Goal: Task Accomplishment & Management: Complete application form

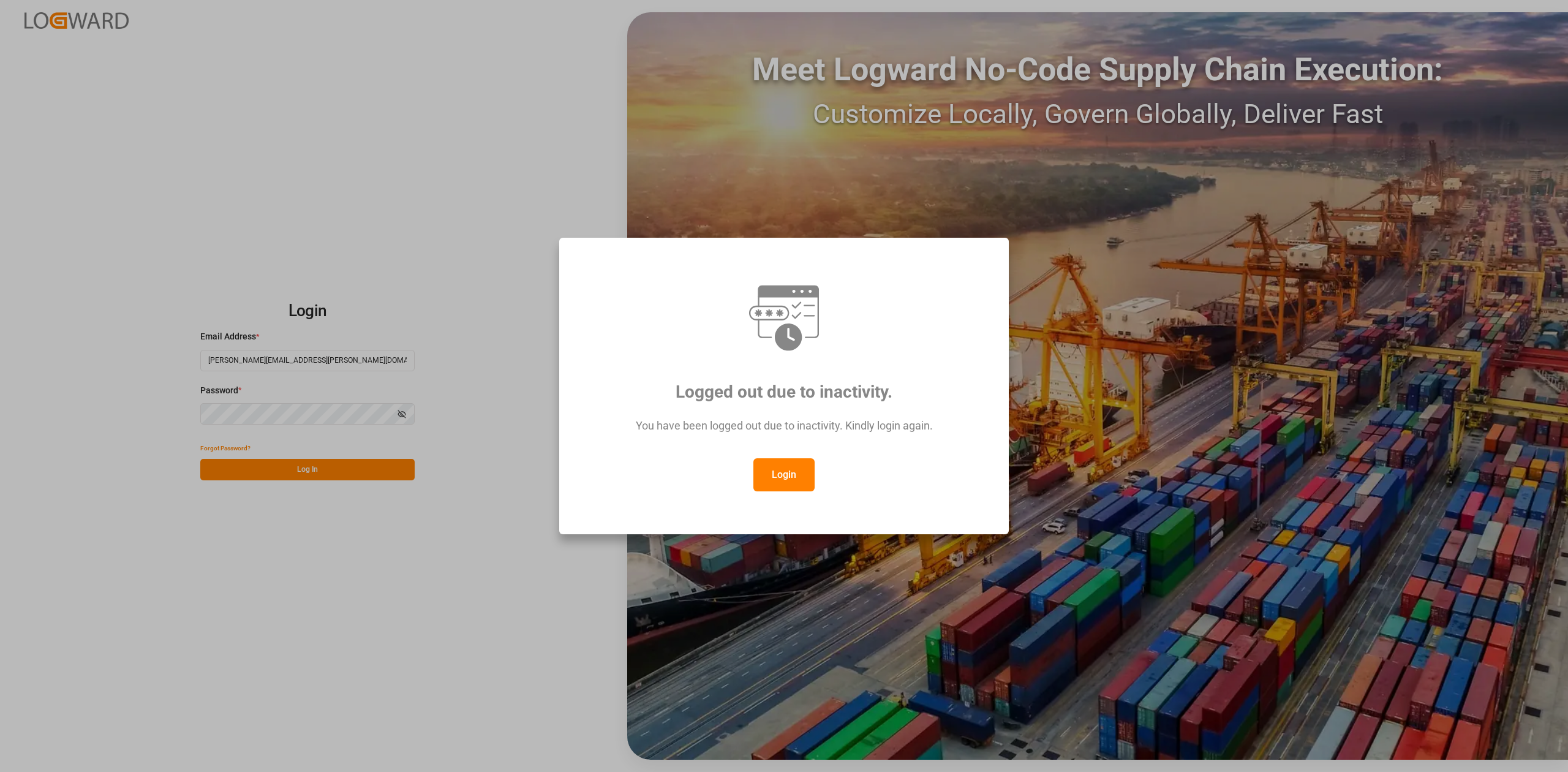
click at [792, 473] on button "Login" at bounding box center [784, 475] width 61 height 33
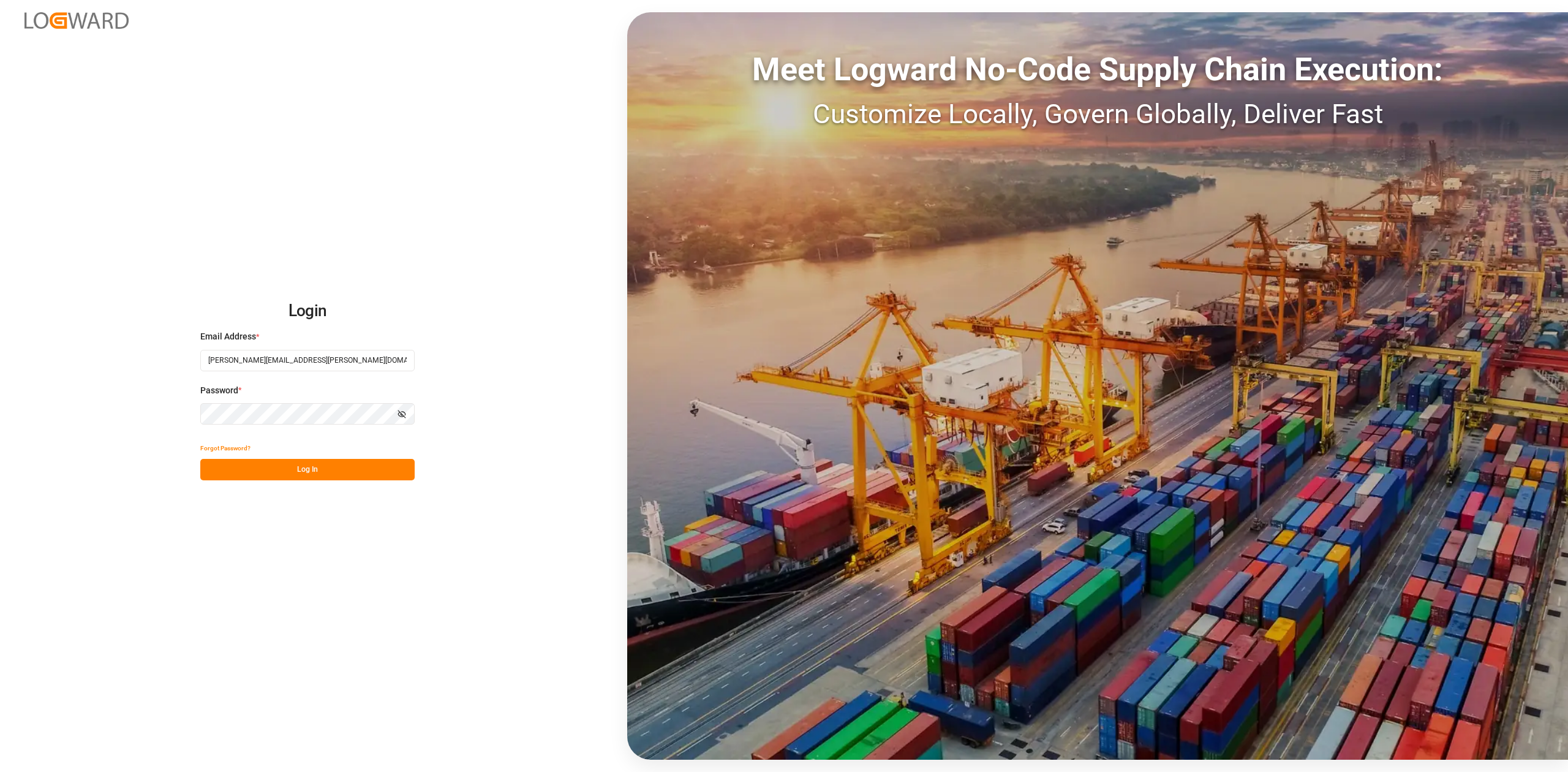
click at [387, 466] on button "Log In" at bounding box center [307, 469] width 214 height 21
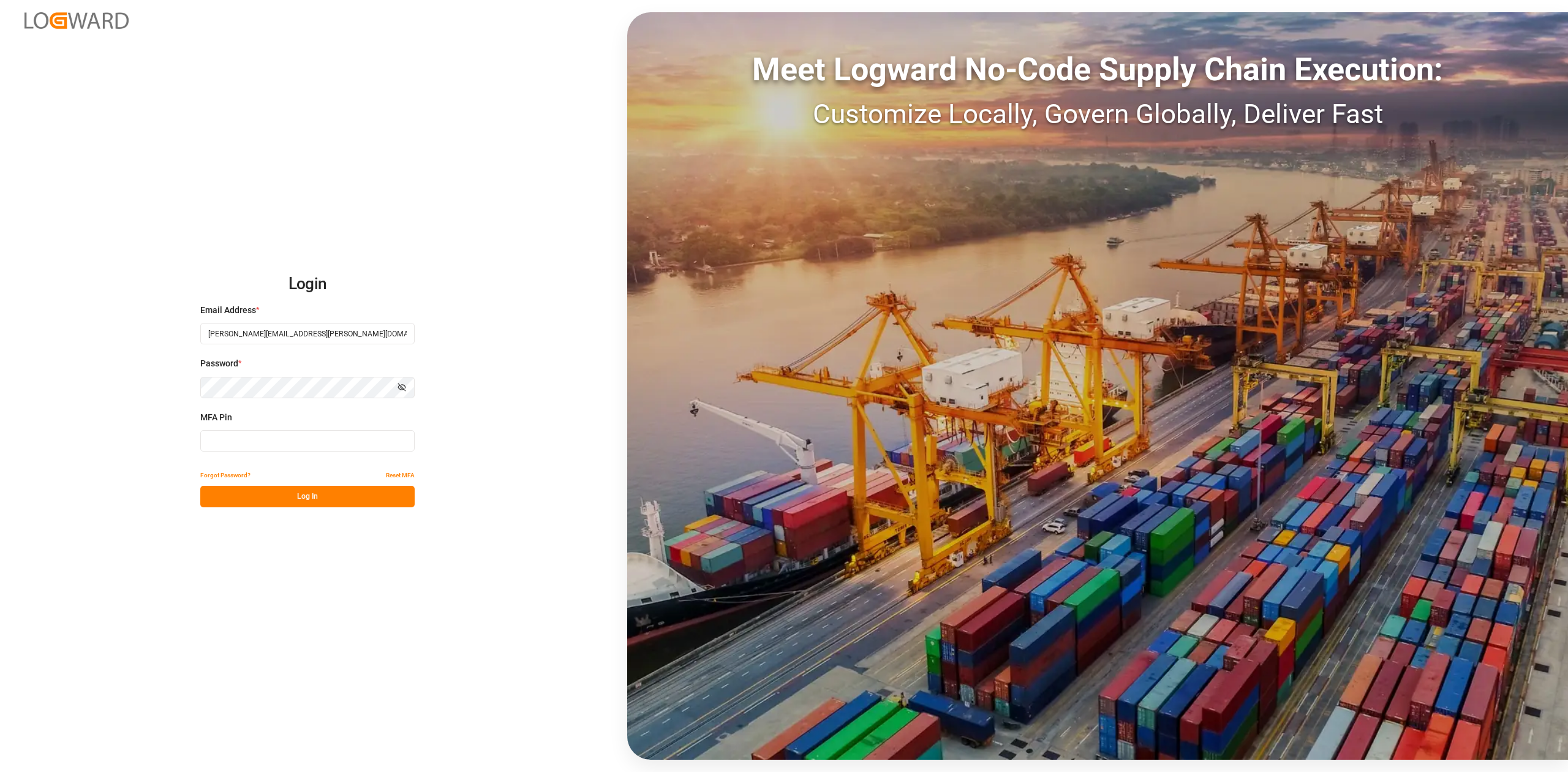
click at [379, 442] on input at bounding box center [307, 440] width 214 height 21
type input "425362"
click at [371, 493] on button "Log In" at bounding box center [307, 496] width 214 height 21
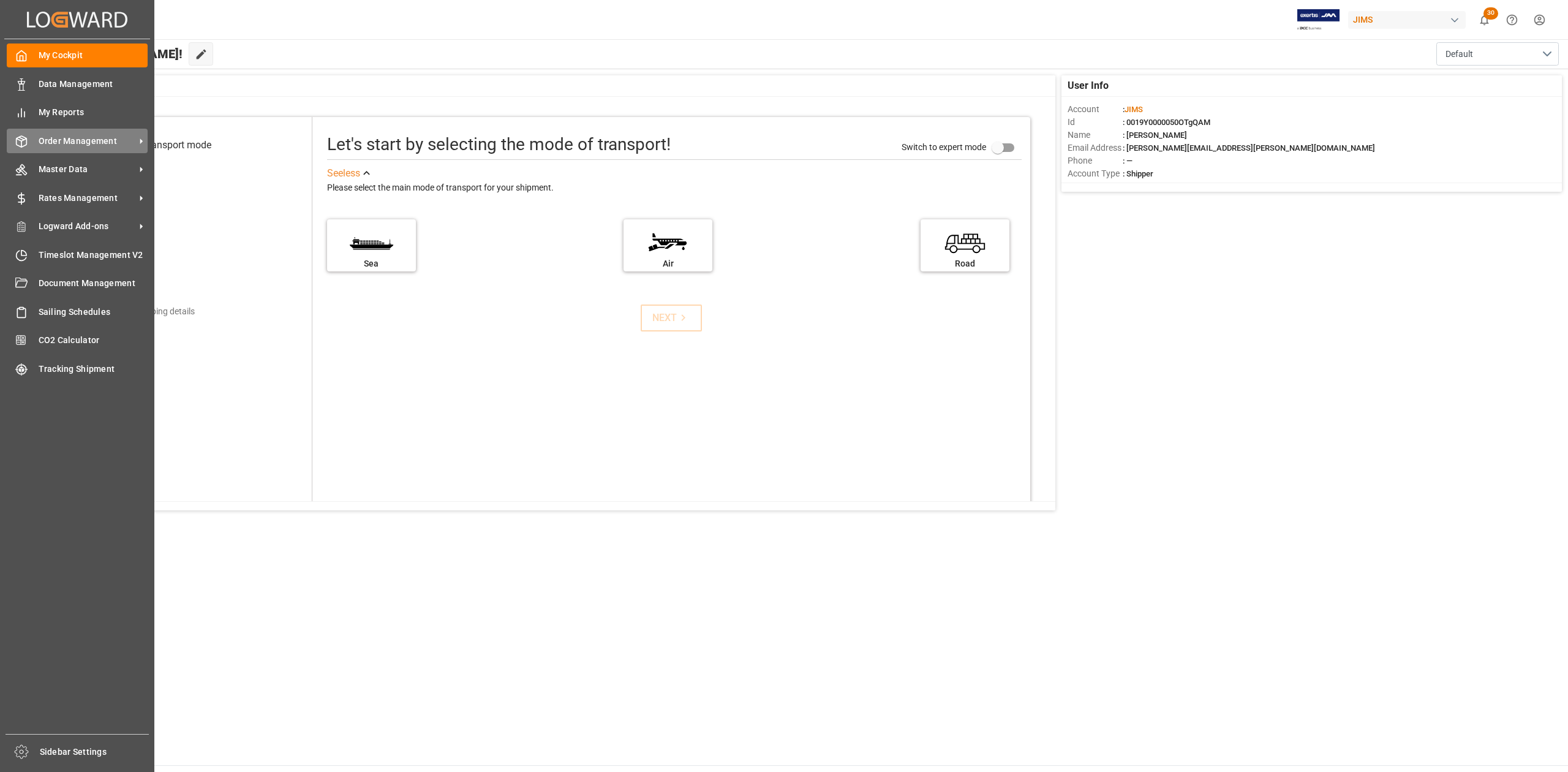
click at [69, 130] on div "Order Management Order Management" at bounding box center [77, 141] width 141 height 24
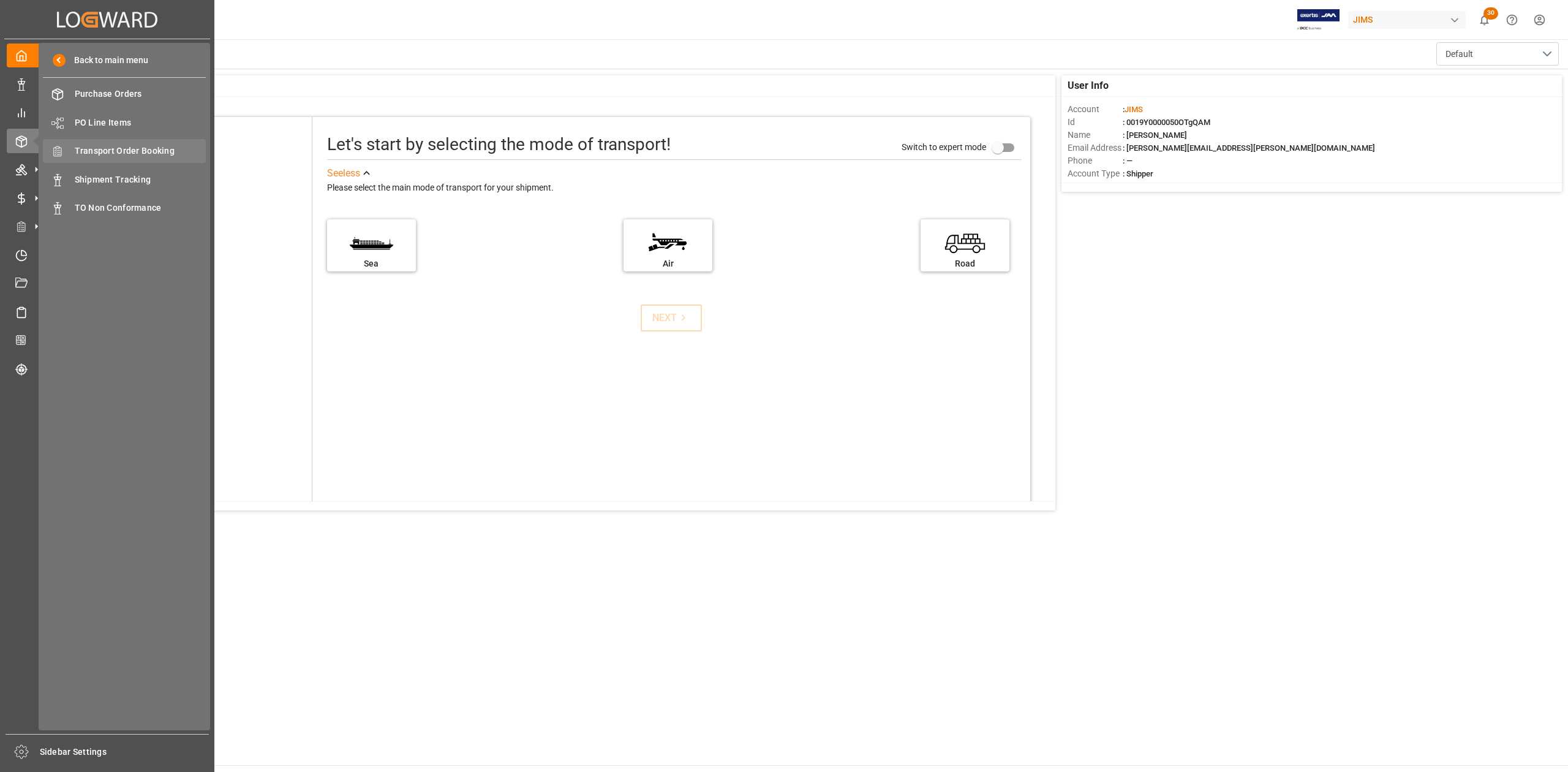
click at [165, 144] on span "Transport Order Booking" at bounding box center [141, 150] width 132 height 13
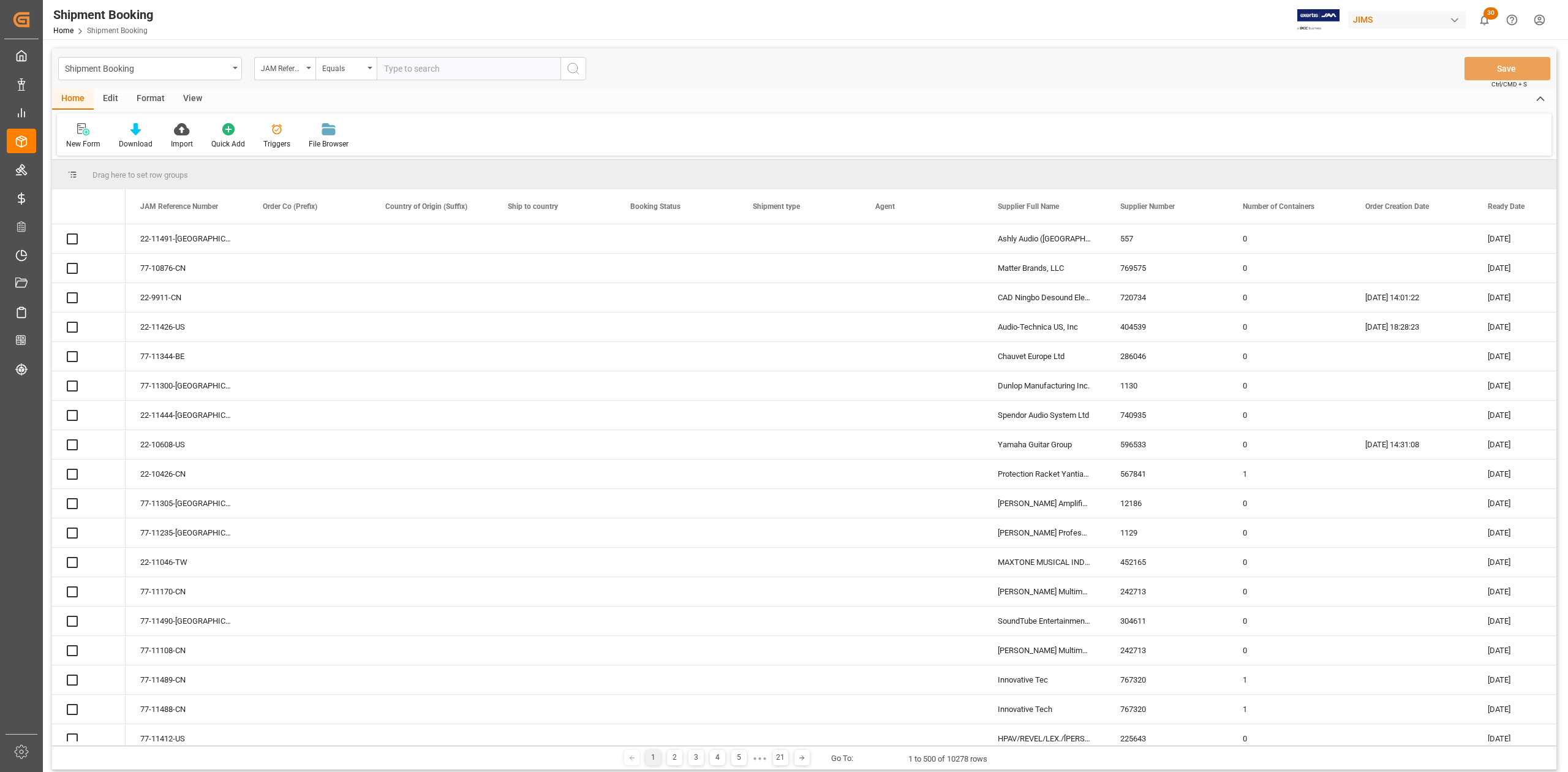
click at [437, 64] on input "text" at bounding box center [468, 69] width 184 height 23
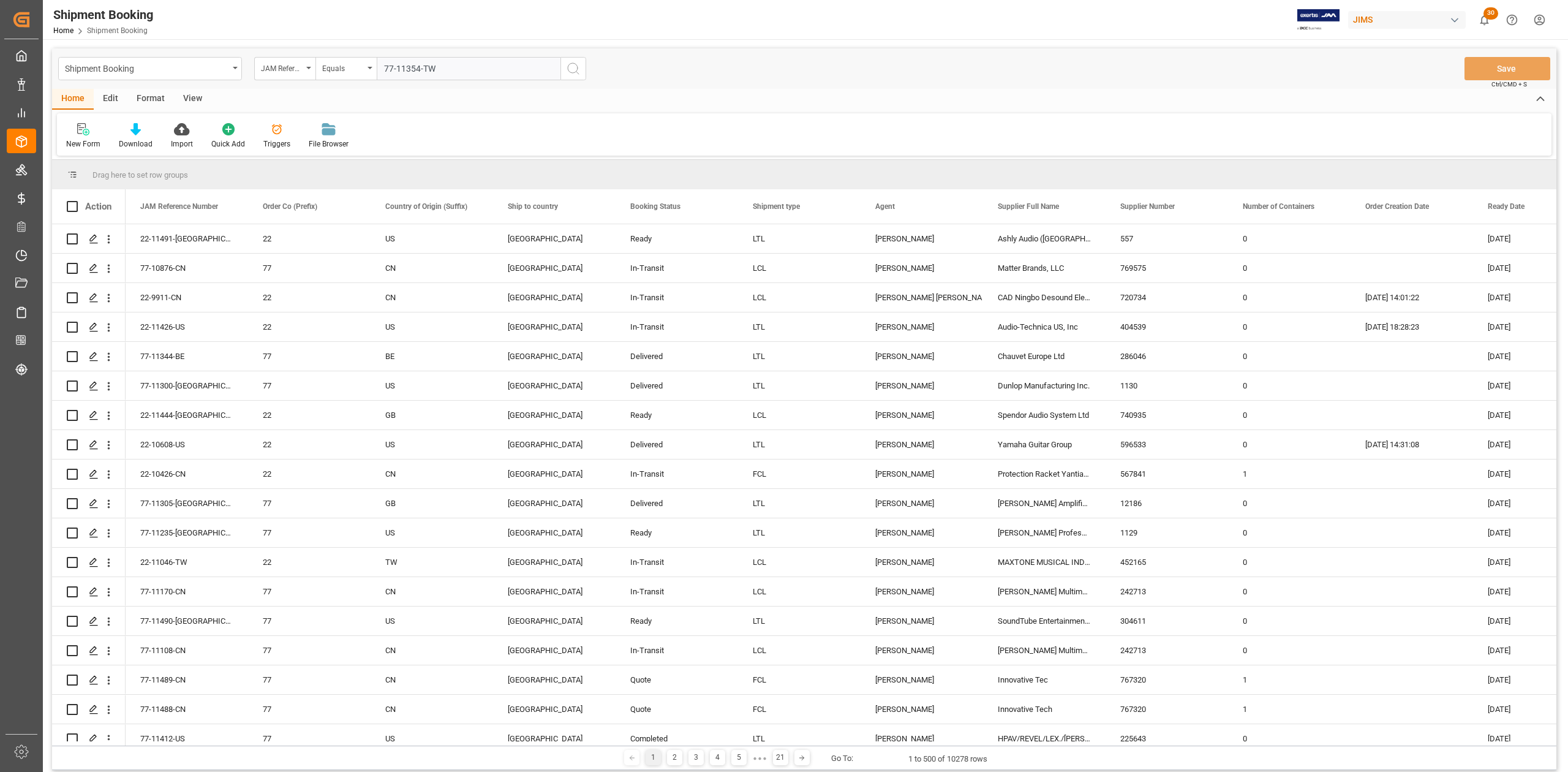
type input "77-11354-TW"
click at [572, 68] on icon "search button" at bounding box center [573, 69] width 15 height 15
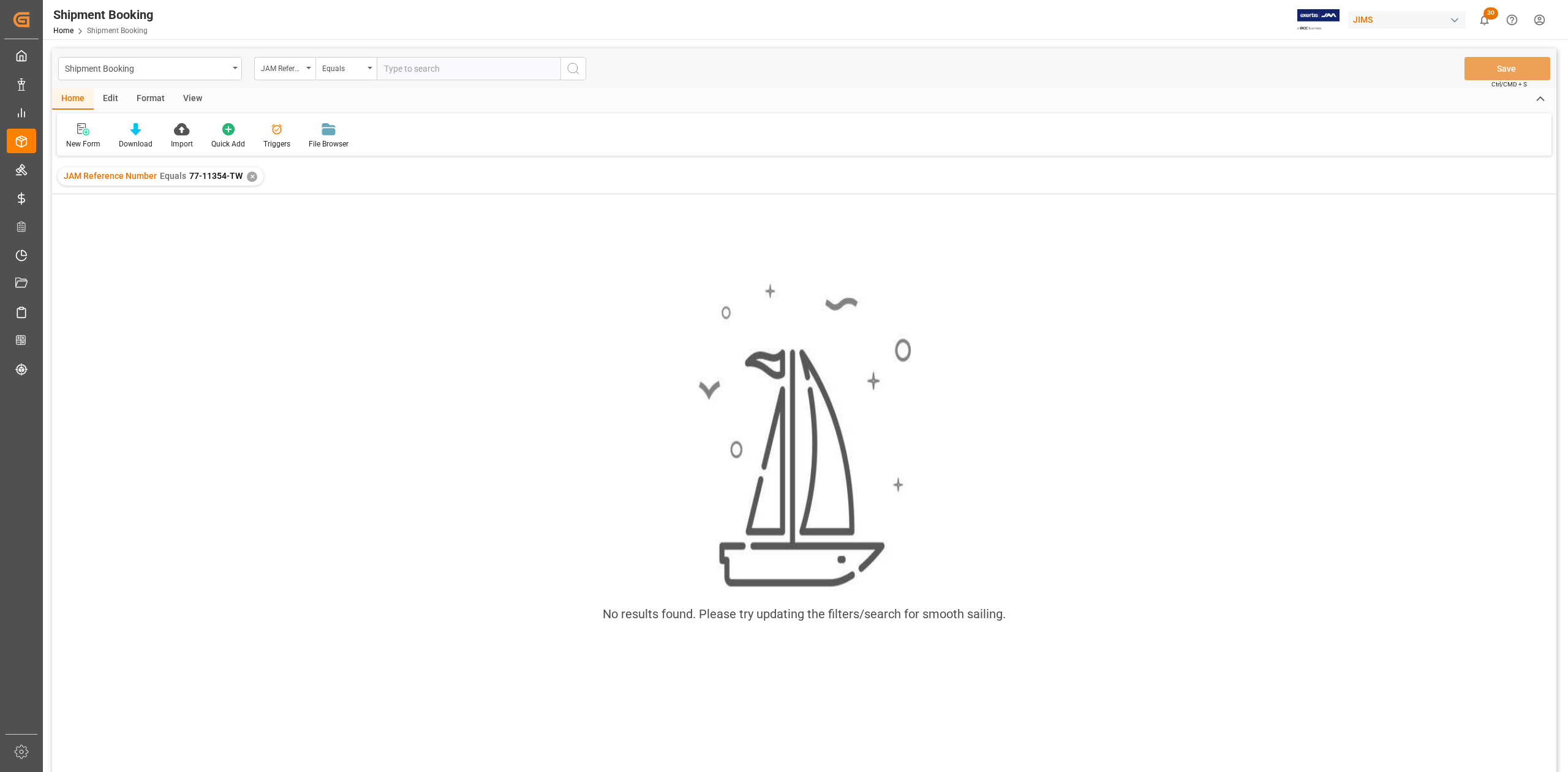
click at [247, 177] on div "✕" at bounding box center [252, 176] width 10 height 10
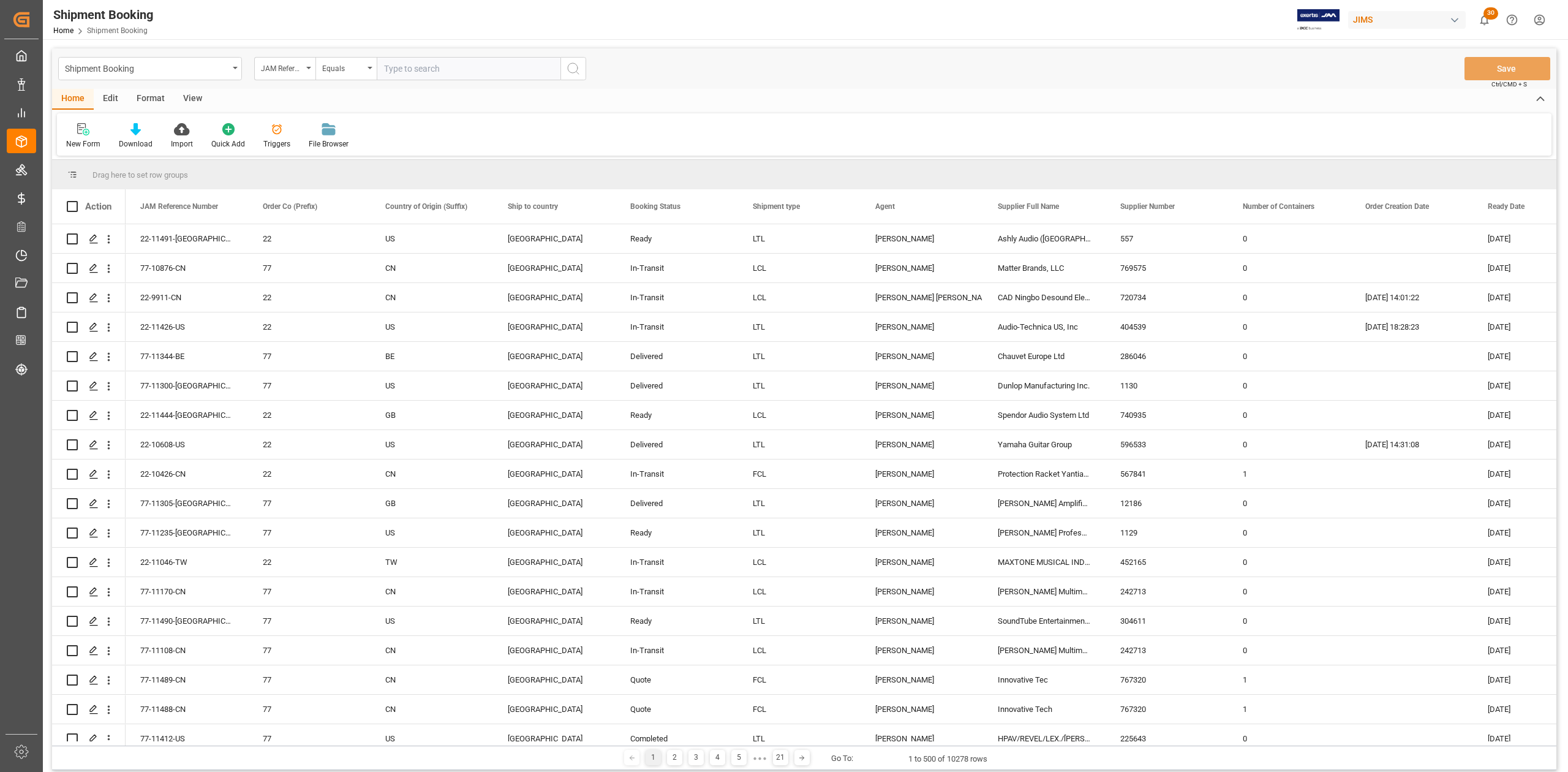
drag, startPoint x: 473, startPoint y: 82, endPoint x: 447, endPoint y: 69, distance: 29.1
click at [473, 82] on div "Shipment Booking JAM Reference Number Equals Save Ctrl/CMD + S" at bounding box center [804, 69] width 1505 height 41
click at [447, 69] on input "text" at bounding box center [468, 69] width 184 height 23
paste input "77-11354-TW"
type input "77-11354-CN"
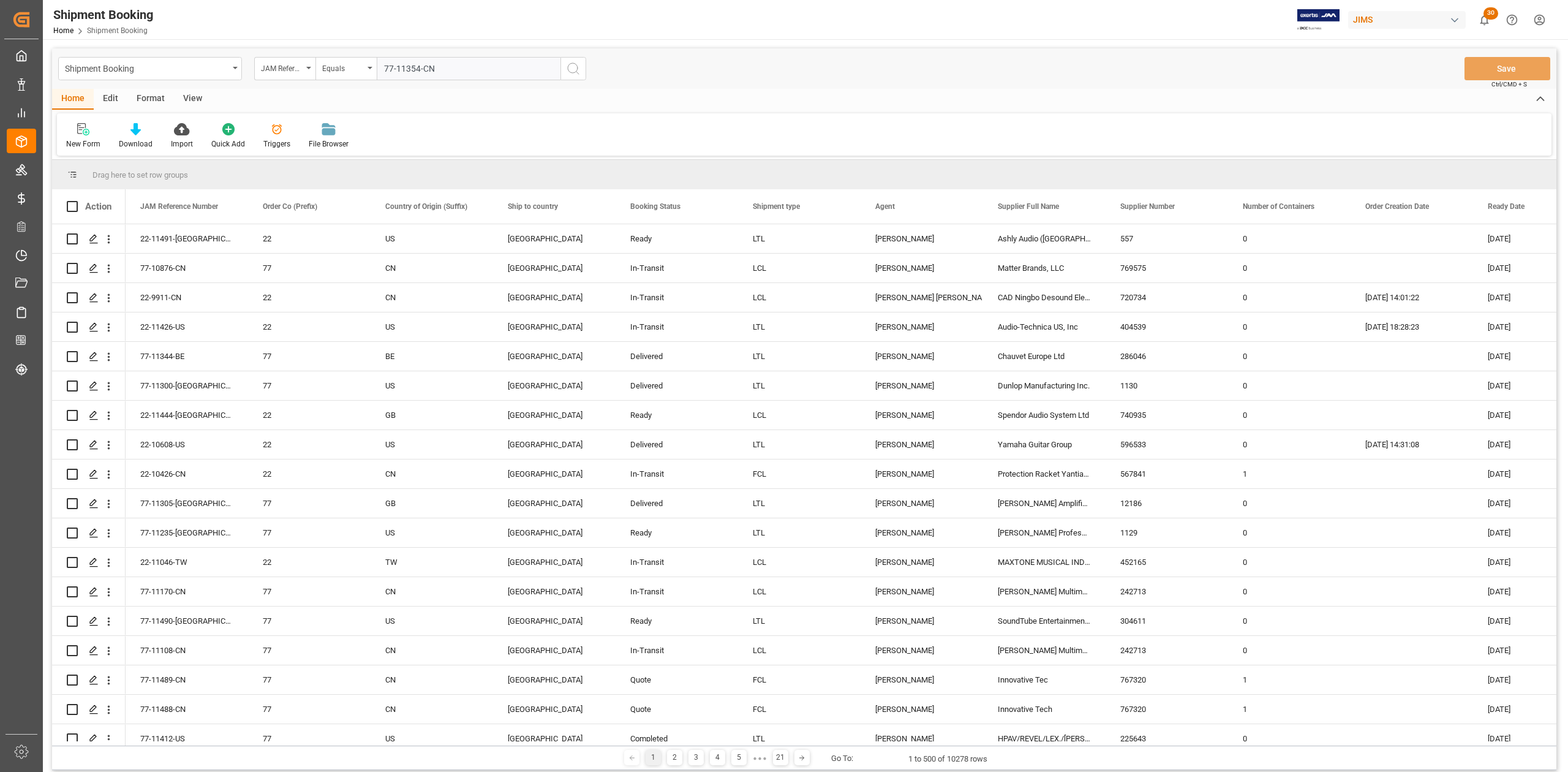
click at [571, 72] on circle "search button" at bounding box center [573, 68] width 10 height 10
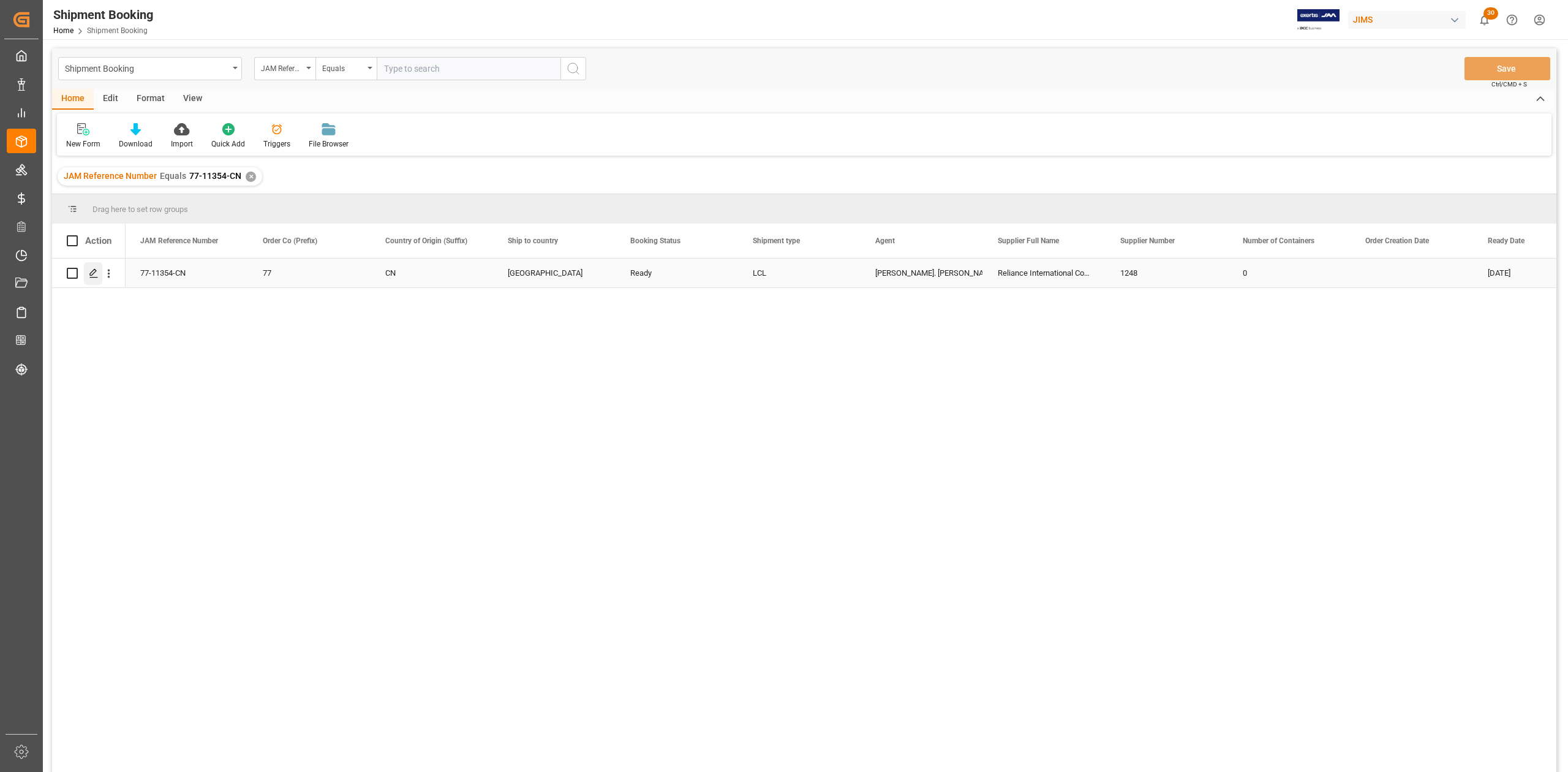
click at [97, 275] on icon "Press SPACE to select this row." at bounding box center [94, 273] width 10 height 10
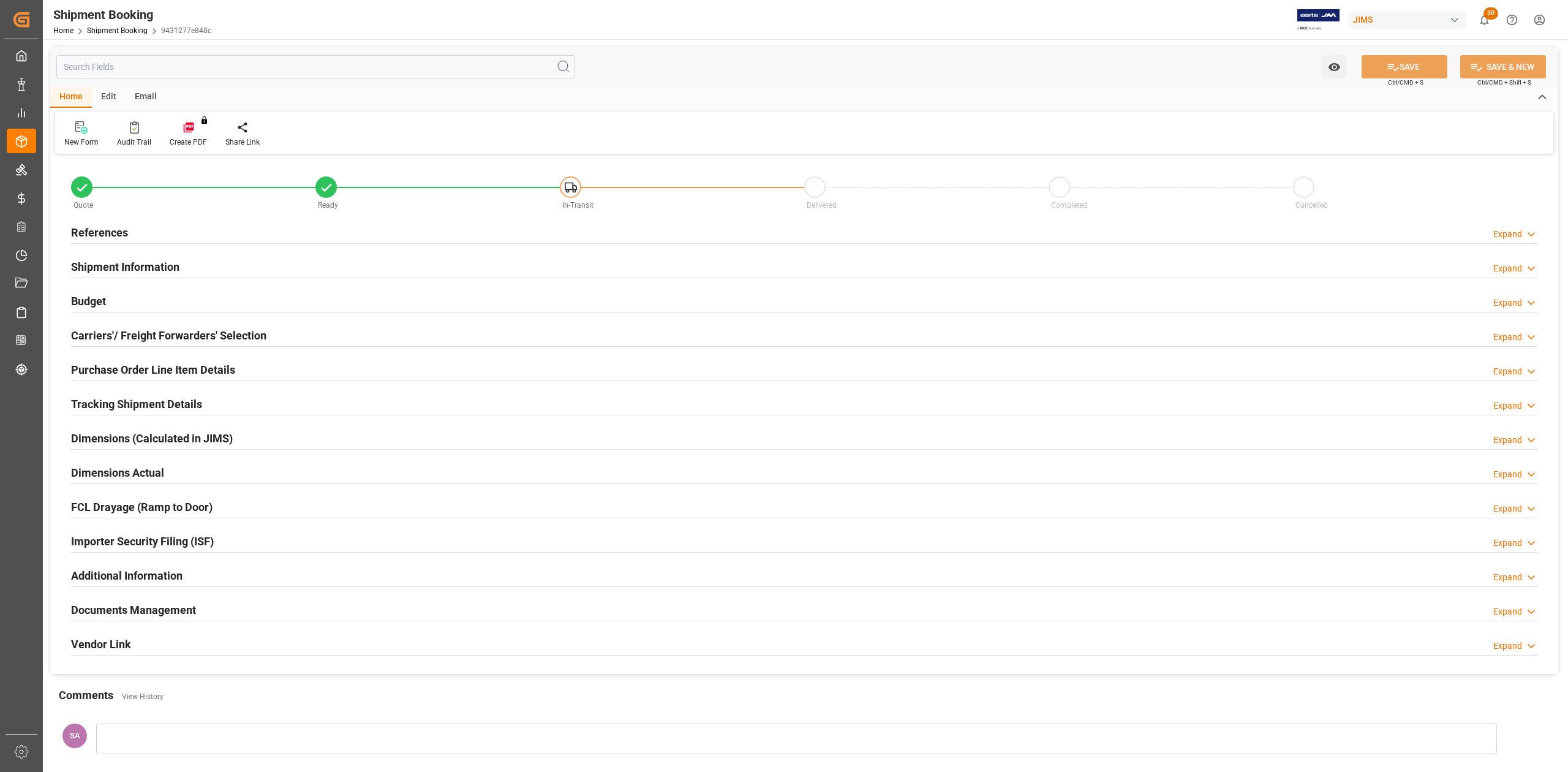
type input "0"
type input "14-10-2025"
click at [94, 229] on h2 "References" at bounding box center [99, 232] width 57 height 17
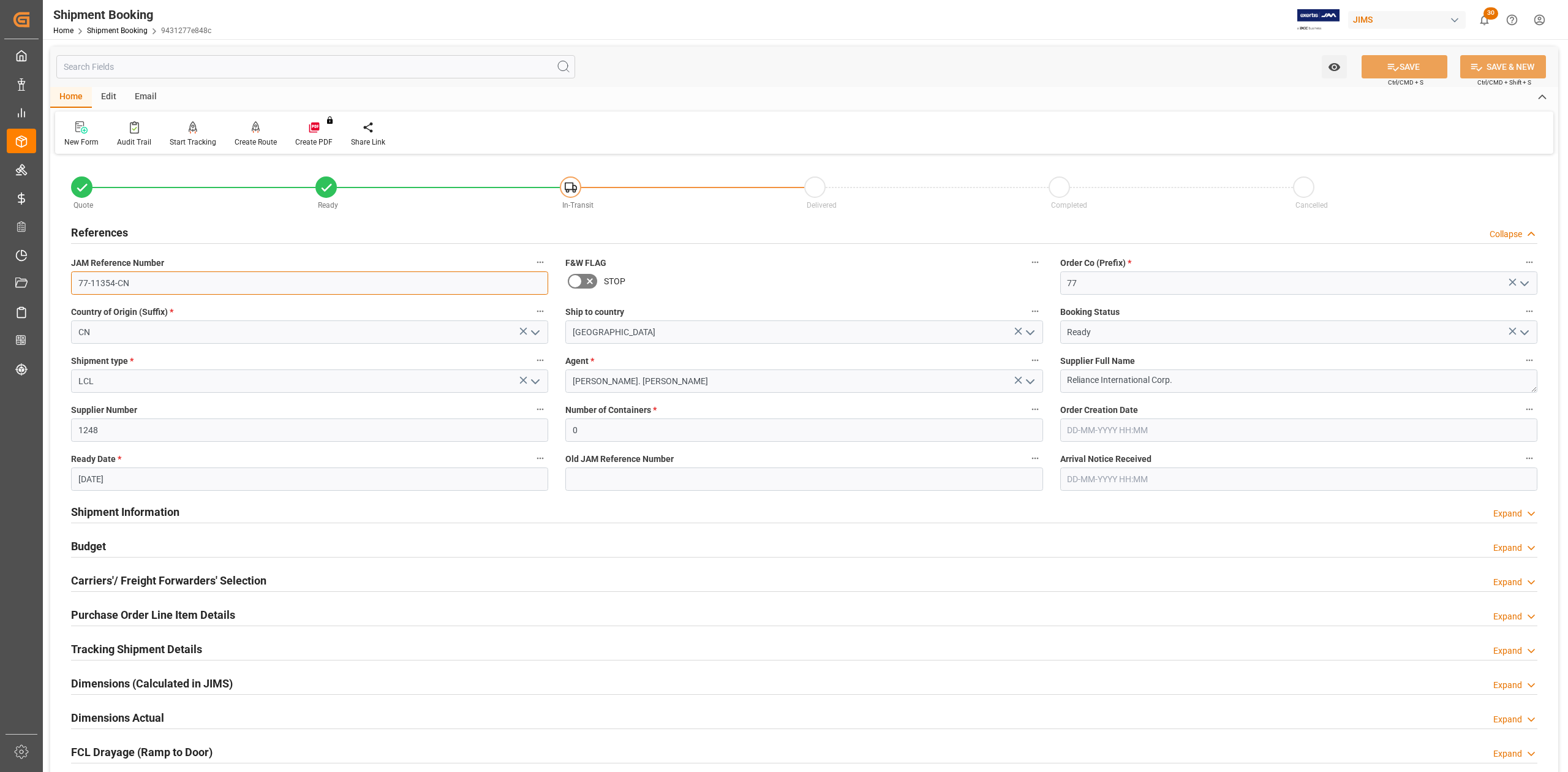
click at [198, 283] on input "77-11354-CN" at bounding box center [309, 283] width 477 height 23
click at [118, 432] on input "1248" at bounding box center [309, 430] width 477 height 23
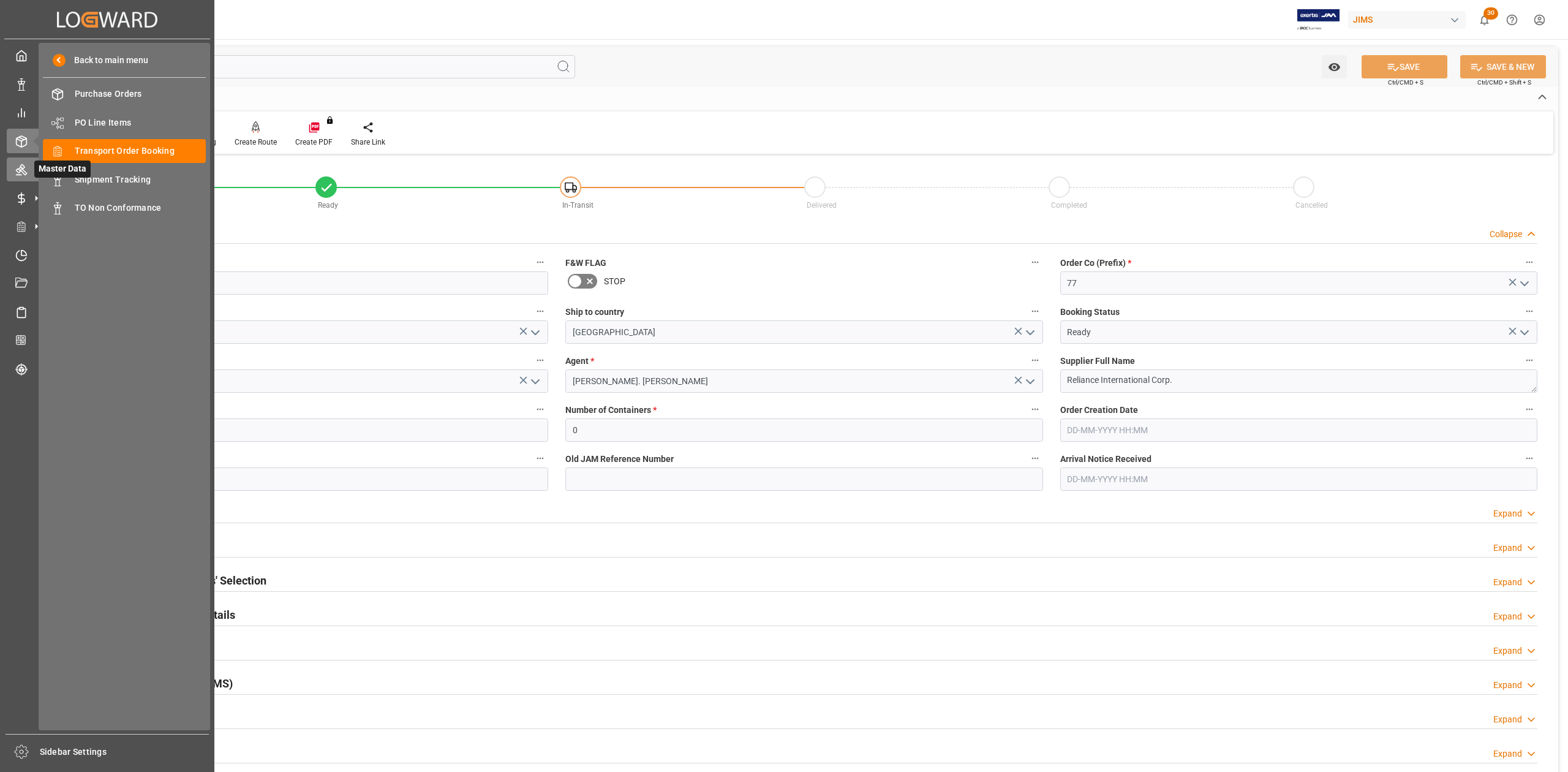
click at [22, 175] on div "Master Data Master Data" at bounding box center [107, 169] width 201 height 24
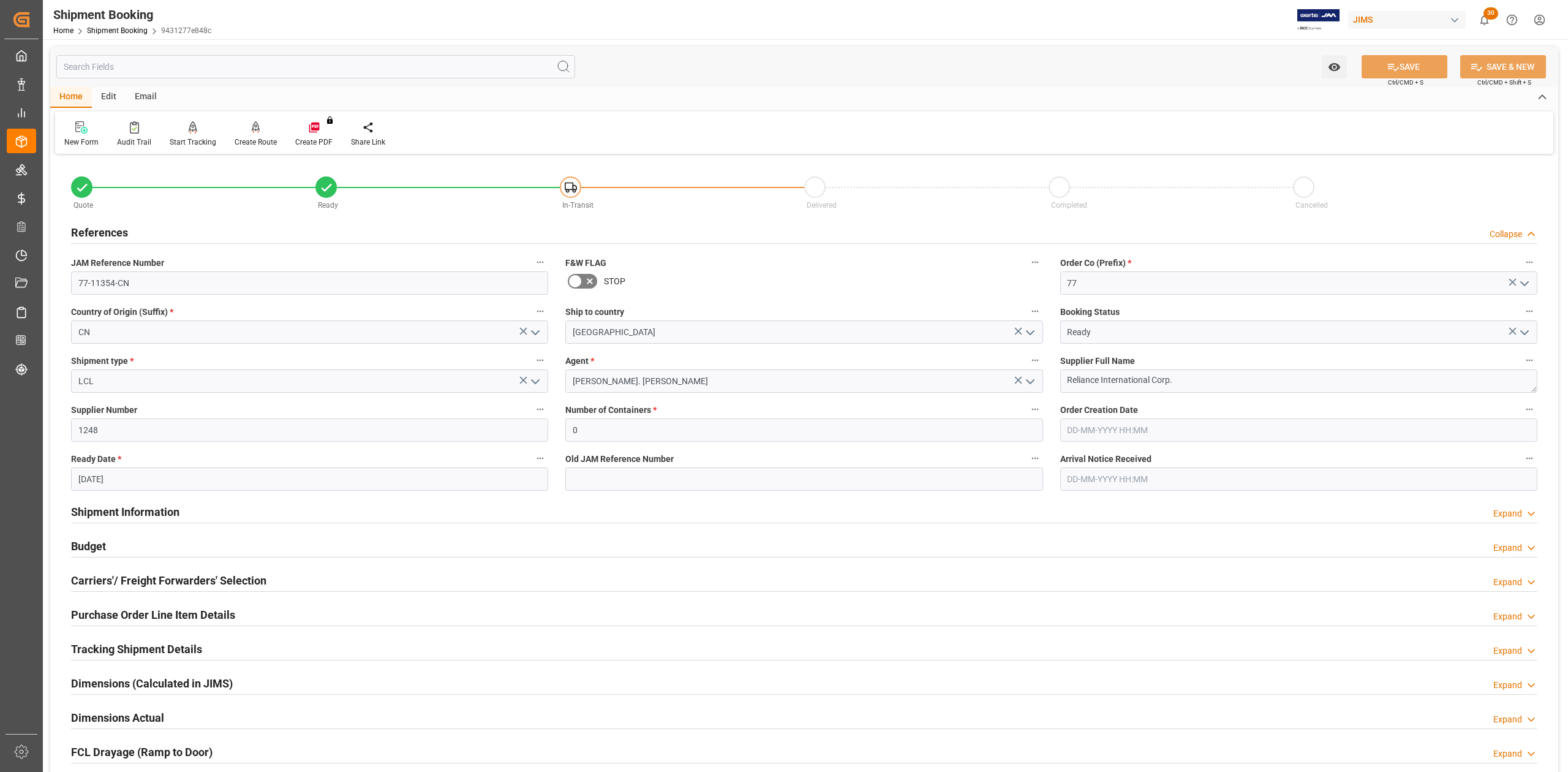
click at [136, 507] on h2 "Shipment Information" at bounding box center [125, 512] width 109 height 17
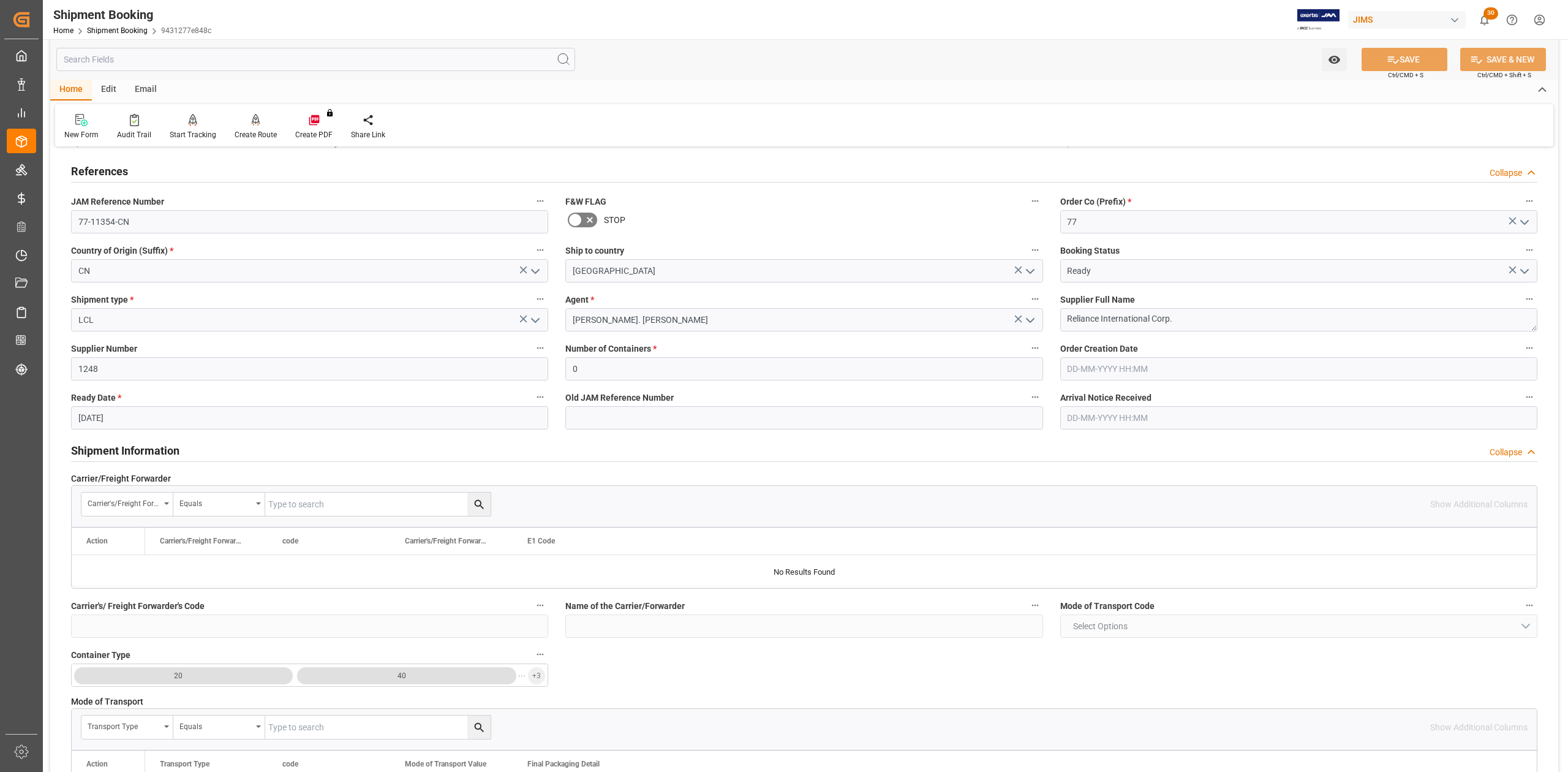
scroll to position [327, 0]
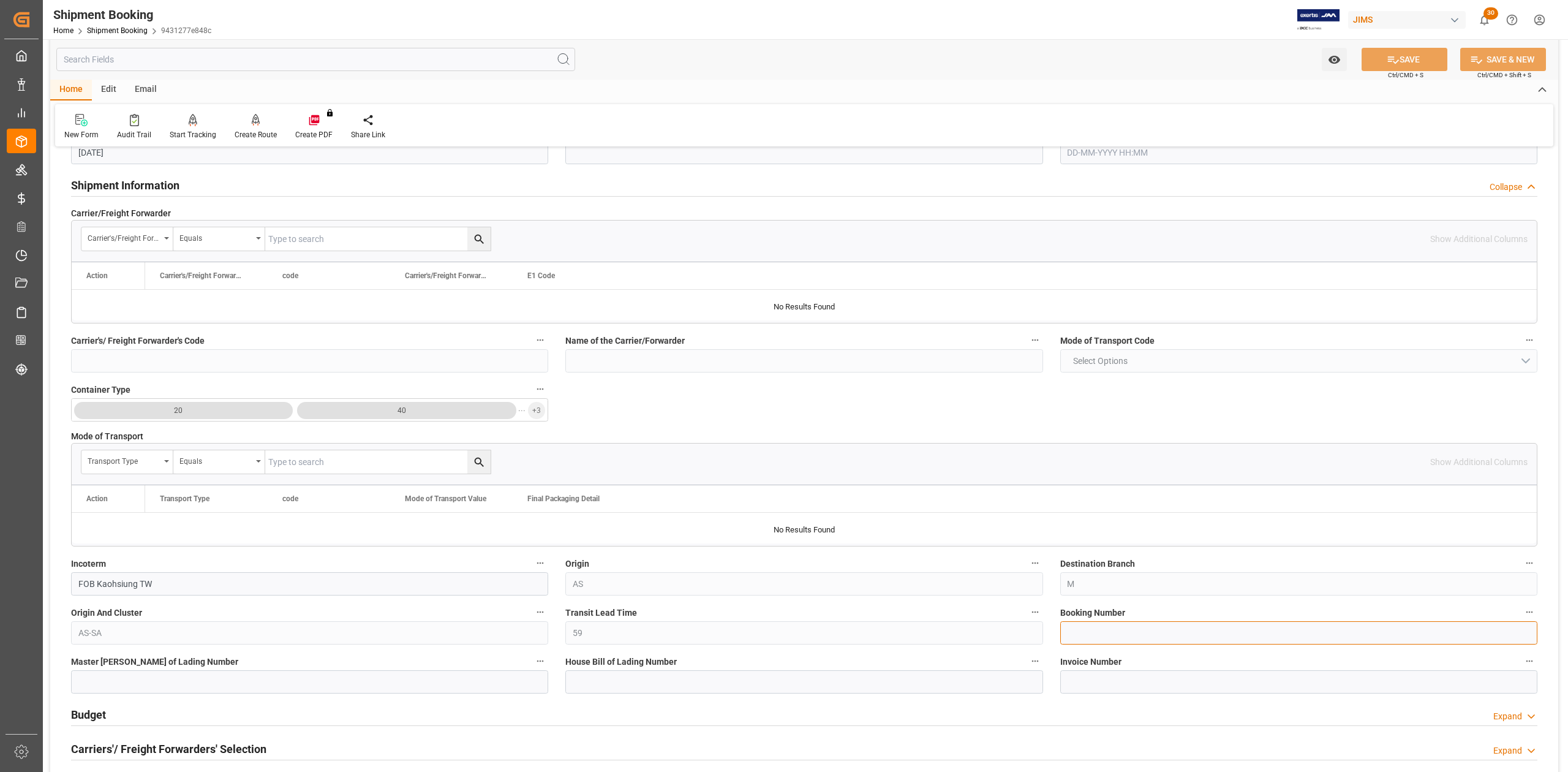
click at [1088, 638] on input at bounding box center [1298, 633] width 477 height 23
paste input "13641822"
type input "13641822"
click at [1411, 58] on button "SAVE" at bounding box center [1405, 60] width 86 height 23
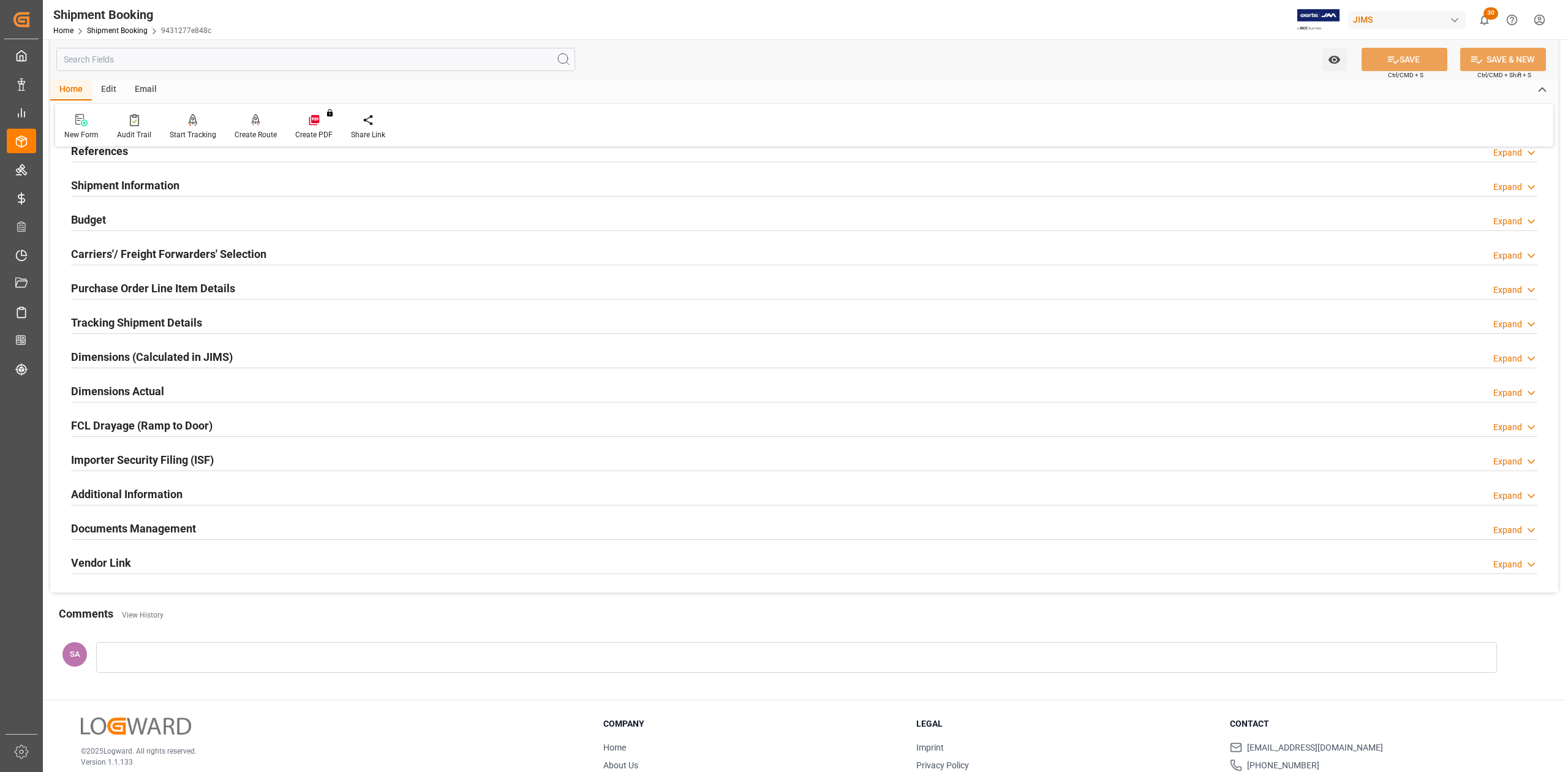
scroll to position [0, 0]
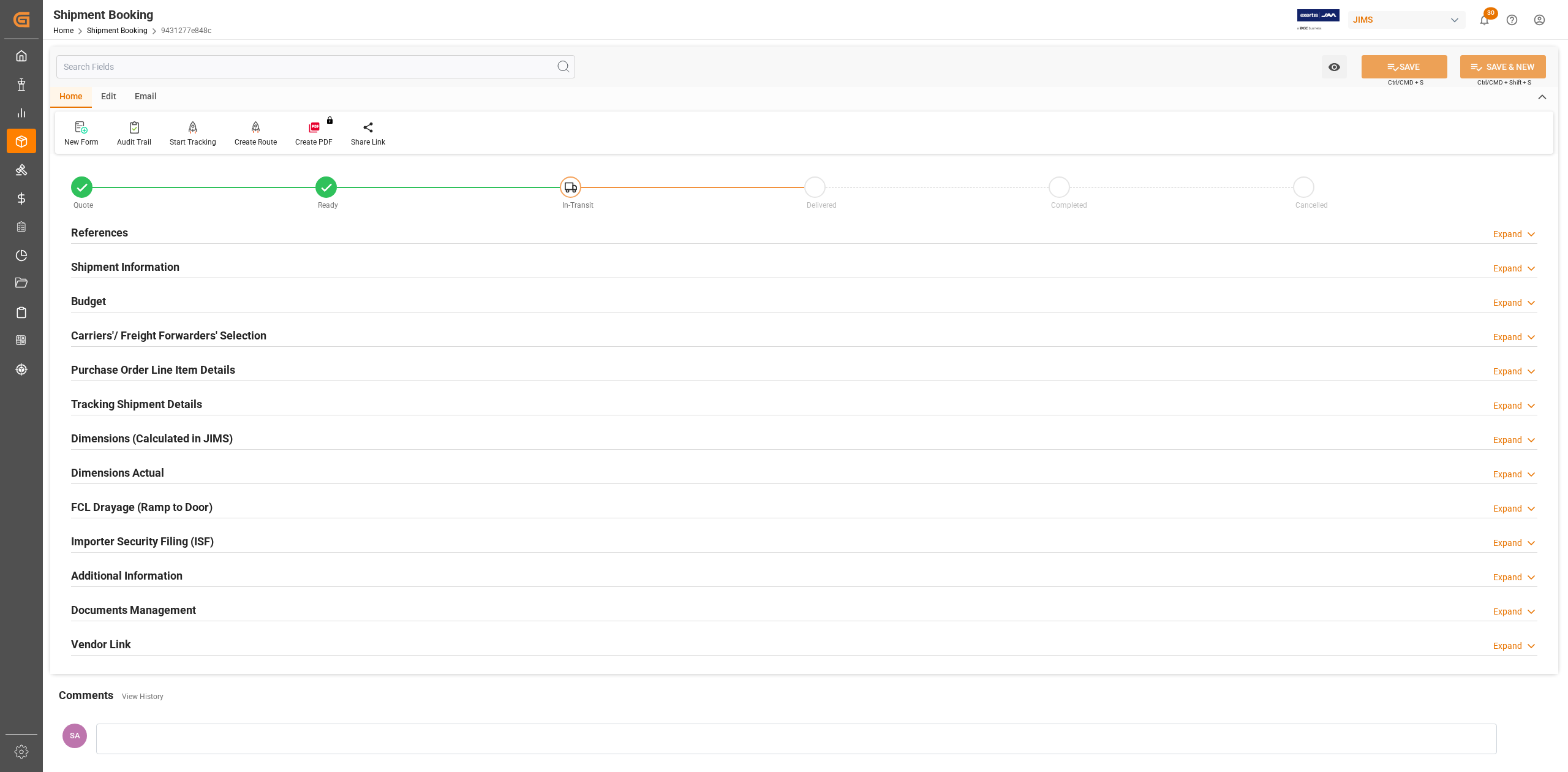
click at [109, 236] on h2 "References" at bounding box center [99, 232] width 57 height 17
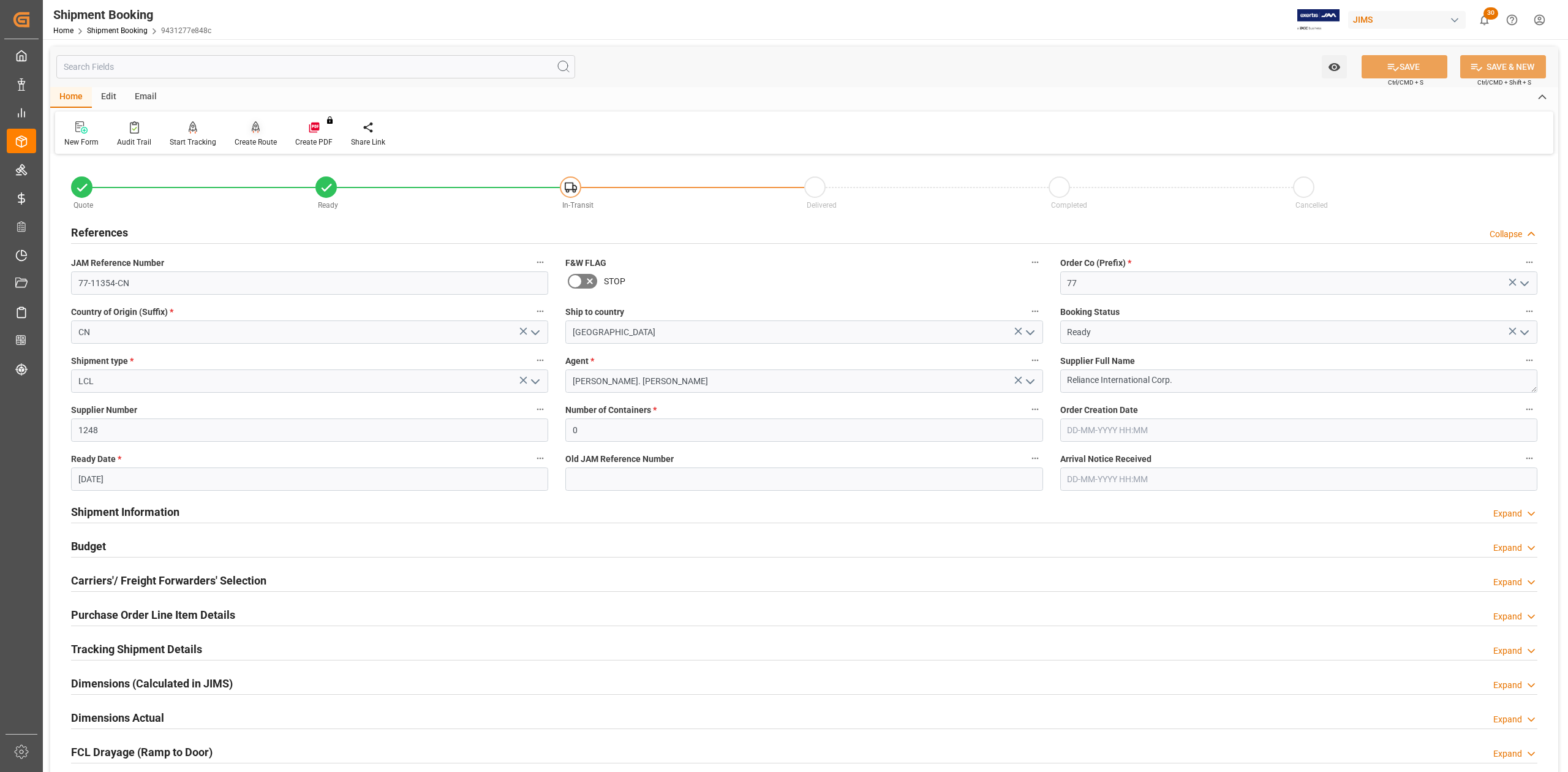
click at [257, 142] on div "Create Route" at bounding box center [255, 142] width 42 height 11
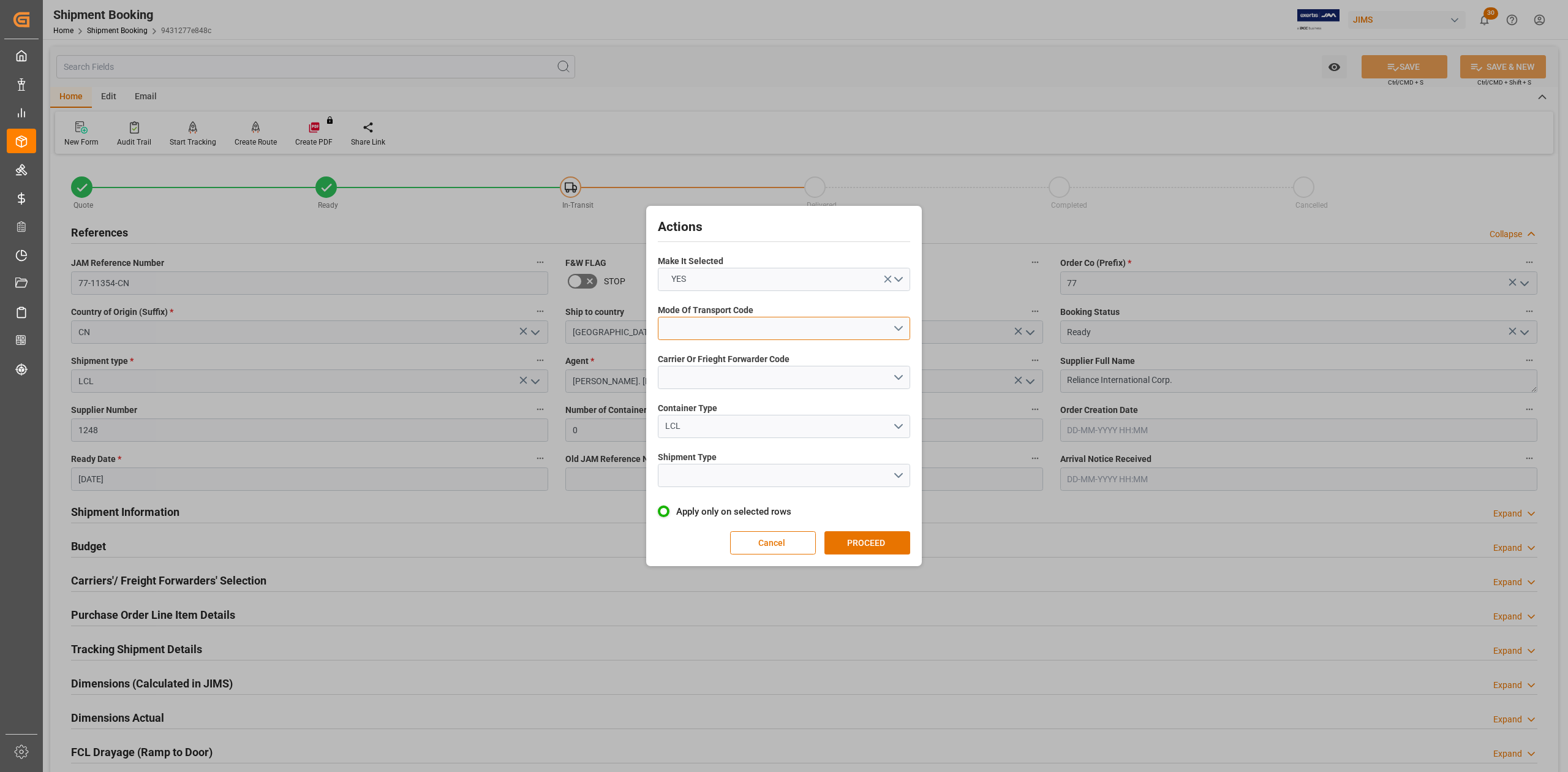
click at [703, 324] on button "open menu" at bounding box center [784, 329] width 252 height 23
click at [713, 330] on div "1- OCEAN" at bounding box center [784, 332] width 251 height 26
click at [721, 381] on button "open menu" at bounding box center [784, 378] width 252 height 23
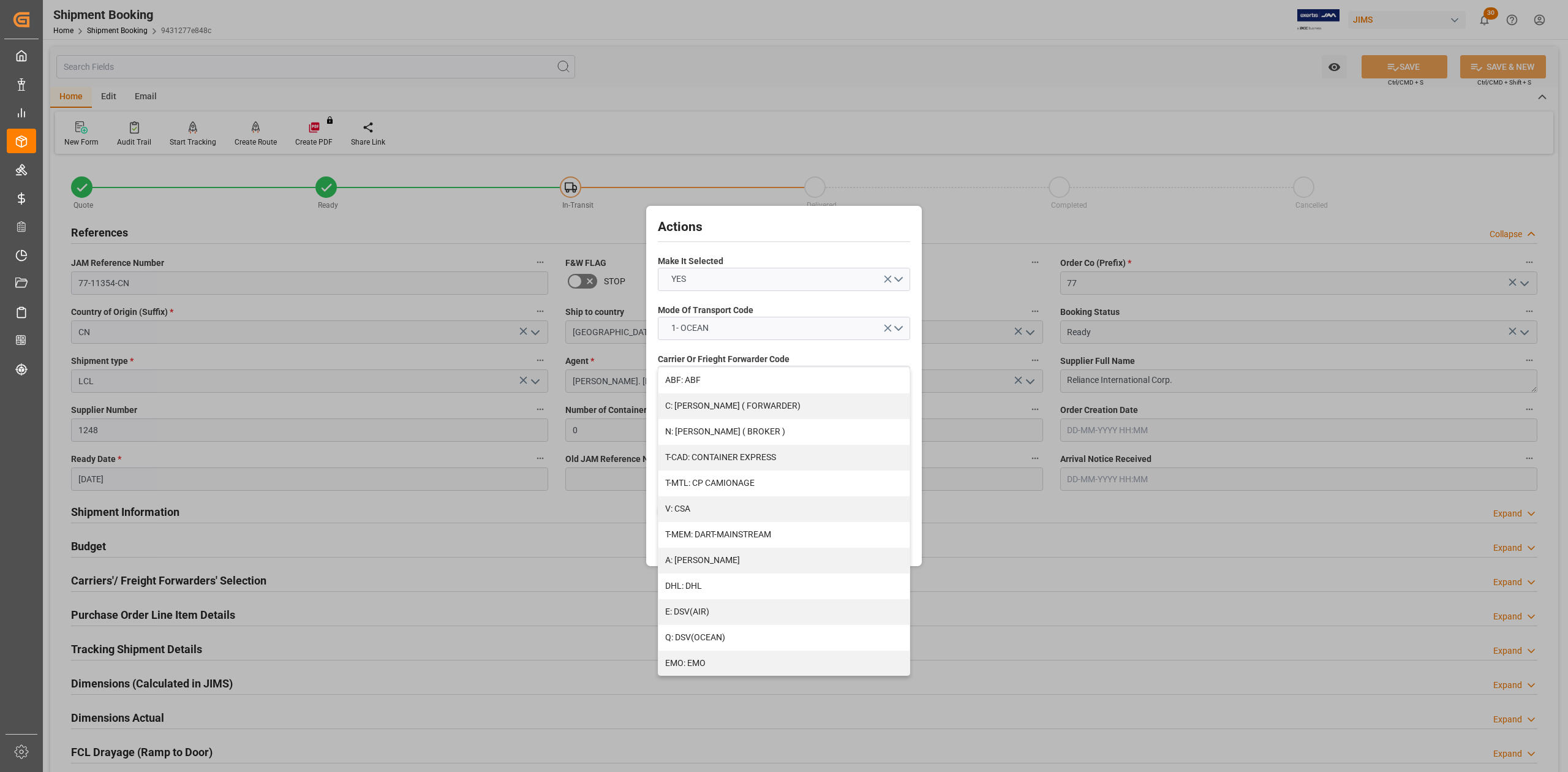
click at [422, 625] on div "Actions Make It Selected YES Mode Of Transport Code 1- OCEAN Carrier Or Frieght…" at bounding box center [784, 386] width 1568 height 772
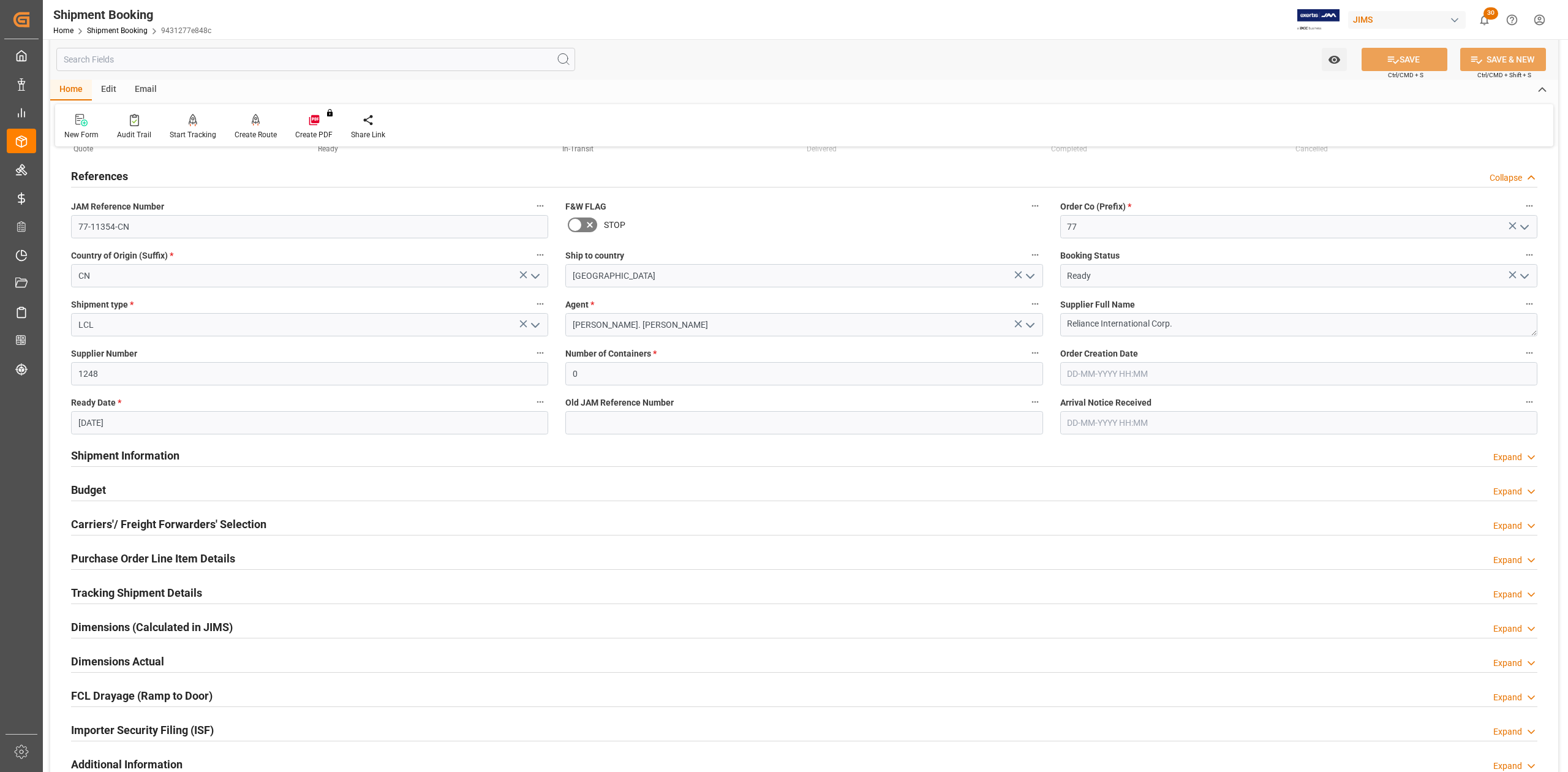
scroll to position [82, 0]
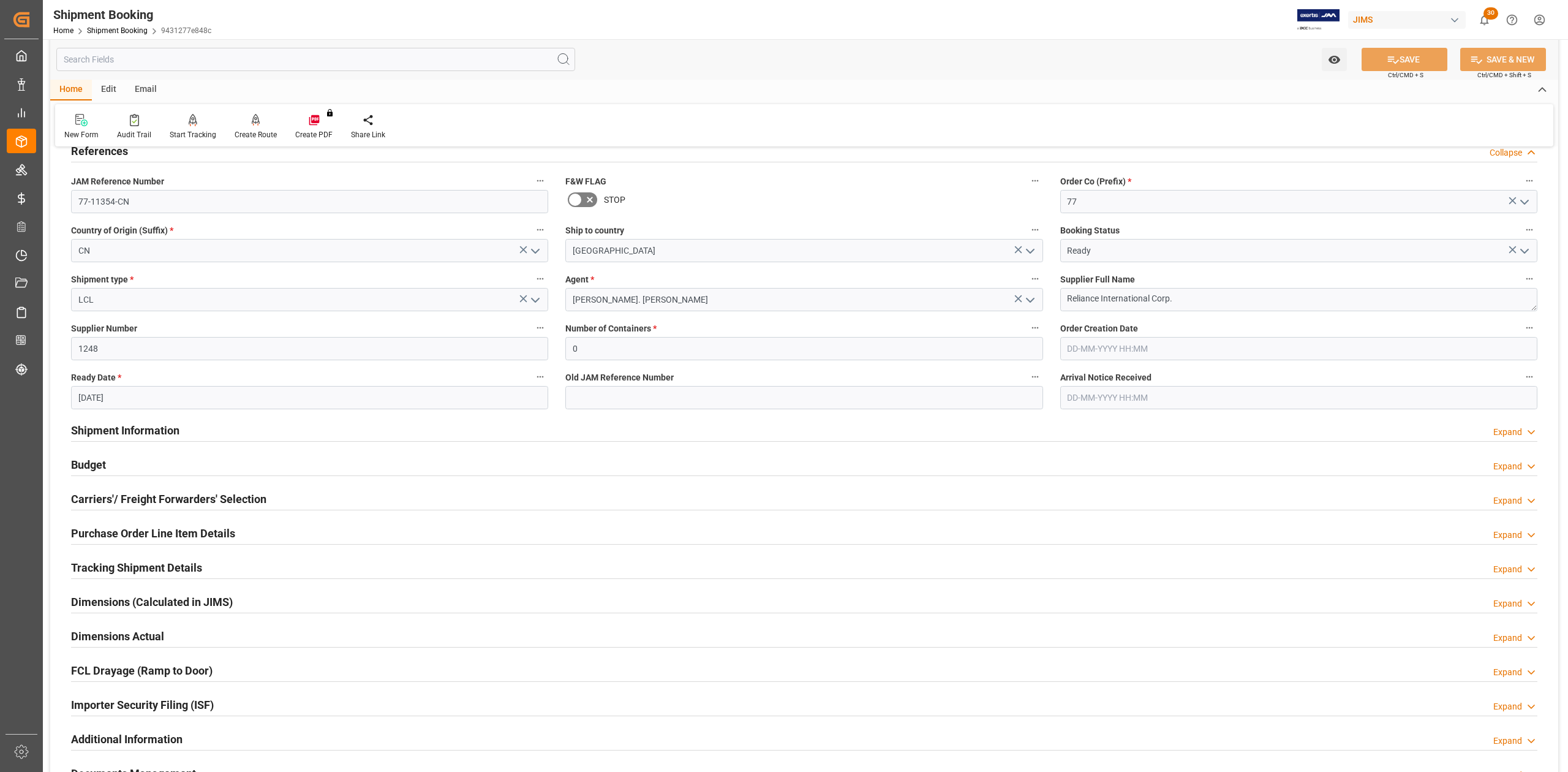
click at [108, 500] on h2 "Carriers'/ Freight Forwarders' Selection" at bounding box center [169, 499] width 195 height 17
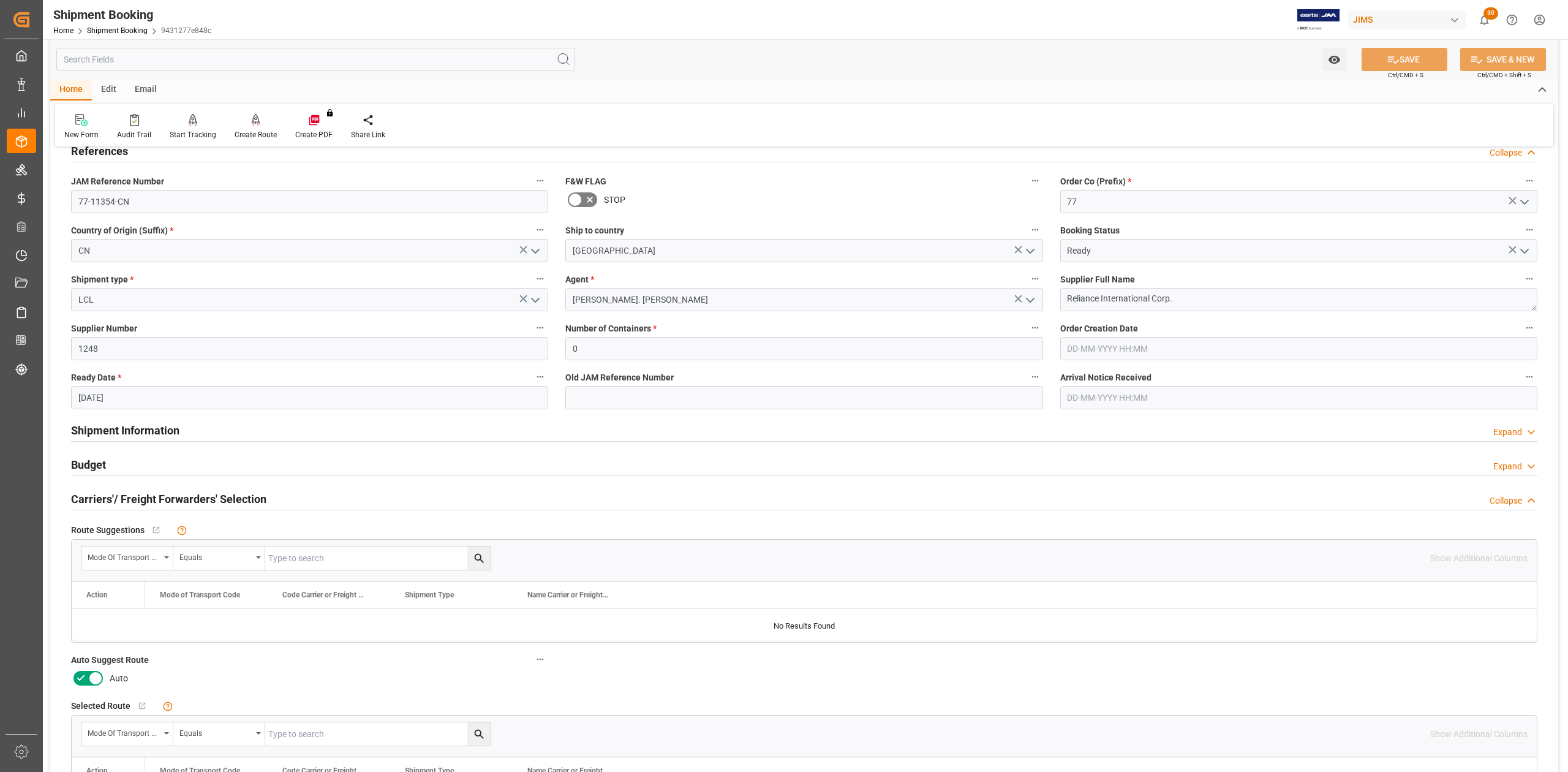
click at [95, 673] on icon at bounding box center [96, 679] width 15 height 15
click at [0, 0] on input "checkbox" at bounding box center [0, 0] width 0 height 0
click at [1410, 57] on button "SAVE" at bounding box center [1405, 60] width 86 height 23
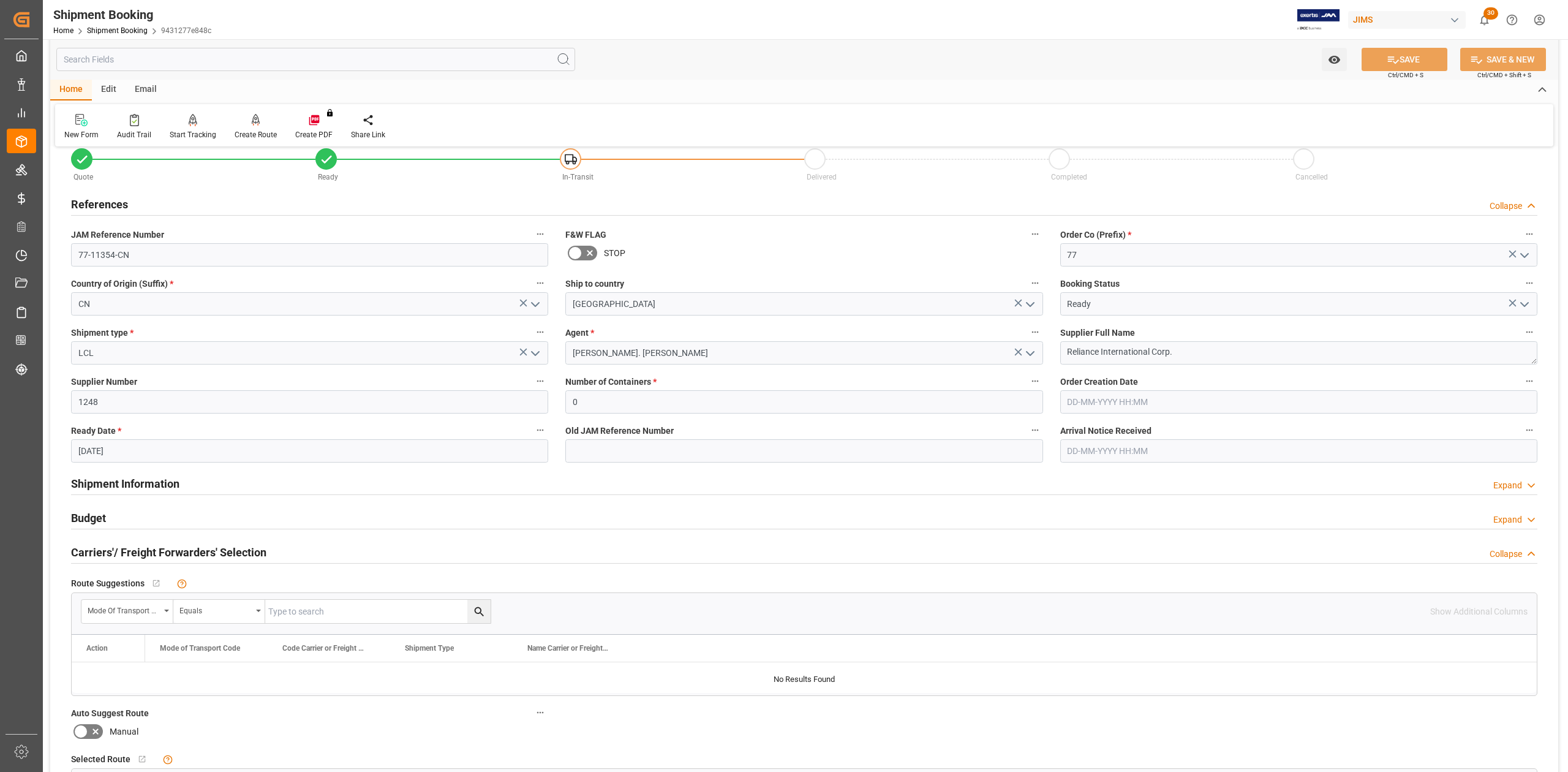
scroll to position [0, 0]
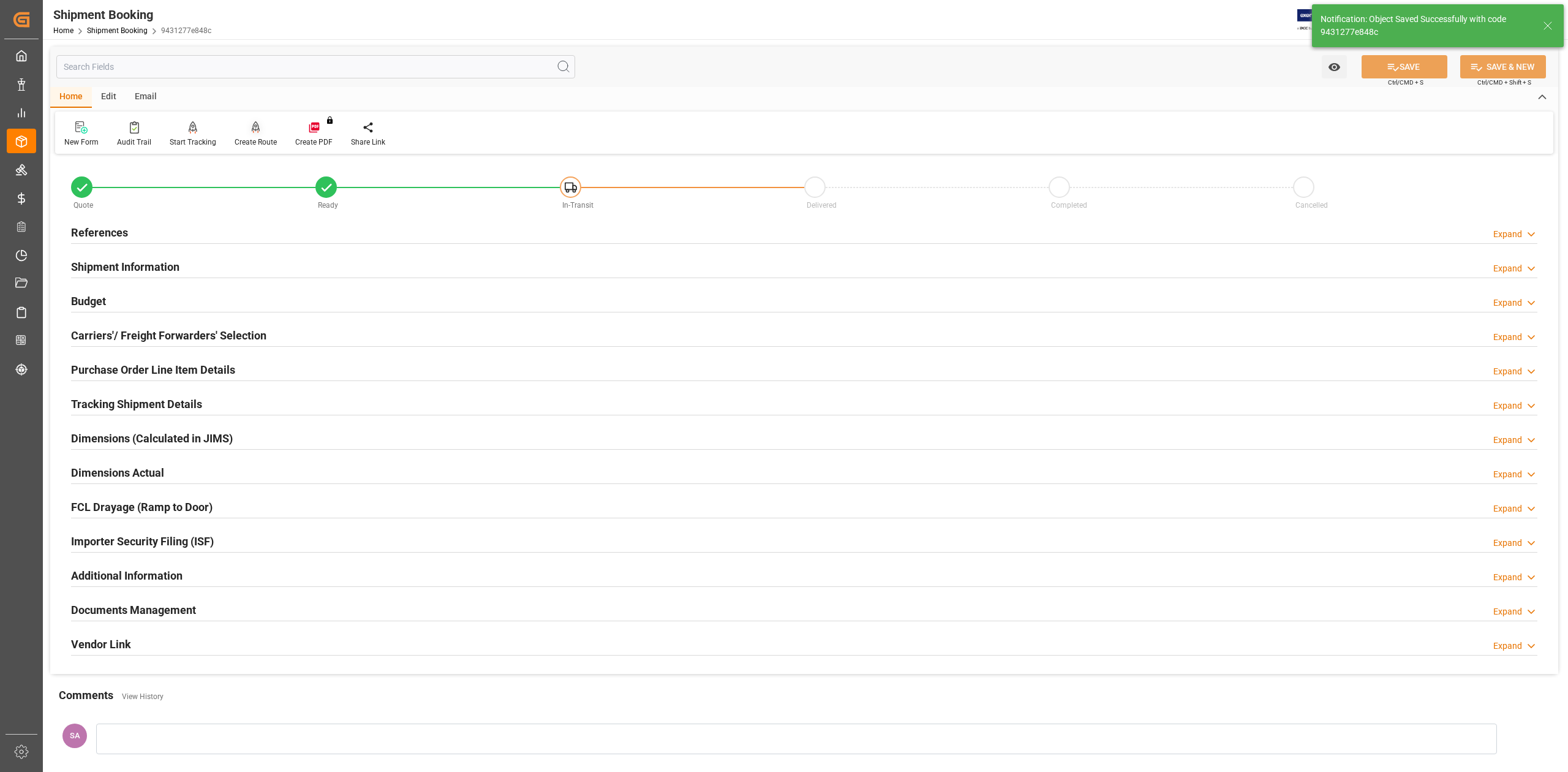
click at [254, 139] on div "Create Route" at bounding box center [255, 142] width 42 height 11
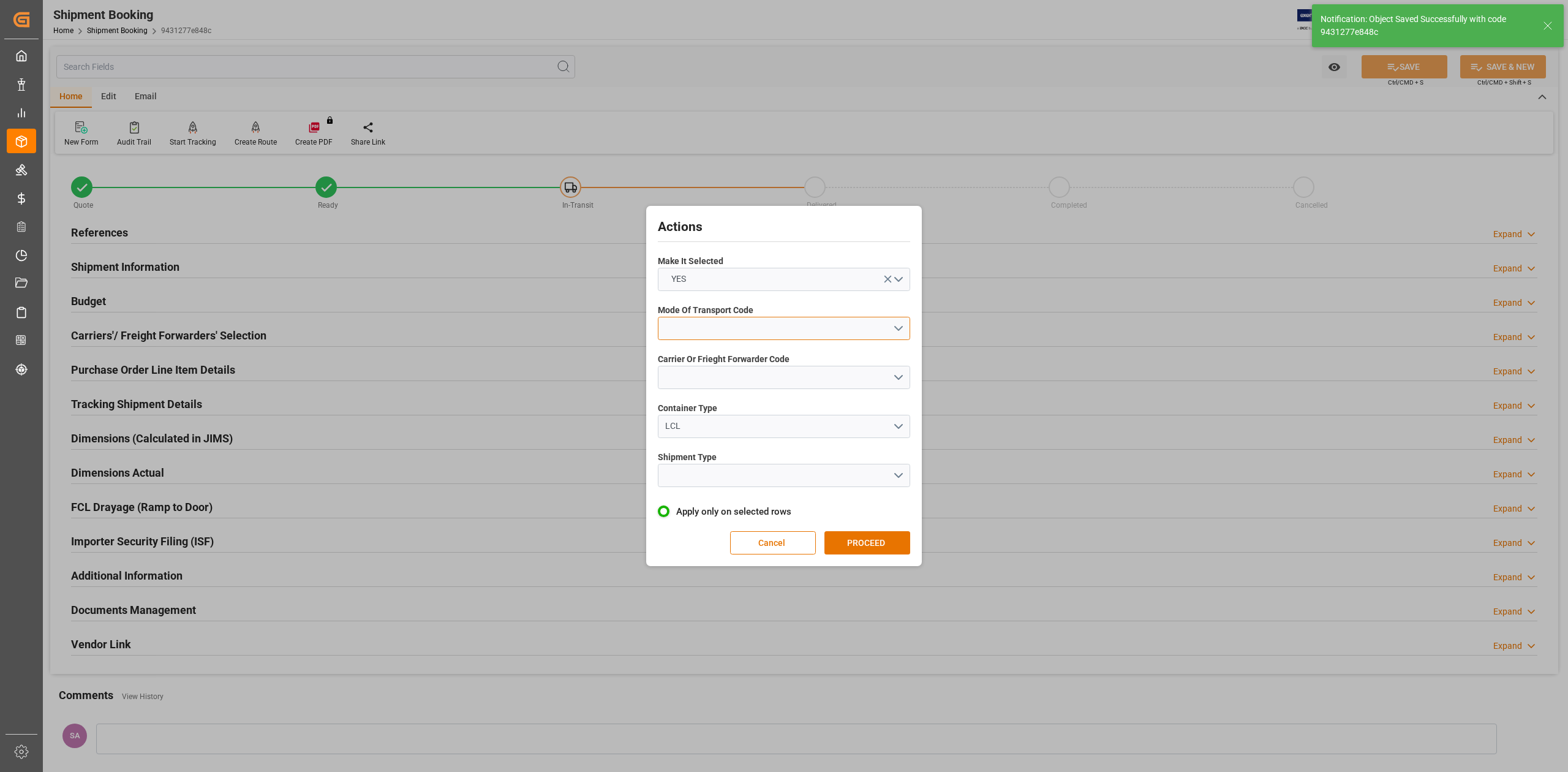
click at [733, 326] on button "open menu" at bounding box center [784, 329] width 252 height 23
click at [732, 335] on div "1- OCEAN" at bounding box center [784, 332] width 251 height 26
click at [733, 381] on button "open menu" at bounding box center [784, 378] width 252 height 23
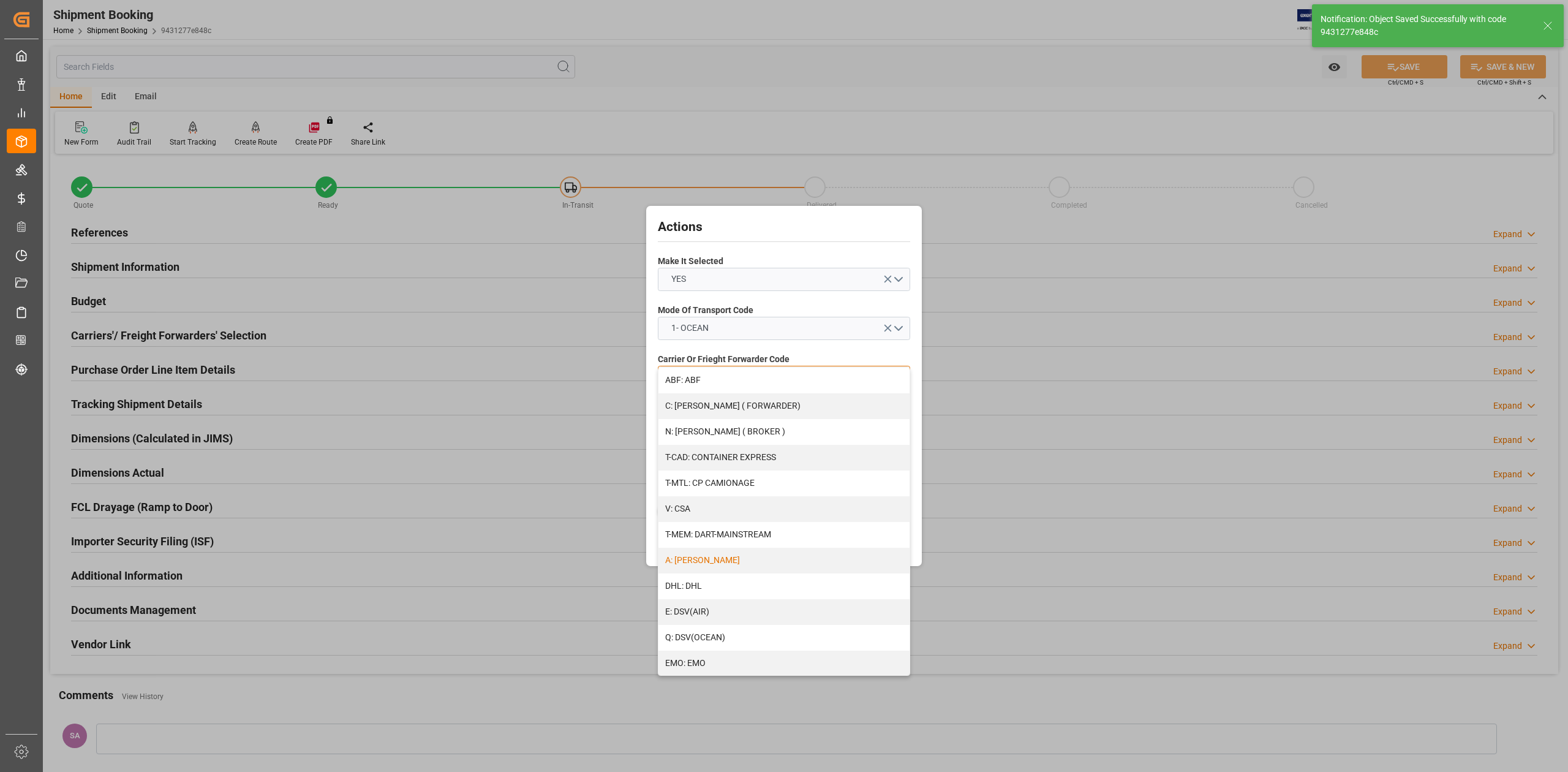
click at [689, 561] on div "A: DELMAR" at bounding box center [784, 561] width 251 height 26
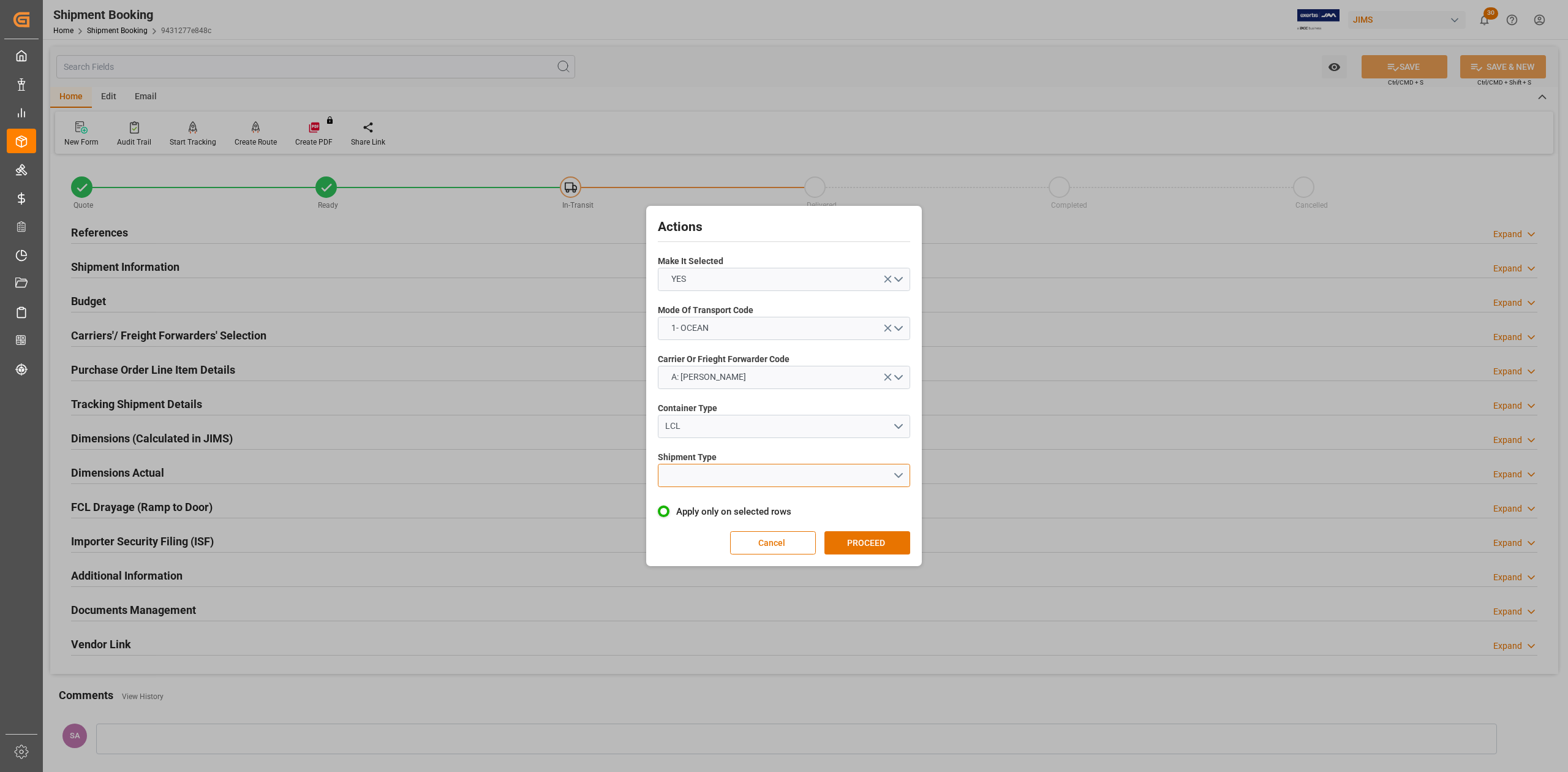
click at [696, 485] on button "open menu" at bounding box center [784, 475] width 252 height 23
click at [693, 500] on div "LCL" at bounding box center [784, 504] width 251 height 26
click at [883, 528] on div "Actions Make It Selected YES Mode Of Transport Code 1- OCEAN Carrier Or Frieght…" at bounding box center [784, 386] width 270 height 354
click at [883, 539] on button "PROCEED" at bounding box center [867, 543] width 86 height 23
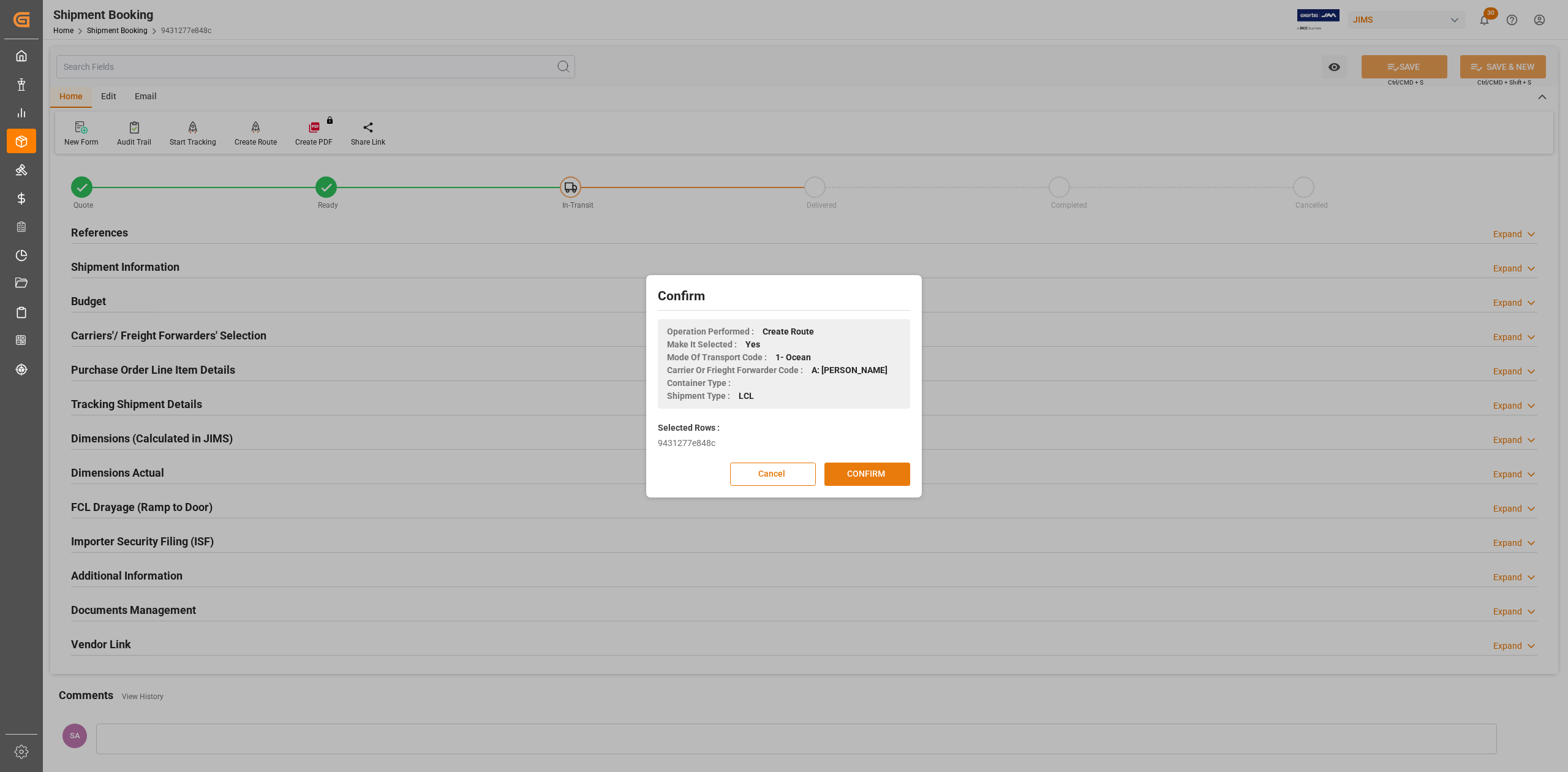
click at [880, 471] on button "CONFIRM" at bounding box center [867, 474] width 86 height 23
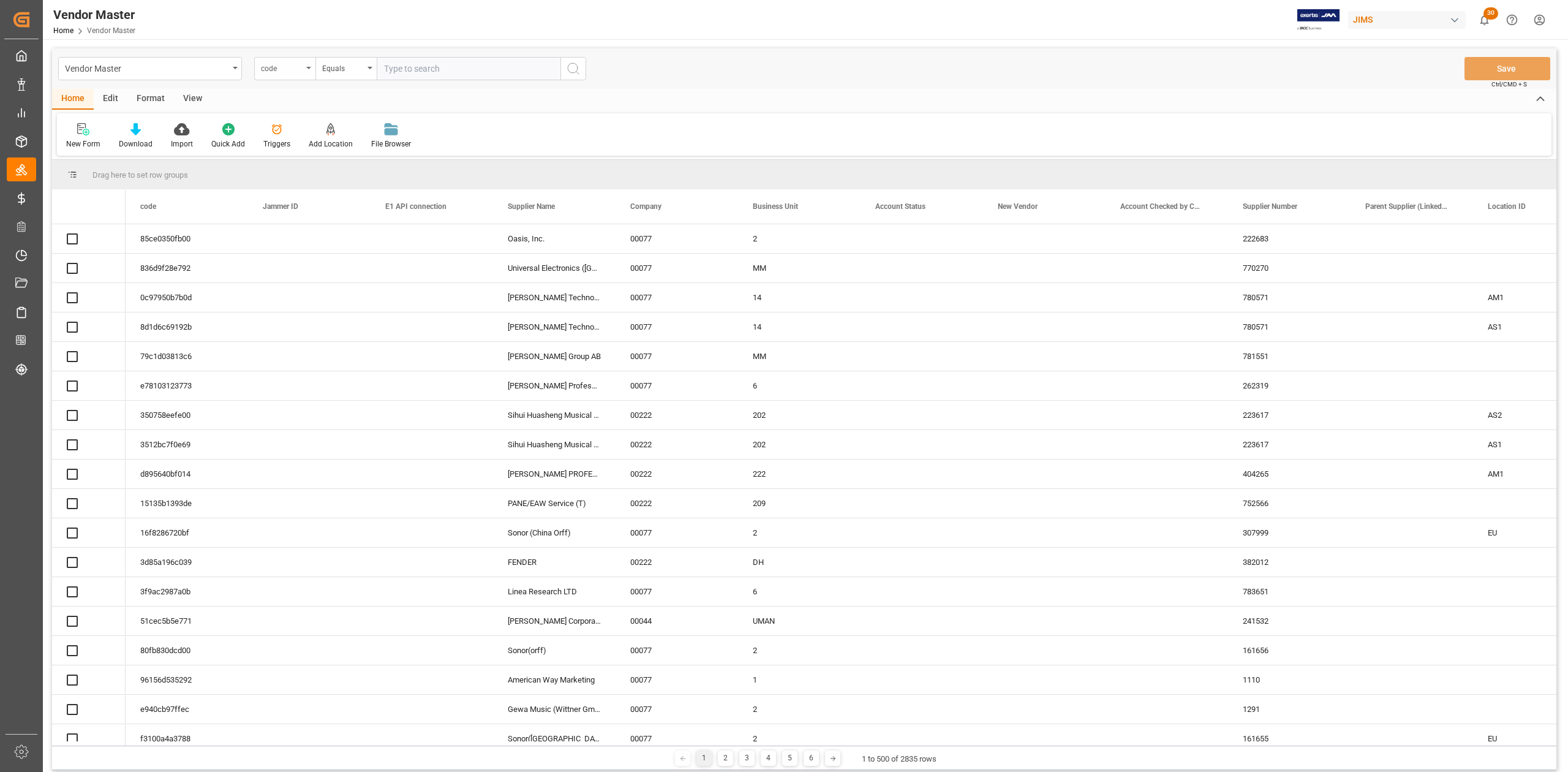
click at [308, 74] on div "code" at bounding box center [285, 69] width 61 height 23
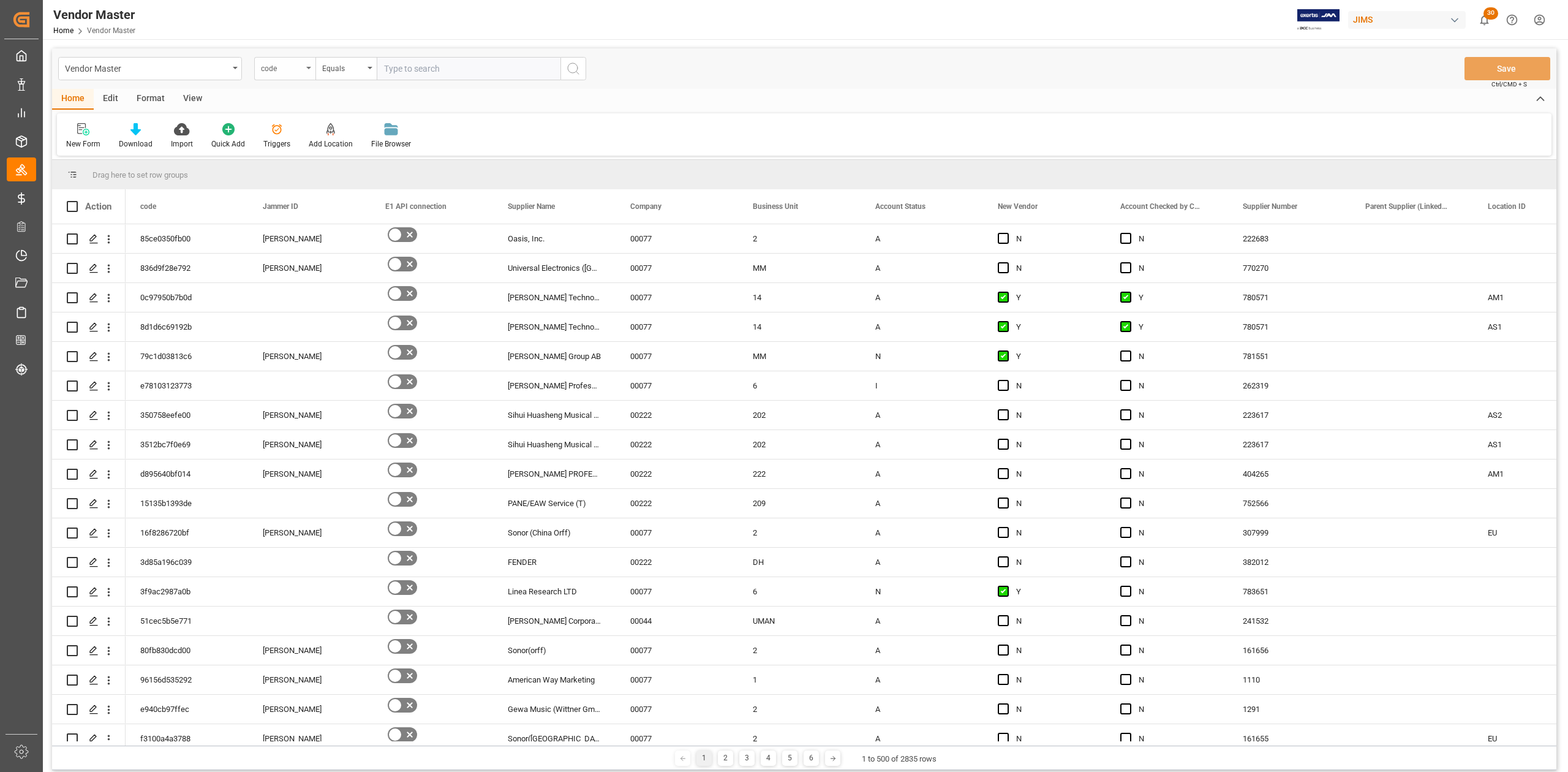
click at [309, 74] on div "code" at bounding box center [285, 69] width 61 height 23
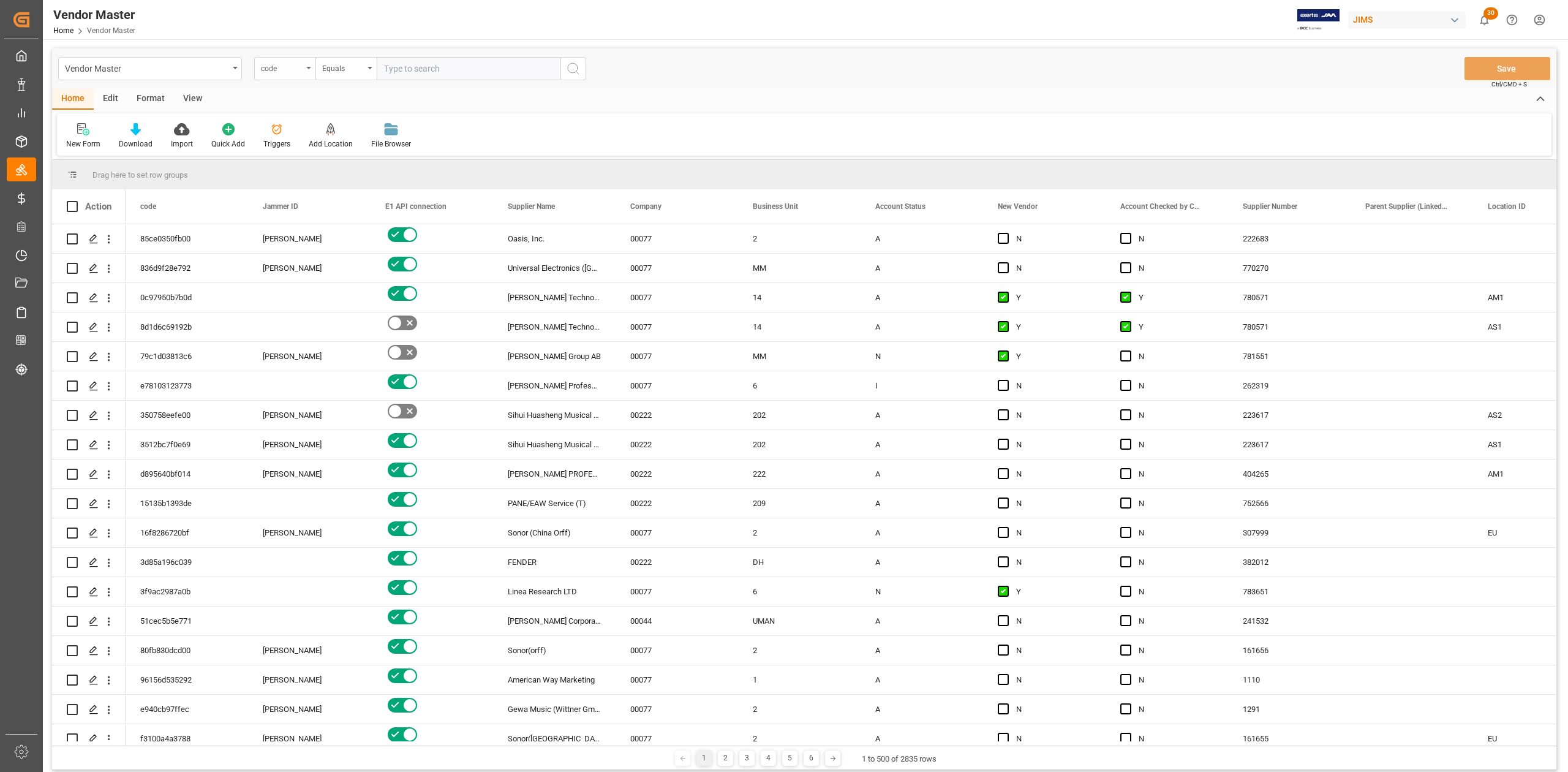
click at [297, 71] on div "code" at bounding box center [282, 67] width 42 height 14
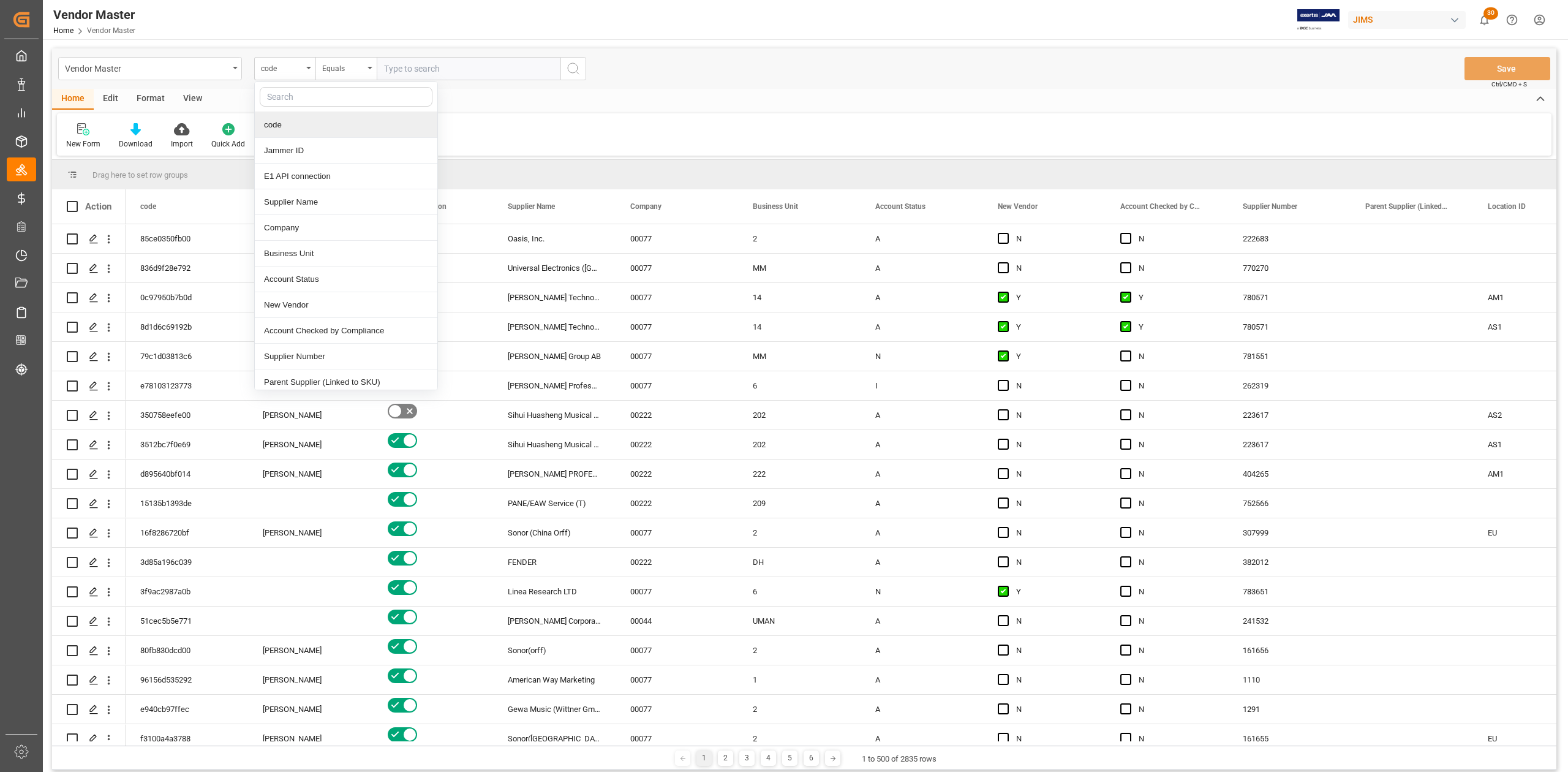
click at [305, 96] on input "text" at bounding box center [346, 97] width 173 height 20
type input "supp"
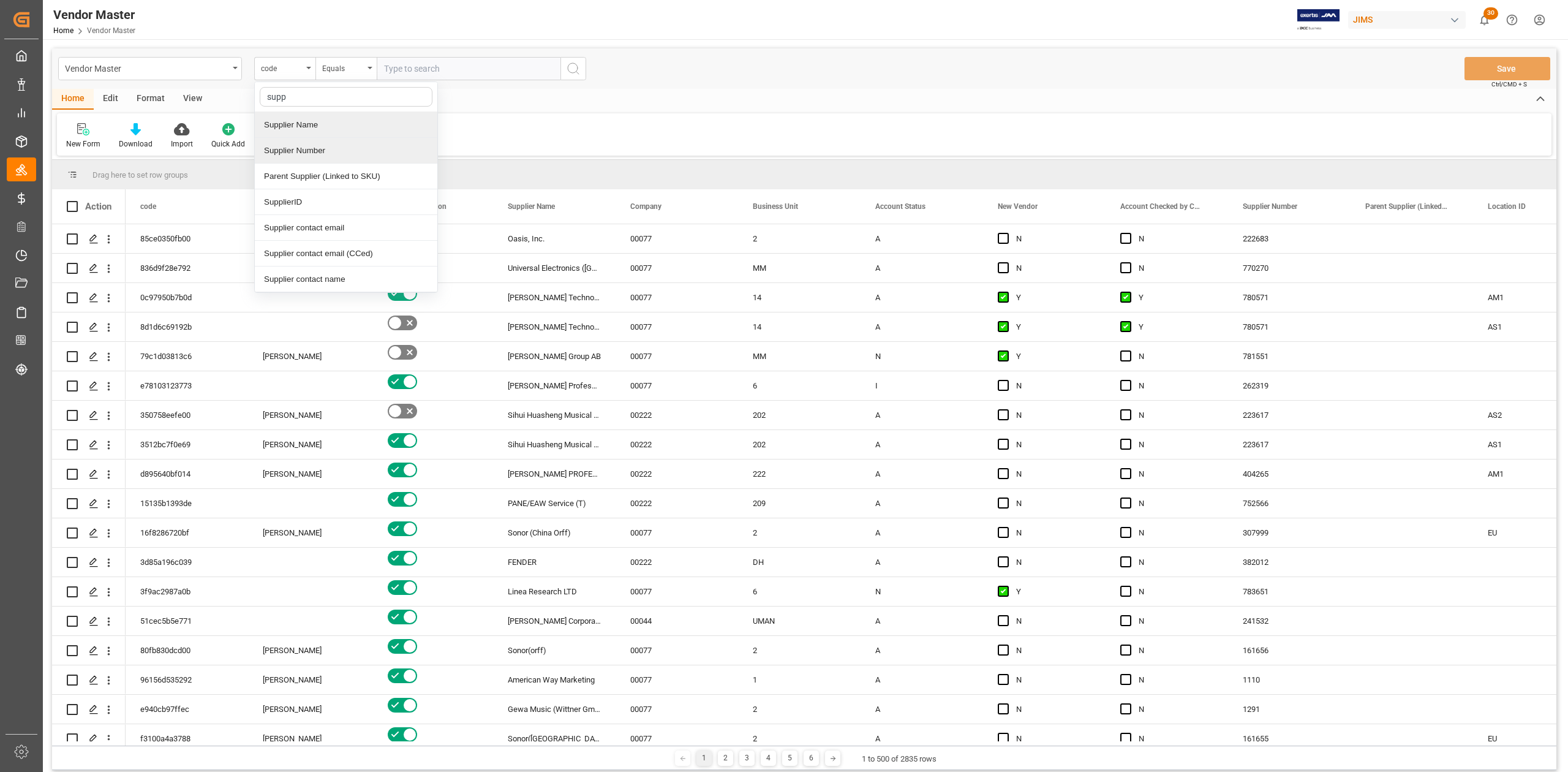
click at [341, 146] on div "Supplier Number" at bounding box center [346, 151] width 182 height 26
click at [444, 70] on input "text" at bounding box center [468, 69] width 184 height 23
paste input "1248"
type input "1248"
click at [577, 67] on circle "search button" at bounding box center [573, 68] width 10 height 10
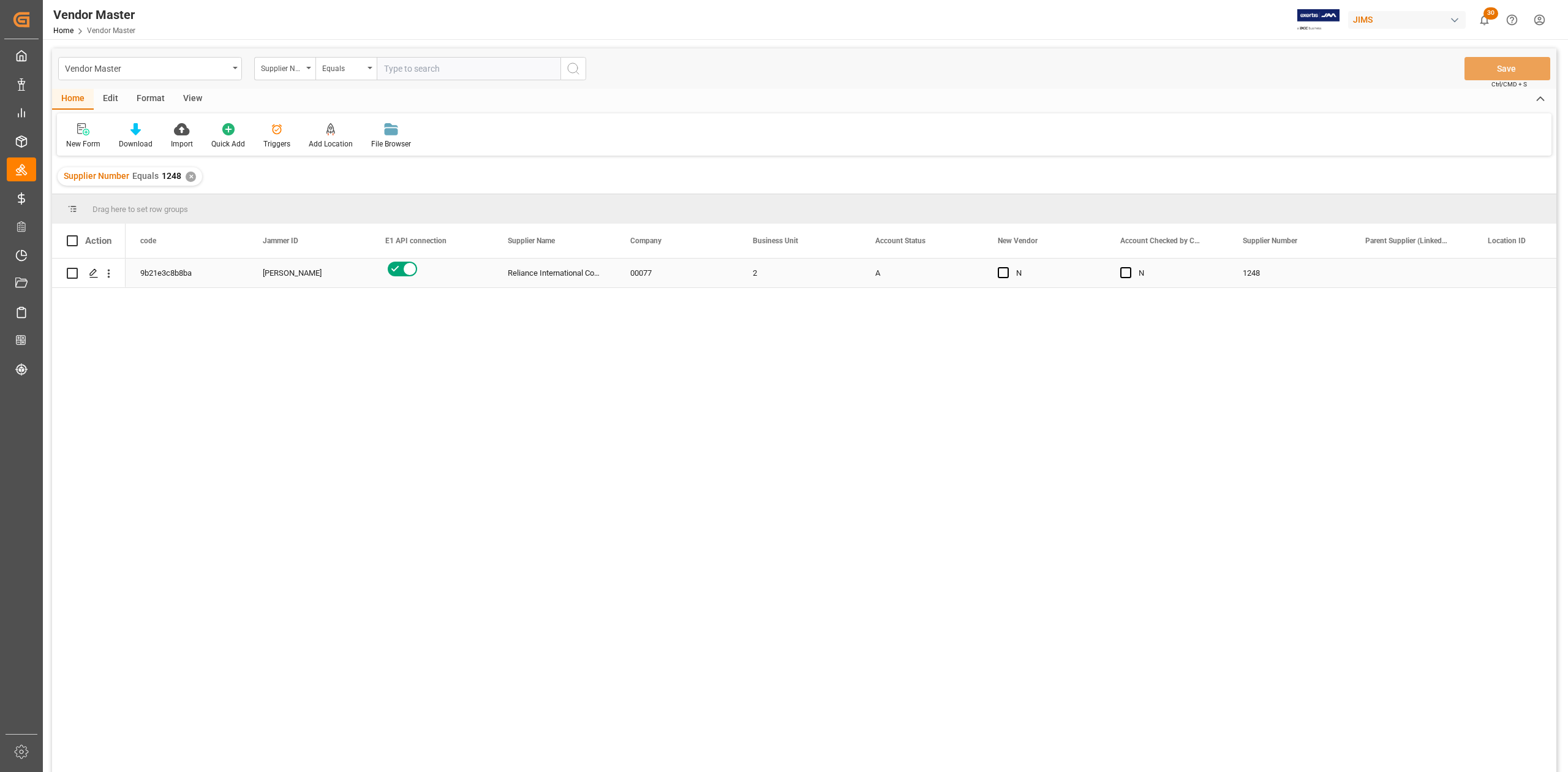
click at [728, 278] on div "00077" at bounding box center [677, 273] width 123 height 29
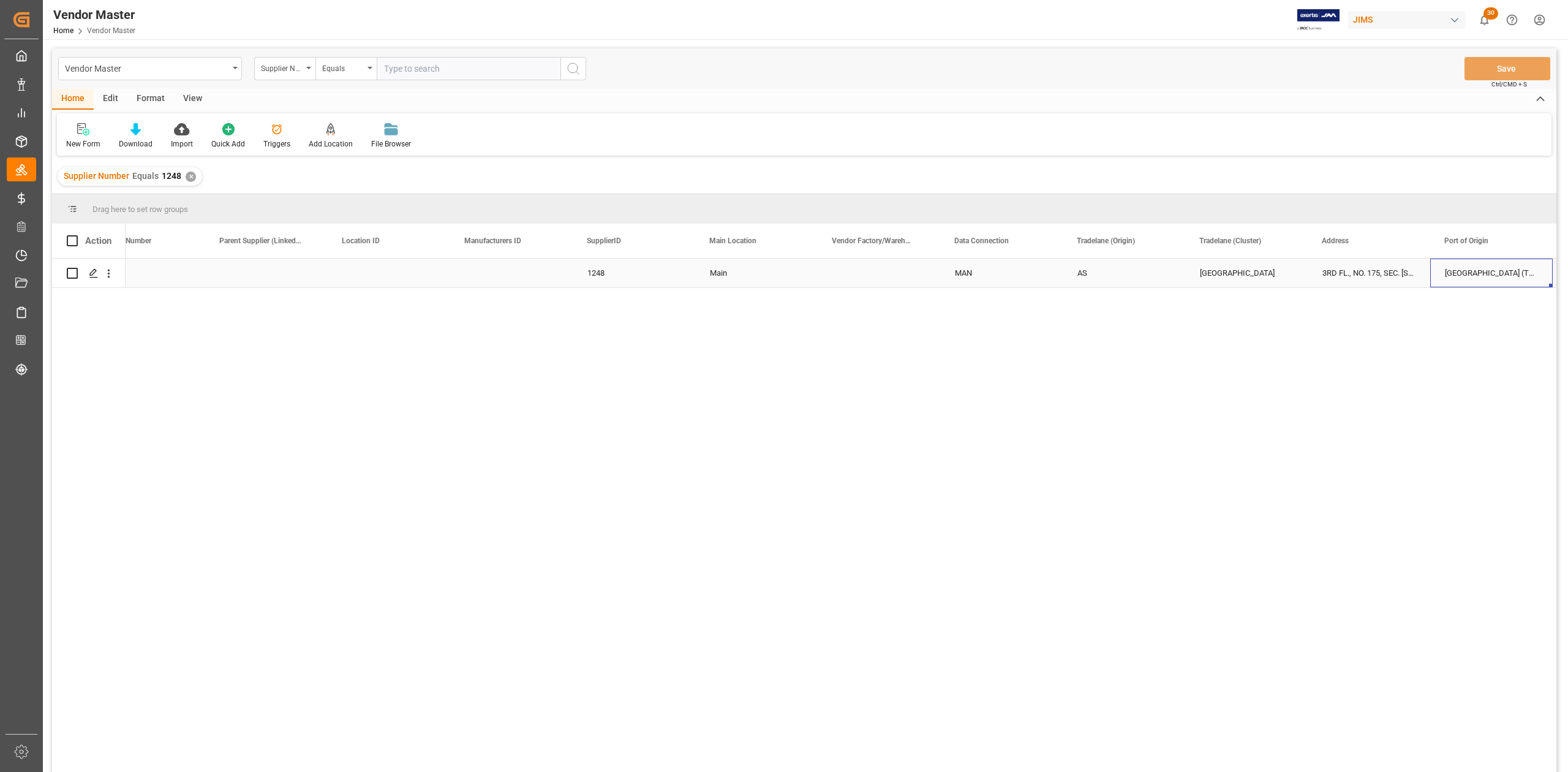
scroll to position [0, 1268]
click at [417, 69] on input "text" at bounding box center [468, 69] width 184 height 23
paste input "506124"
type input "506124"
click at [573, 71] on icon "search button" at bounding box center [573, 69] width 15 height 15
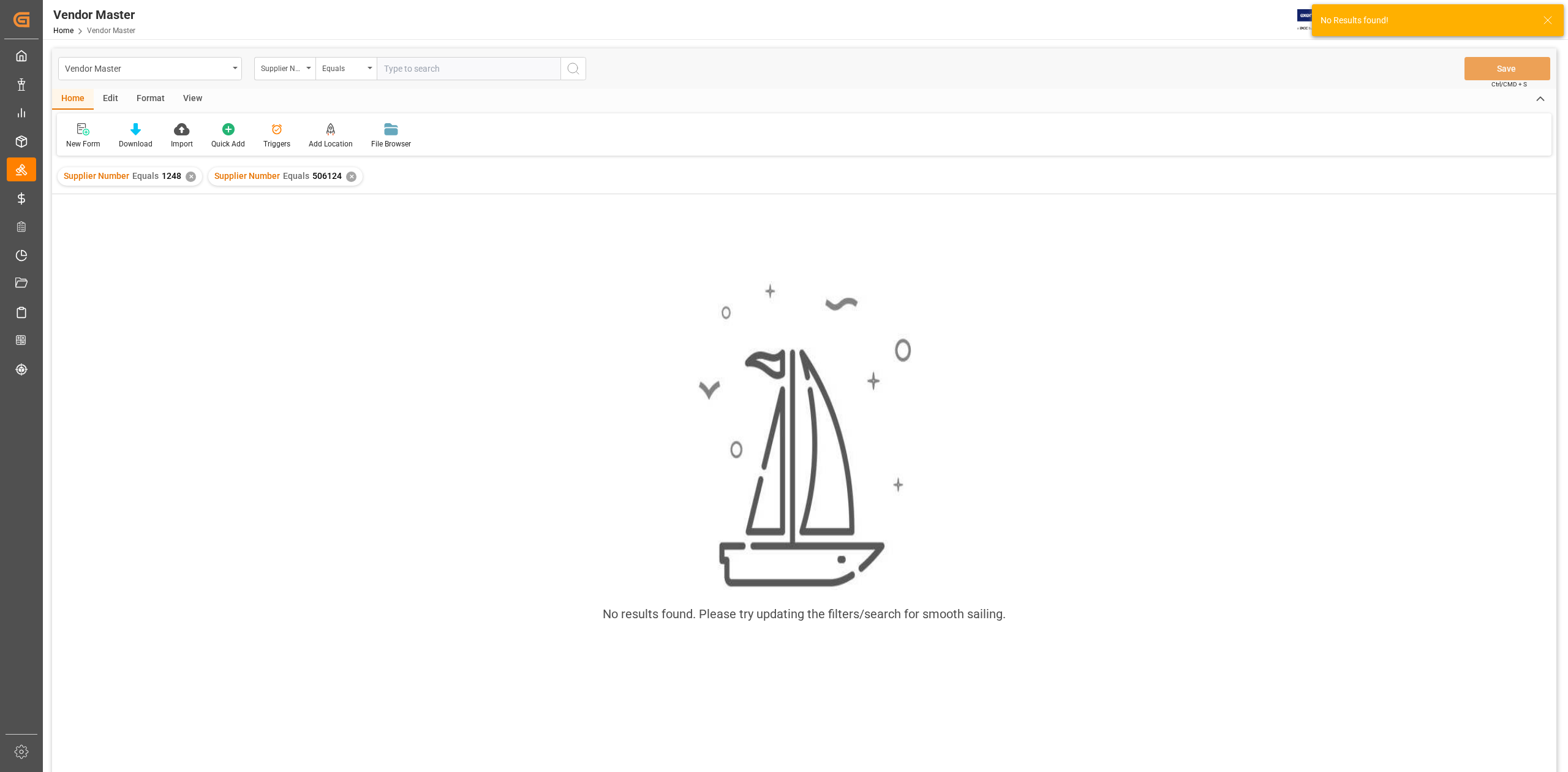
click at [190, 176] on div "✕" at bounding box center [190, 176] width 10 height 10
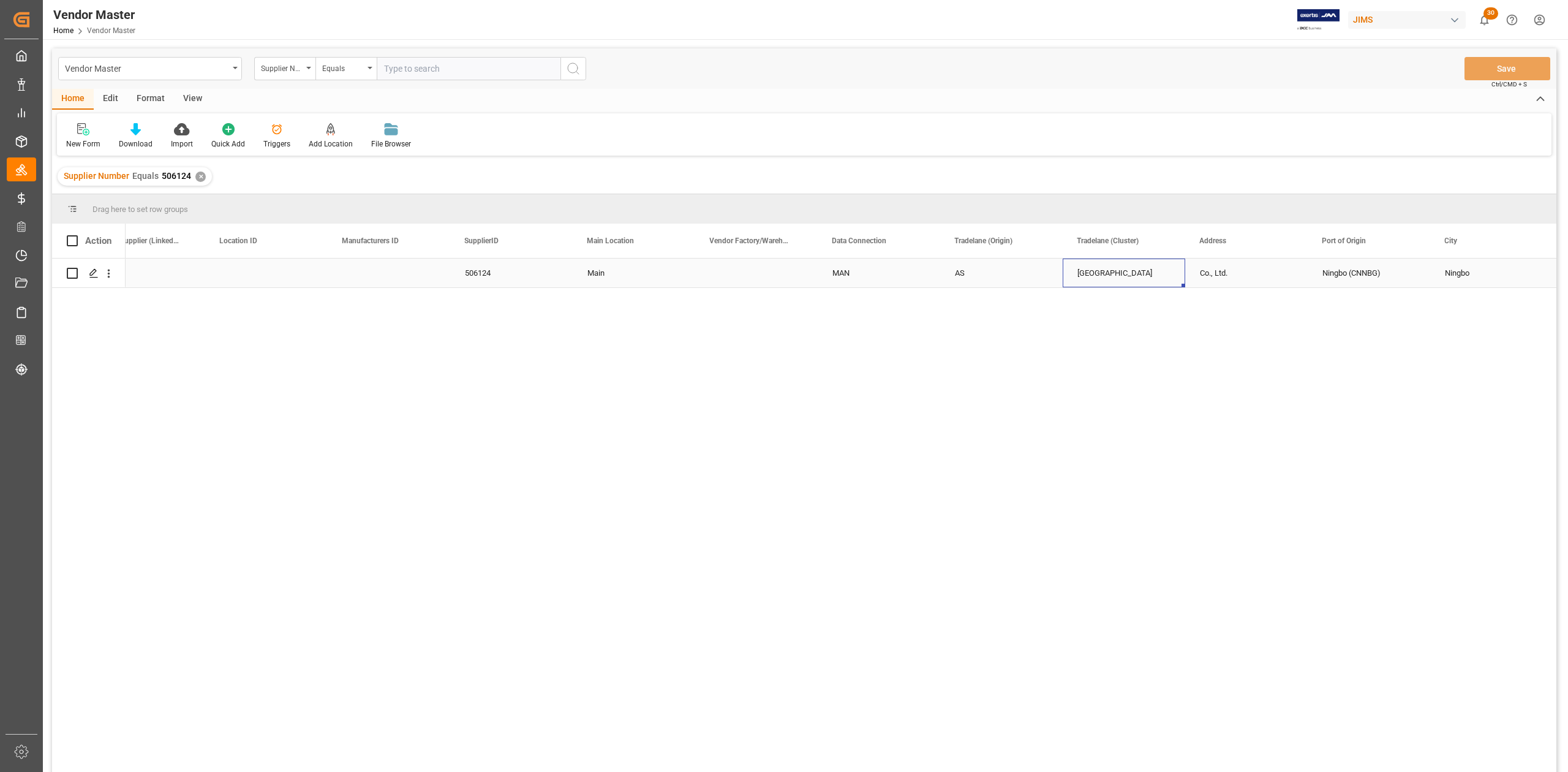
click at [1111, 271] on div "[GEOGRAPHIC_DATA]" at bounding box center [1124, 273] width 93 height 28
click at [435, 69] on input "text" at bounding box center [468, 69] width 184 height 23
paste input "218040"
type input "218040"
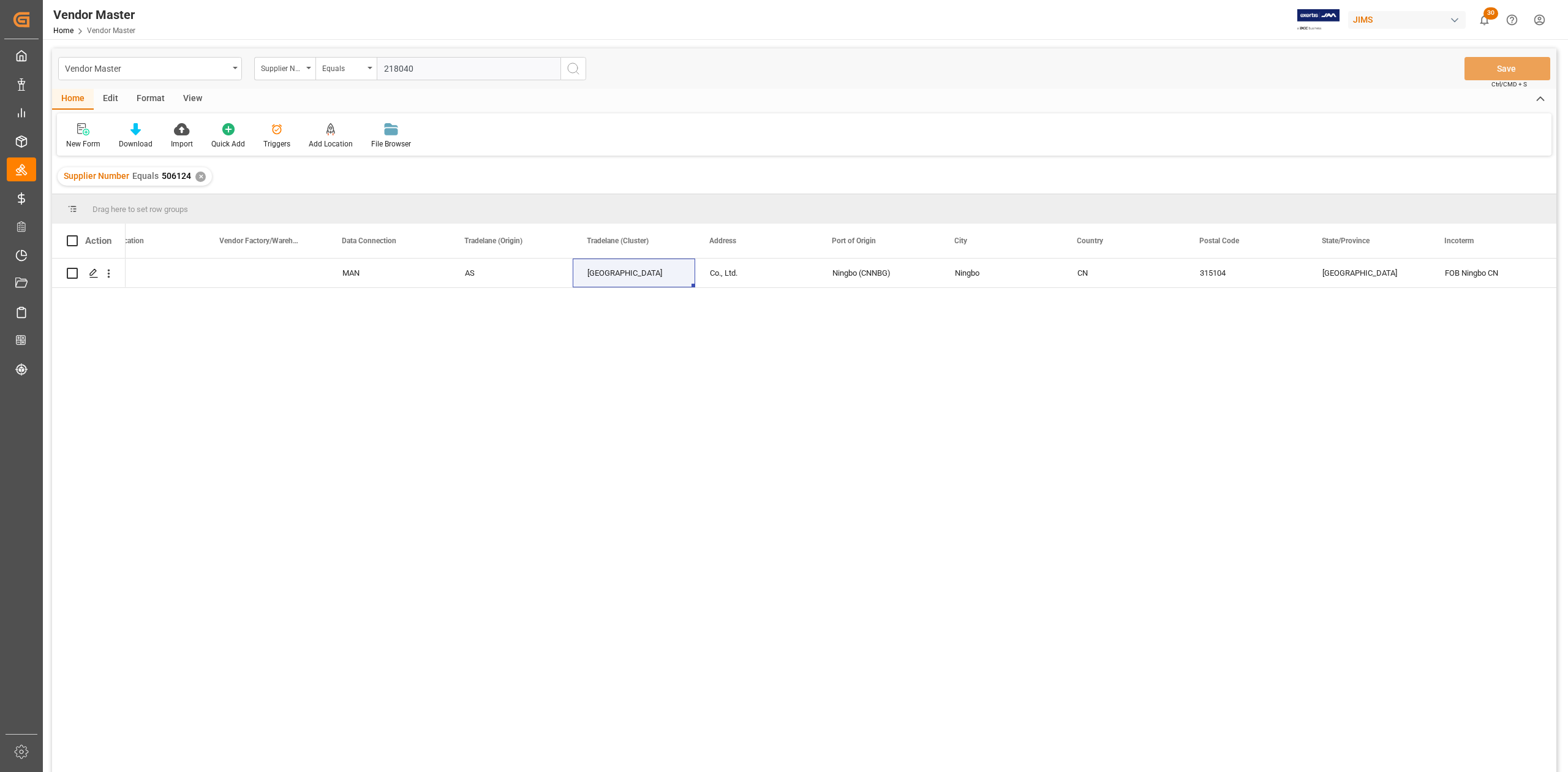
click at [571, 75] on icon "search button" at bounding box center [573, 69] width 15 height 15
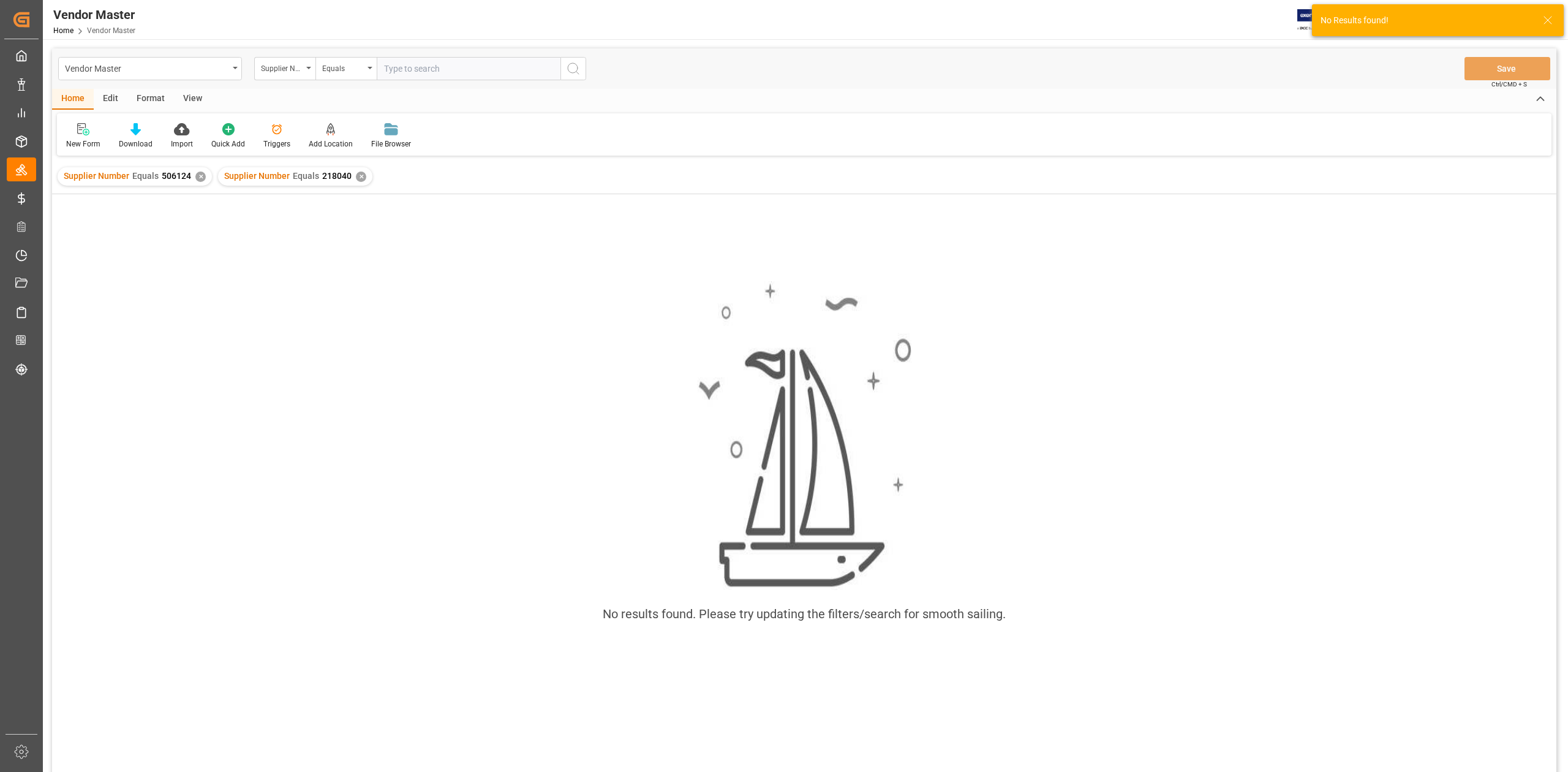
click at [201, 175] on div "✕" at bounding box center [200, 176] width 10 height 10
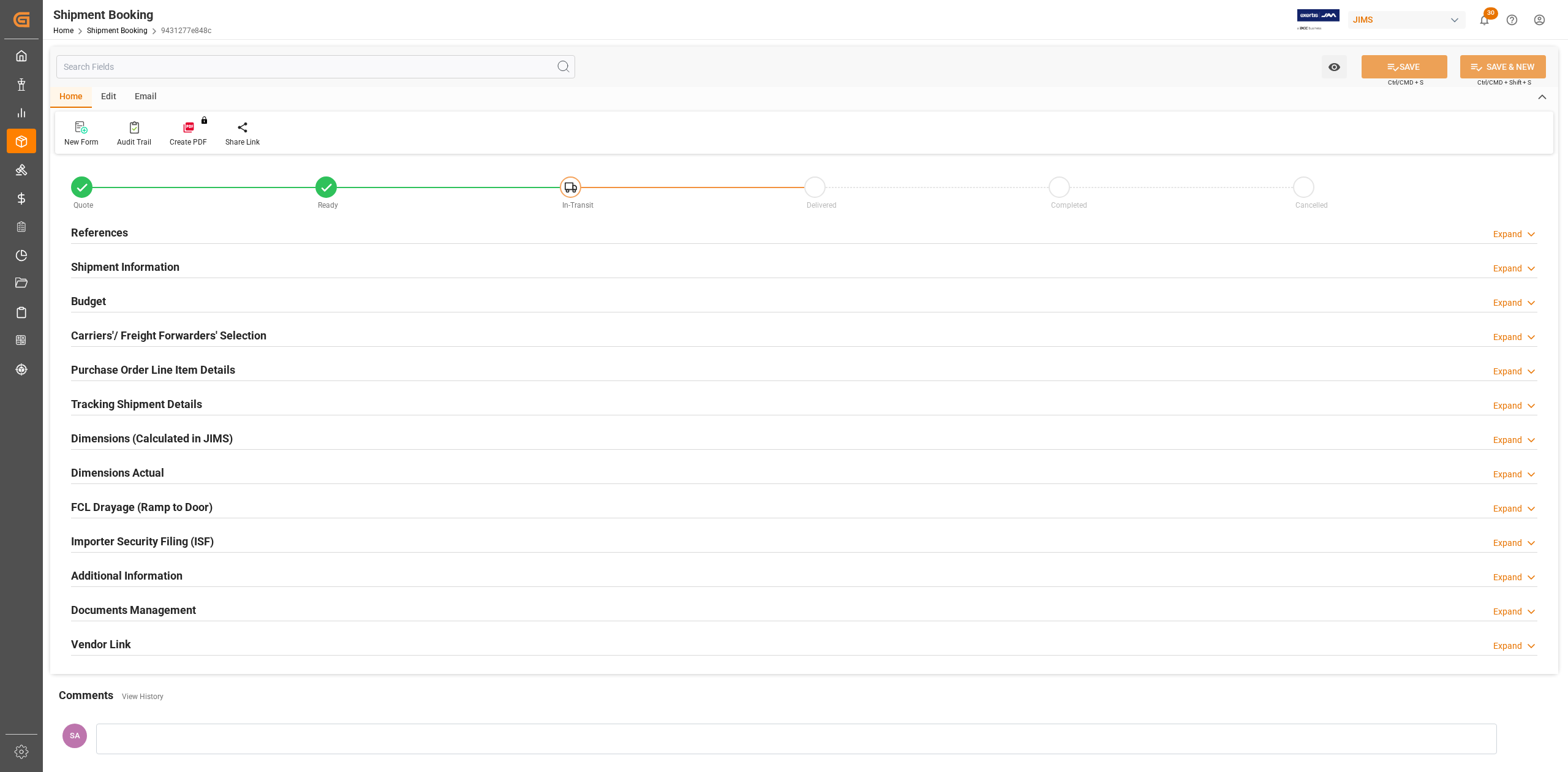
type input "0"
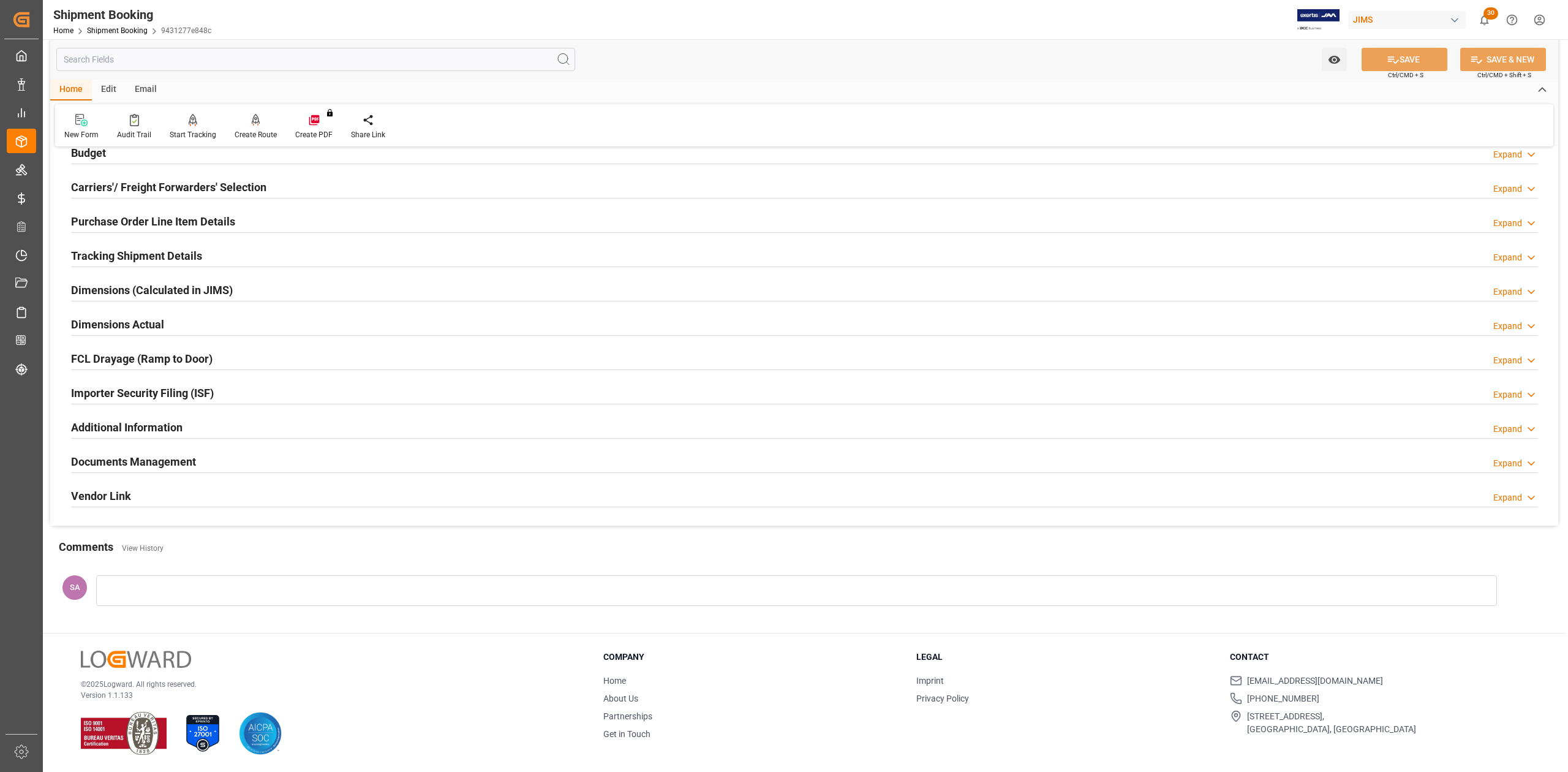
scroll to position [150, 0]
click at [129, 319] on h2 "Dimensions Actual" at bounding box center [118, 324] width 93 height 17
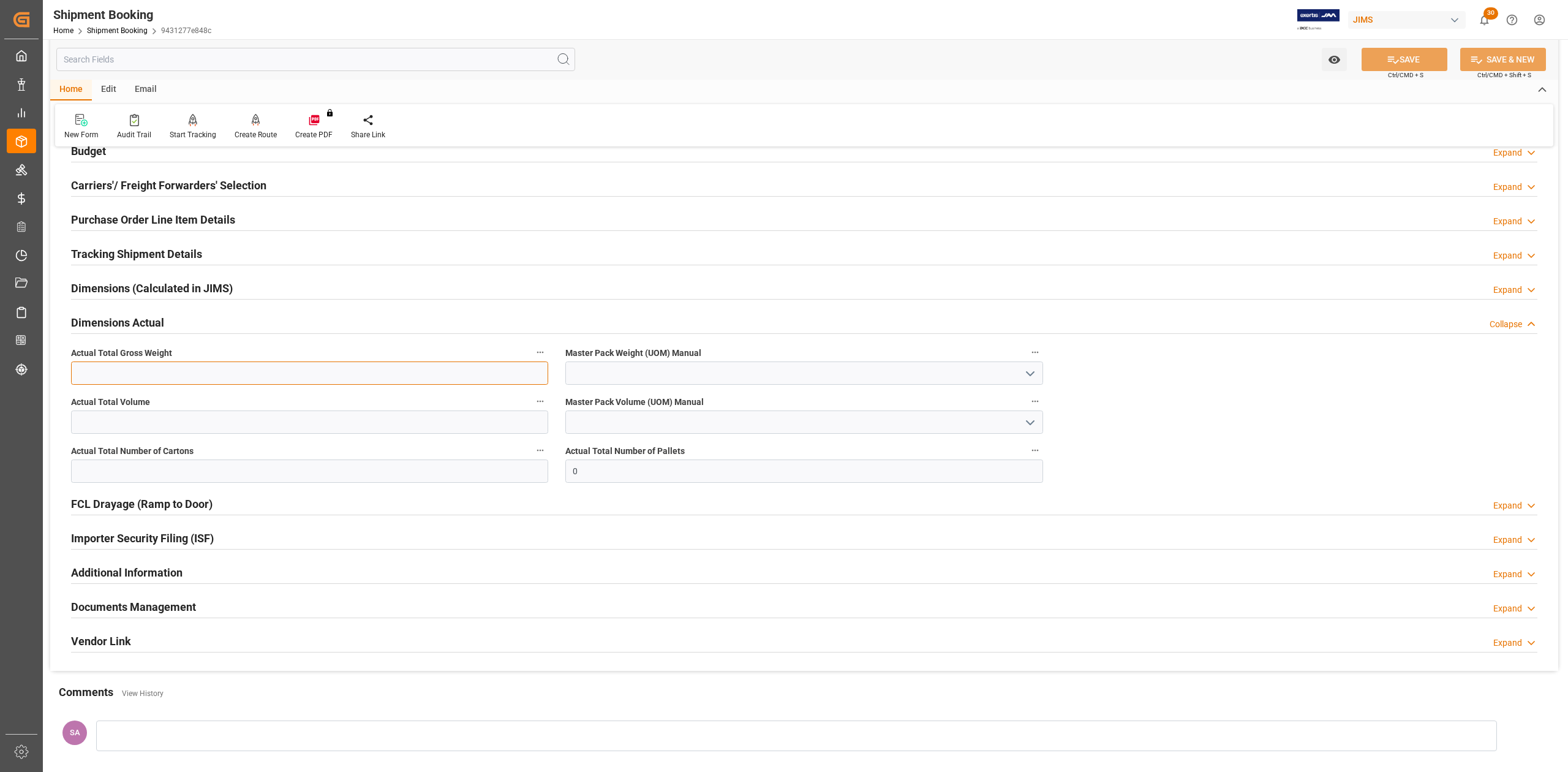
click at [147, 373] on input "text" at bounding box center [309, 373] width 477 height 23
type input "1354.8"
click at [153, 422] on input "text" at bounding box center [309, 423] width 477 height 23
type input "15.173"
click at [273, 484] on div "Actual Total Number of Cartons" at bounding box center [309, 462] width 494 height 49
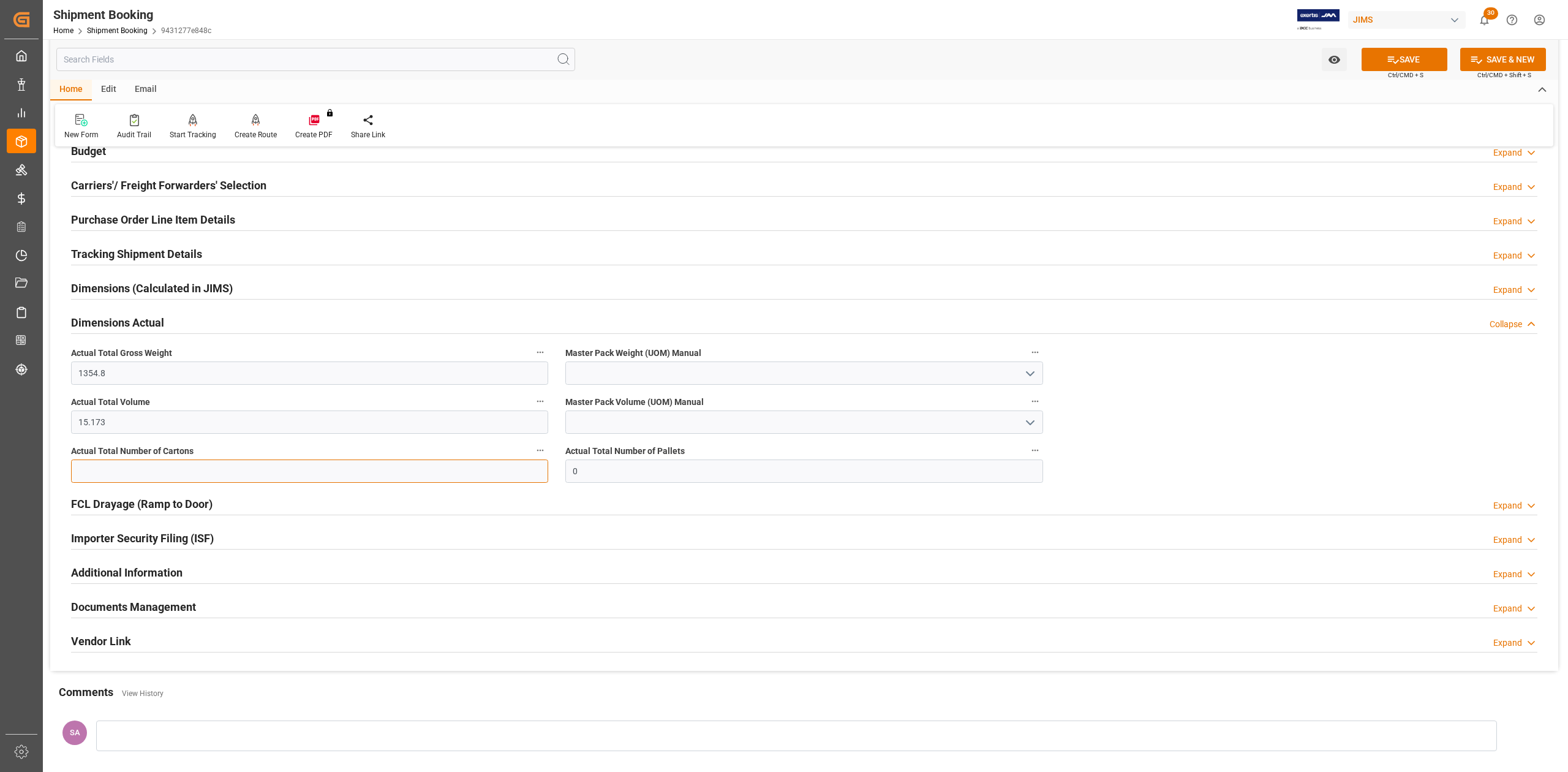
click at [268, 478] on input "text" at bounding box center [309, 471] width 477 height 23
type input "64"
click at [623, 376] on input at bounding box center [804, 373] width 477 height 23
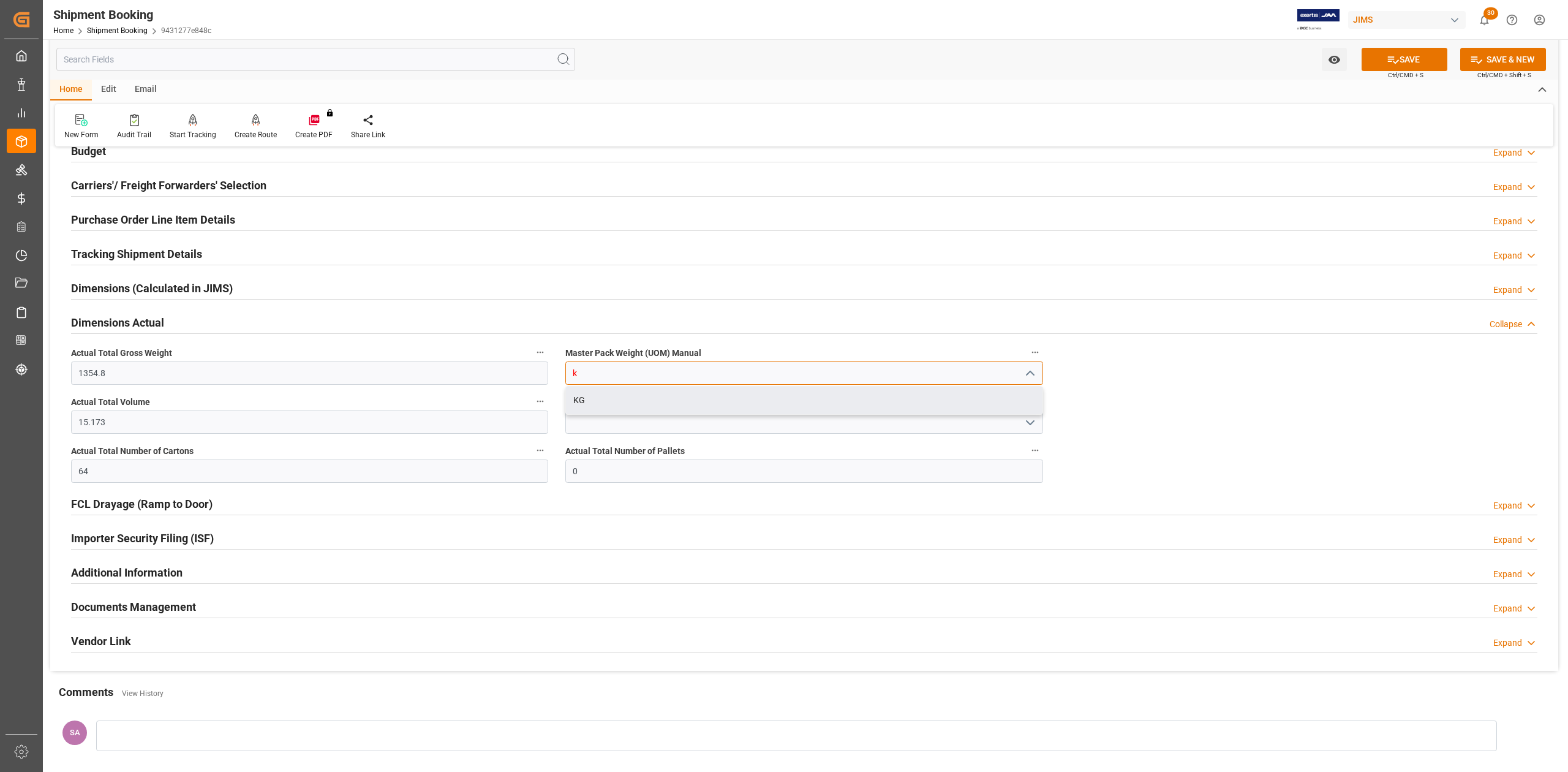
drag, startPoint x: 624, startPoint y: 395, endPoint x: 623, endPoint y: 405, distance: 10.0
click at [623, 399] on div "KG" at bounding box center [804, 400] width 476 height 28
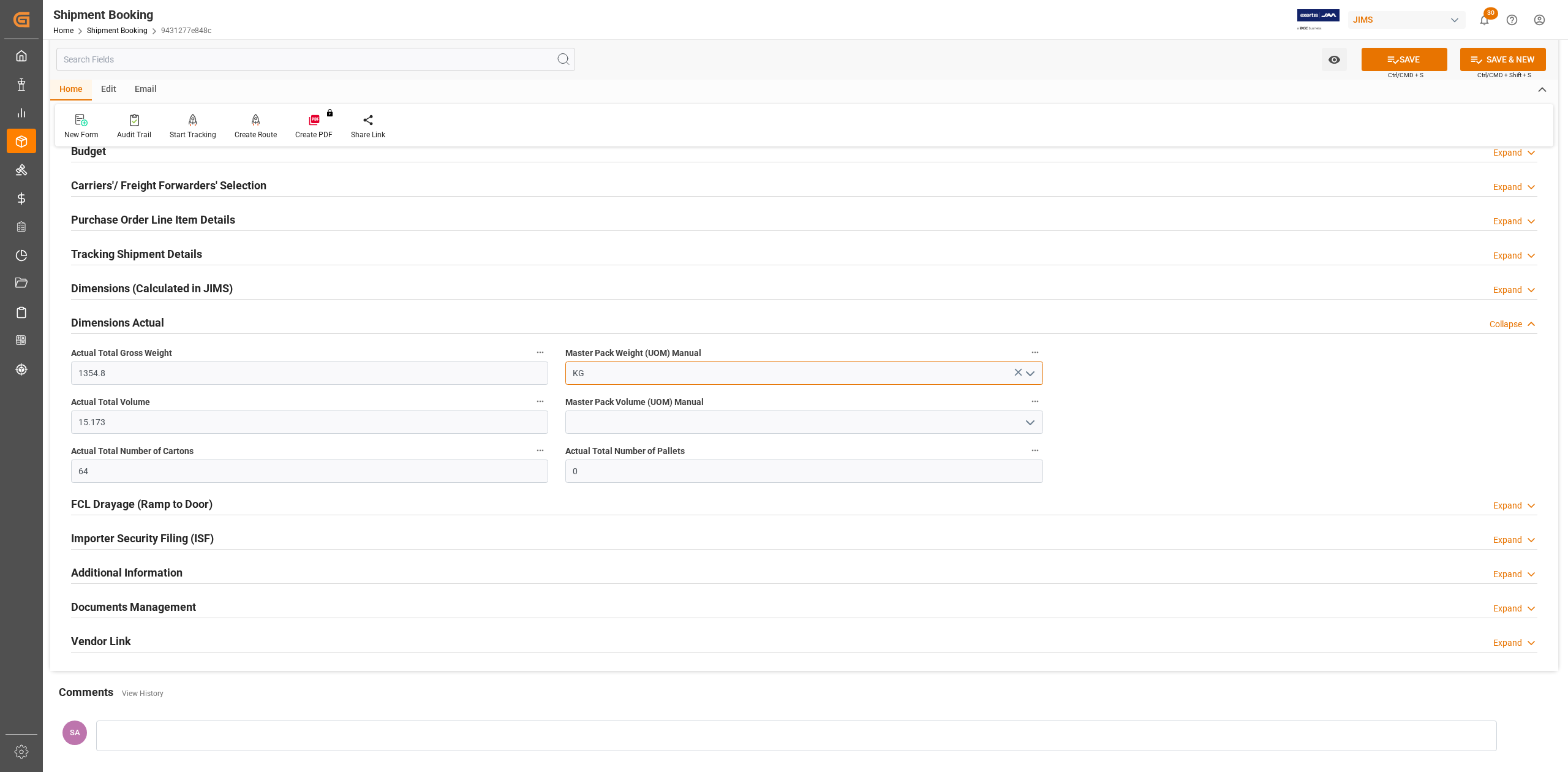
type input "KG"
click at [624, 419] on input at bounding box center [804, 423] width 477 height 23
click at [624, 447] on div "CBM" at bounding box center [804, 449] width 476 height 28
type input "CBM"
click at [1414, 62] on button "SAVE" at bounding box center [1405, 60] width 86 height 23
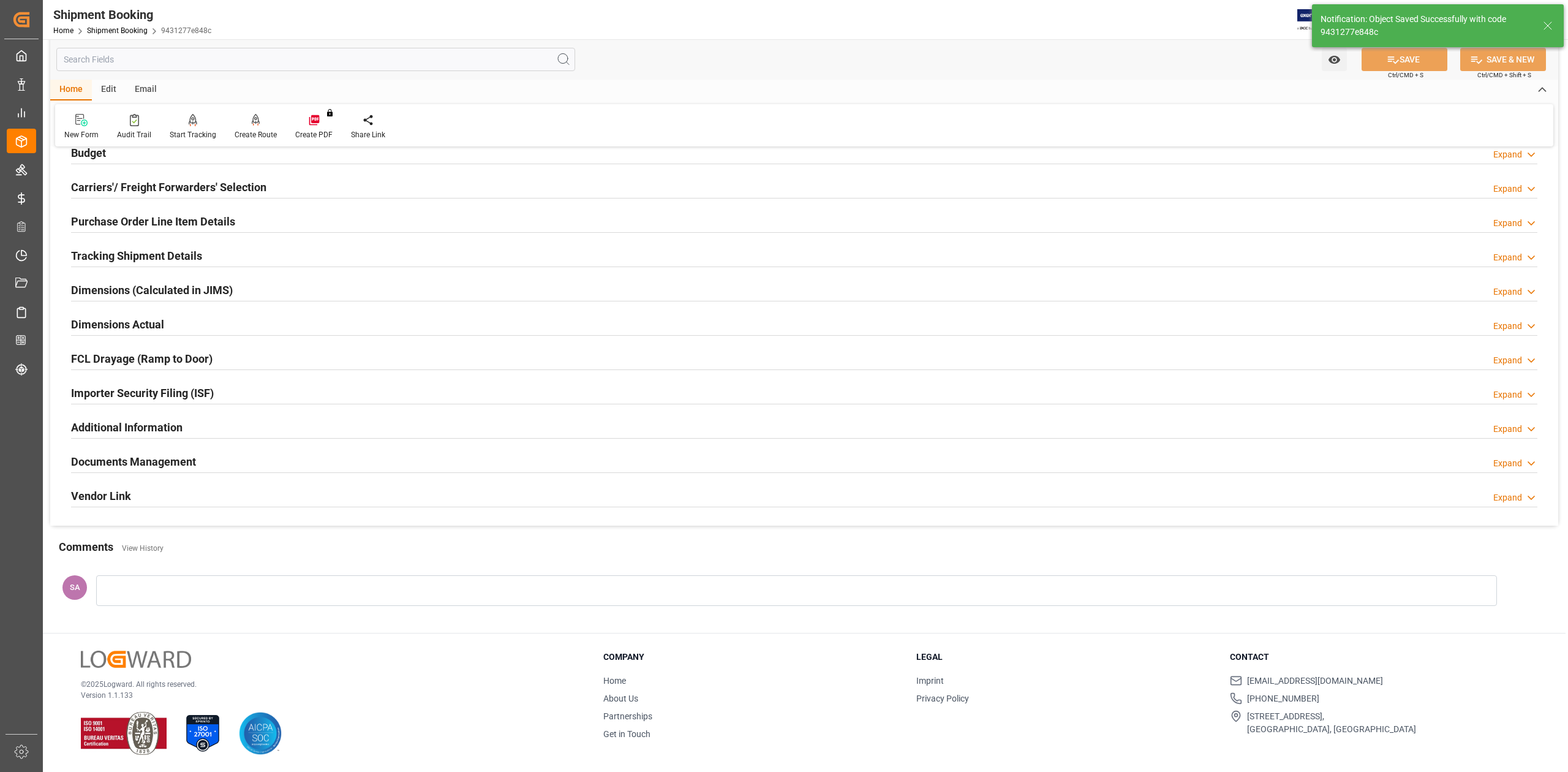
click at [121, 327] on h2 "Dimensions Actual" at bounding box center [118, 324] width 93 height 17
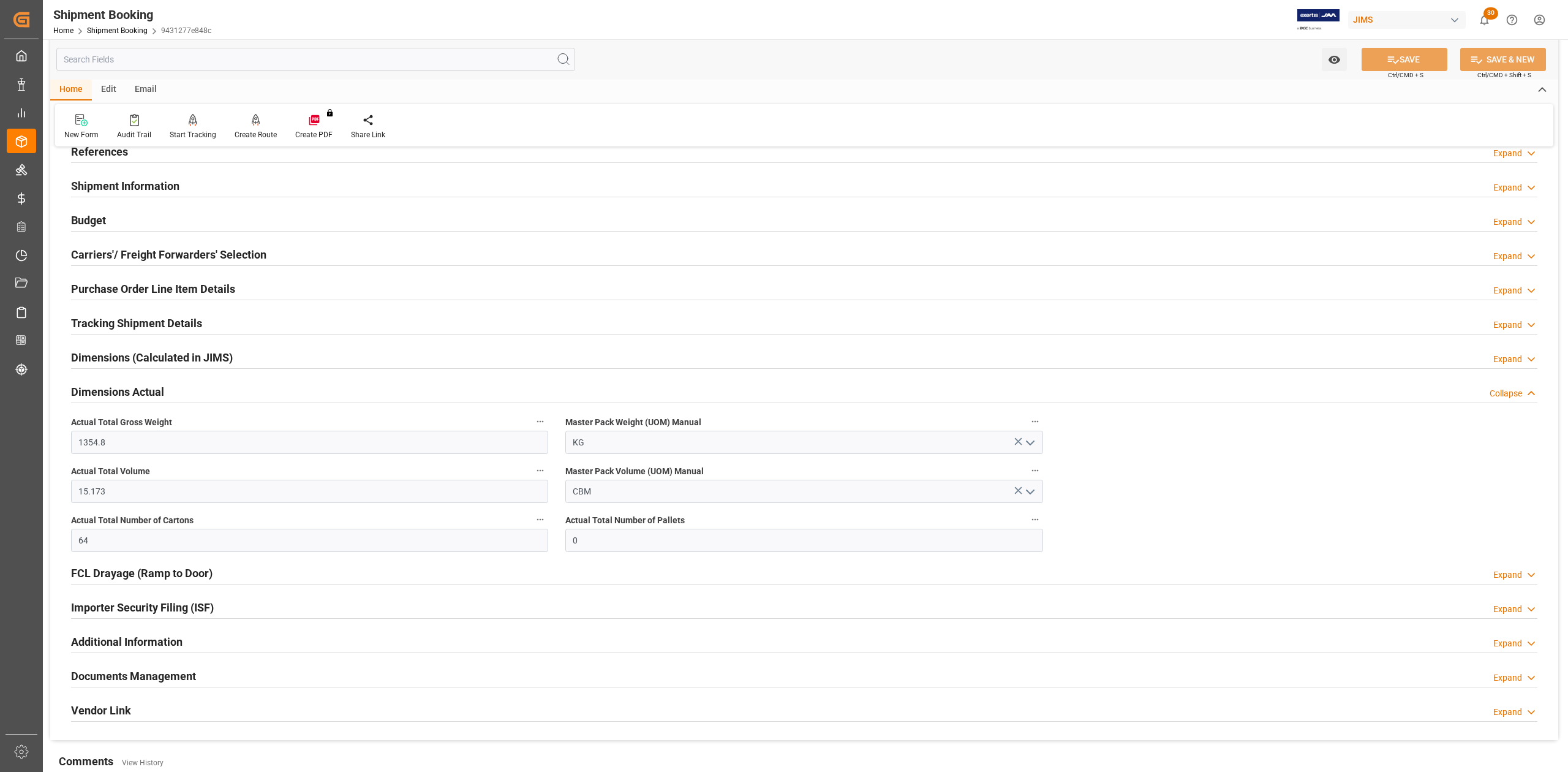
scroll to position [0, 0]
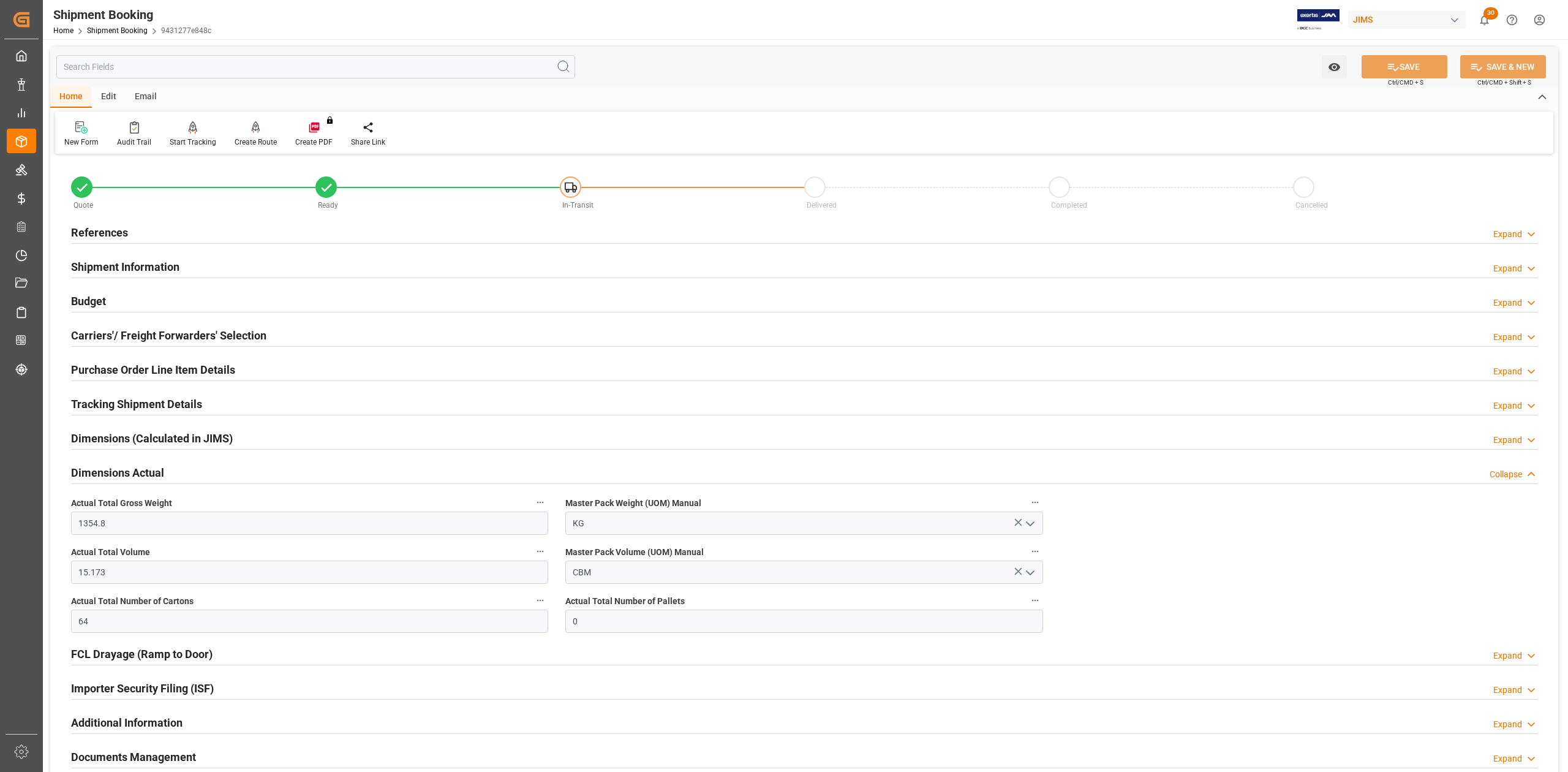
drag, startPoint x: 94, startPoint y: 306, endPoint x: 167, endPoint y: 351, distance: 85.8
click at [94, 306] on h2 "Budget" at bounding box center [88, 301] width 35 height 17
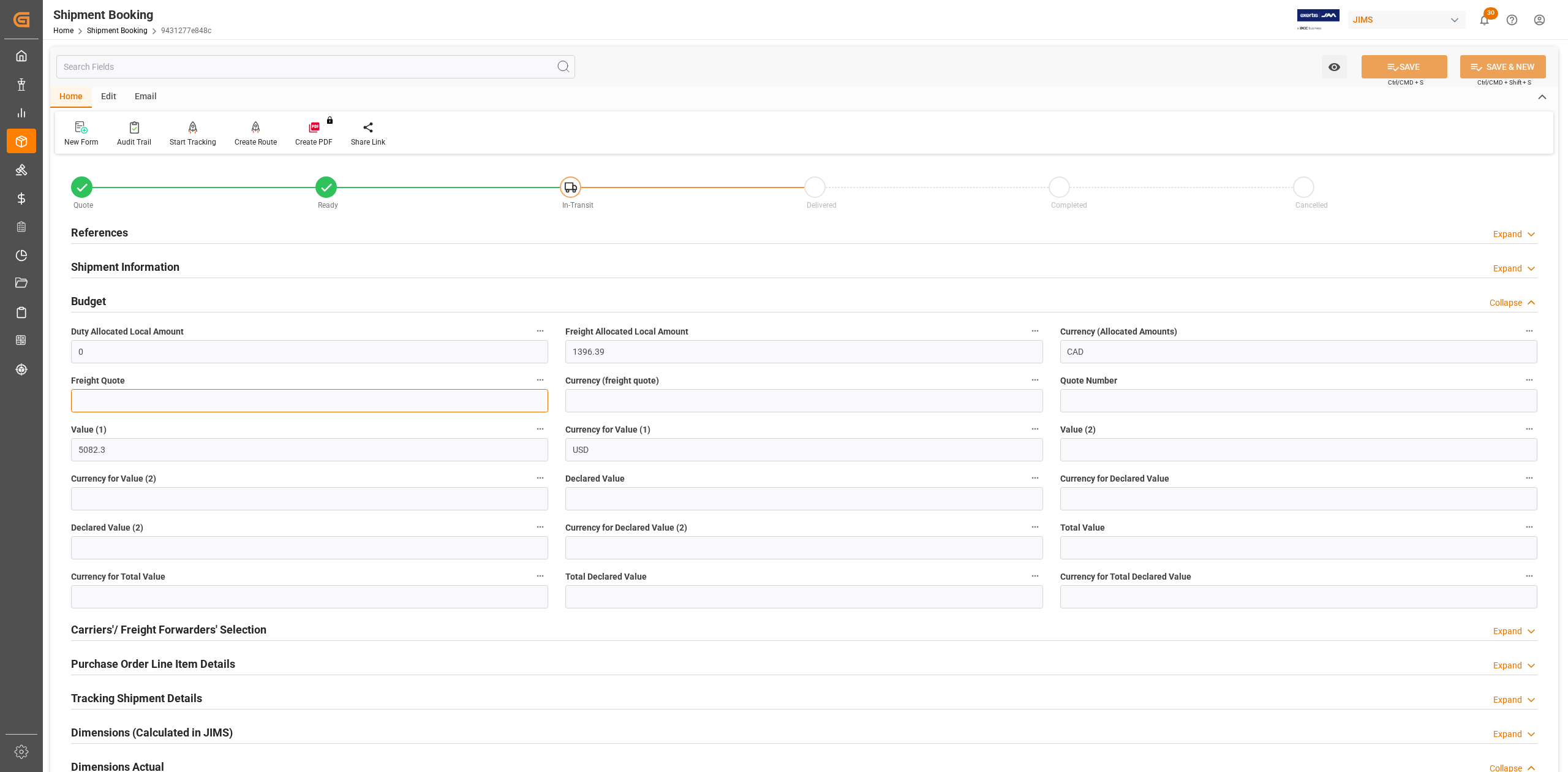
click at [177, 405] on input "text" at bounding box center [309, 401] width 477 height 23
type input "1450"
click at [642, 405] on input at bounding box center [804, 401] width 477 height 23
type input "USD"
click at [1409, 54] on div "Watch Option SAVE Ctrl/CMD + S SAVE & NEW Ctrl/CMD + Shift + S" at bounding box center [804, 67] width 1508 height 41
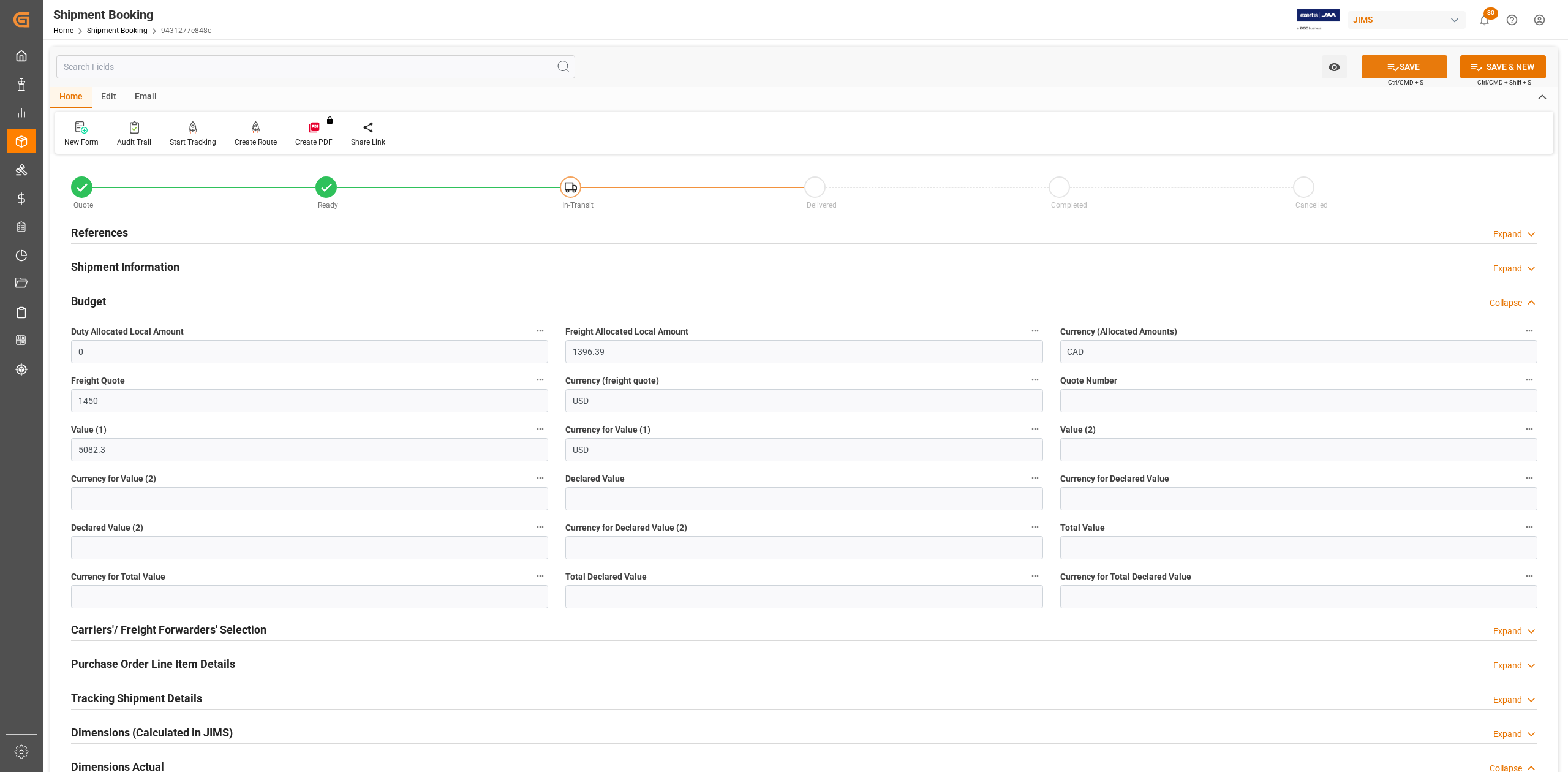
click at [1415, 64] on button "SAVE" at bounding box center [1405, 67] width 86 height 23
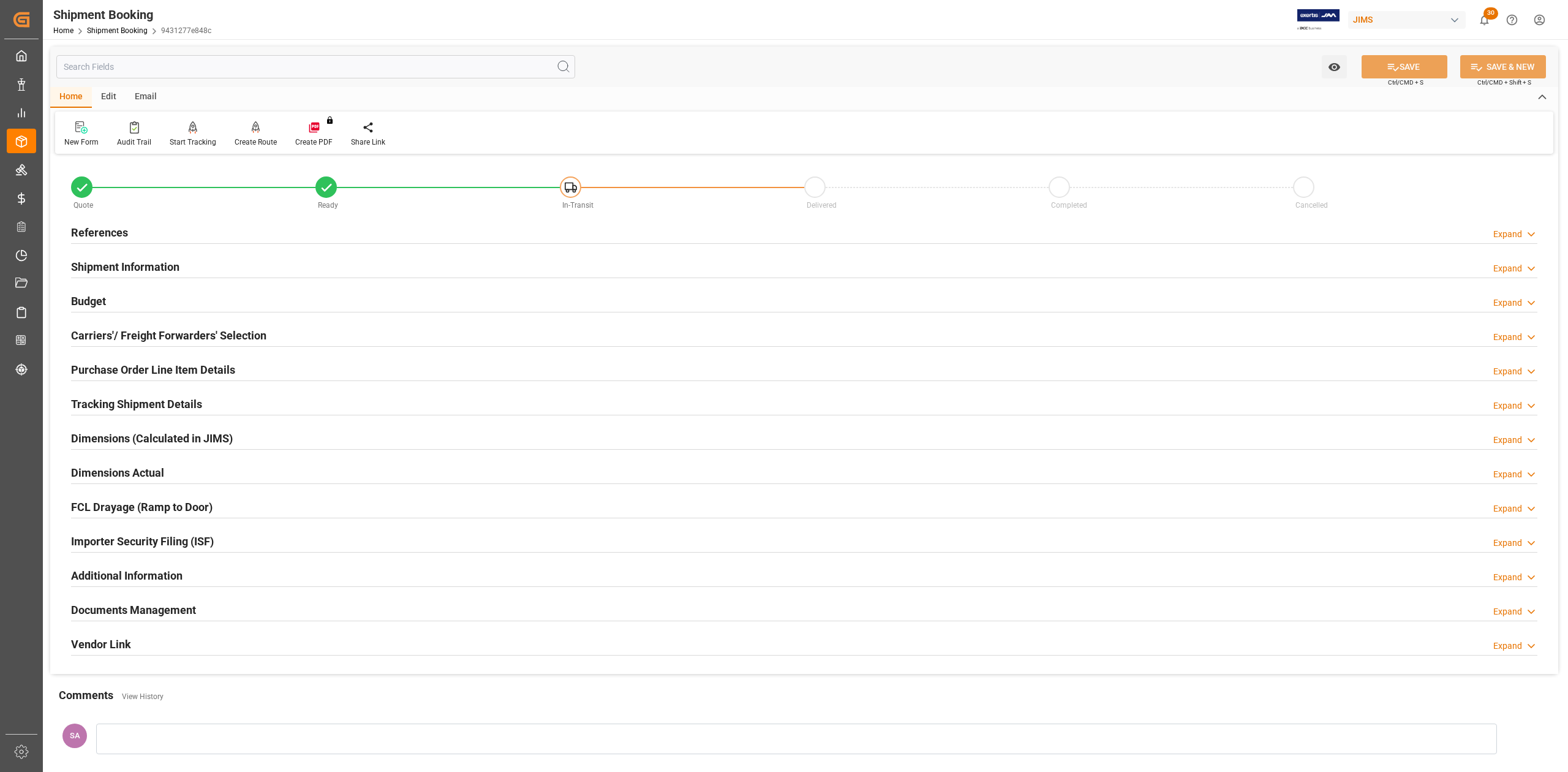
drag, startPoint x: 90, startPoint y: 400, endPoint x: 97, endPoint y: 408, distance: 10.6
click at [90, 400] on h2 "Tracking Shipment Details" at bounding box center [137, 404] width 131 height 17
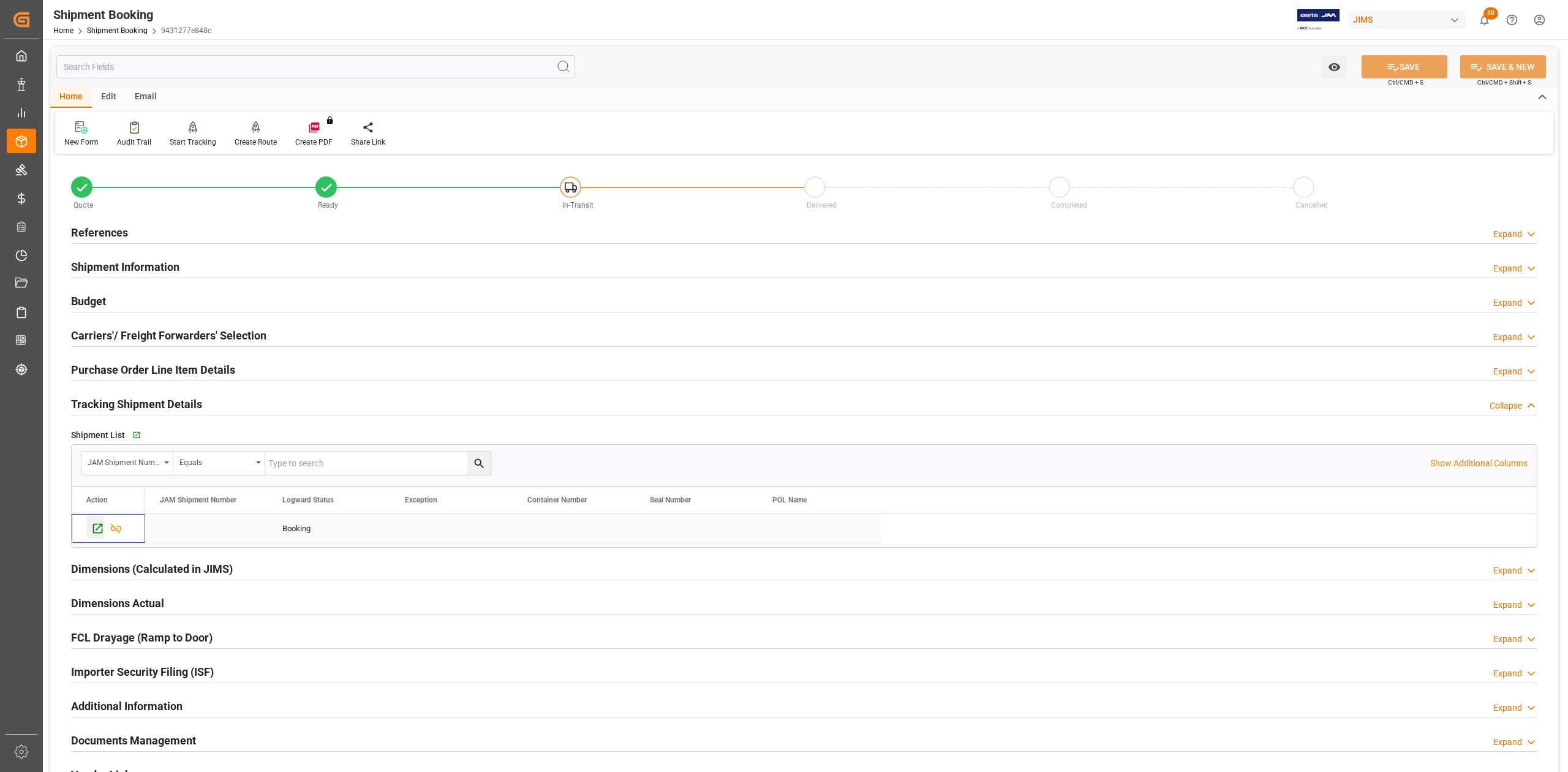
click at [98, 532] on icon "Press SPACE to select this row." at bounding box center [98, 528] width 13 height 13
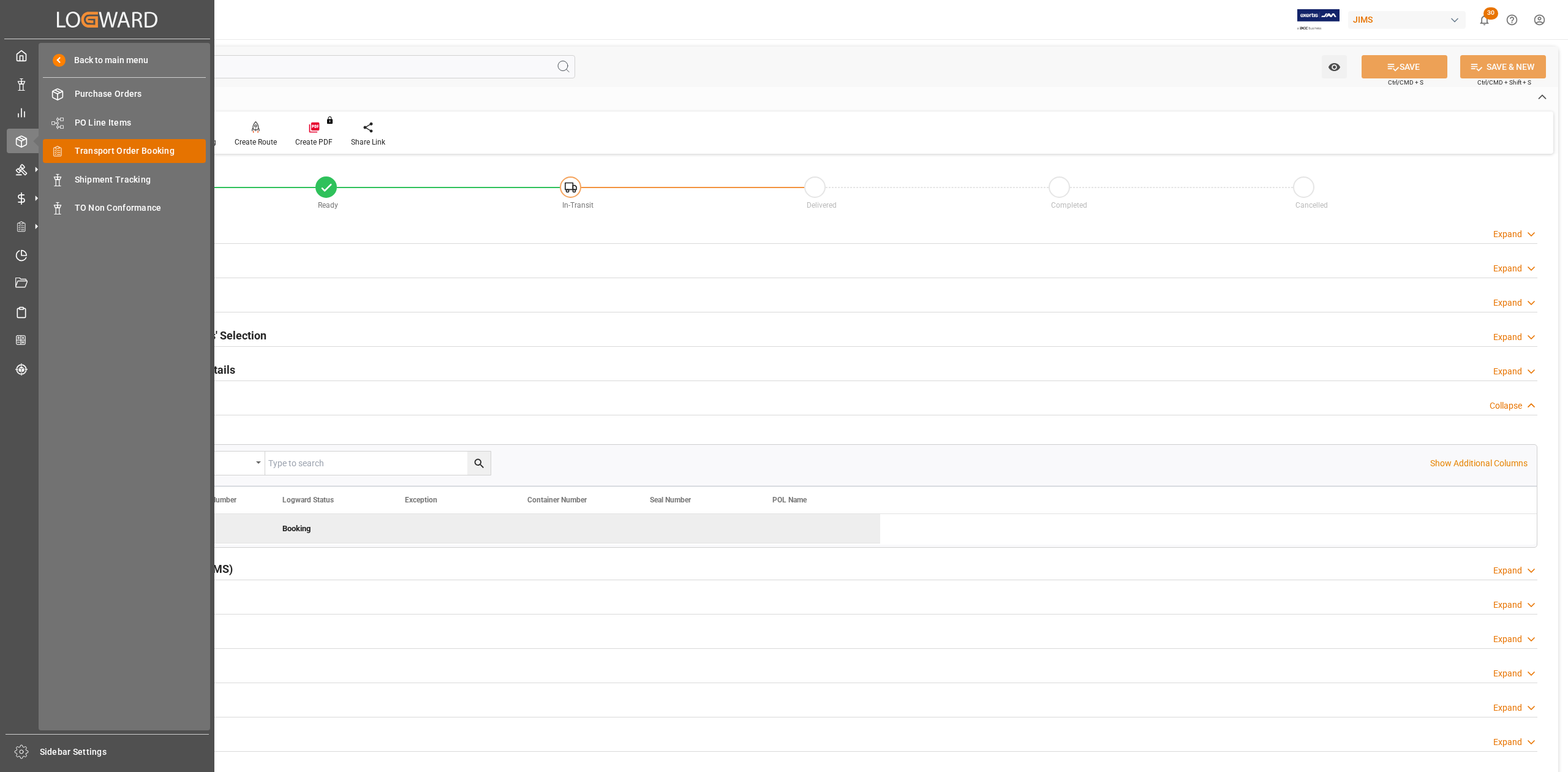
click at [106, 149] on span "Transport Order Booking" at bounding box center [141, 150] width 132 height 13
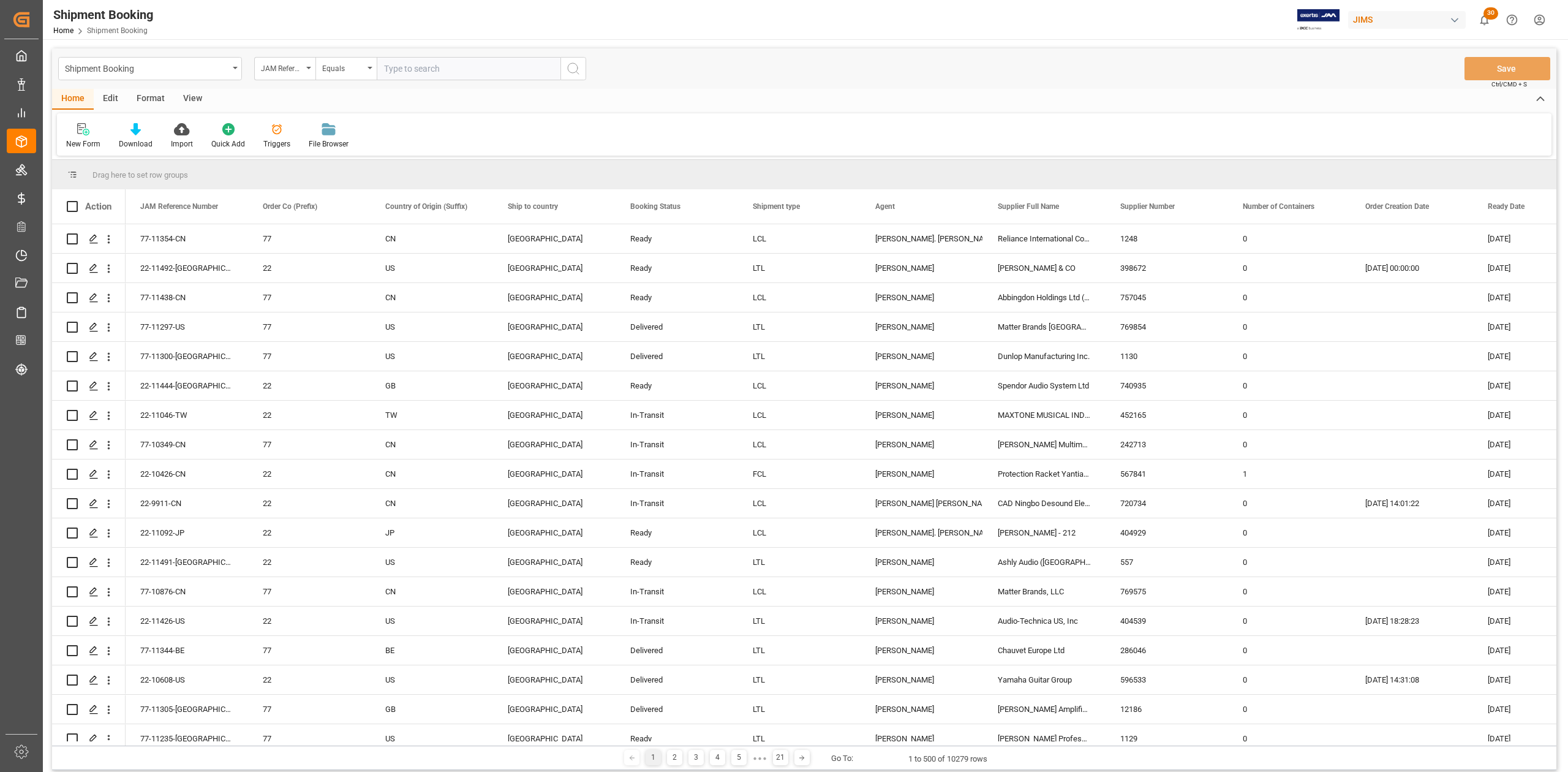
click at [464, 70] on input "text" at bounding box center [468, 69] width 184 height 23
type input "77-11167-CN"
click at [565, 71] on button "search button" at bounding box center [573, 69] width 26 height 23
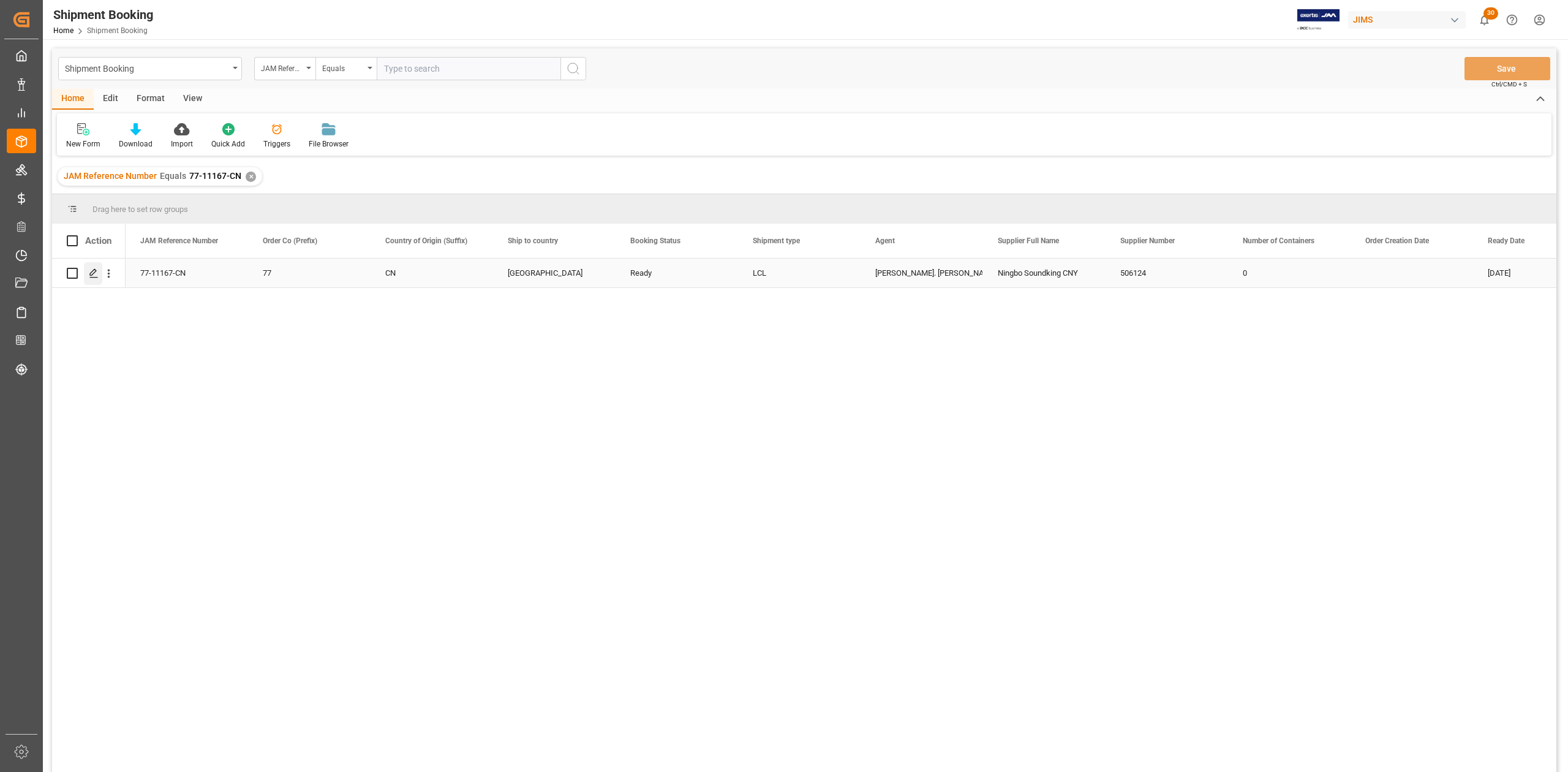
click at [96, 275] on icon "Press SPACE to select this row." at bounding box center [94, 273] width 10 height 10
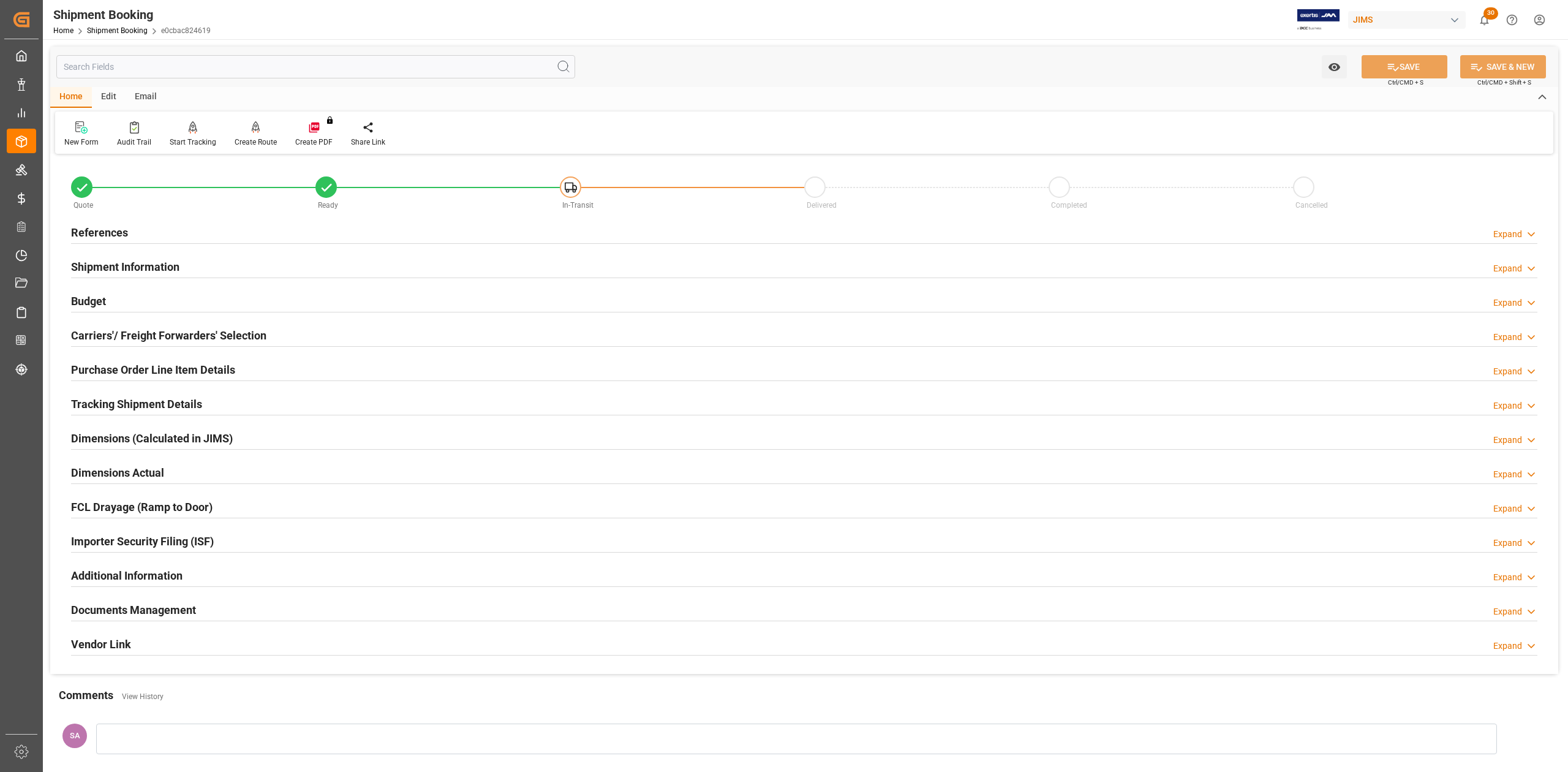
click at [165, 333] on h2 "Carriers'/ Freight Forwarders' Selection" at bounding box center [169, 335] width 195 height 17
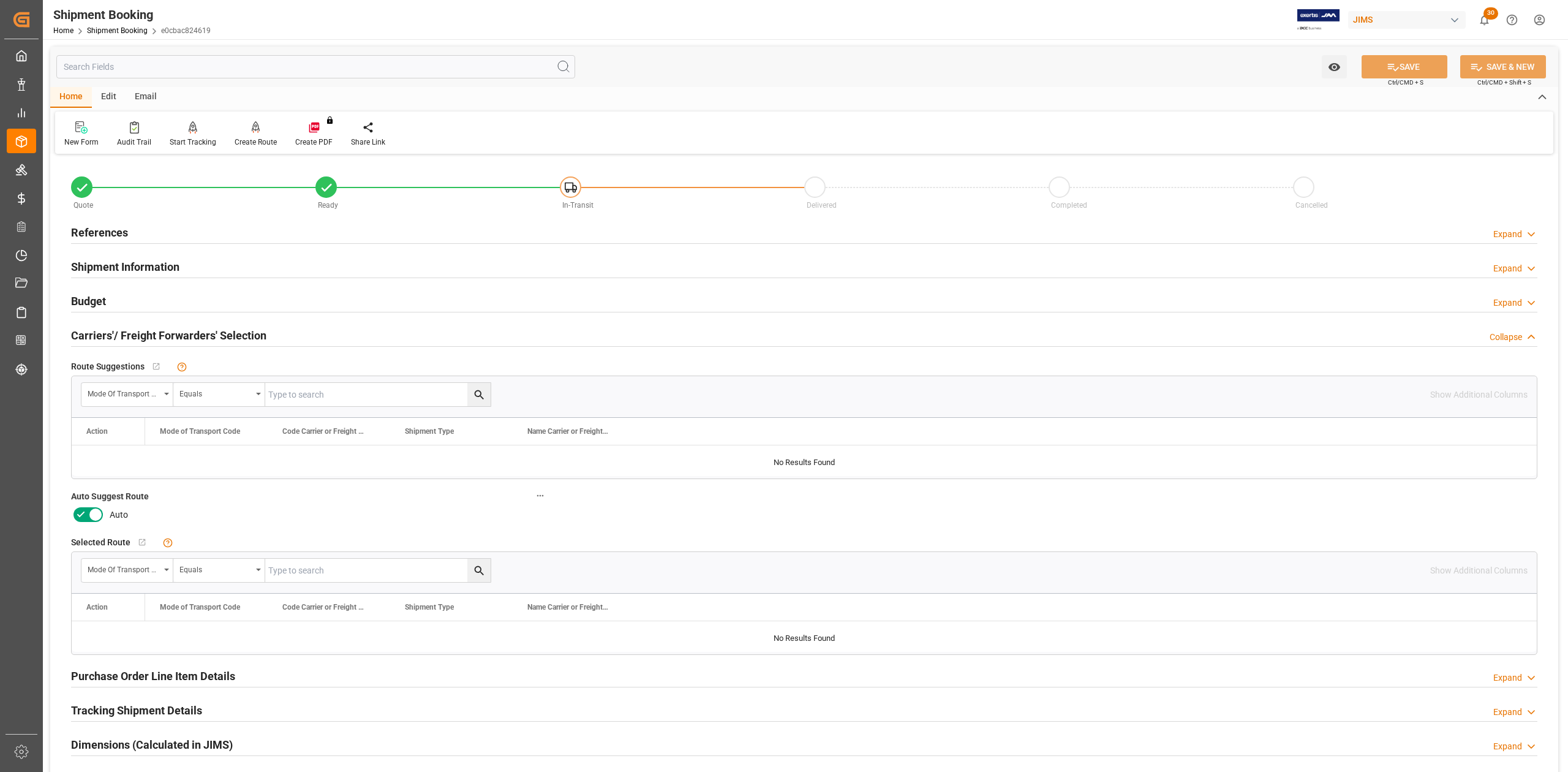
click at [93, 510] on icon at bounding box center [96, 515] width 15 height 15
click at [0, 0] on input "checkbox" at bounding box center [0, 0] width 0 height 0
click at [1409, 74] on button "SAVE" at bounding box center [1405, 67] width 86 height 23
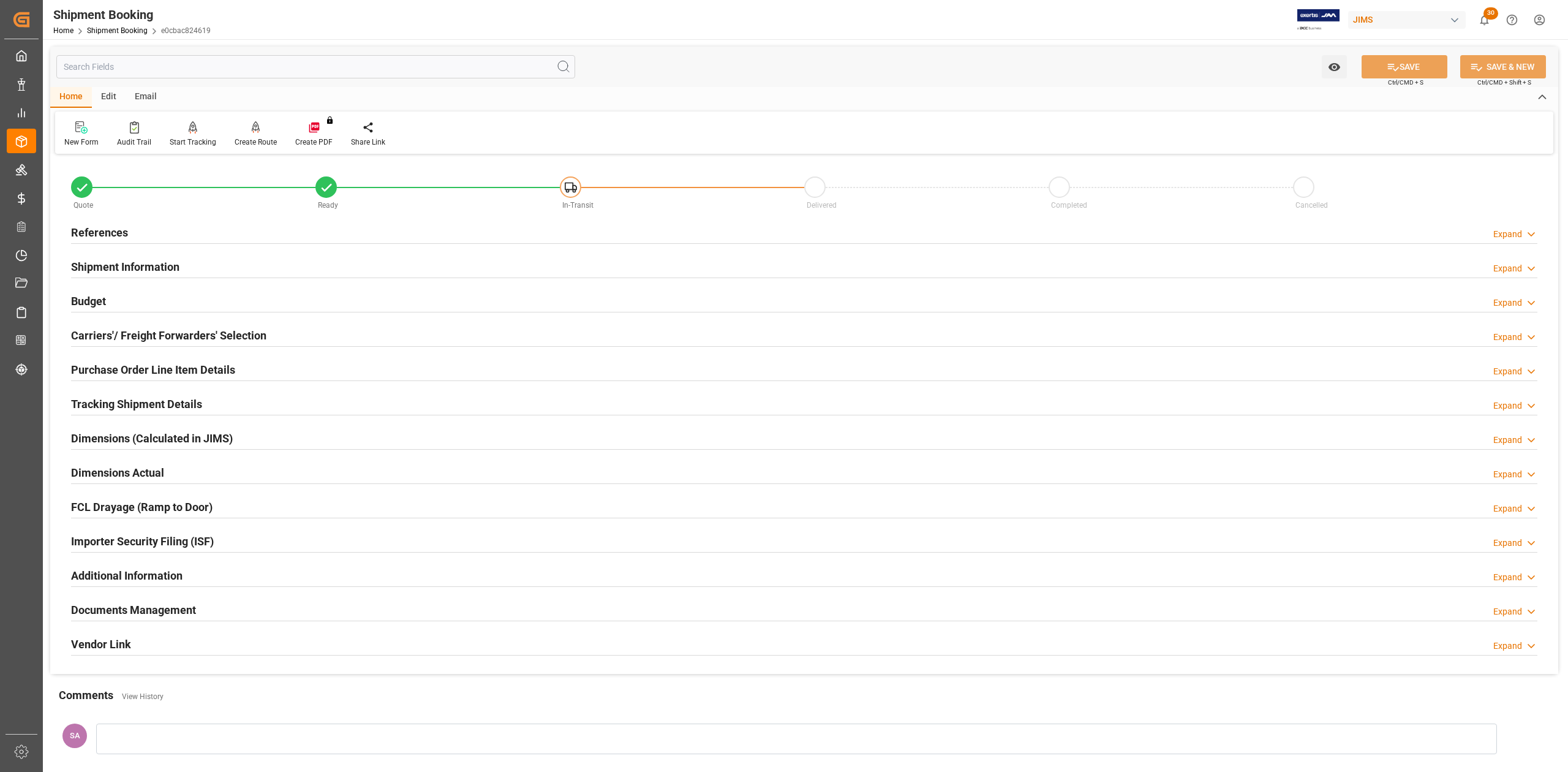
click at [75, 227] on h2 "References" at bounding box center [99, 232] width 57 height 17
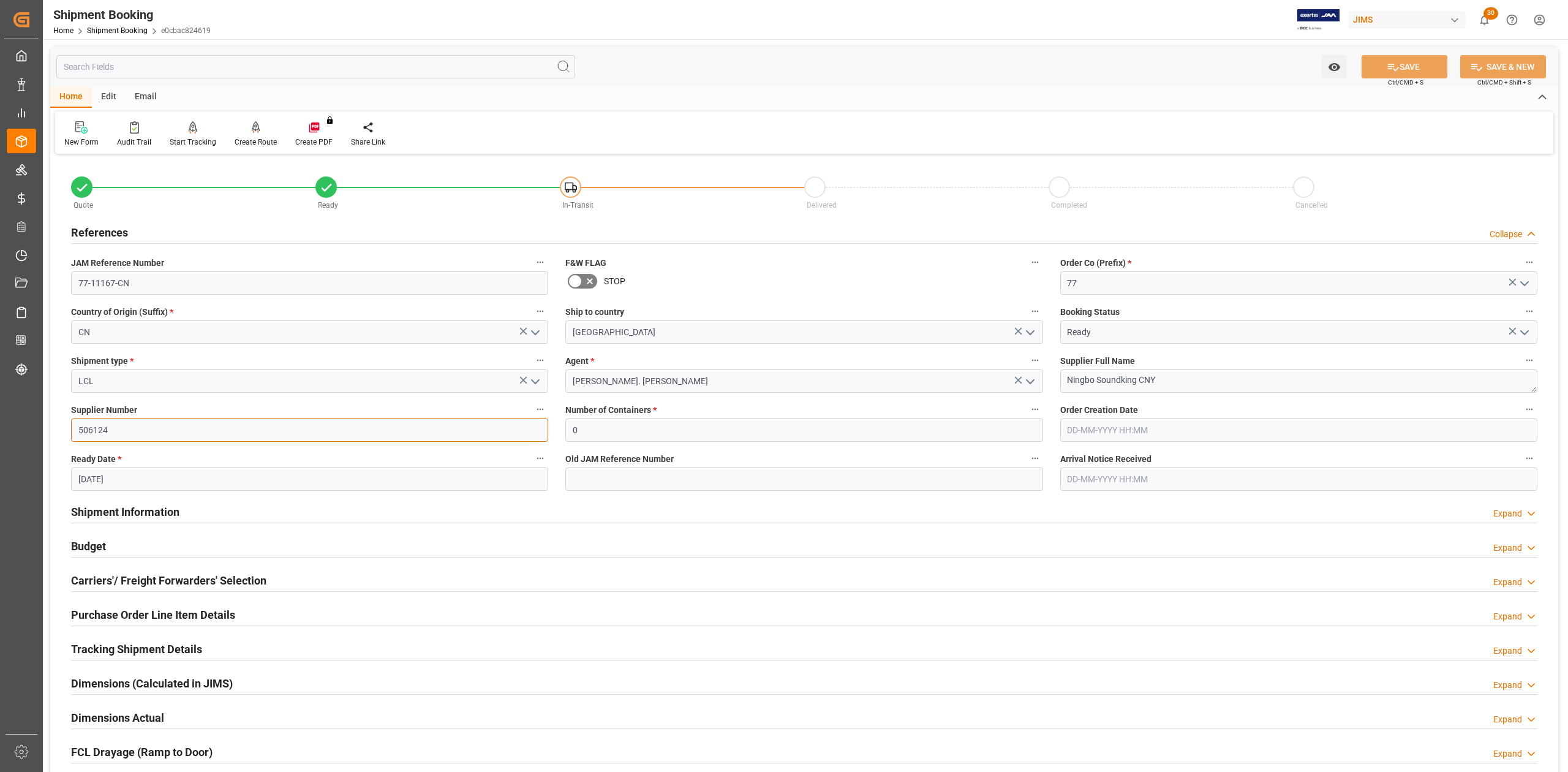
click at [150, 434] on input "506124" at bounding box center [309, 430] width 477 height 23
click at [165, 583] on h2 "Carriers'/ Freight Forwarders' Selection" at bounding box center [169, 580] width 195 height 17
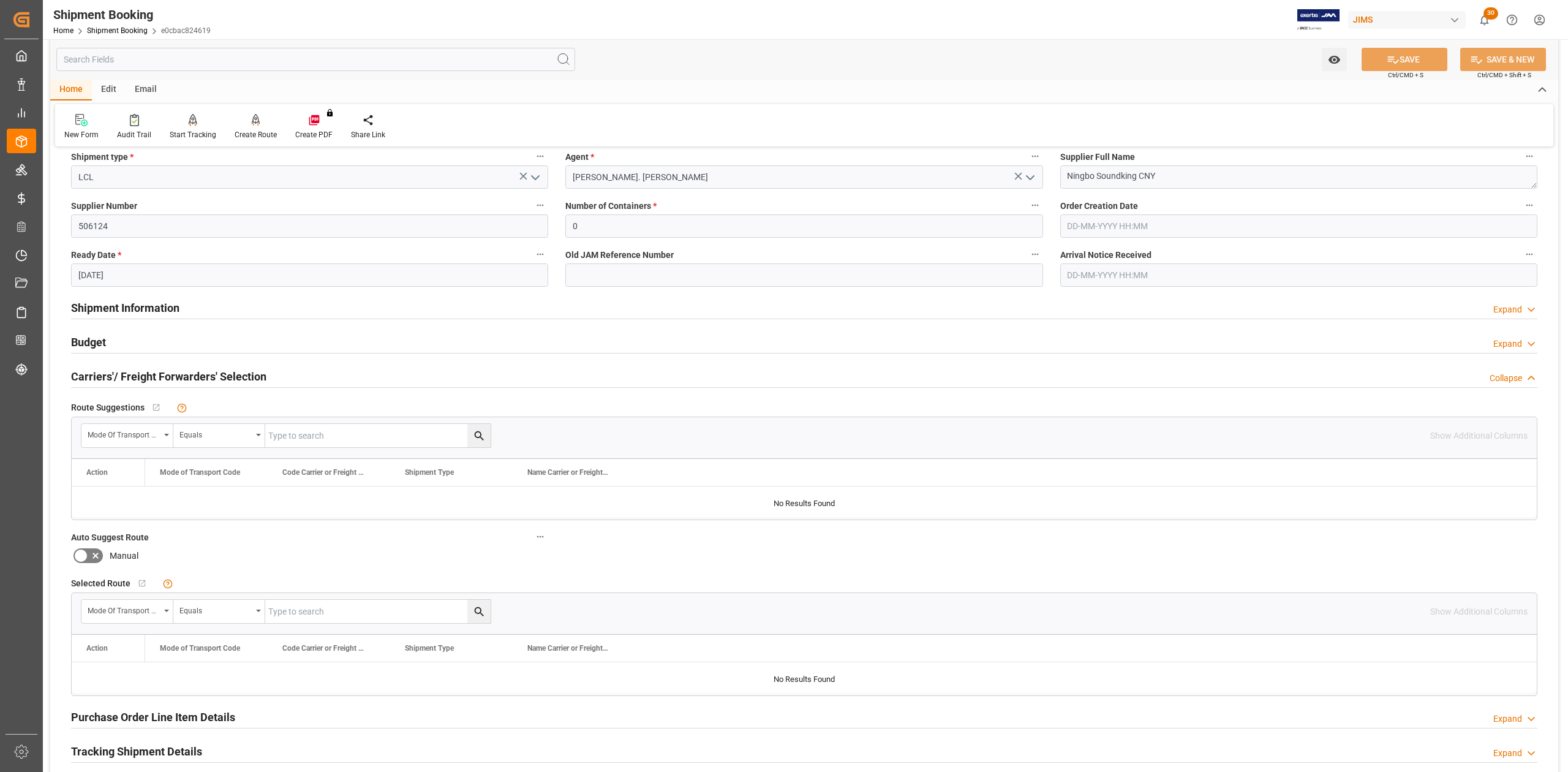
scroll to position [82, 0]
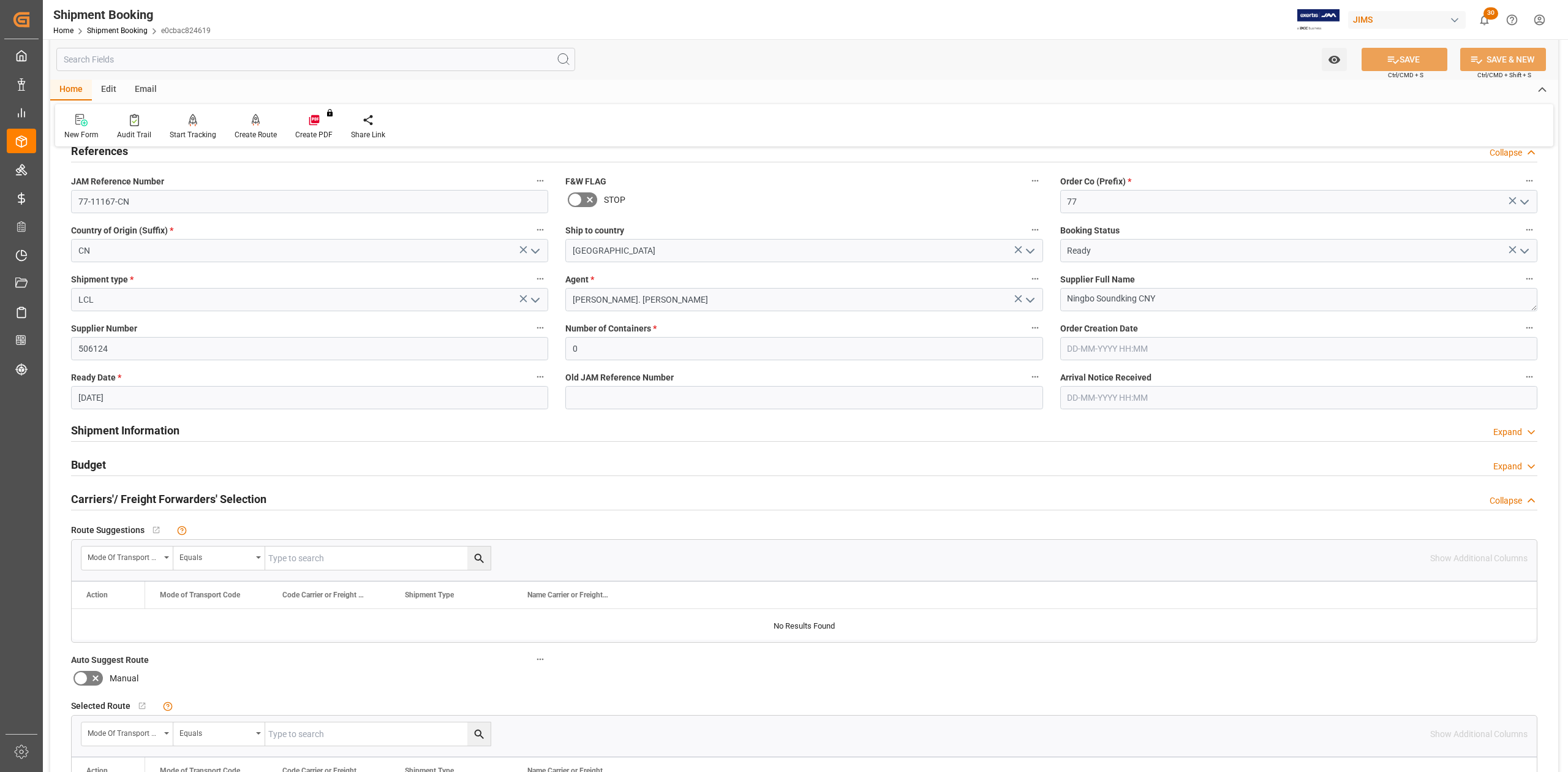
click at [140, 434] on h2 "Shipment Information" at bounding box center [125, 430] width 109 height 17
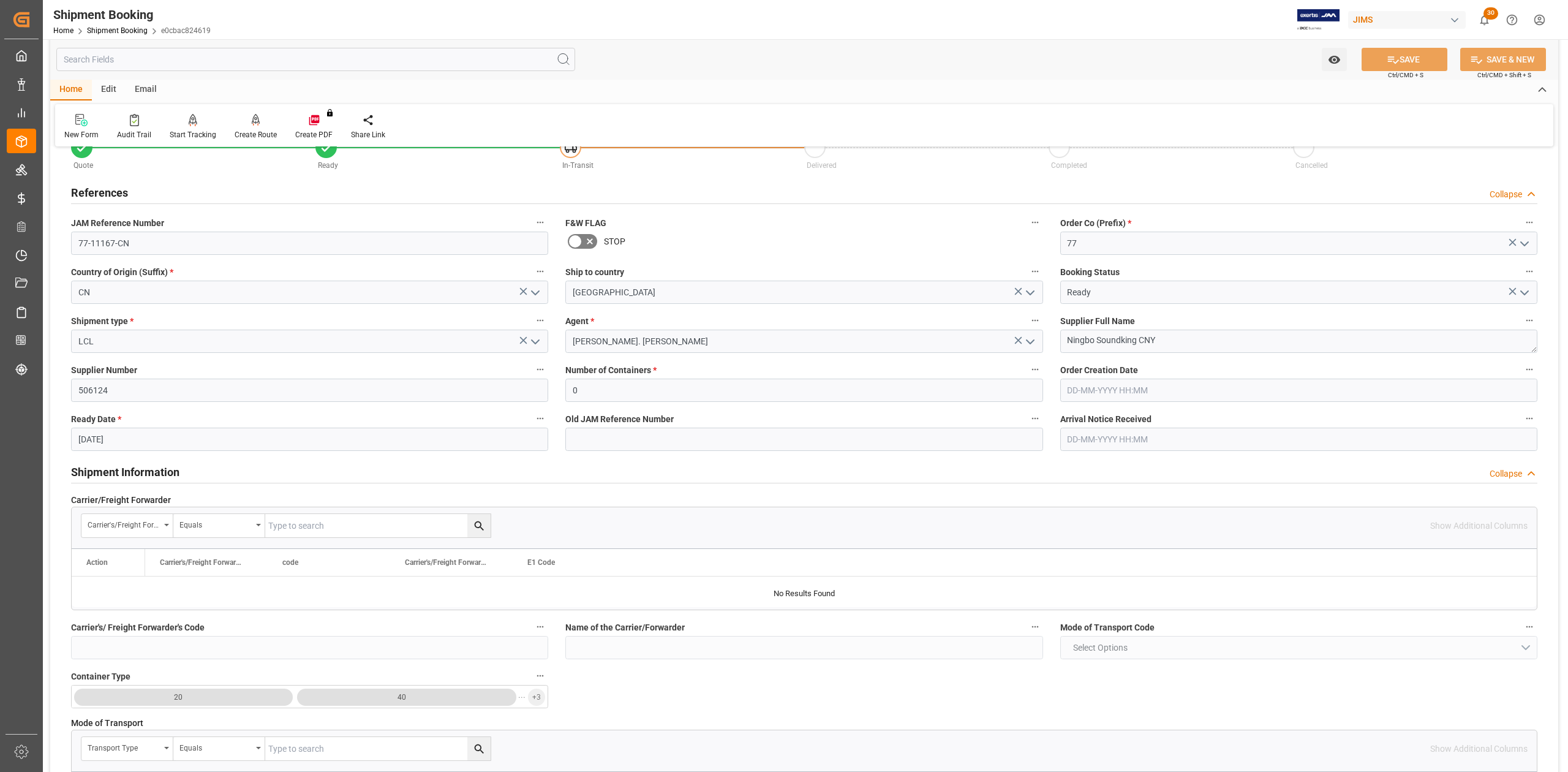
scroll to position [0, 0]
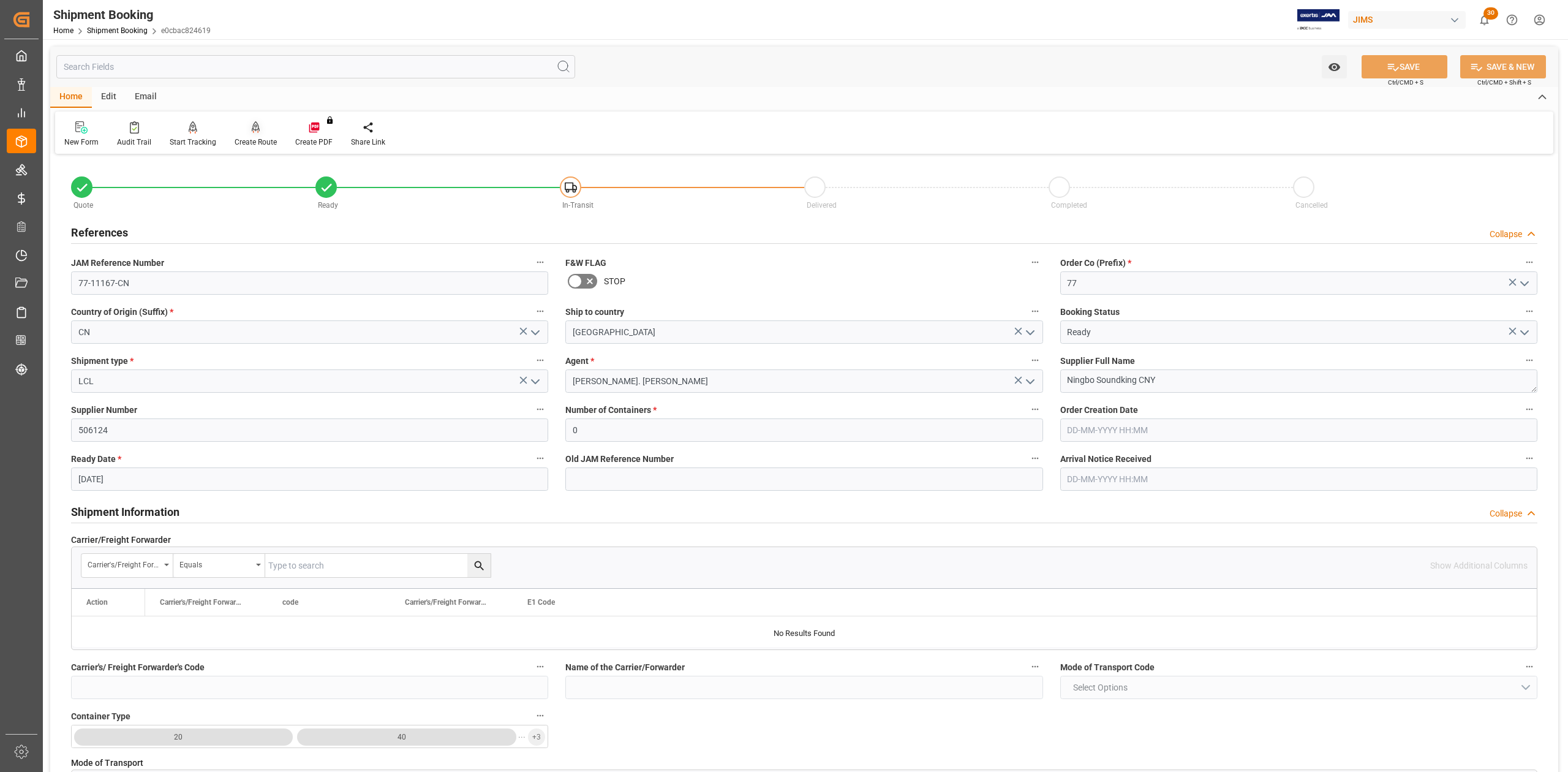
click at [253, 133] on icon at bounding box center [256, 128] width 9 height 12
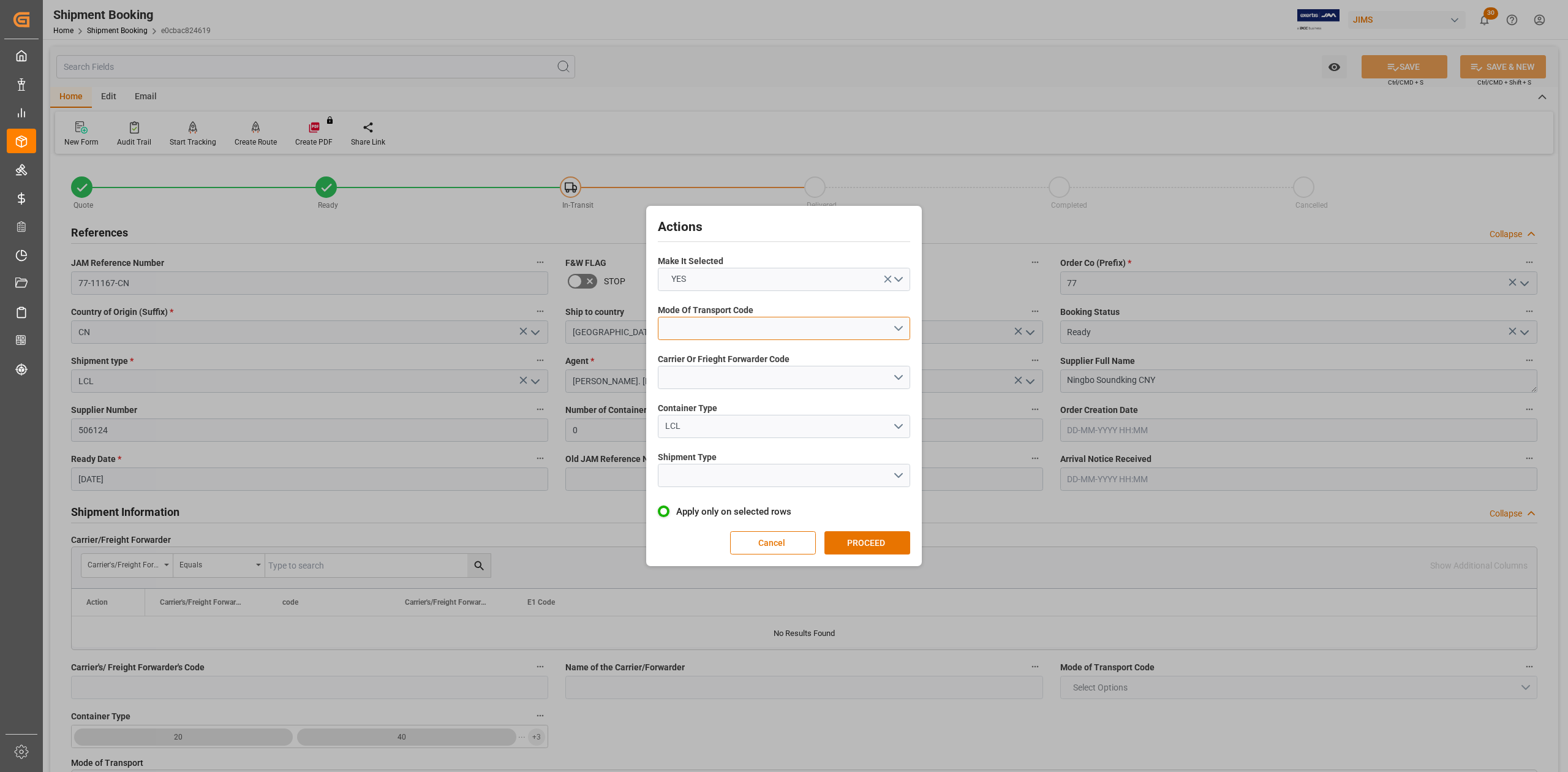
click at [685, 329] on button "open menu" at bounding box center [784, 329] width 252 height 23
click at [696, 333] on div "1- OCEAN" at bounding box center [784, 332] width 251 height 26
click at [706, 378] on button "open menu" at bounding box center [784, 378] width 252 height 23
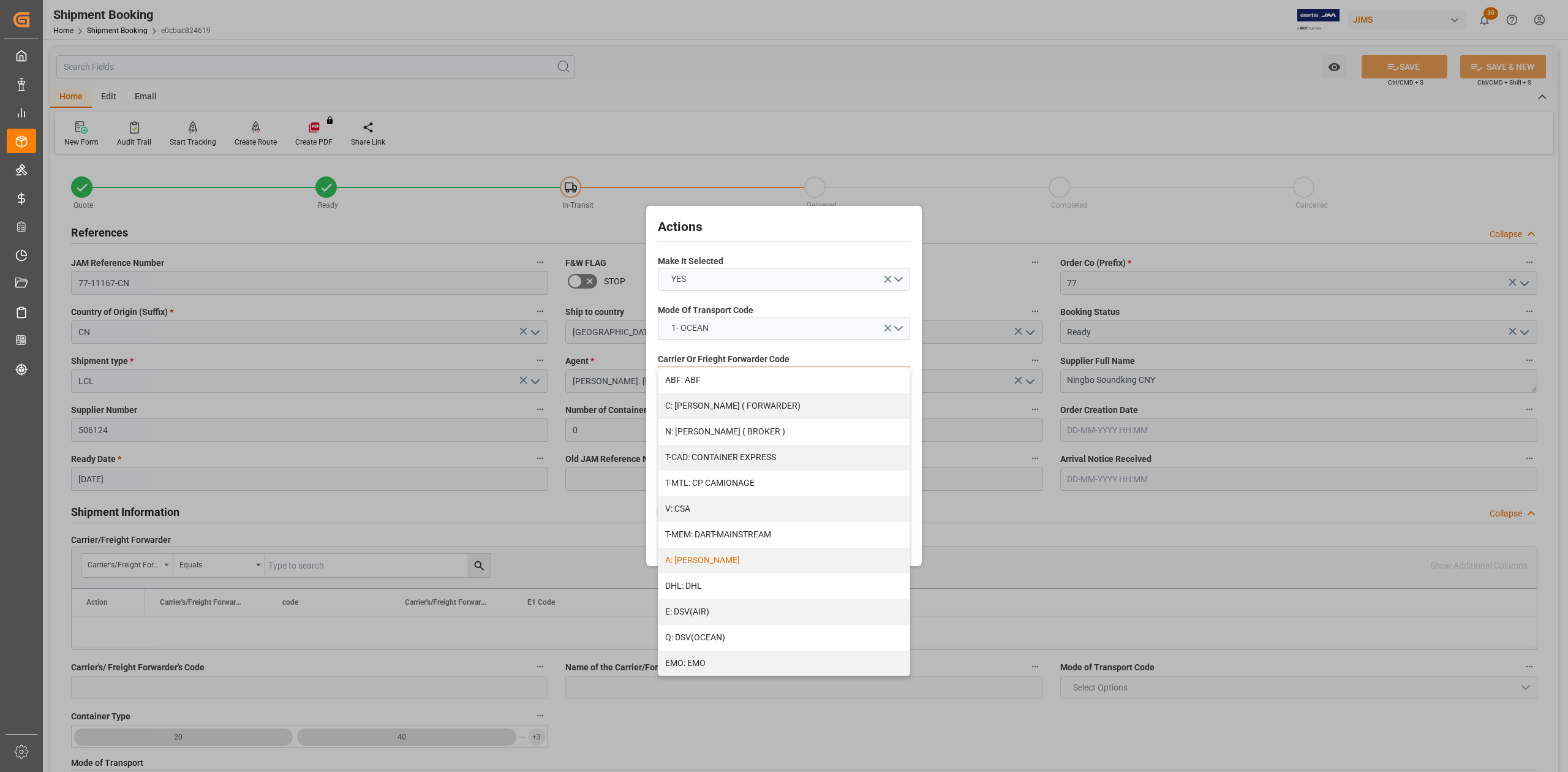
click at [708, 552] on div "A: DELMAR" at bounding box center [784, 561] width 251 height 26
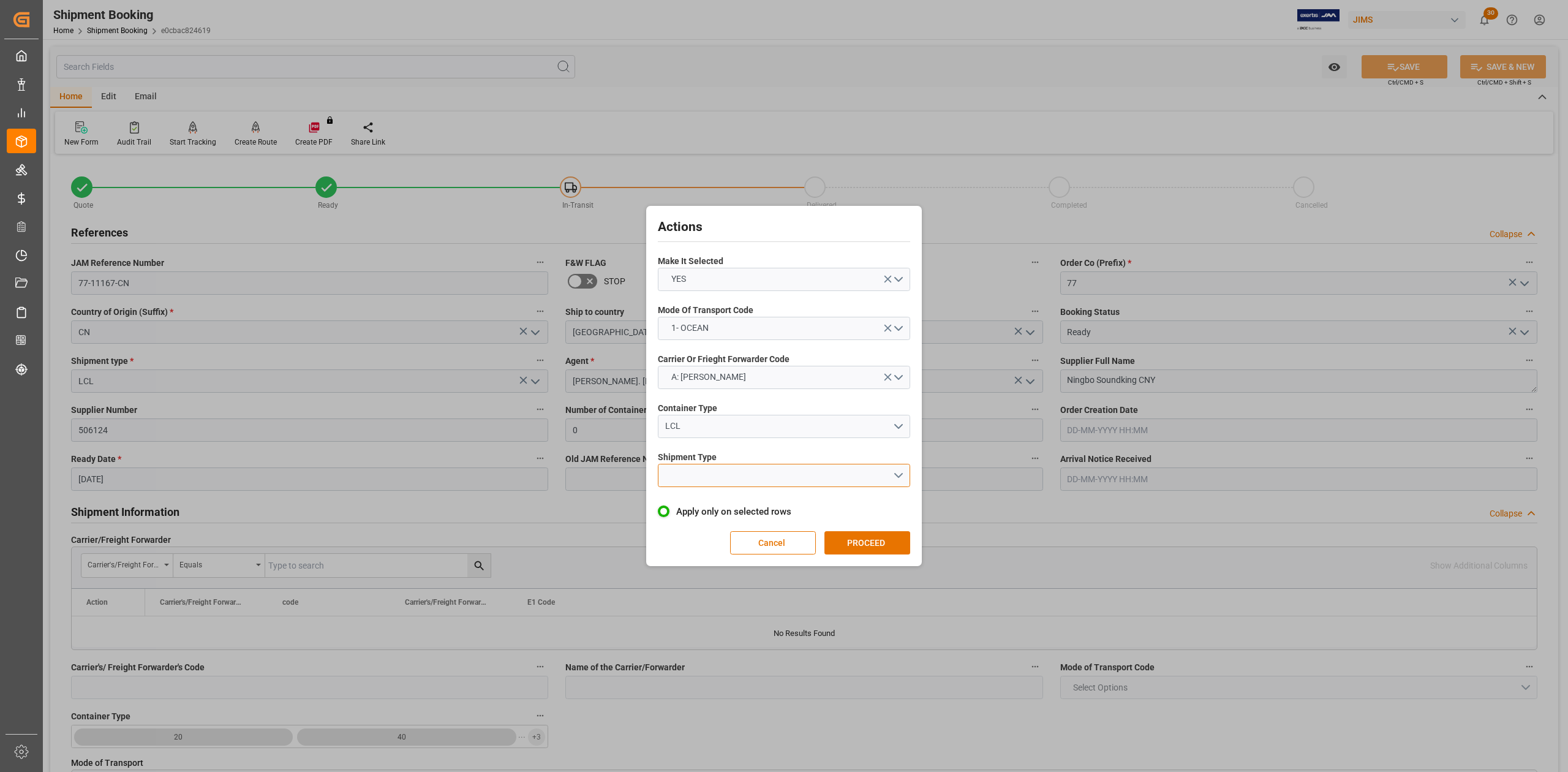
click at [688, 477] on button "open menu" at bounding box center [784, 475] width 252 height 23
click at [696, 504] on div "LCL" at bounding box center [784, 504] width 251 height 26
click at [885, 529] on div "Actions Make It Selected YES Mode Of Transport Code 1- OCEAN Carrier Or Frieght…" at bounding box center [784, 386] width 270 height 354
click at [883, 540] on button "PROCEED" at bounding box center [867, 543] width 86 height 23
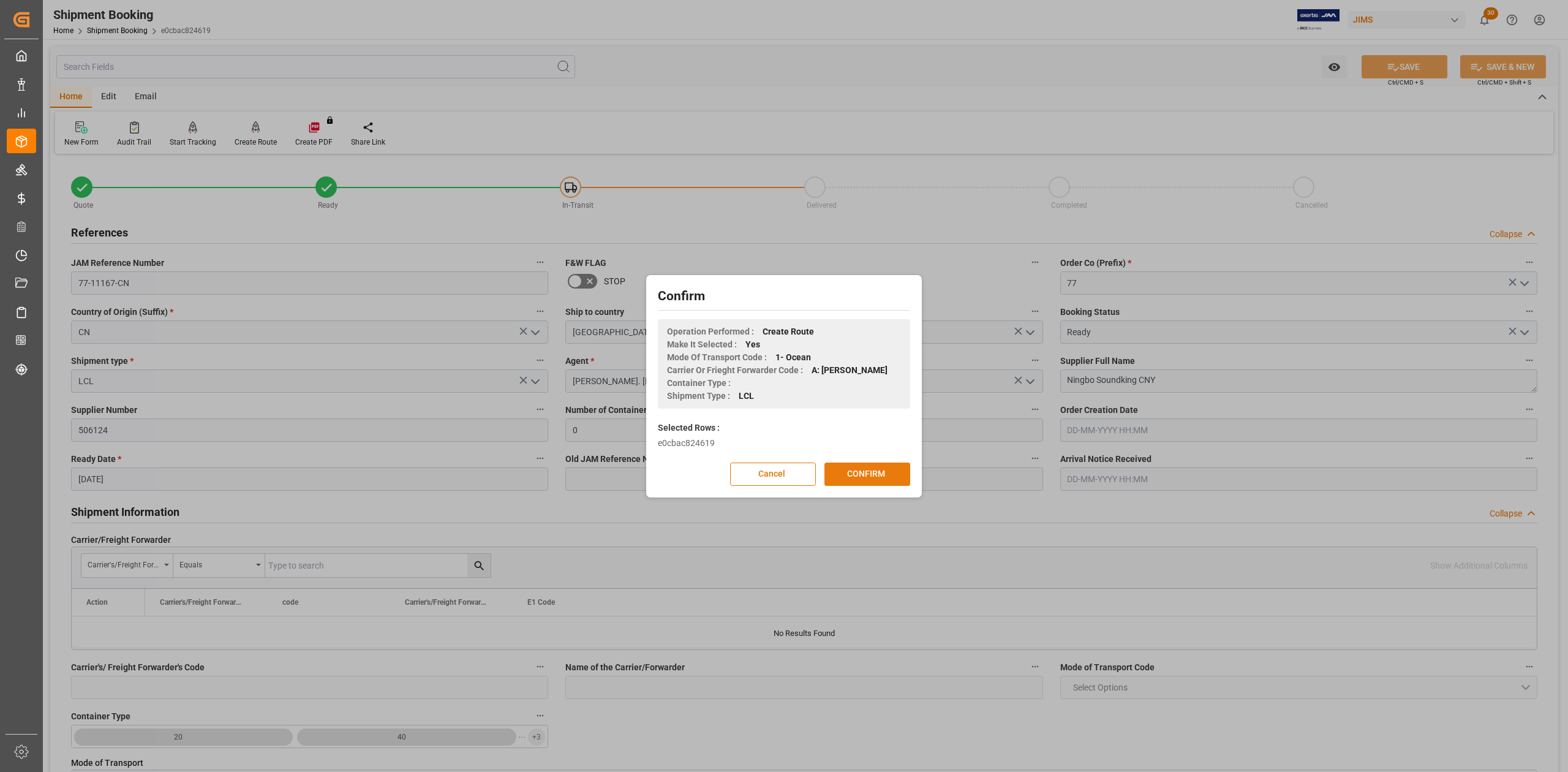
click at [861, 481] on button "CONFIRM" at bounding box center [867, 474] width 86 height 23
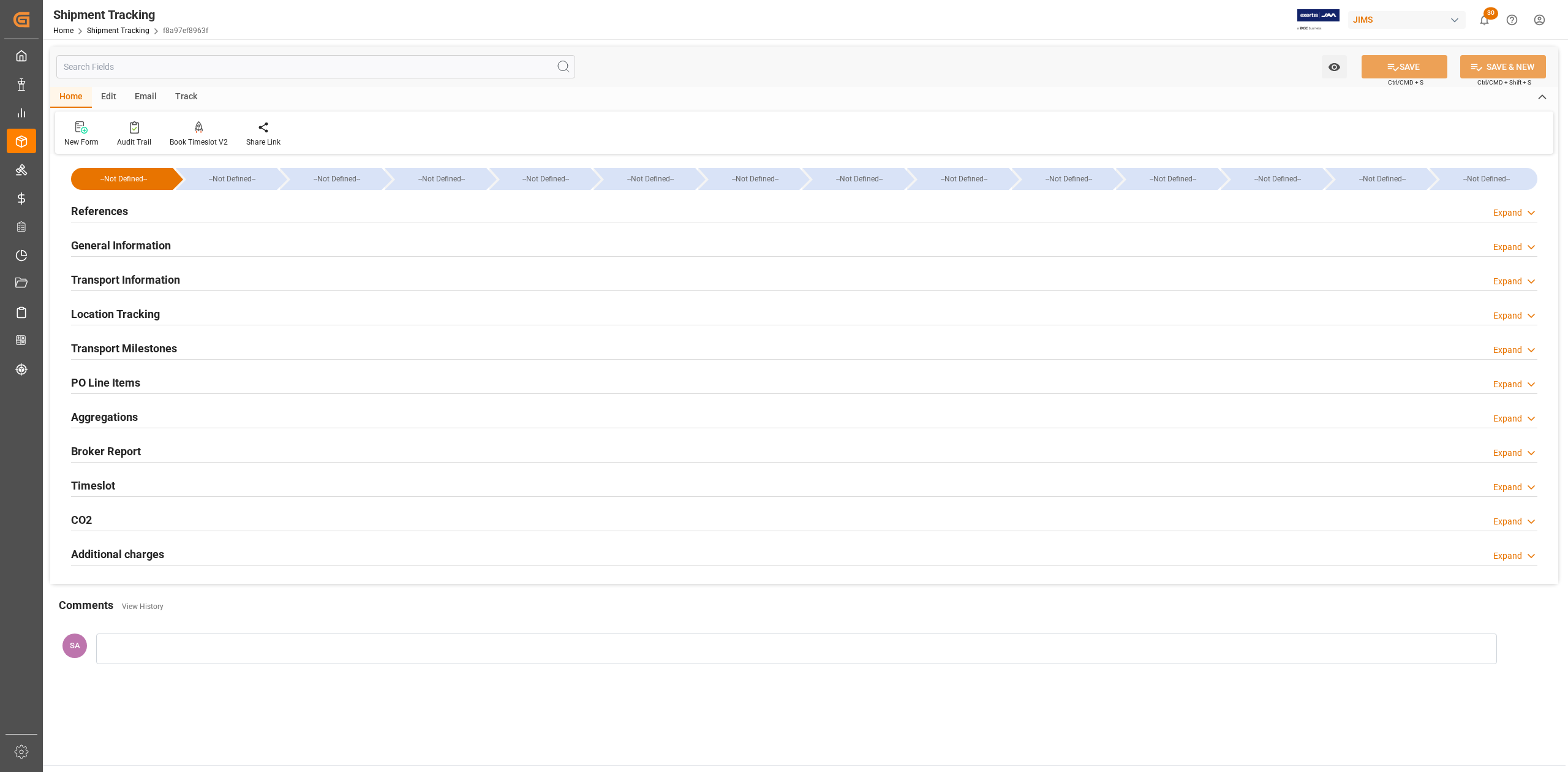
click at [134, 356] on h2 "Transport Milestones" at bounding box center [124, 348] width 106 height 17
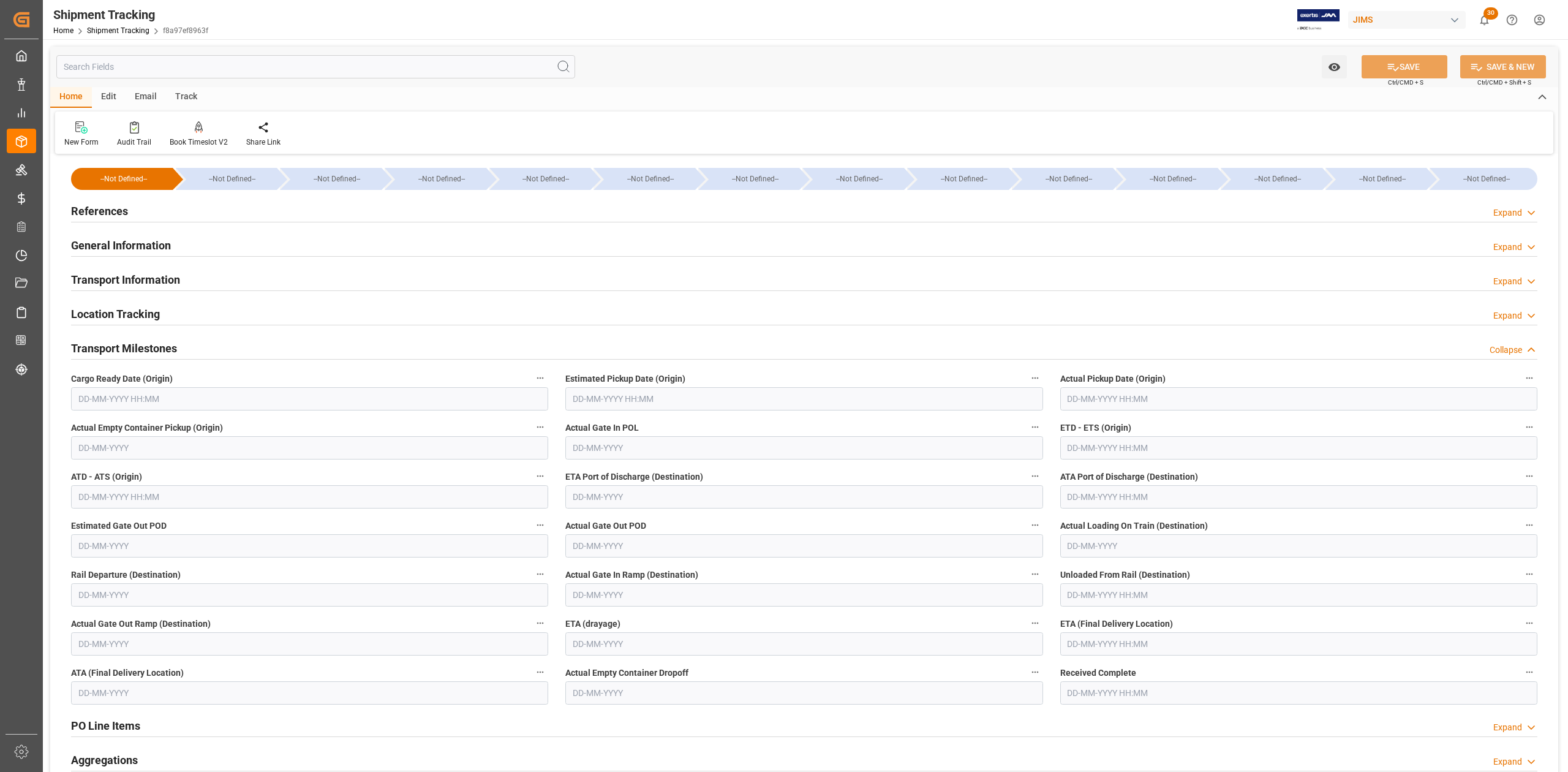
click at [147, 398] on input "text" at bounding box center [309, 399] width 477 height 23
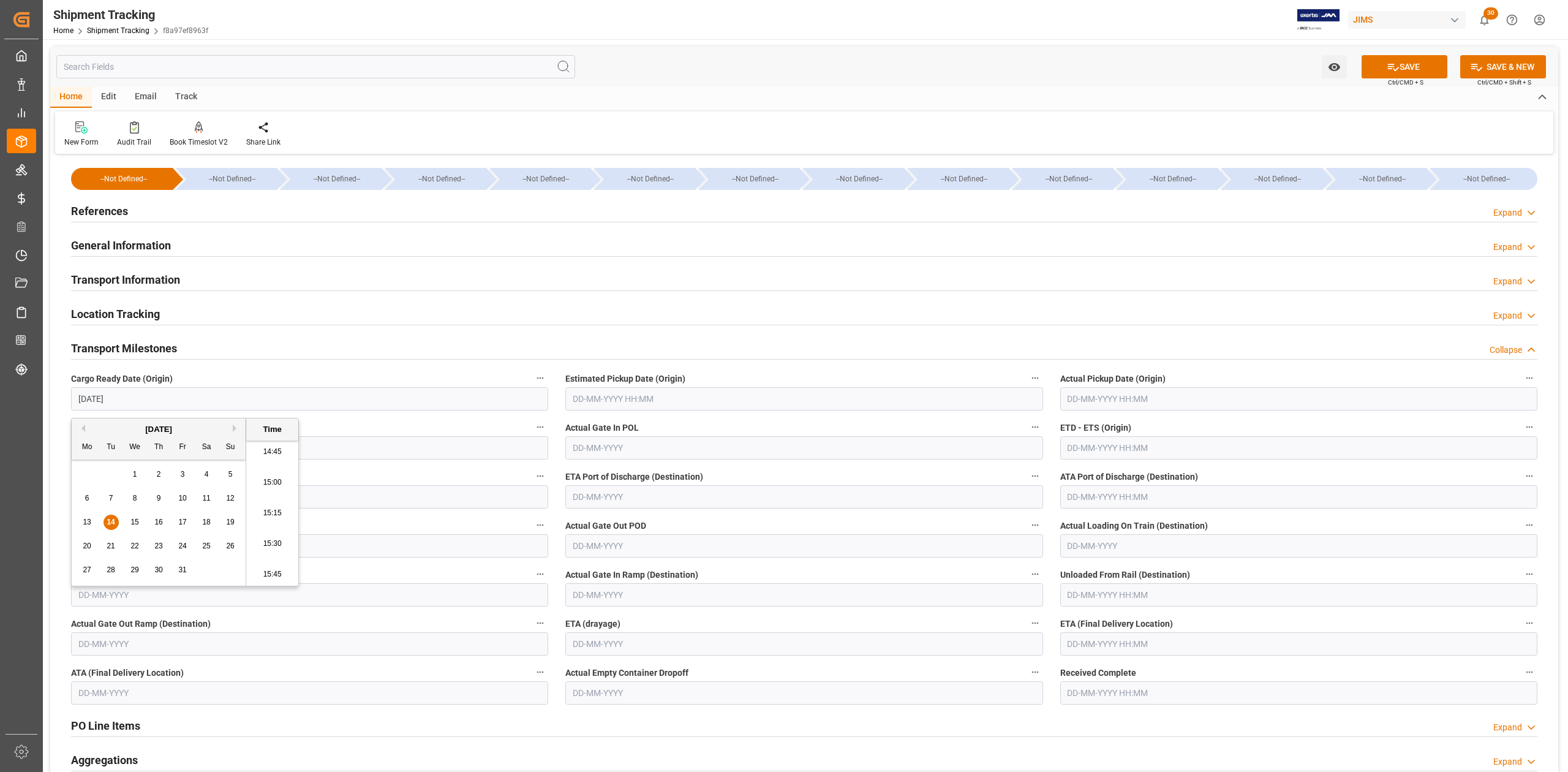
click at [582, 397] on input "text" at bounding box center [804, 399] width 477 height 23
type input "14-10-2025 00:00"
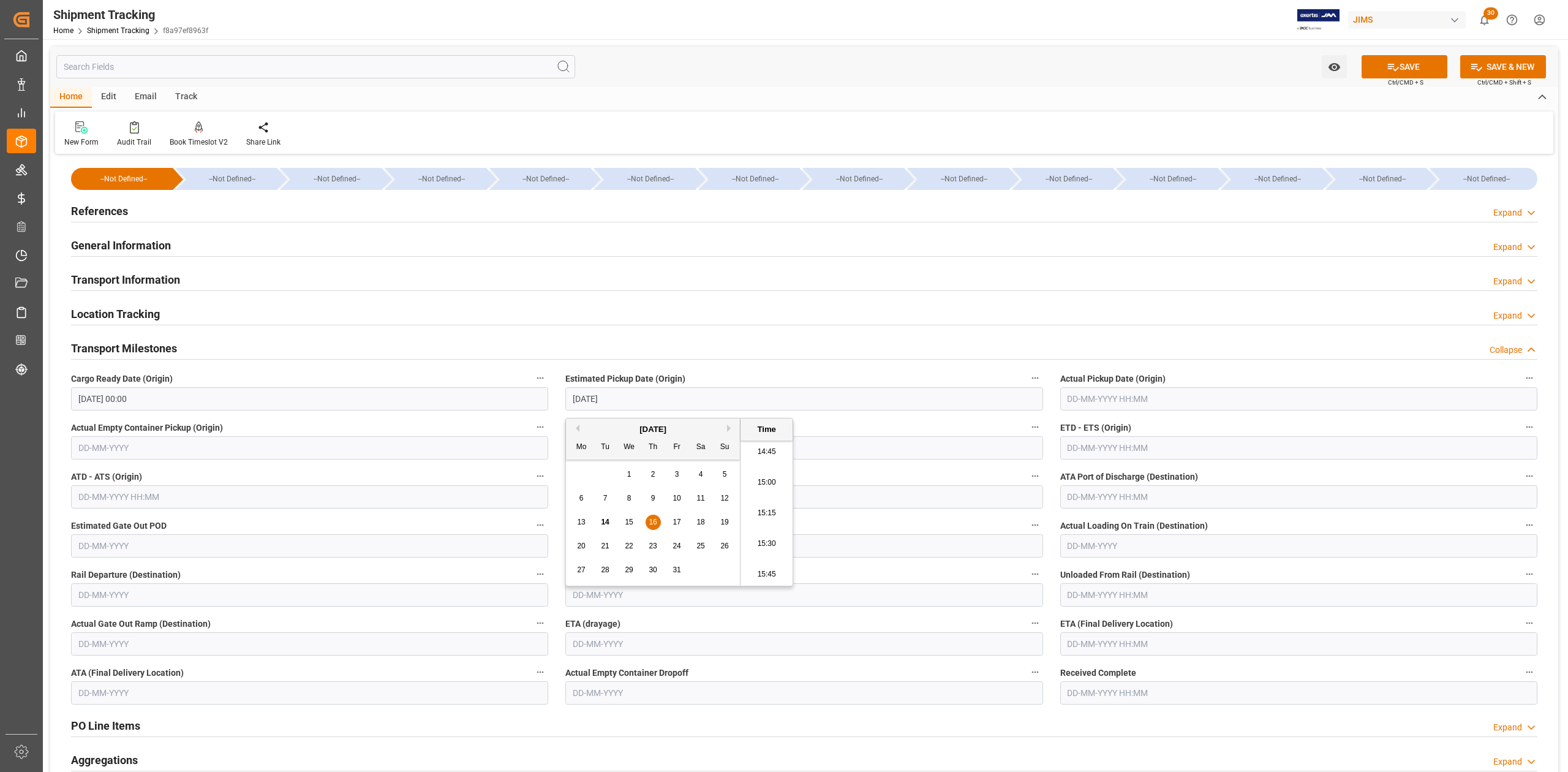
click at [1171, 447] on input "text" at bounding box center [1298, 448] width 477 height 23
type input "16-10-2025 00:00"
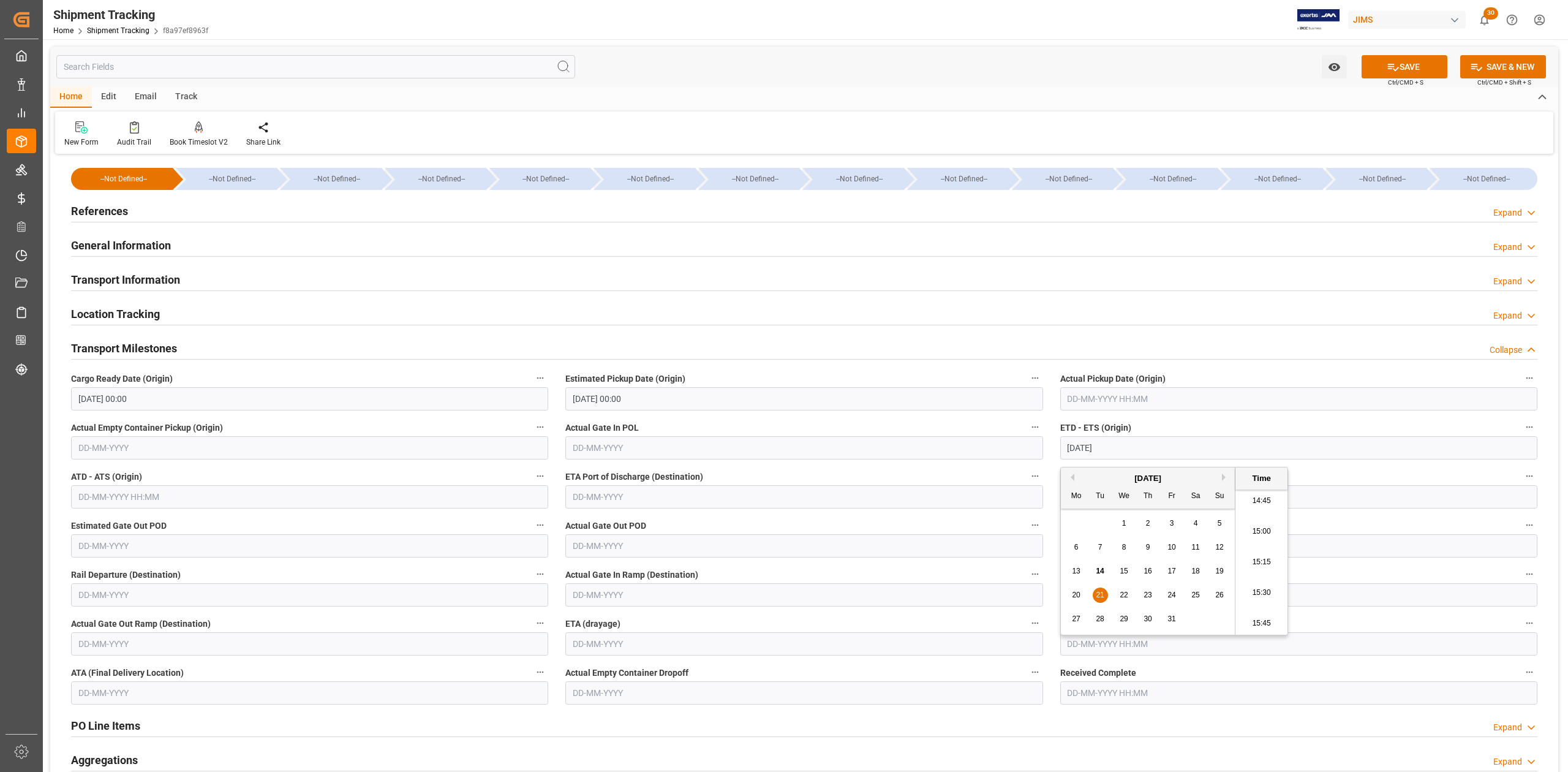
type input "21-10-2025 00:00"
click at [1181, 645] on input "text" at bounding box center [1298, 644] width 477 height 23
click at [1225, 464] on button "Next Month" at bounding box center [1226, 465] width 7 height 7
click at [1196, 582] on span "22" at bounding box center [1195, 583] width 8 height 9
click at [1074, 606] on span "24" at bounding box center [1076, 607] width 8 height 9
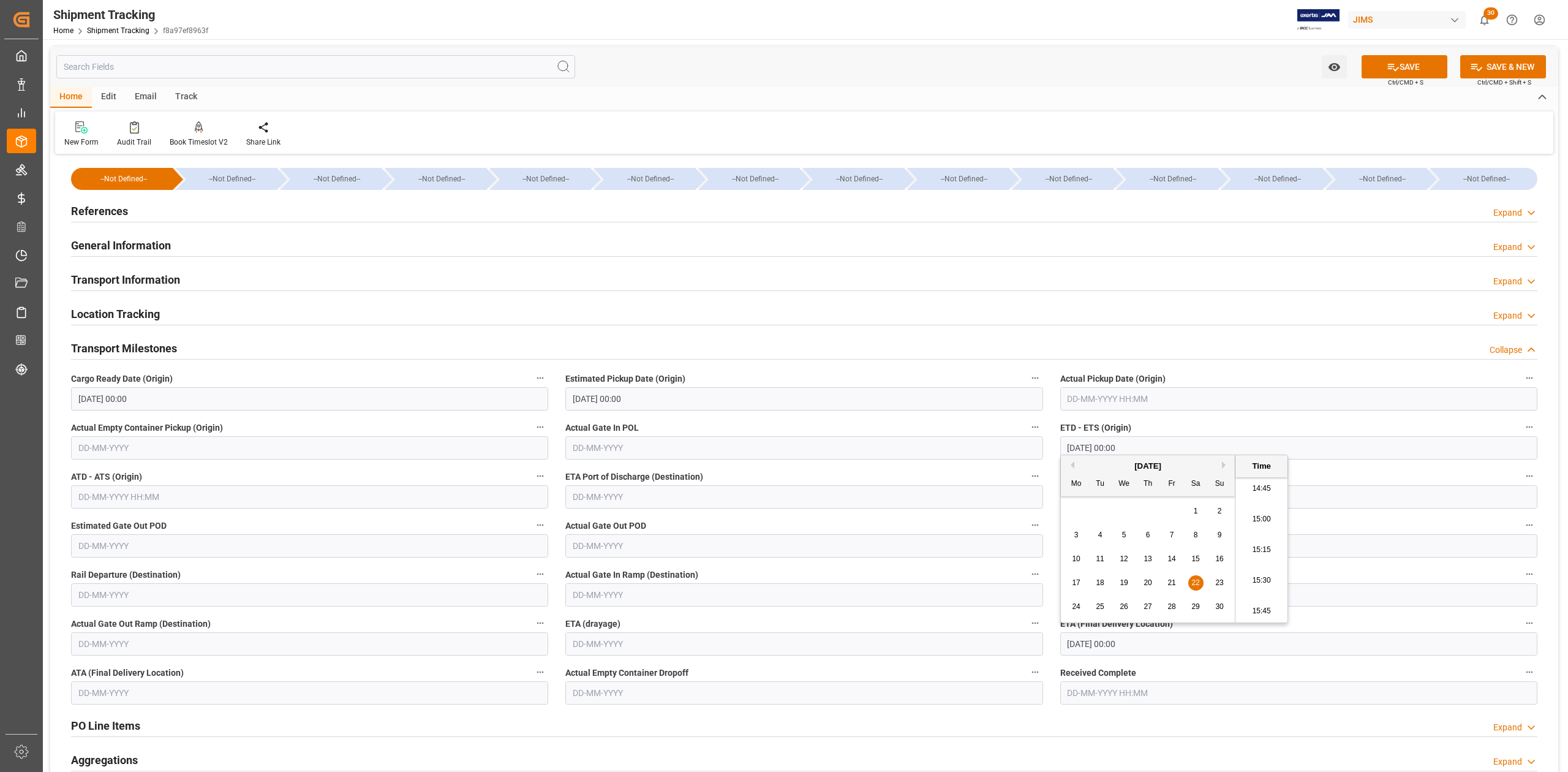
type input "24-11-2025 00:00"
click at [1434, 71] on button "SAVE" at bounding box center [1405, 67] width 86 height 23
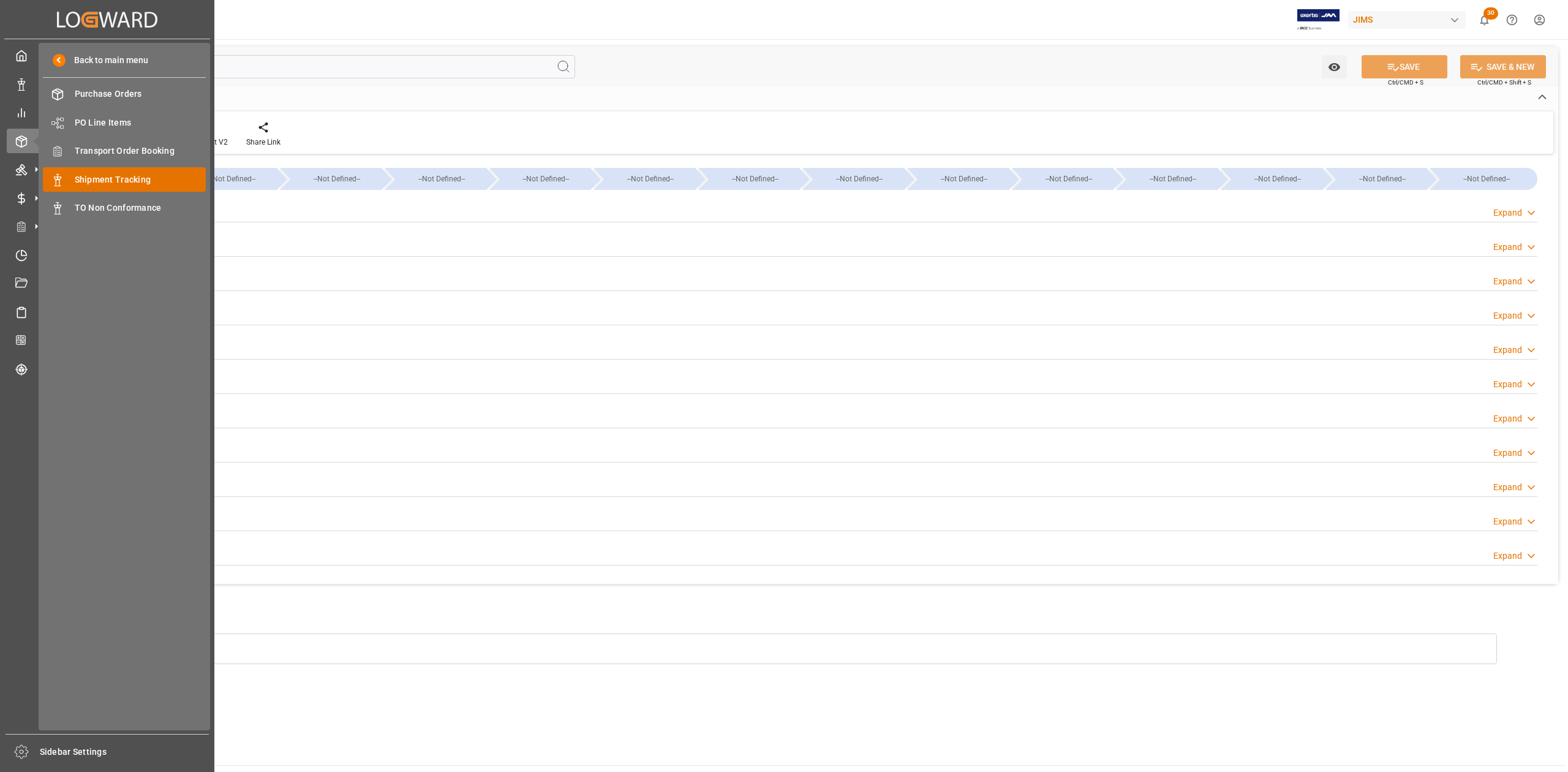
click at [133, 174] on span "Shipment Tracking" at bounding box center [141, 179] width 132 height 13
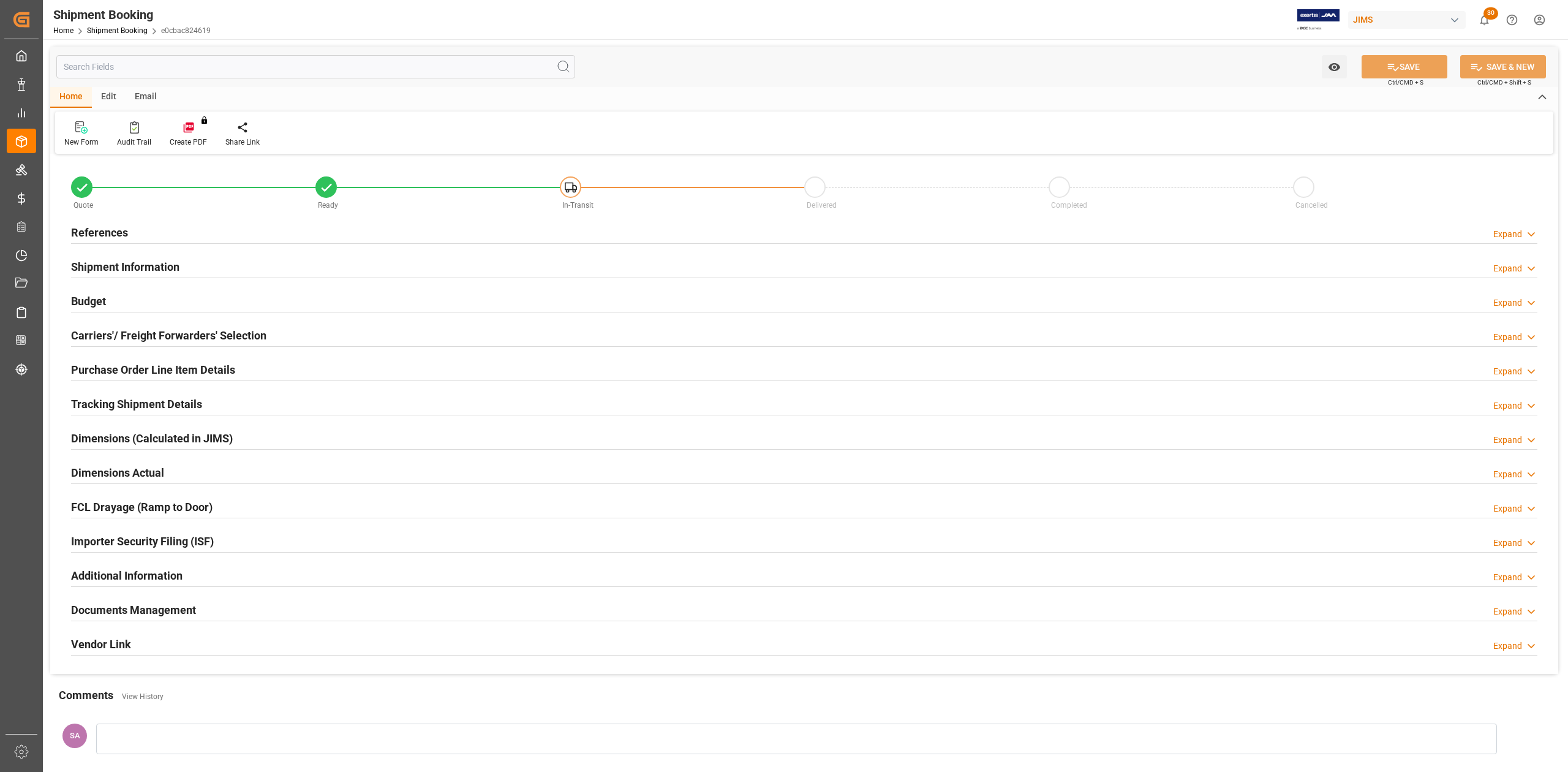
type input "51"
drag, startPoint x: 155, startPoint y: 263, endPoint x: 454, endPoint y: 365, distance: 315.9
click at [155, 263] on h2 "Shipment Information" at bounding box center [125, 267] width 109 height 17
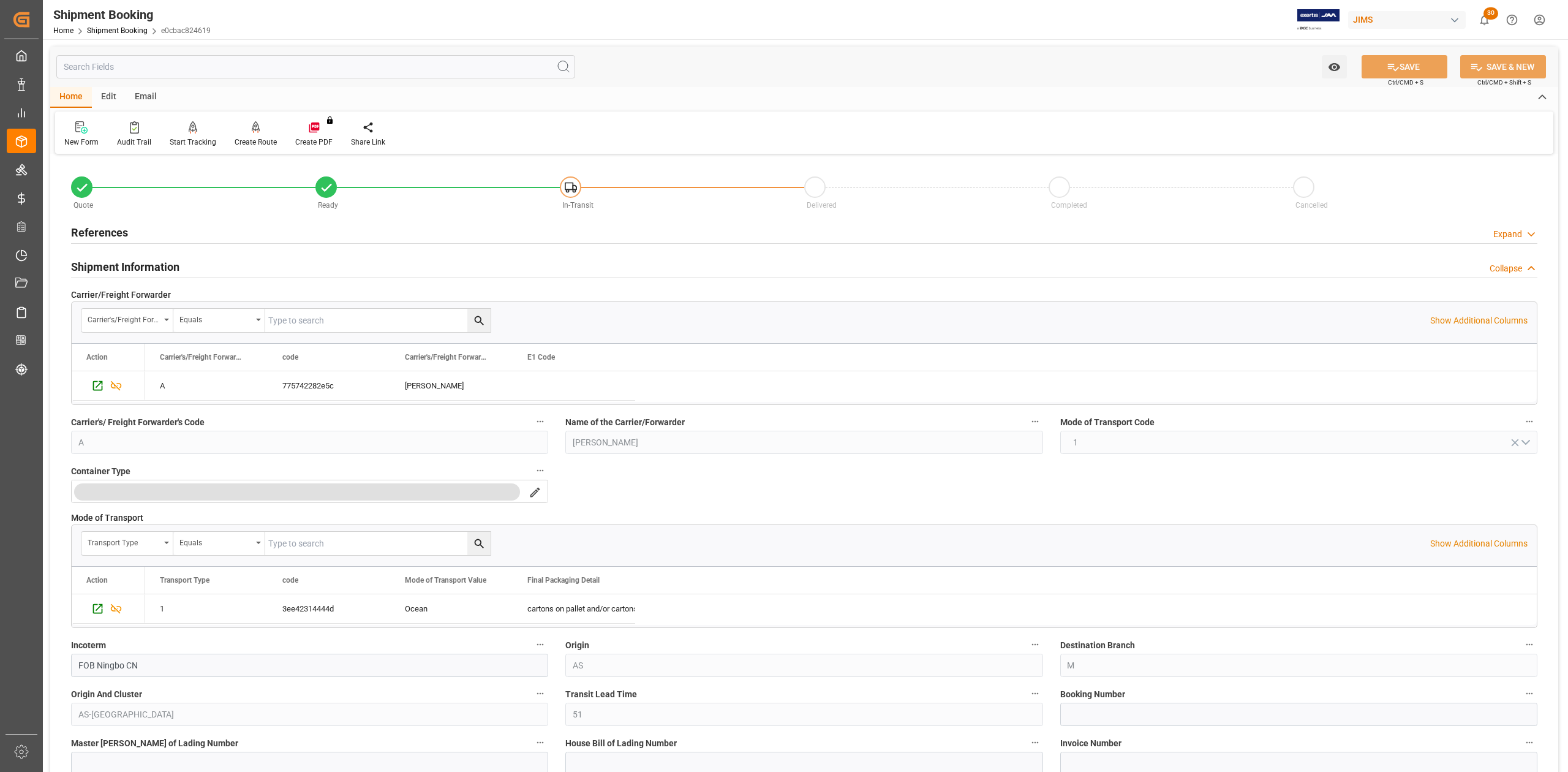
scroll to position [245, 0]
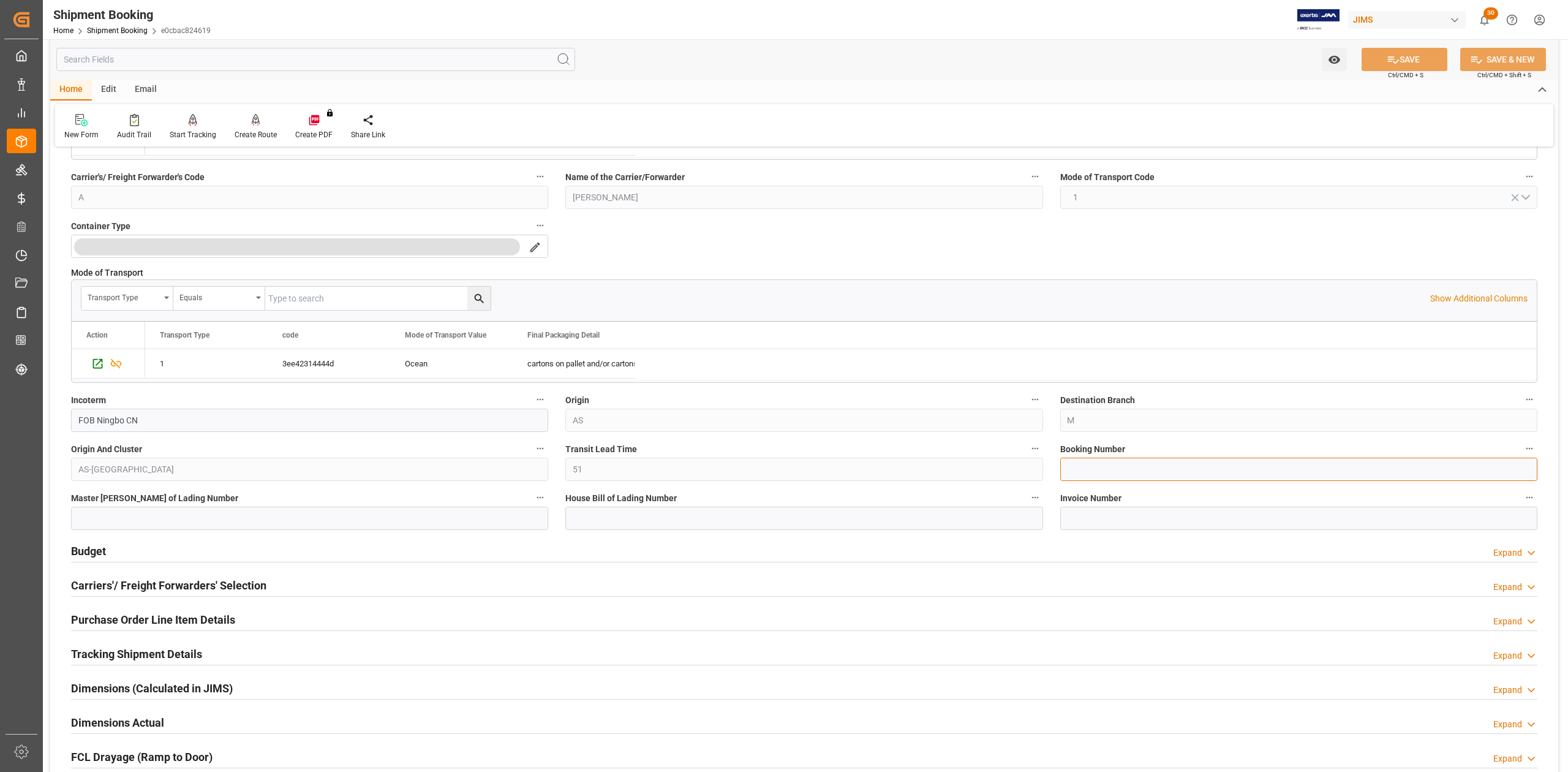
drag, startPoint x: 1109, startPoint y: 473, endPoint x: 1135, endPoint y: 457, distance: 30.5
click at [1109, 473] on input at bounding box center [1298, 469] width 477 height 23
paste input "13641877"
type input "13641877"
click at [1387, 57] on icon at bounding box center [1393, 60] width 13 height 13
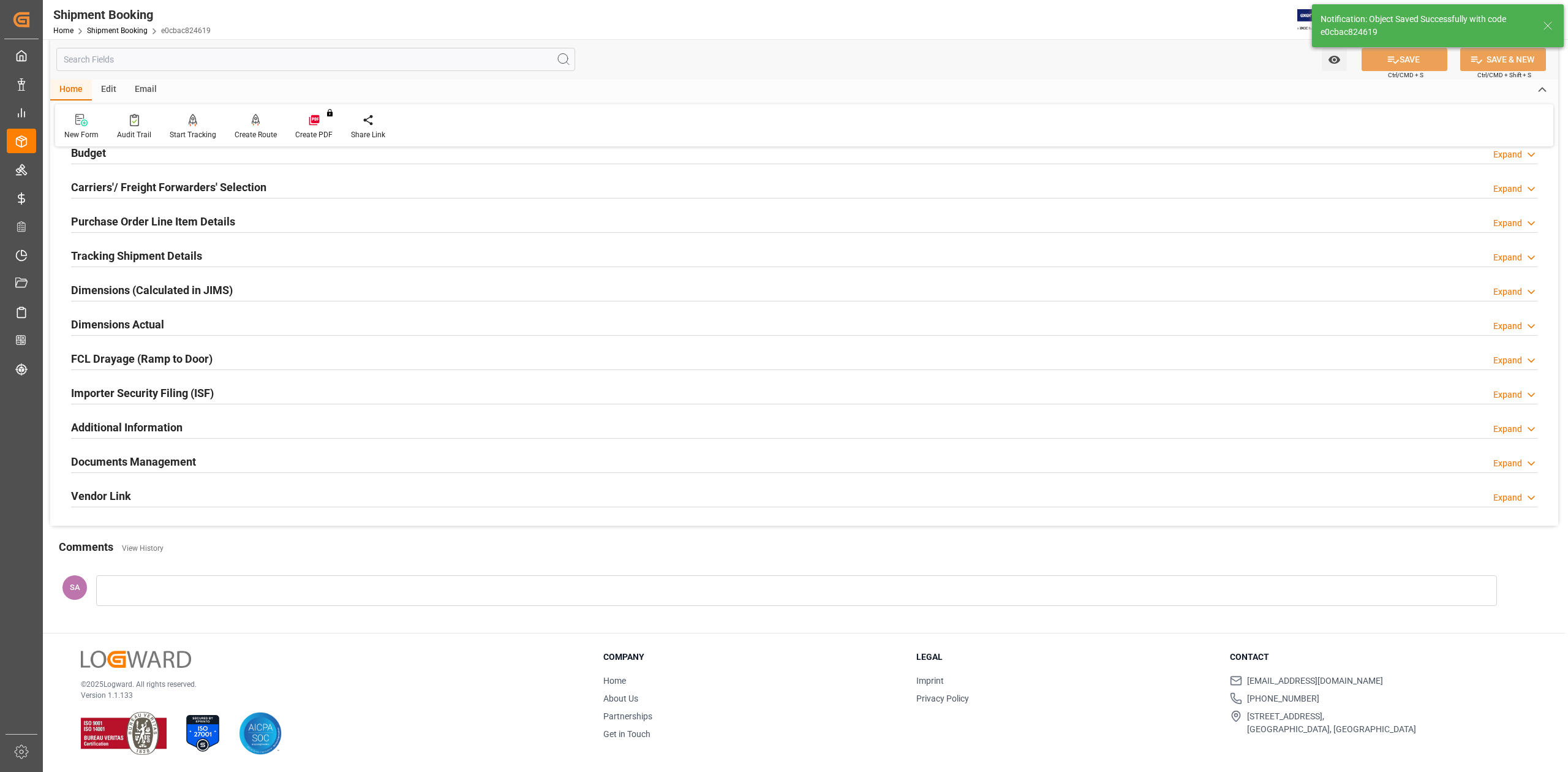
scroll to position [0, 0]
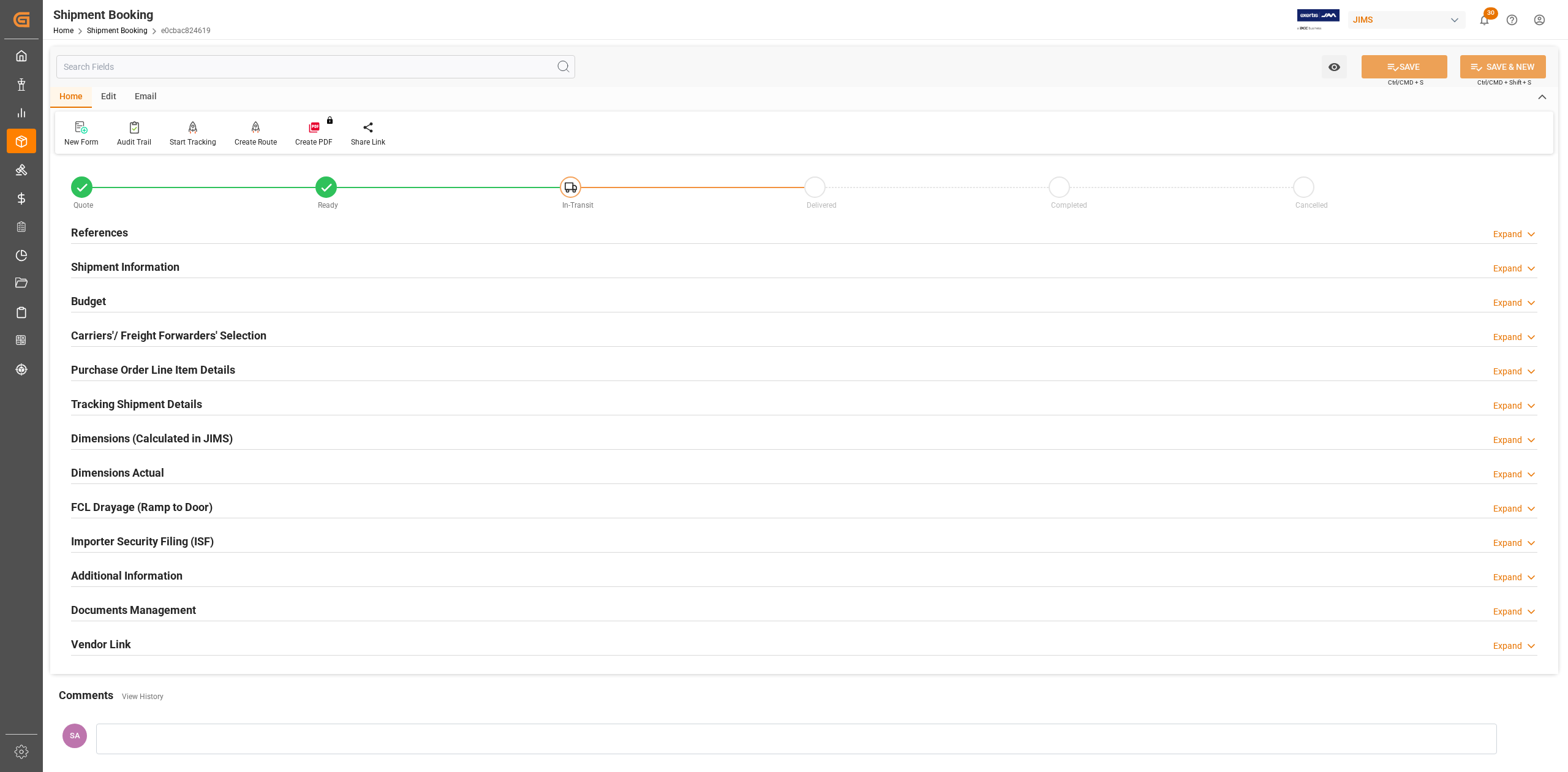
click at [154, 478] on h2 "Dimensions Actual" at bounding box center [118, 472] width 93 height 17
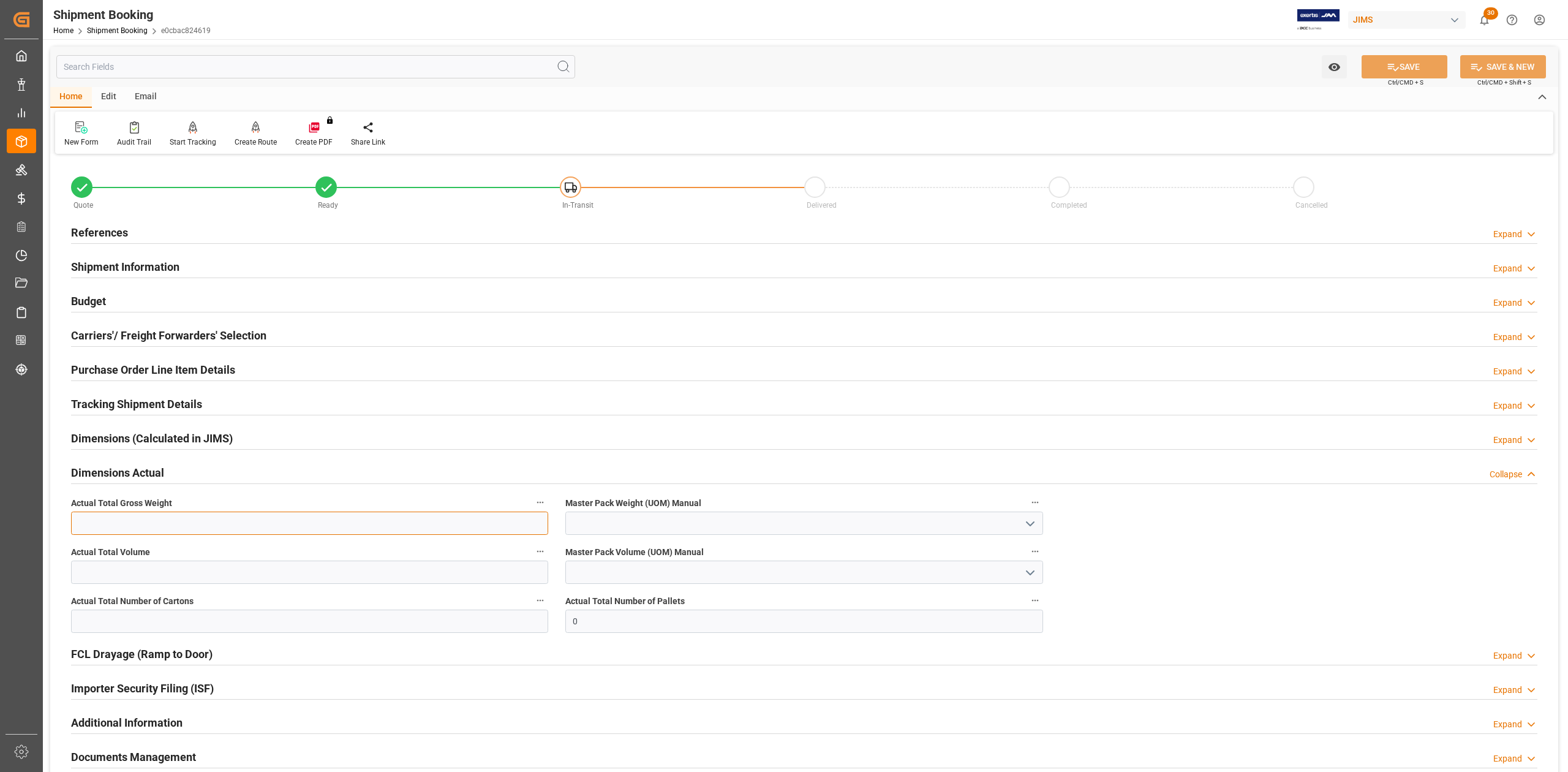
click at [332, 515] on input "text" at bounding box center [309, 523] width 477 height 23
type input "4855"
click at [454, 582] on input "text" at bounding box center [309, 572] width 477 height 23
type input "21.103"
click at [123, 619] on input "text" at bounding box center [309, 622] width 477 height 23
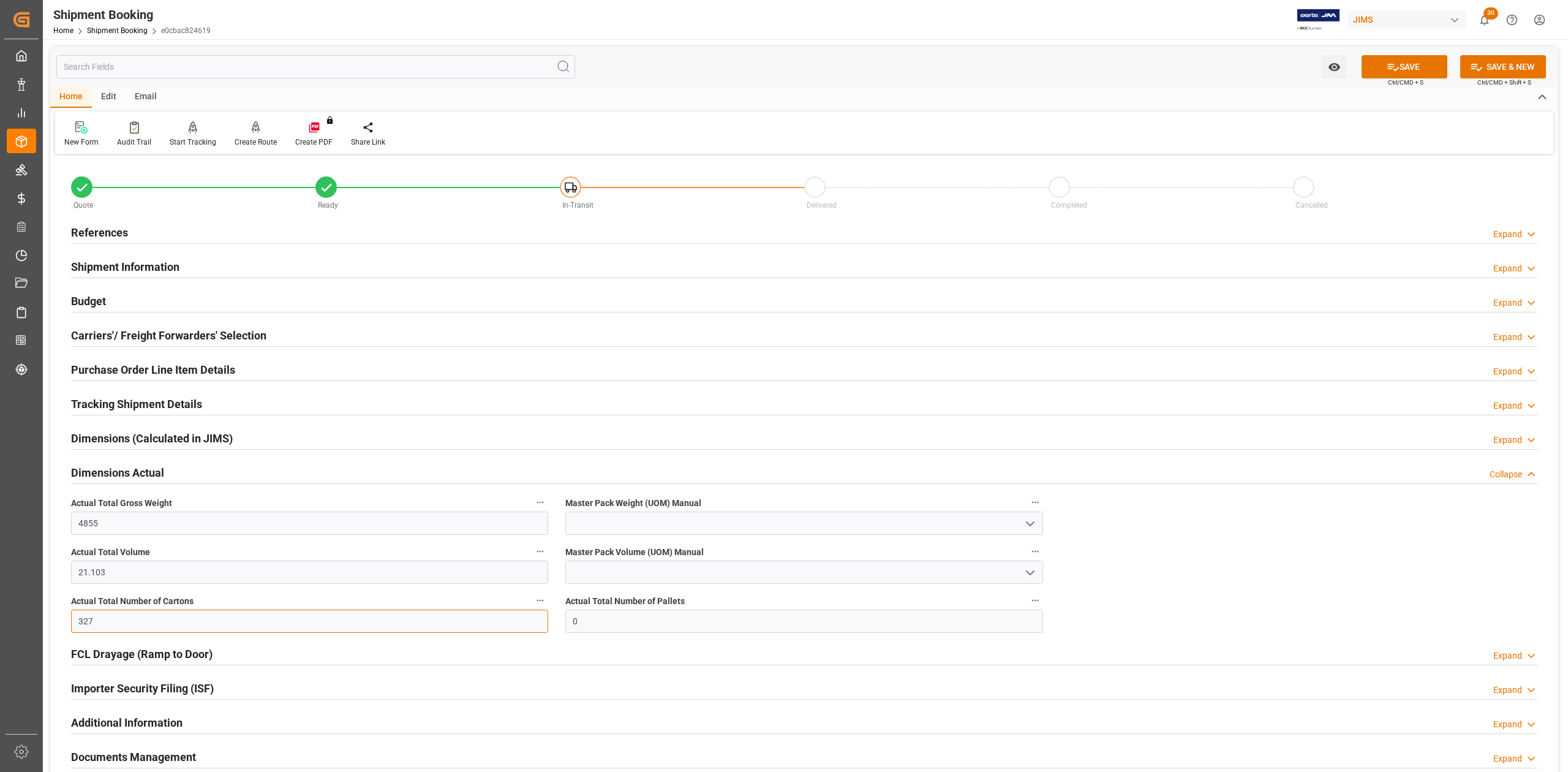
type input "327"
click at [589, 522] on input at bounding box center [804, 523] width 477 height 23
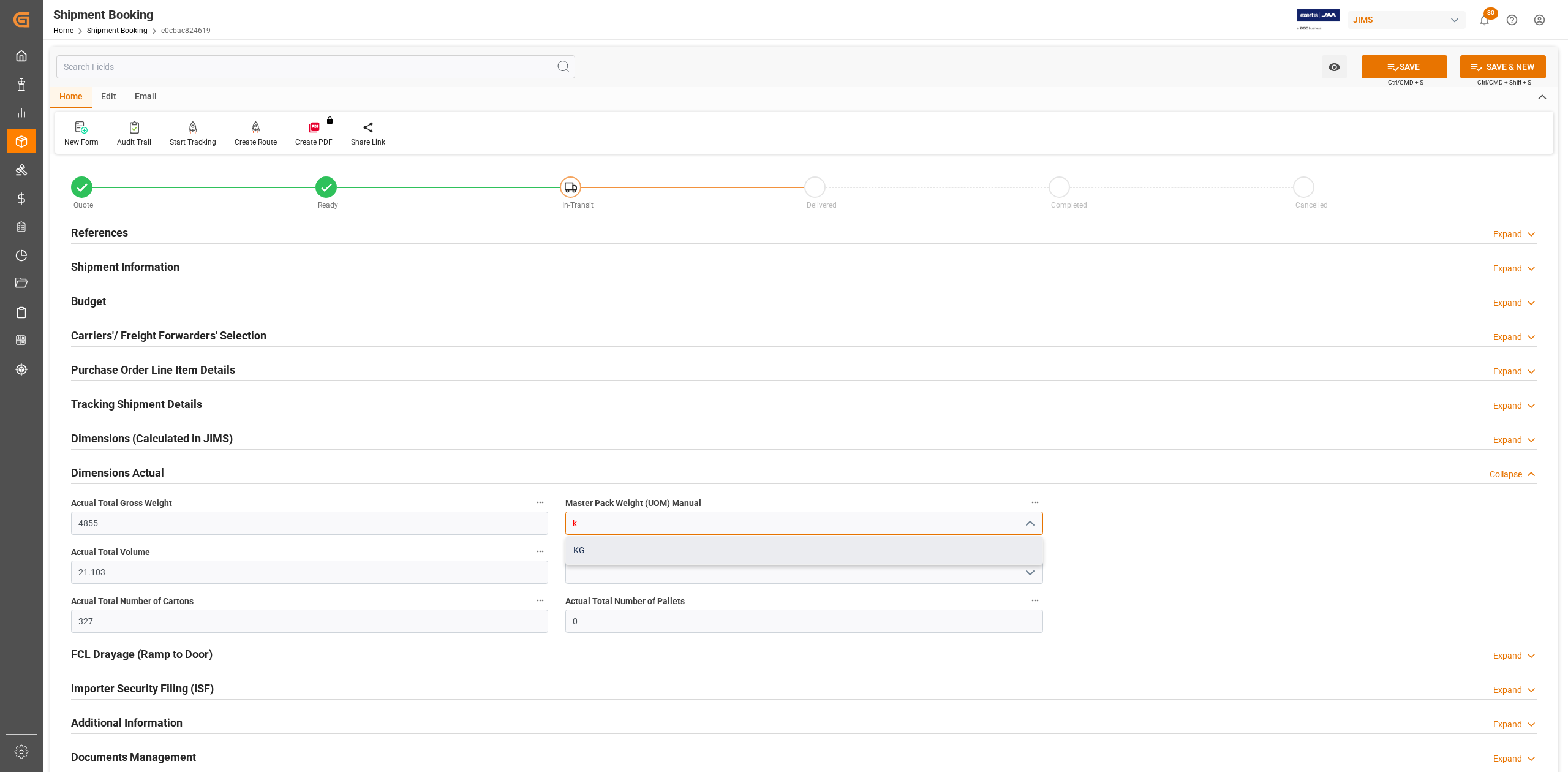
click at [594, 545] on div "KG" at bounding box center [804, 550] width 476 height 28
type input "KG"
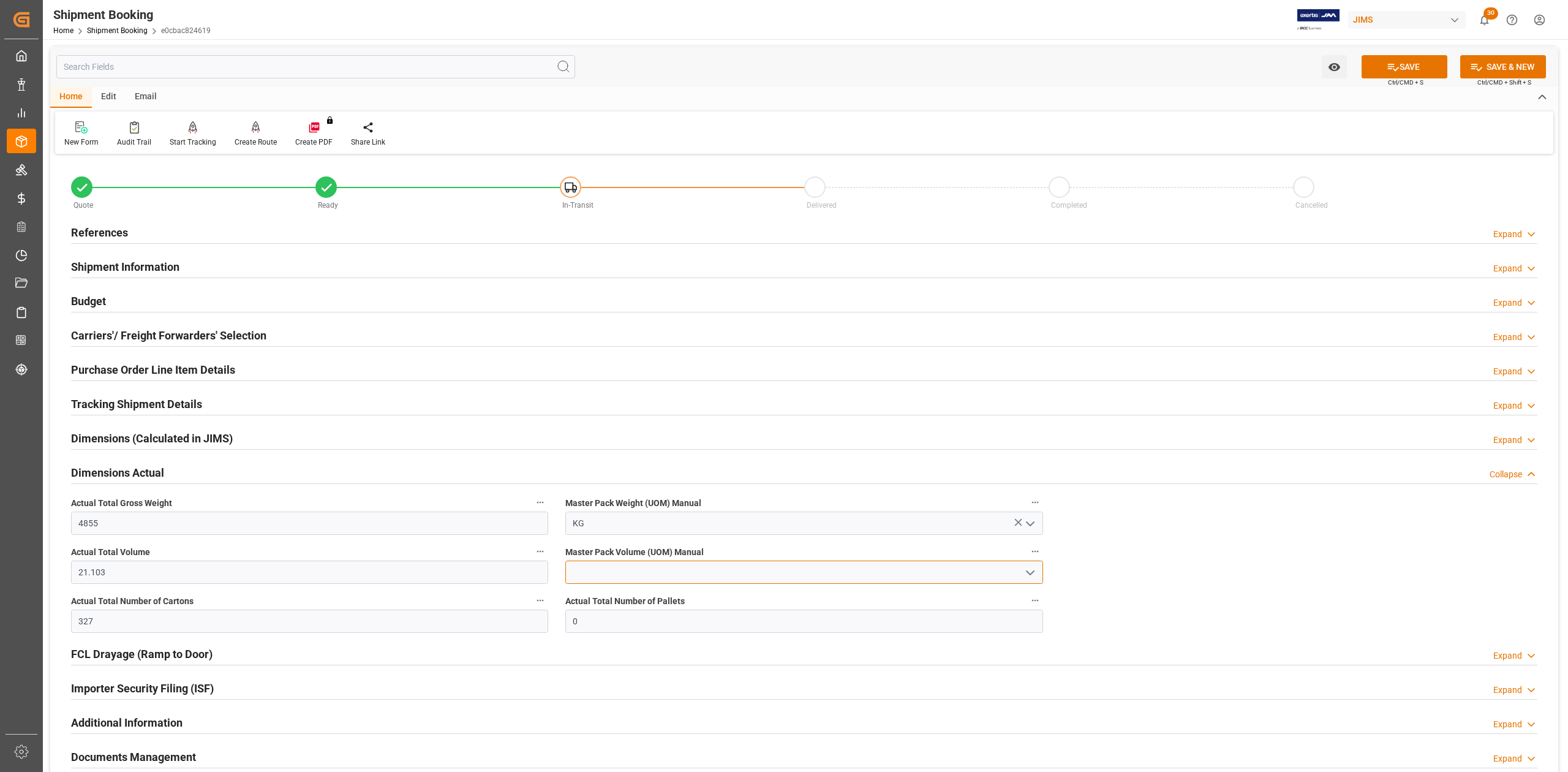
click at [602, 566] on input at bounding box center [804, 572] width 477 height 23
click at [606, 595] on div "CBM" at bounding box center [804, 599] width 476 height 28
type input "CBM"
click at [1400, 76] on button "SAVE" at bounding box center [1405, 67] width 86 height 23
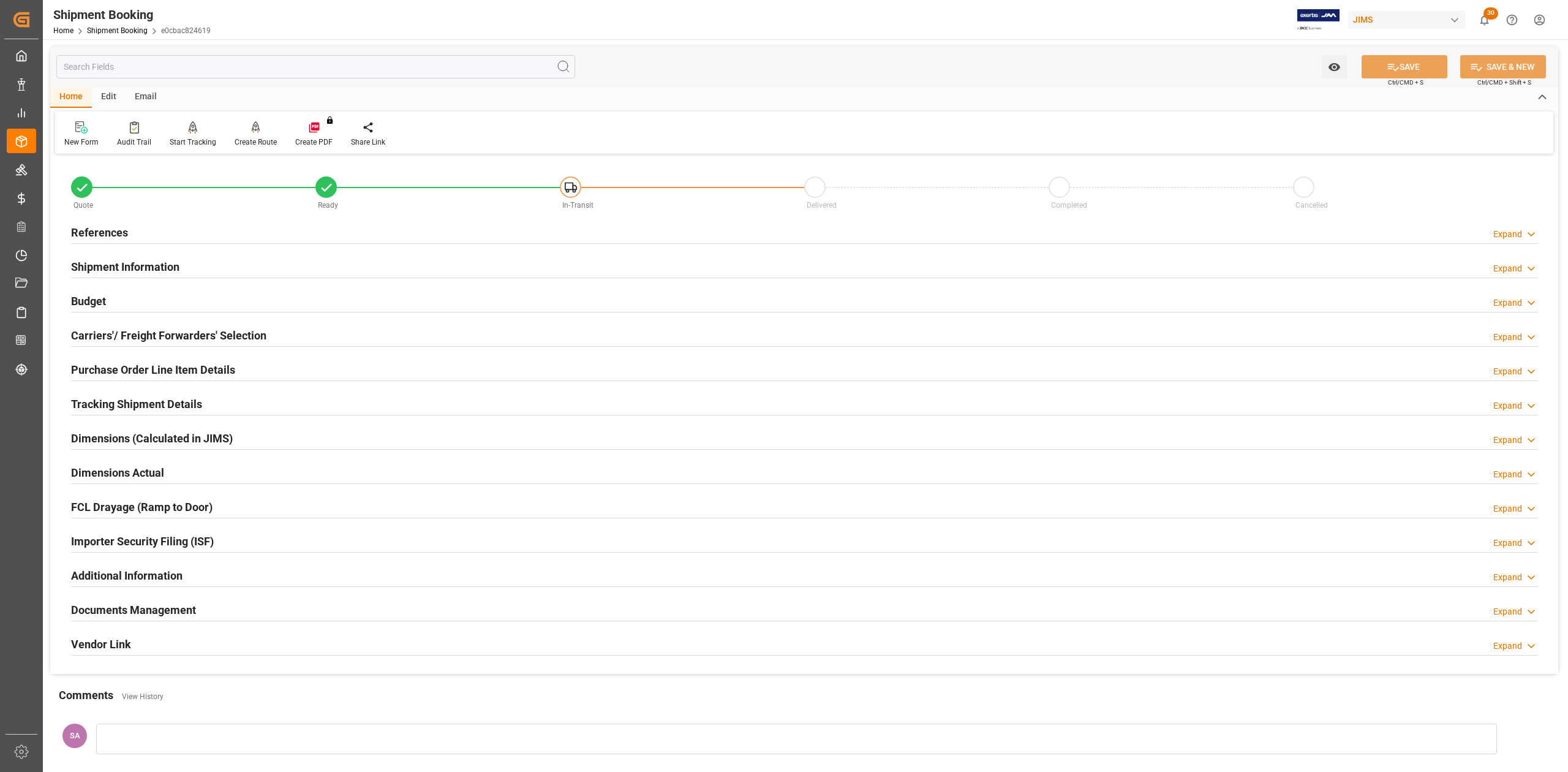
click at [136, 476] on h2 "Dimensions Actual" at bounding box center [118, 472] width 93 height 17
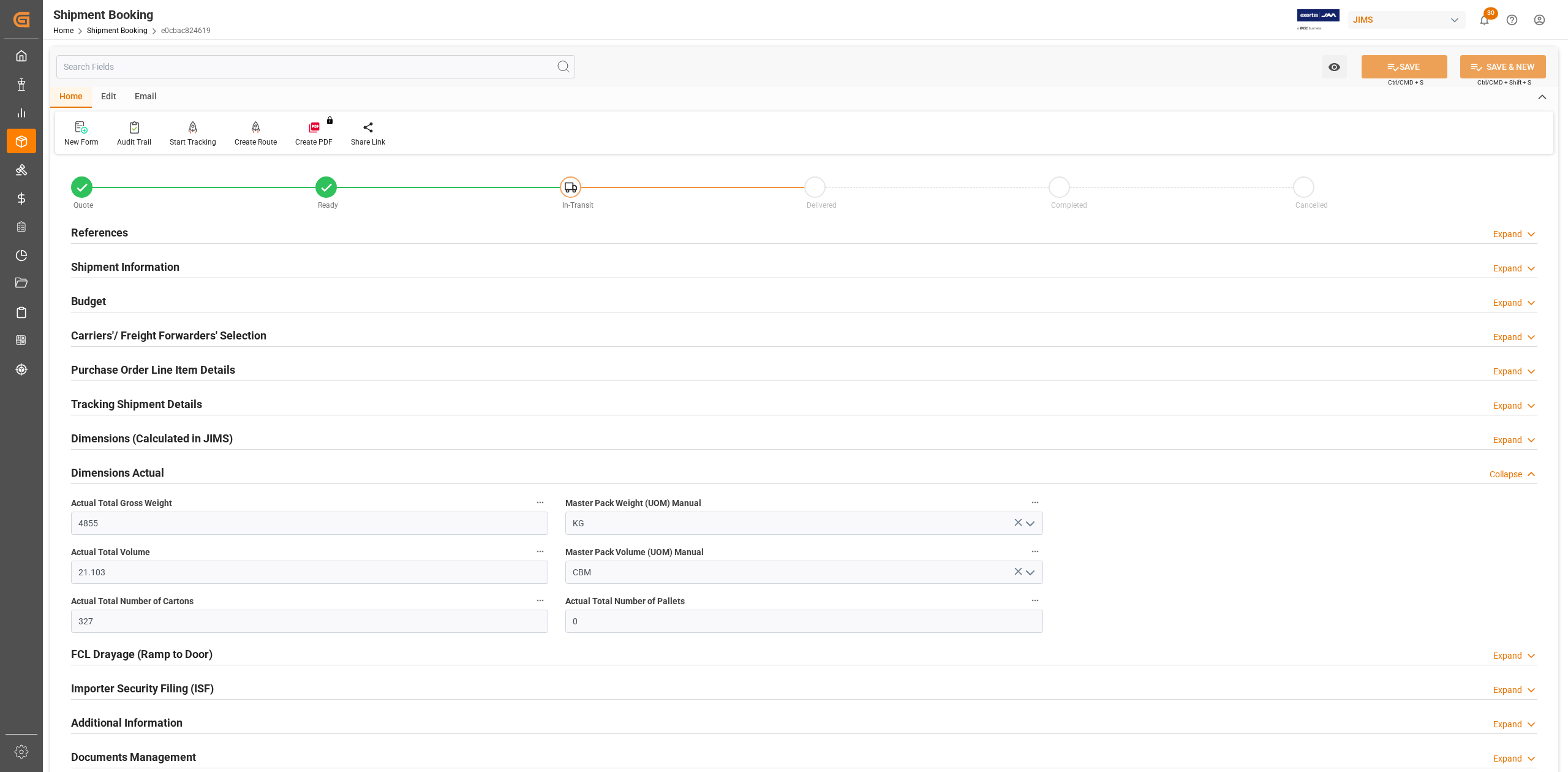
click at [89, 295] on h2 "Budget" at bounding box center [88, 301] width 35 height 17
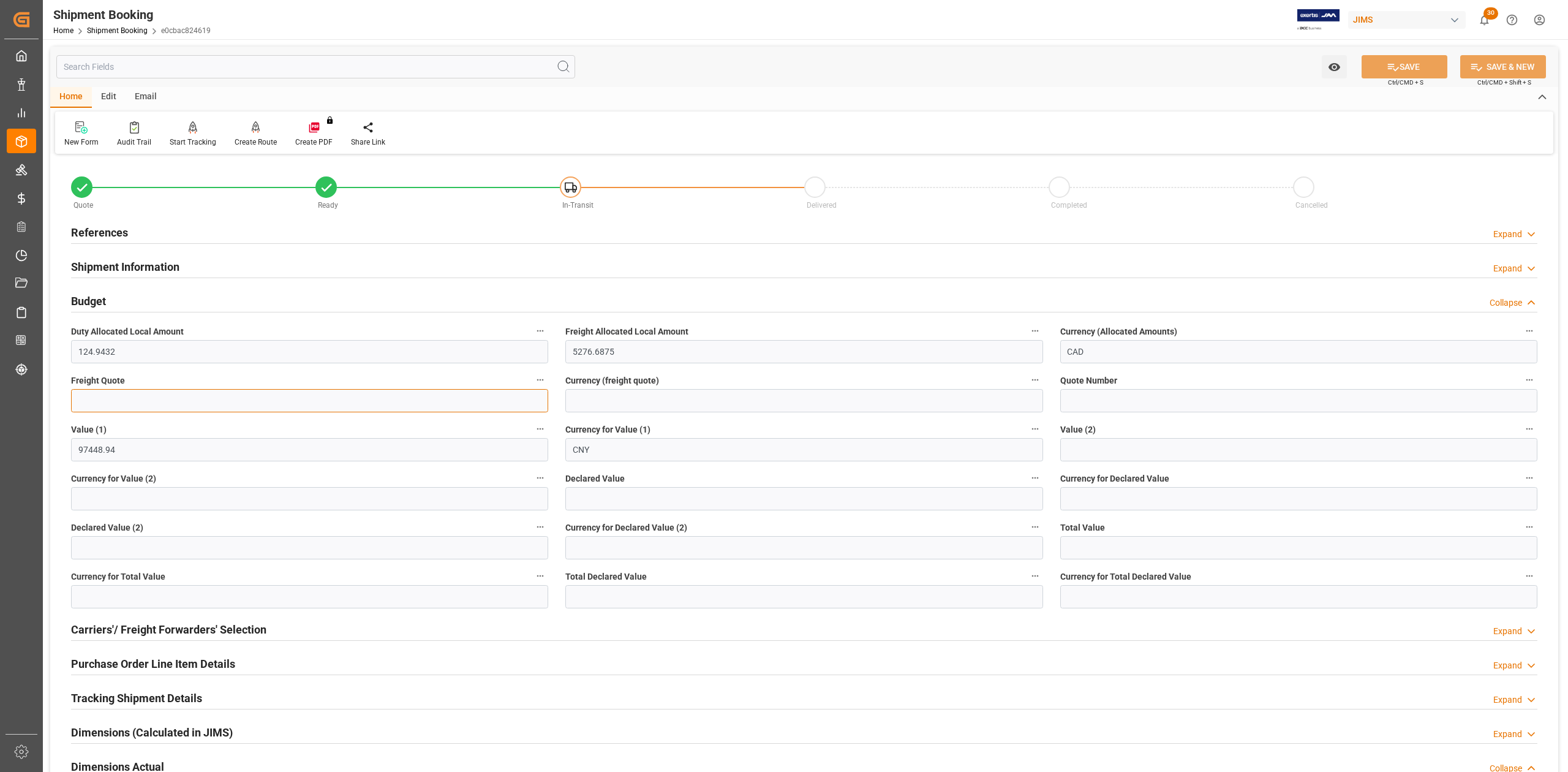
click at [139, 394] on input "text" at bounding box center [309, 401] width 477 height 23
type input "2000"
click at [662, 405] on input at bounding box center [804, 401] width 477 height 23
type input "USD"
click at [1400, 68] on button "SAVE" at bounding box center [1405, 67] width 86 height 23
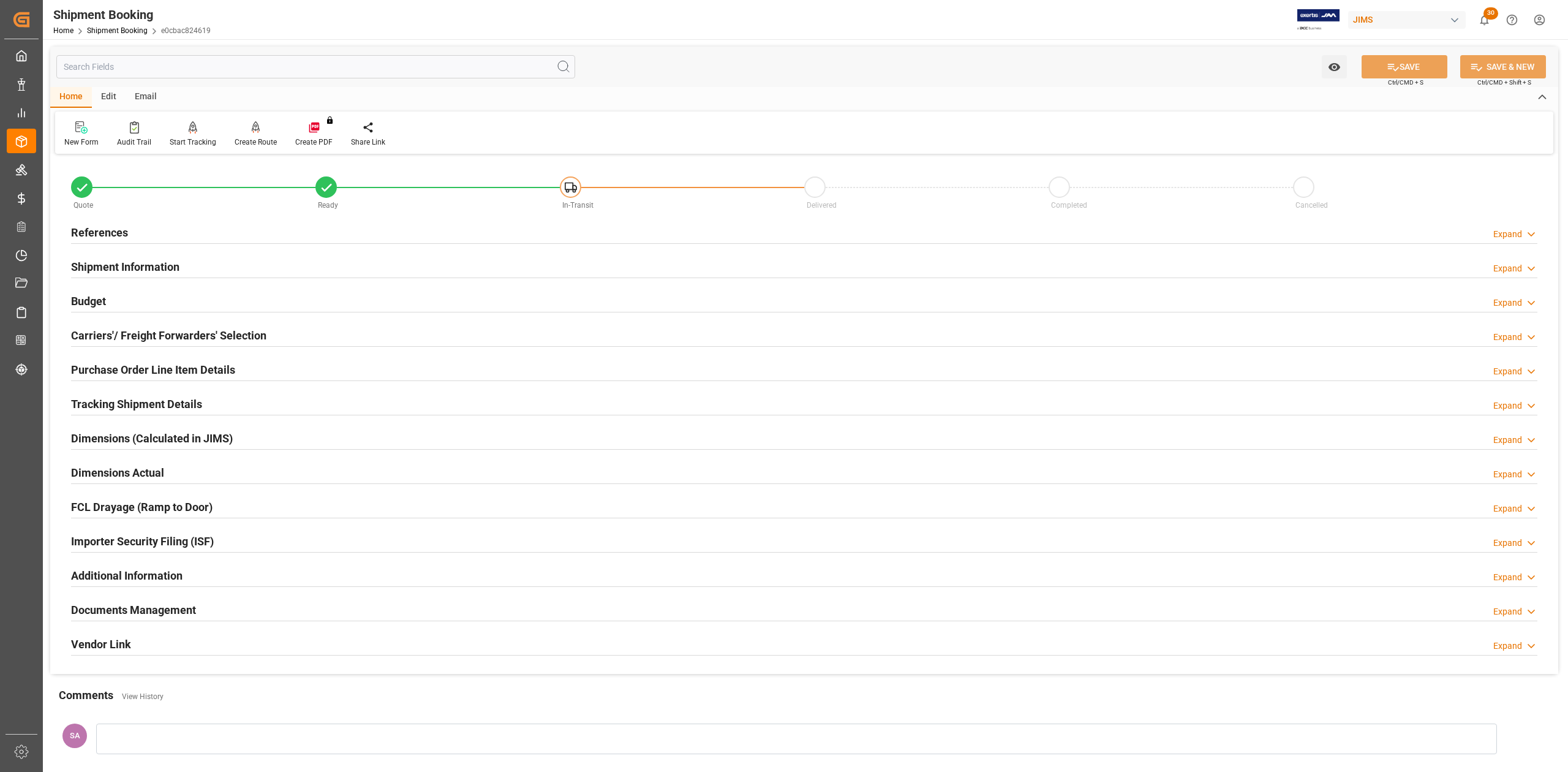
click at [122, 410] on h2 "Tracking Shipment Details" at bounding box center [137, 404] width 131 height 17
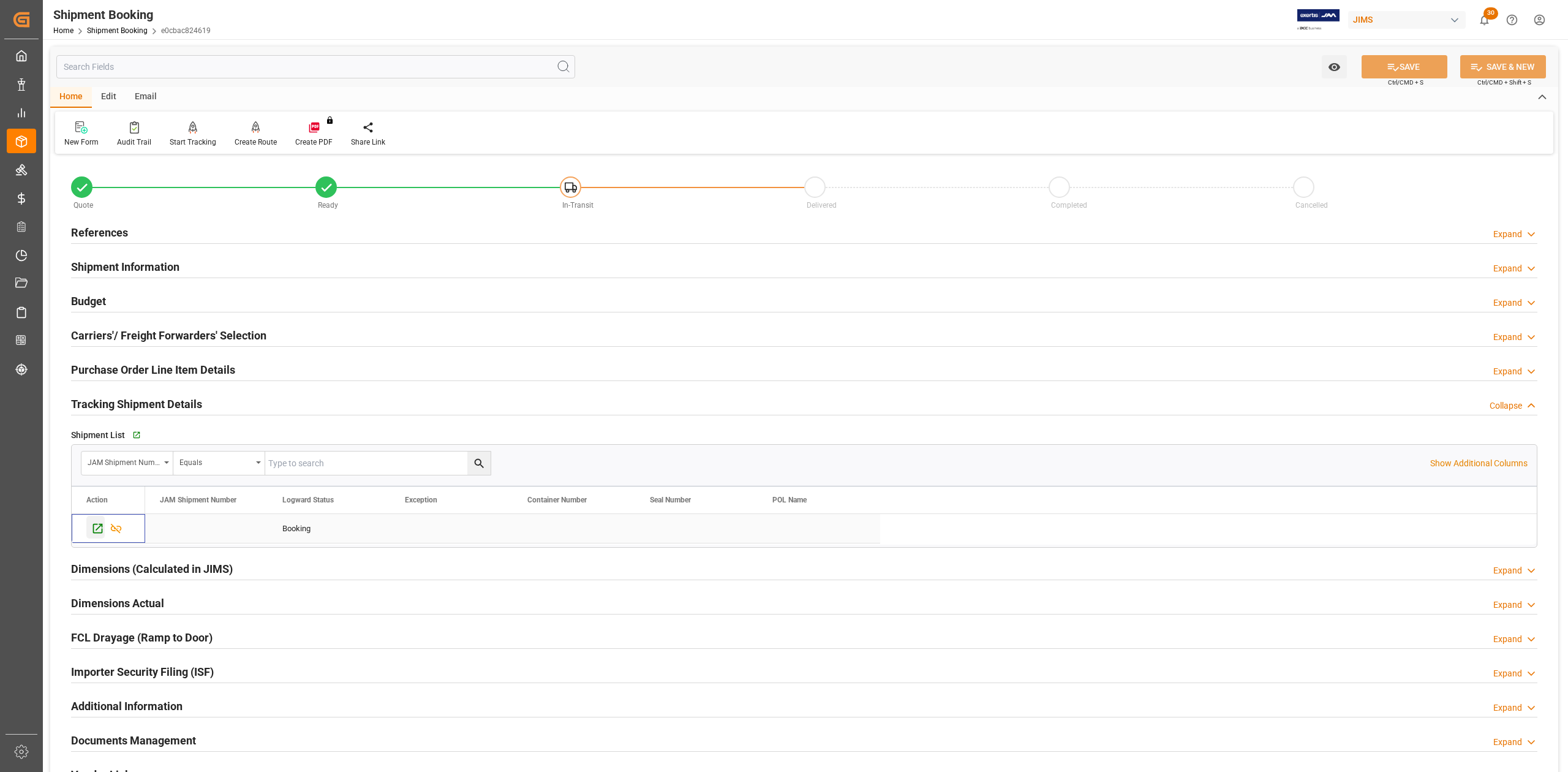
click at [103, 531] on icon "Press SPACE to select this row." at bounding box center [98, 529] width 10 height 10
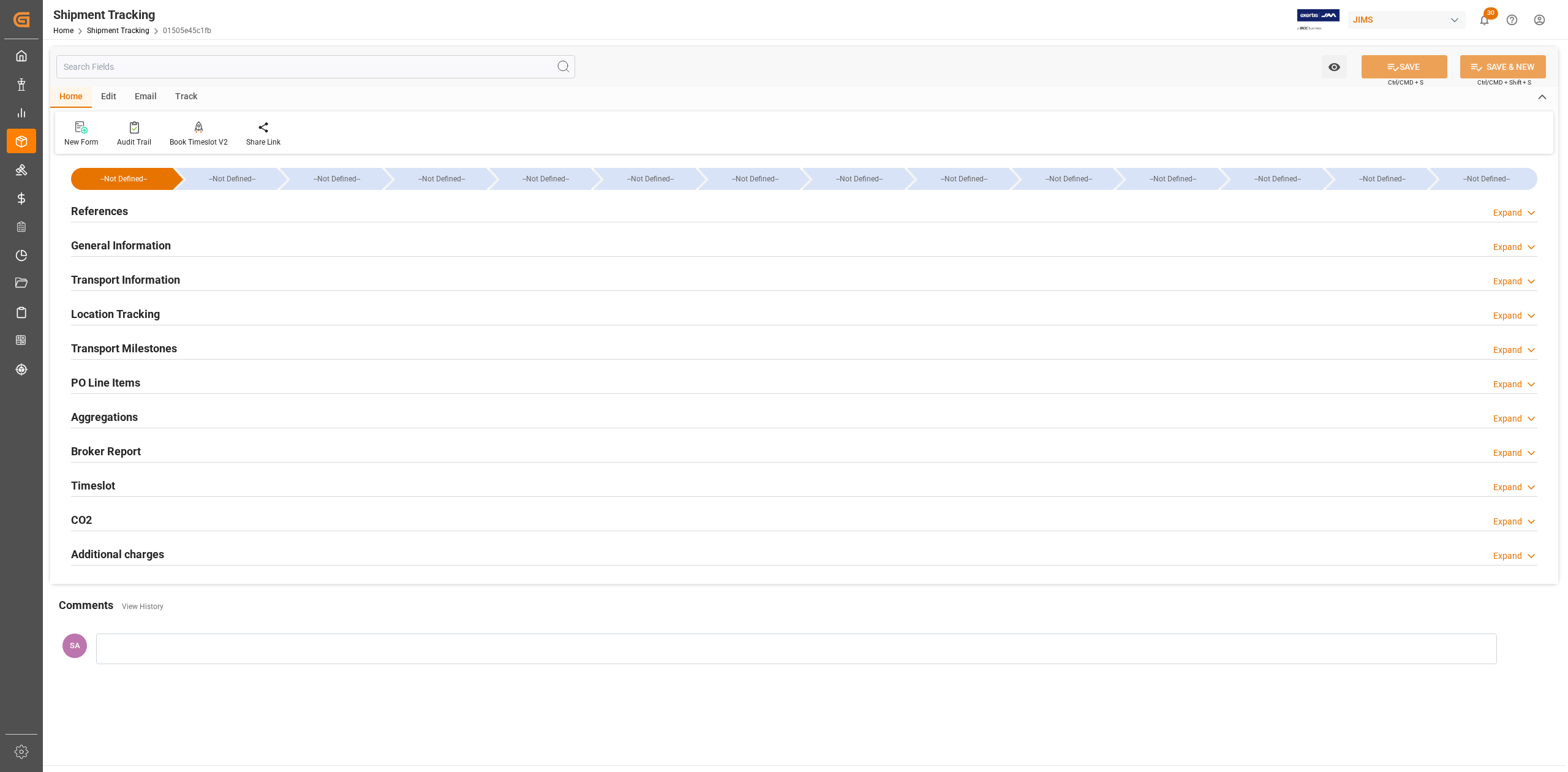
click at [161, 354] on h2 "Transport Milestones" at bounding box center [124, 348] width 106 height 17
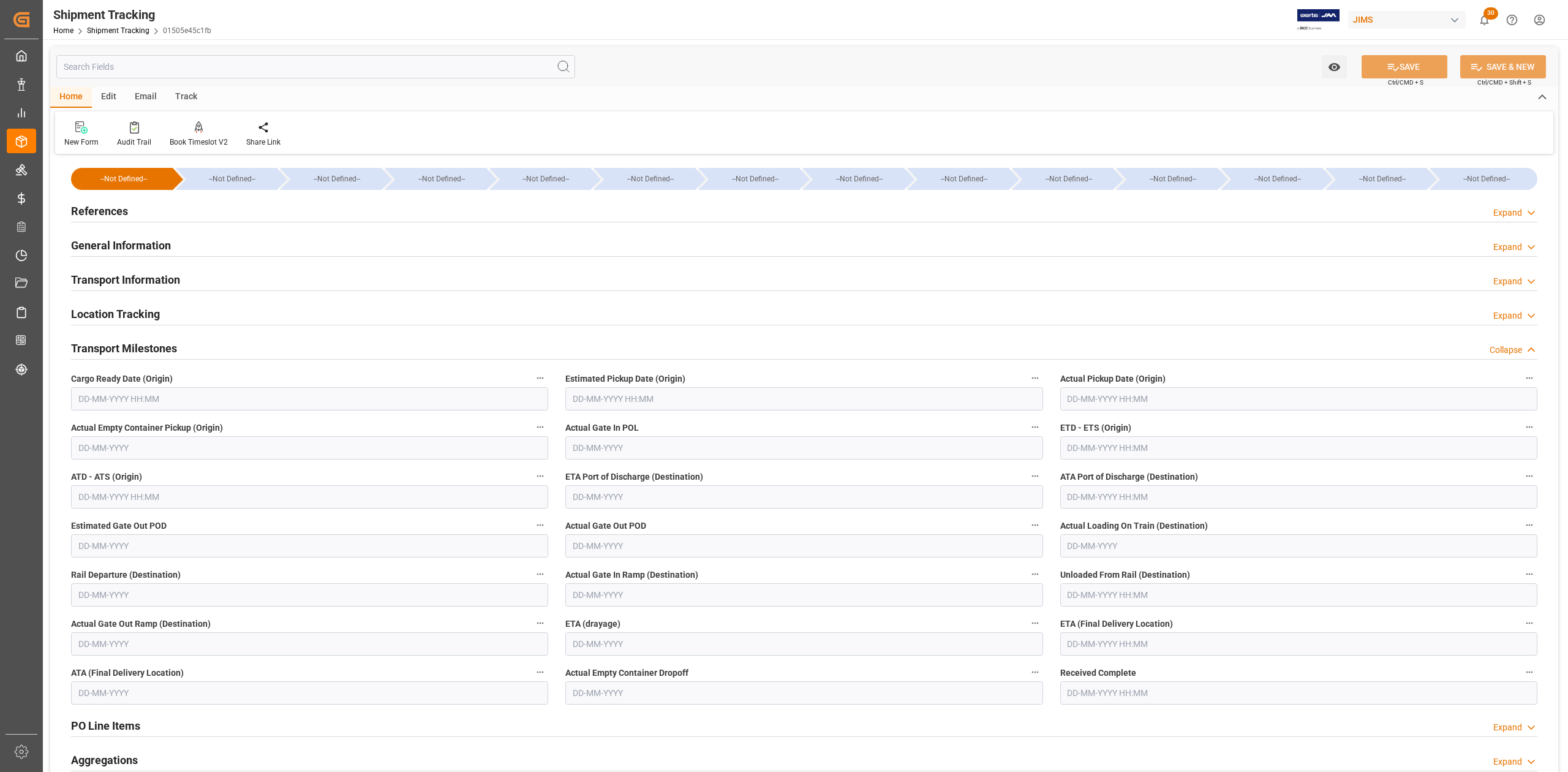
click at [188, 395] on input "text" at bounding box center [309, 399] width 477 height 23
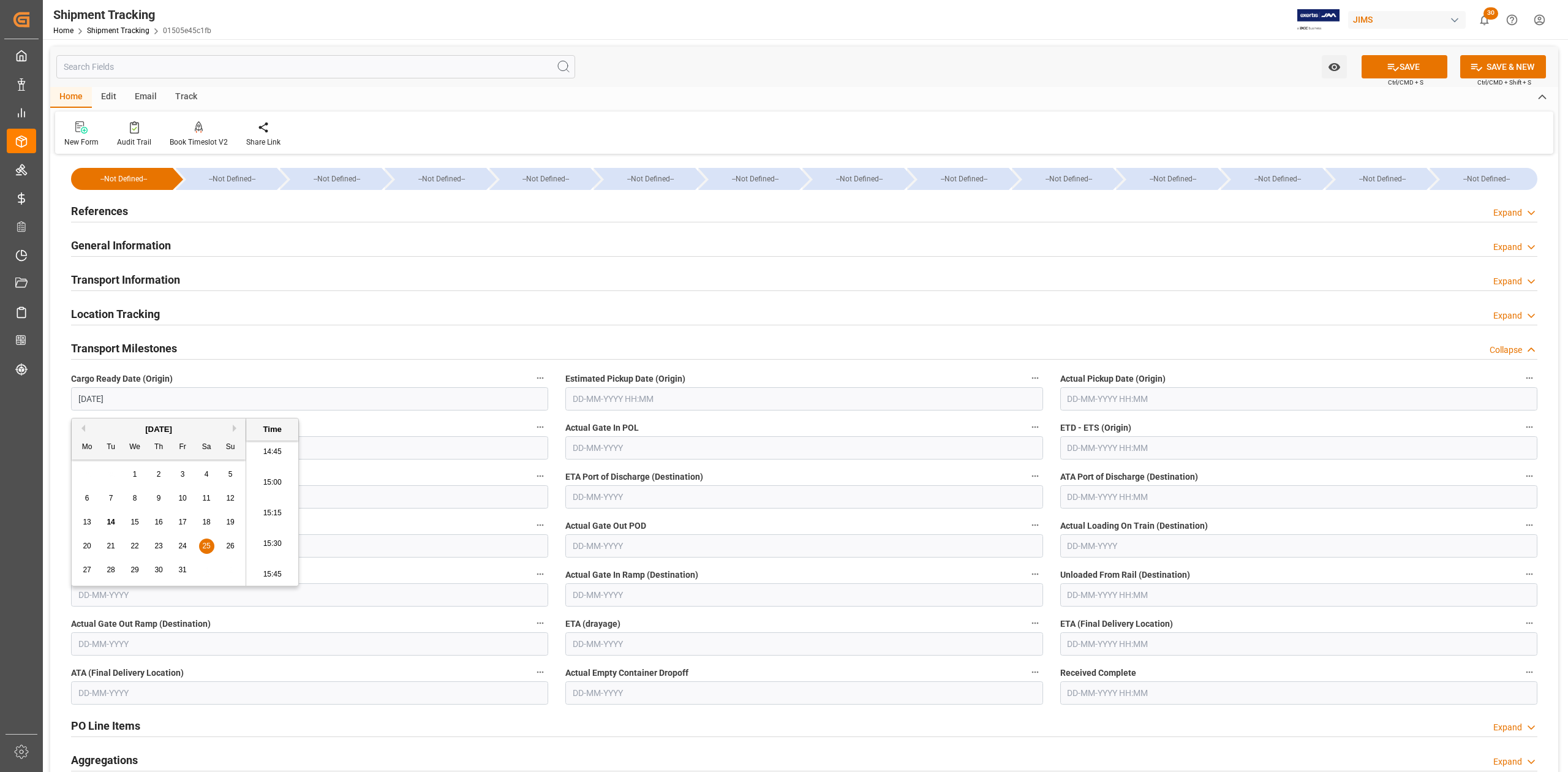
type input "[DATE] 00:00"
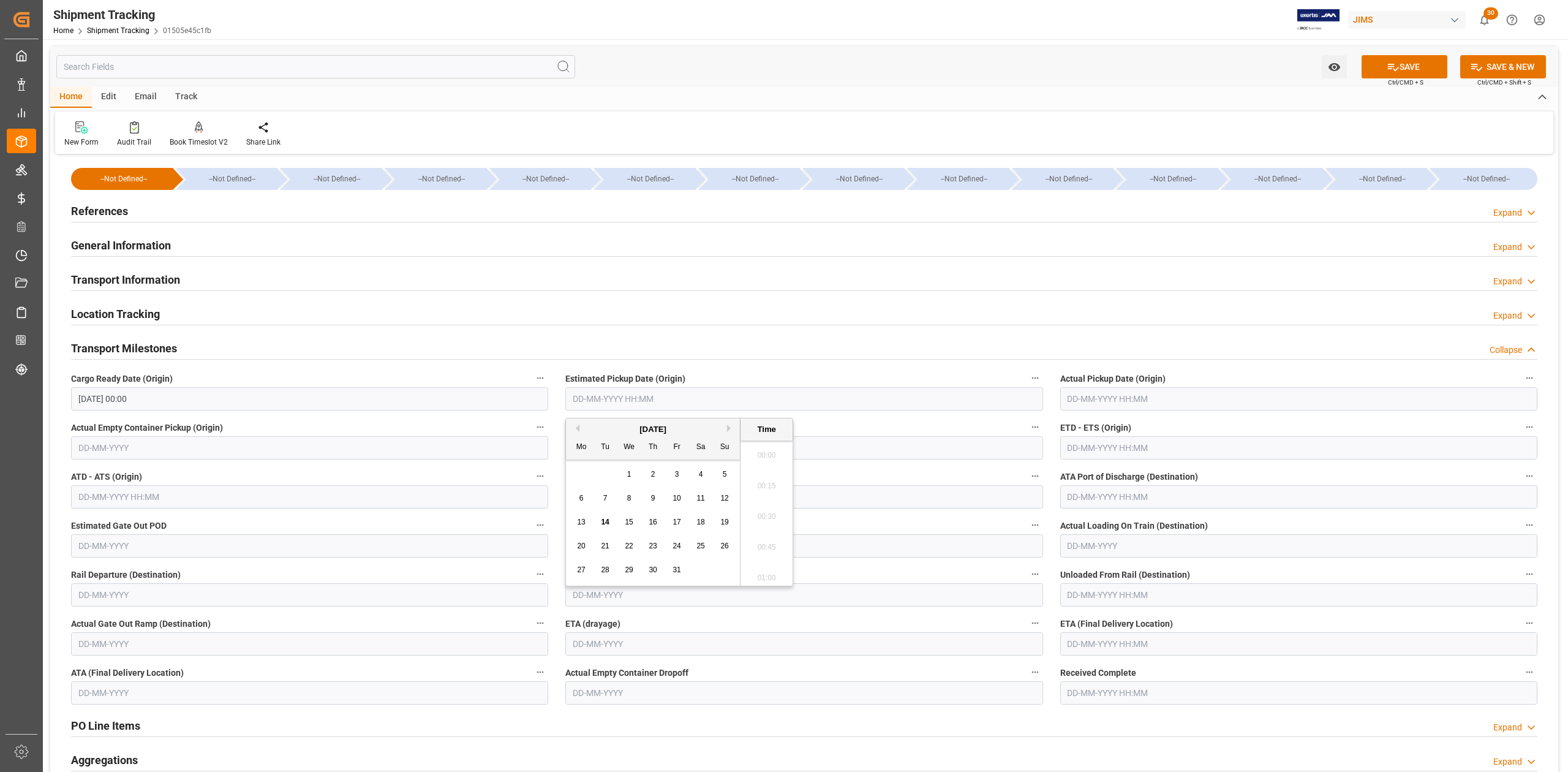
click at [712, 403] on input "text" at bounding box center [804, 399] width 477 height 23
type input "1"
click at [1192, 451] on input "text" at bounding box center [1298, 448] width 477 height 23
type input "[DATE] 00:00"
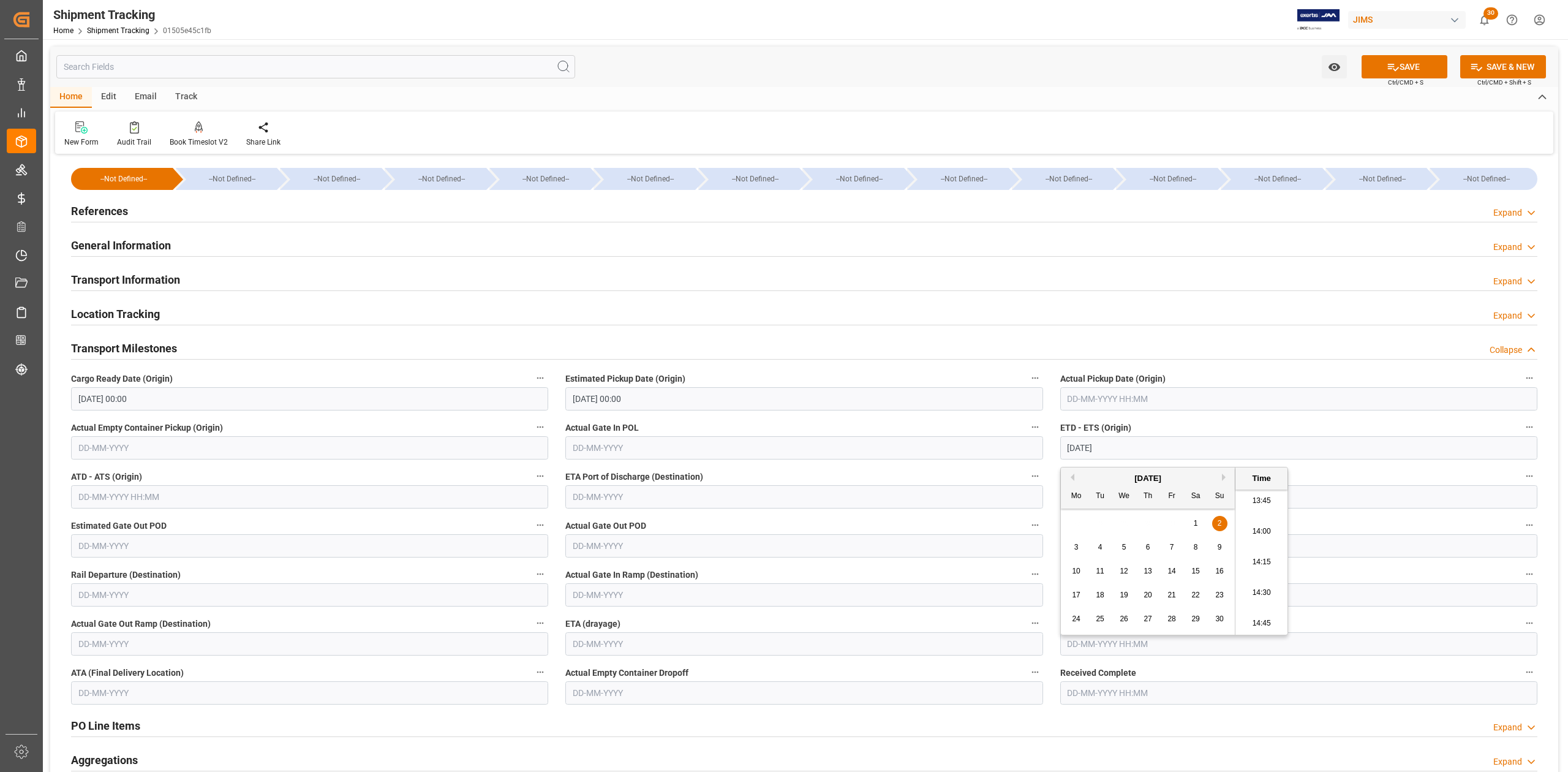
type input "[DATE] 00:00"
click at [1171, 647] on input "text" at bounding box center [1298, 644] width 477 height 23
click at [1224, 464] on button "Next Month" at bounding box center [1226, 465] width 7 height 7
click at [1225, 463] on button "Next Month" at bounding box center [1226, 465] width 7 height 7
click at [1074, 536] on span "8" at bounding box center [1076, 535] width 4 height 9
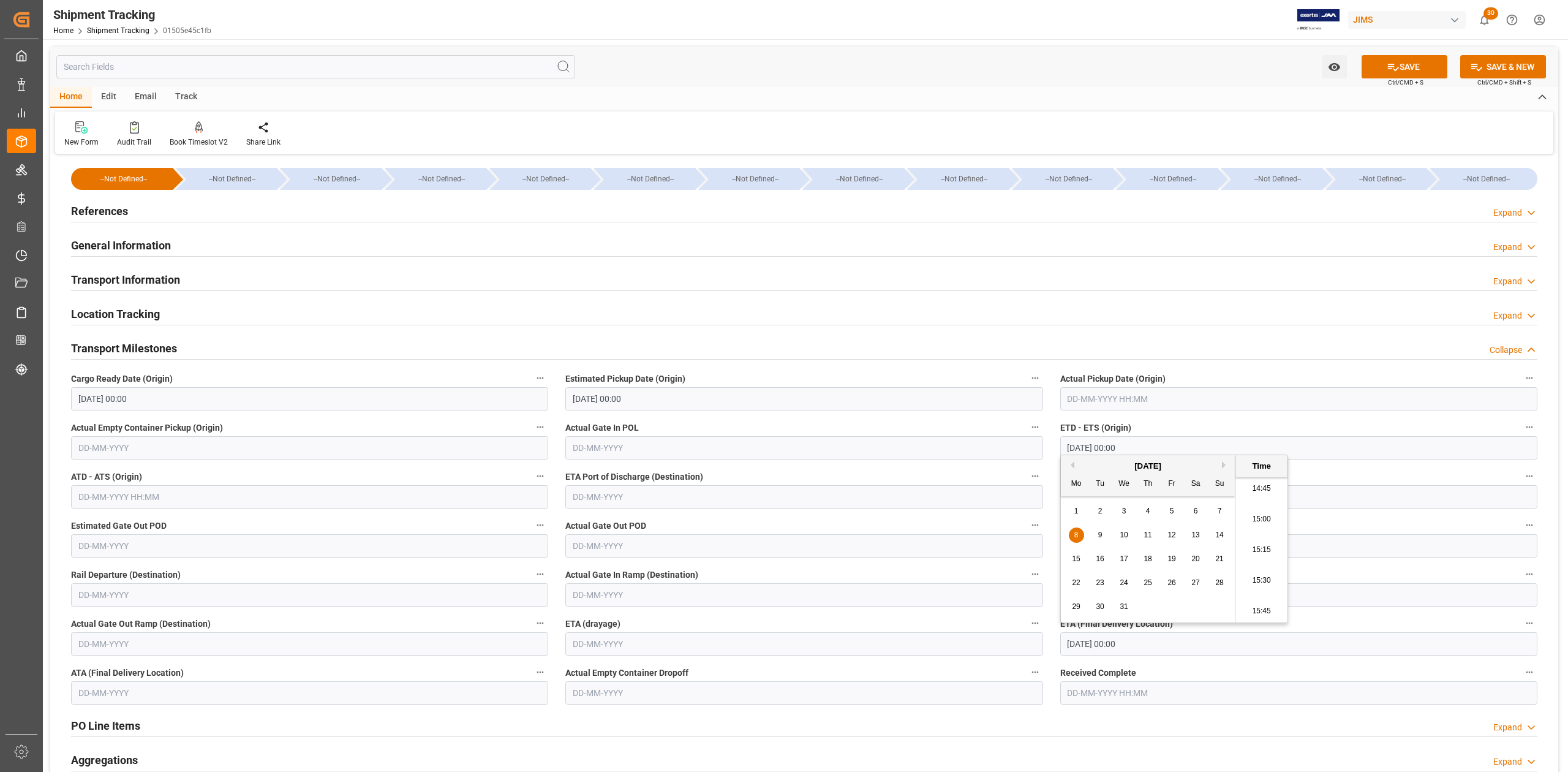
type input "[DATE] 00:00"
click at [1409, 70] on button "SAVE" at bounding box center [1405, 67] width 86 height 23
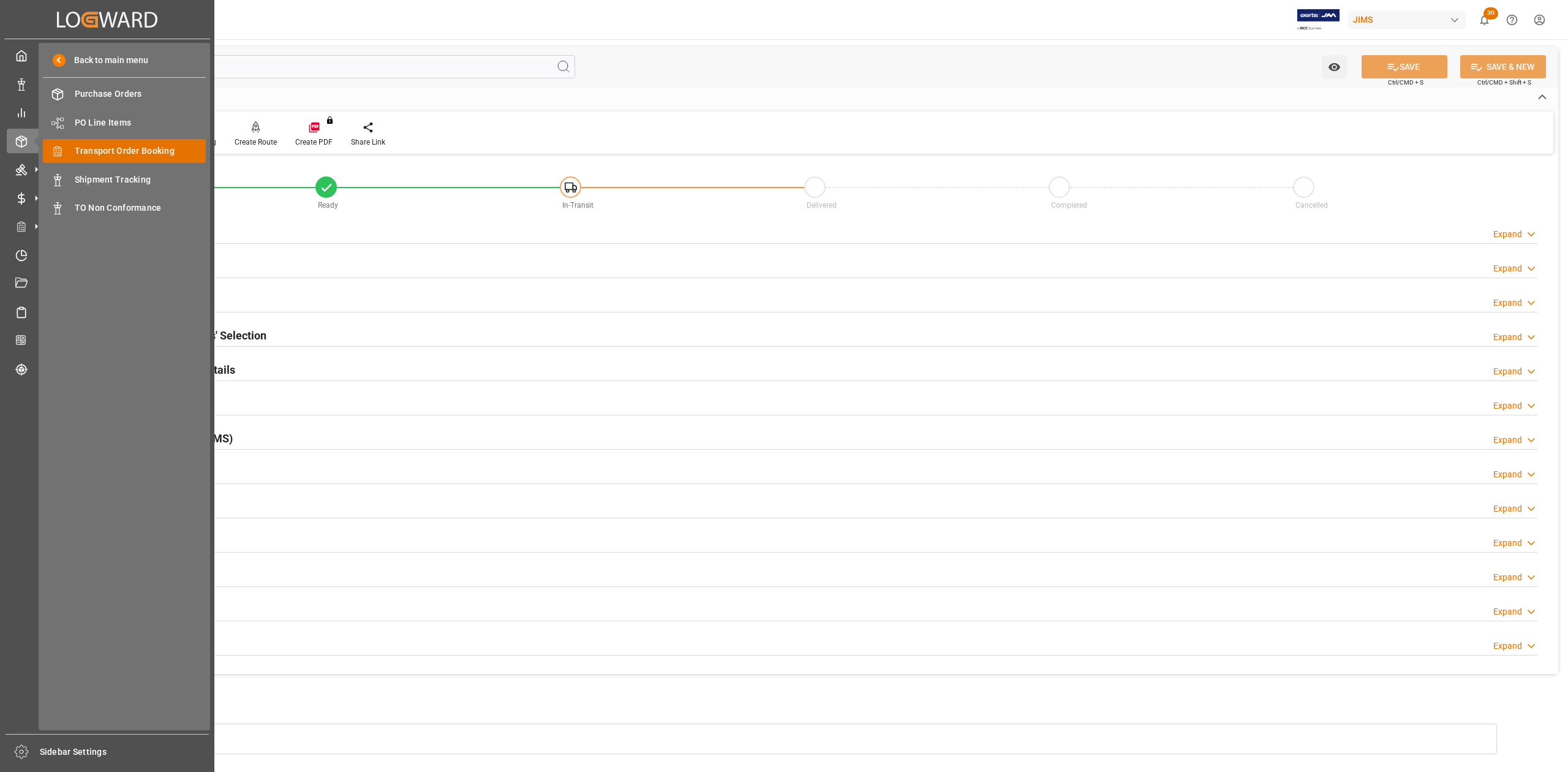
click at [136, 149] on span "Transport Order Booking" at bounding box center [141, 150] width 132 height 13
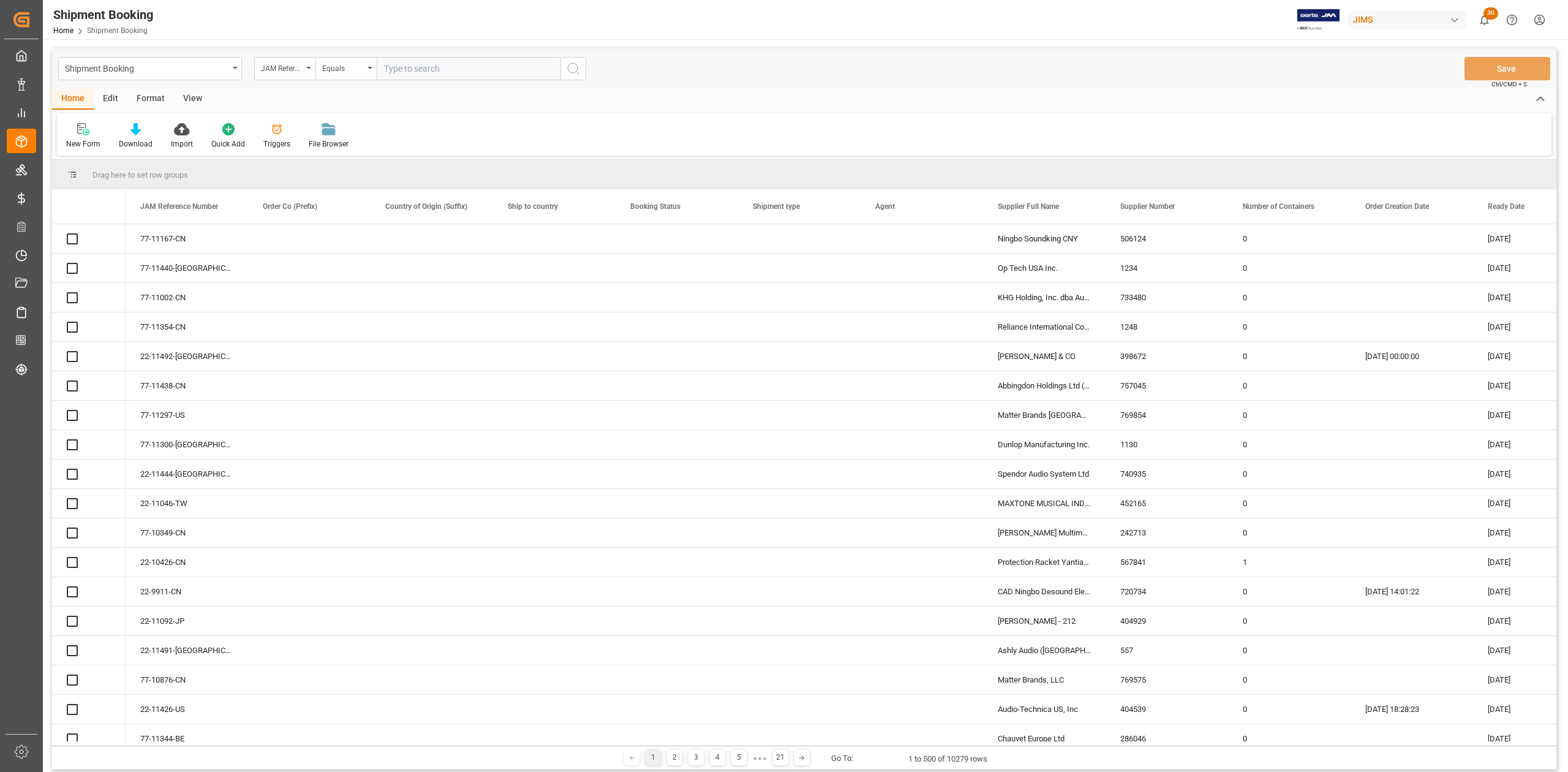
click at [525, 64] on input "text" at bounding box center [468, 69] width 184 height 23
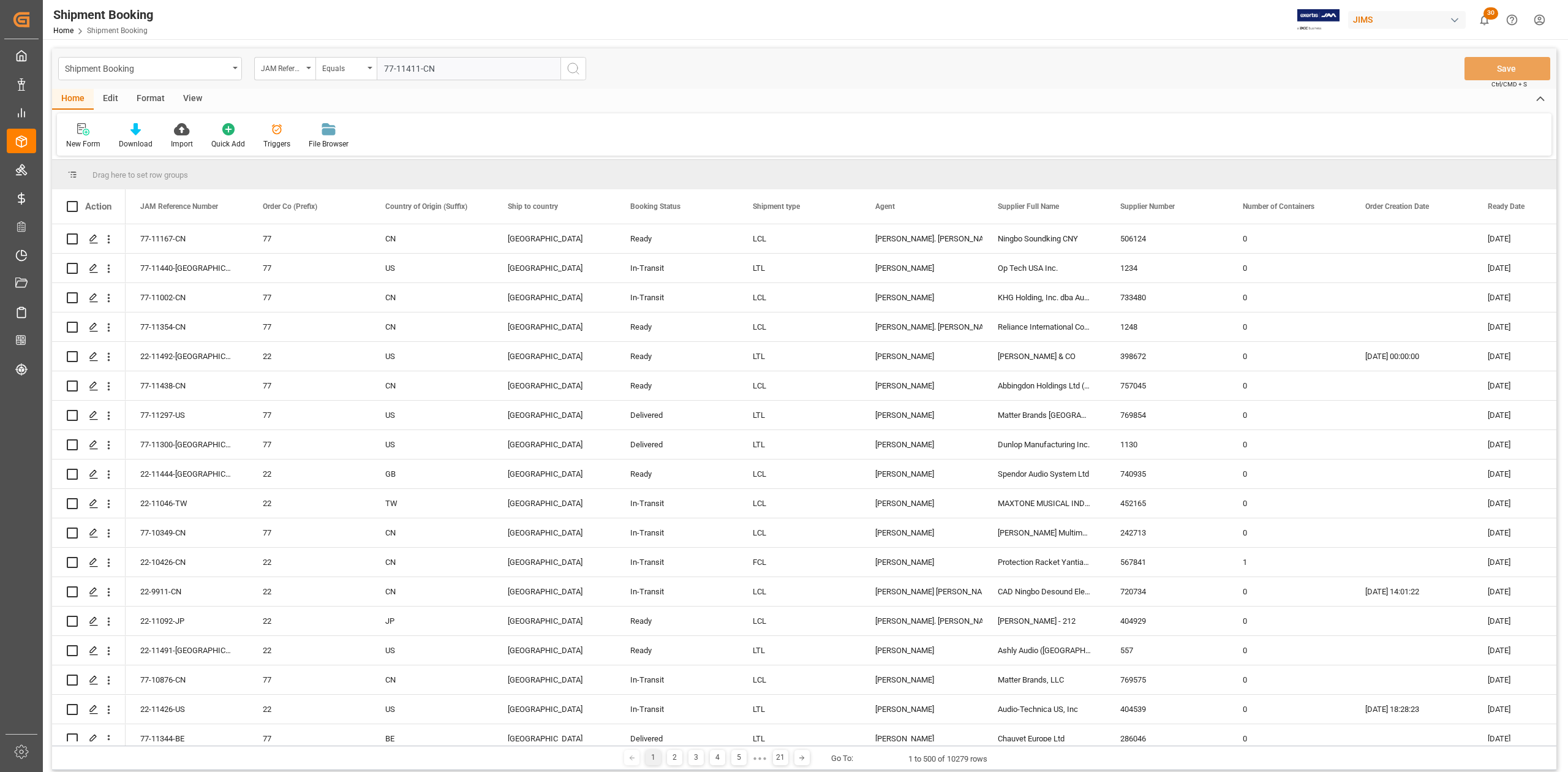
type input "77-11411-CN"
click at [565, 72] on button "search button" at bounding box center [573, 69] width 26 height 23
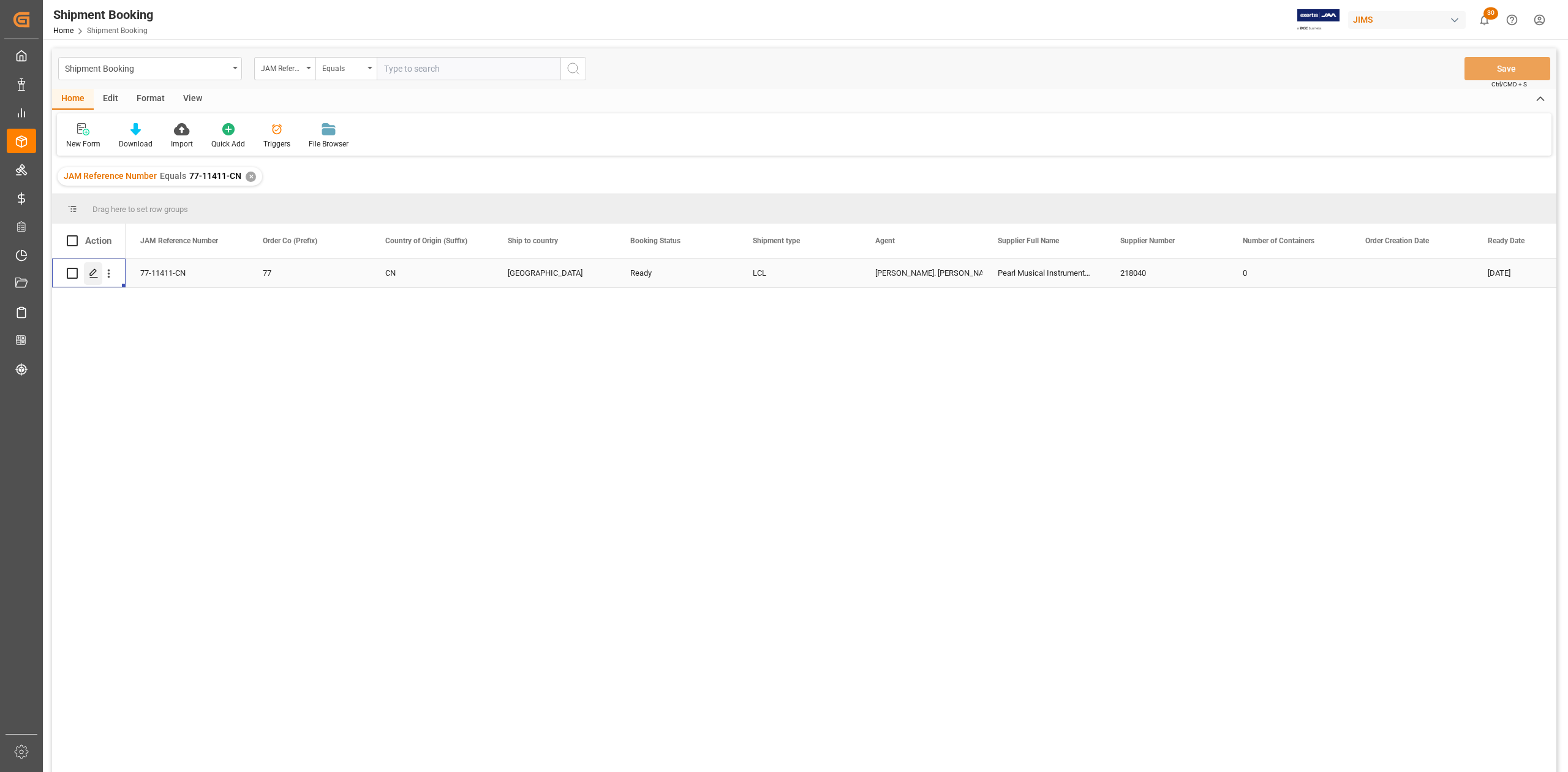
click at [96, 278] on line "Press SPACE to select this row." at bounding box center [94, 278] width 7 height 0
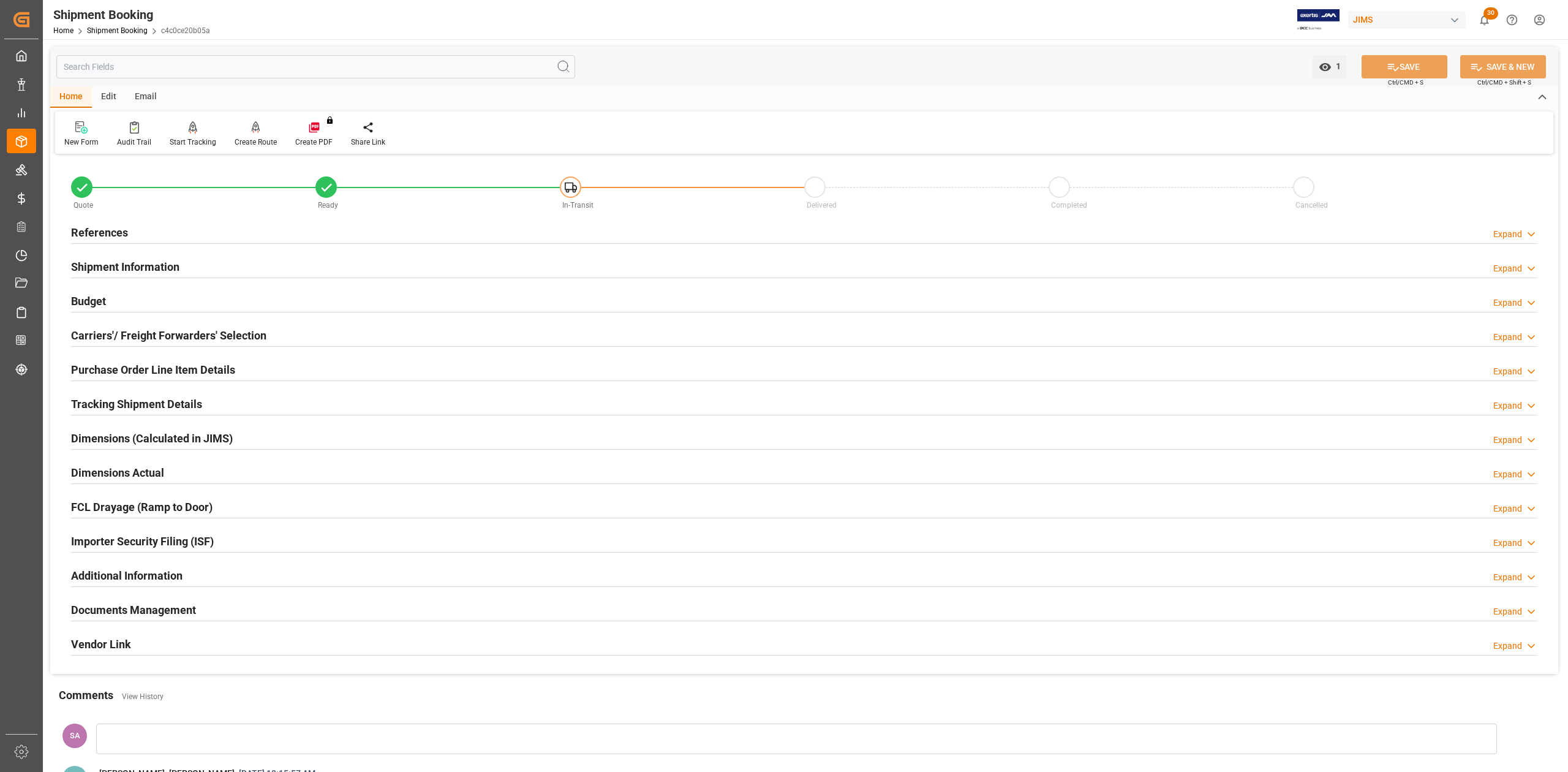
click at [99, 229] on h2 "References" at bounding box center [99, 232] width 57 height 17
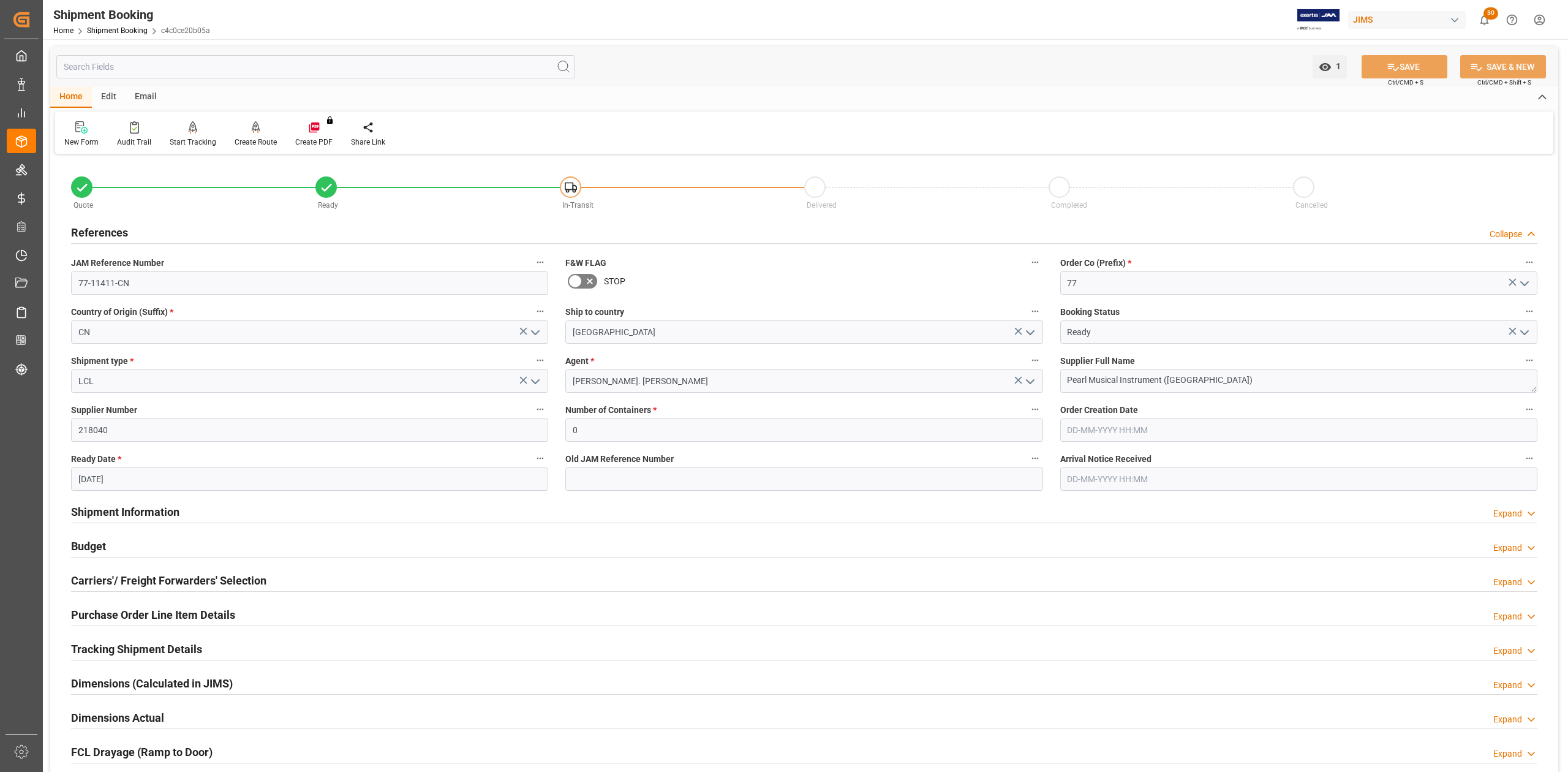
click at [99, 229] on h2 "References" at bounding box center [99, 232] width 57 height 17
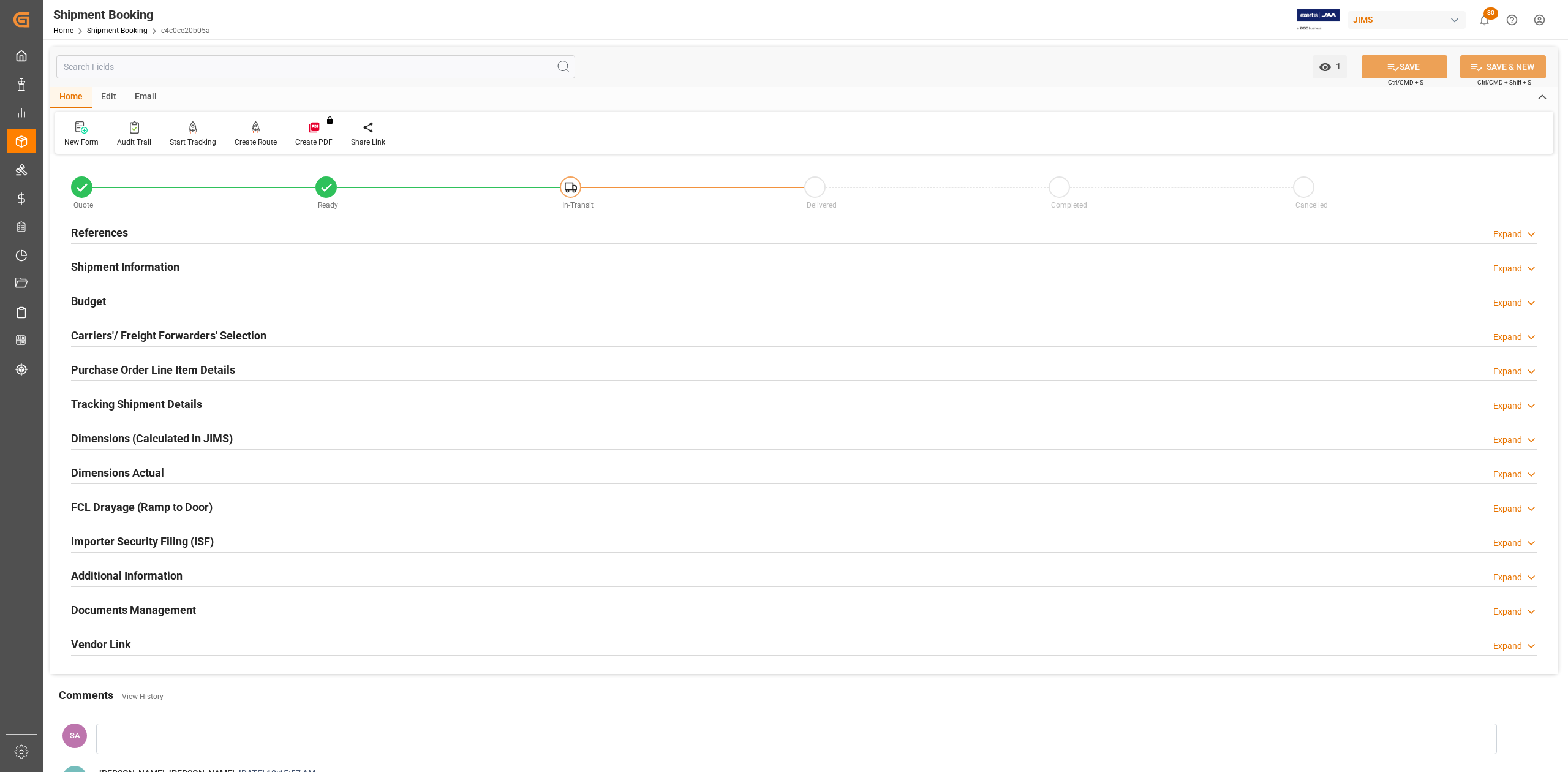
click at [88, 263] on h2 "Shipment Information" at bounding box center [125, 267] width 109 height 17
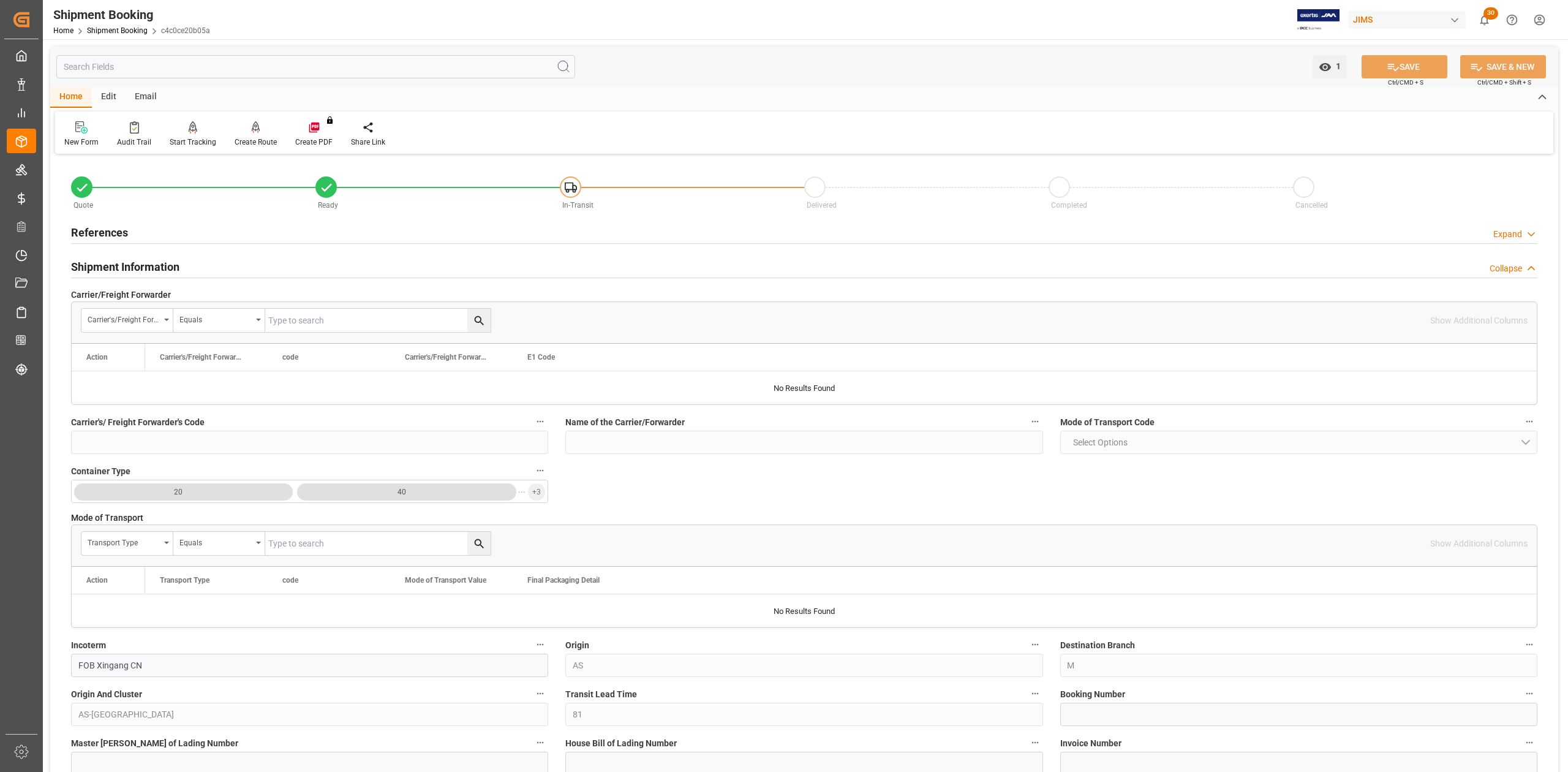
click at [88, 263] on h2 "Shipment Information" at bounding box center [125, 267] width 109 height 17
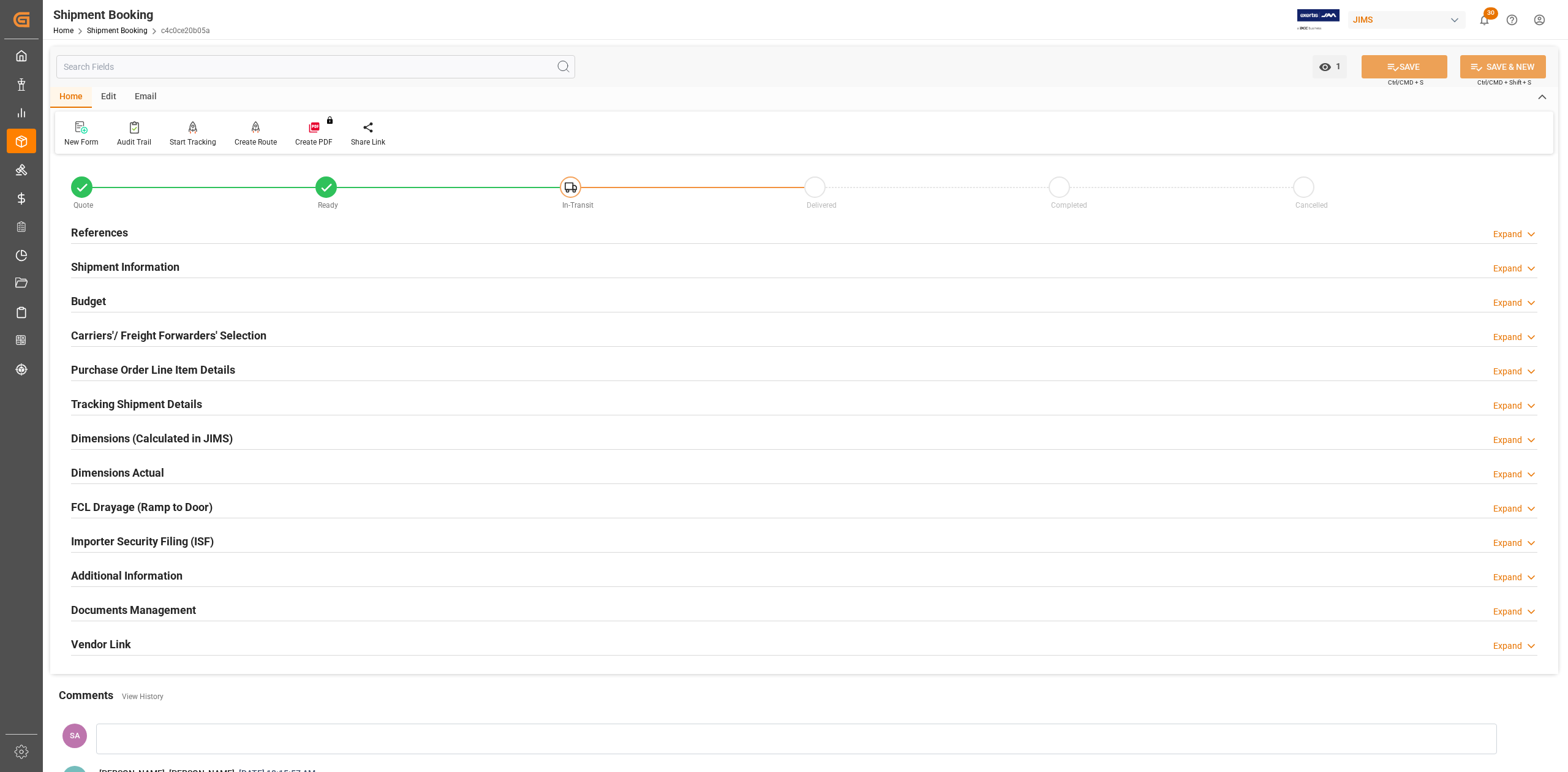
click at [94, 329] on h2 "Carriers'/ Freight Forwarders' Selection" at bounding box center [169, 335] width 195 height 17
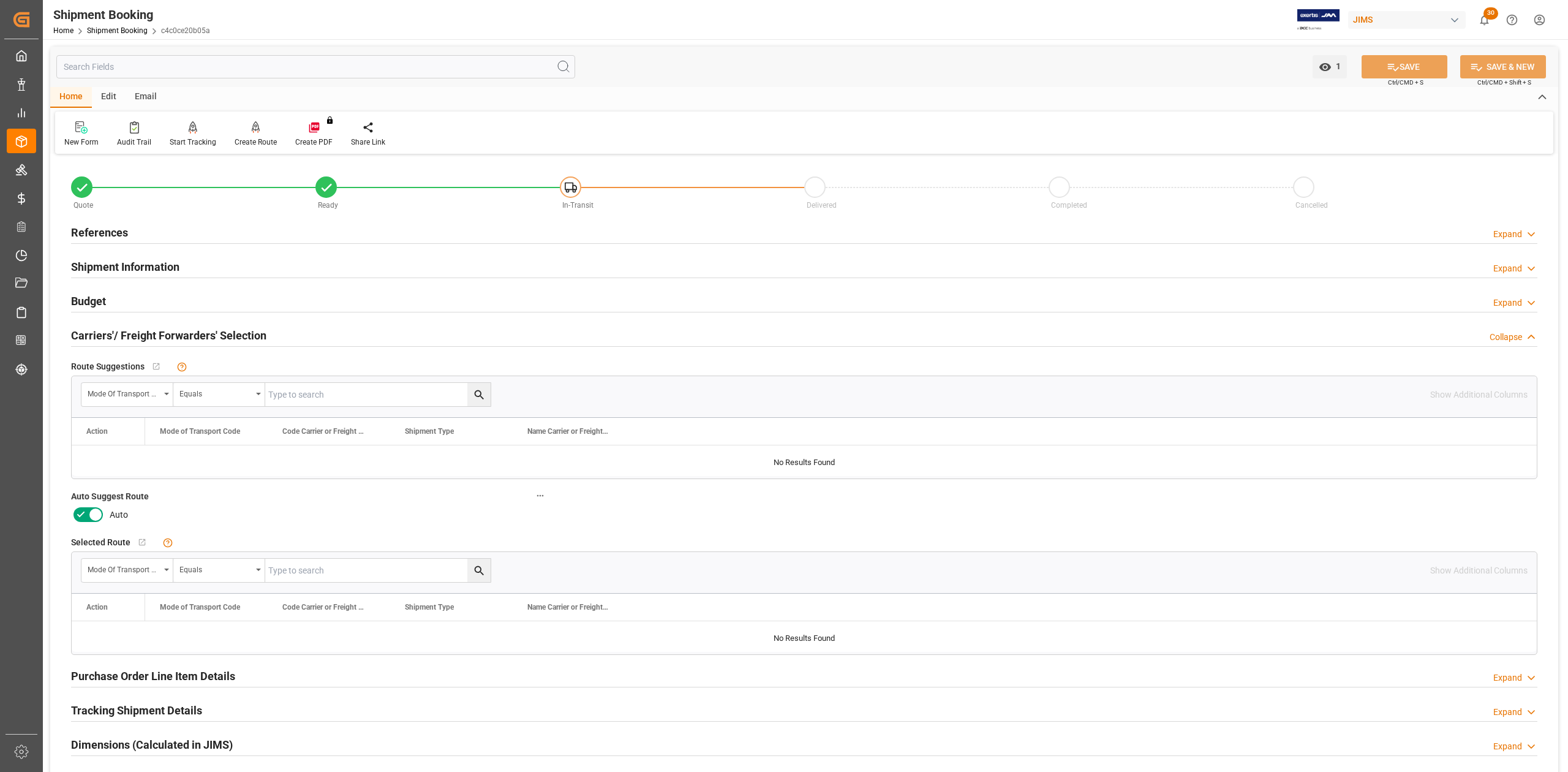
click at [96, 515] on icon at bounding box center [96, 515] width 6 height 6
click at [0, 0] on input "checkbox" at bounding box center [0, 0] width 0 height 0
click at [1417, 69] on button "SAVE" at bounding box center [1405, 67] width 86 height 23
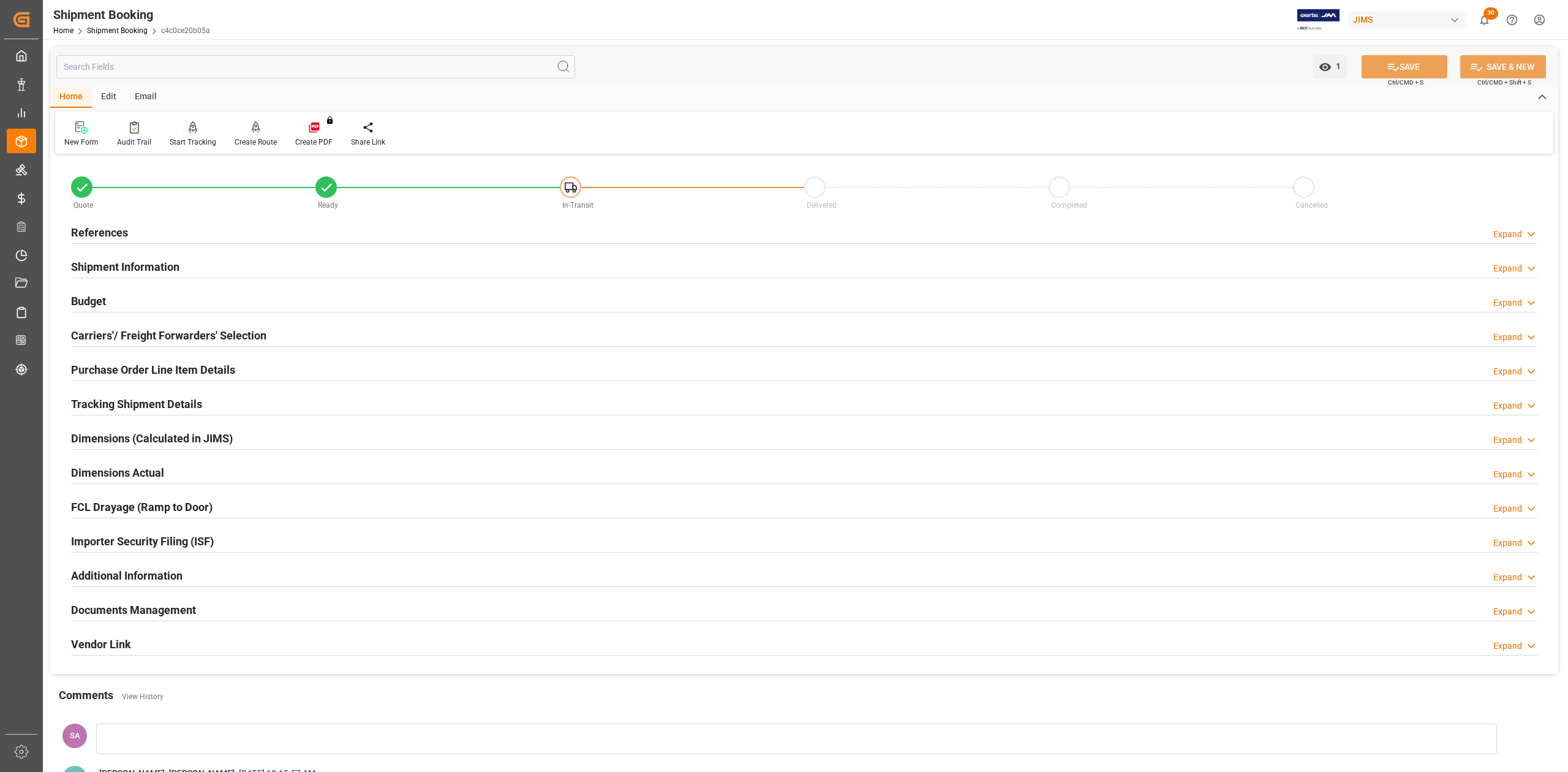
click at [163, 266] on h2 "Shipment Information" at bounding box center [125, 267] width 109 height 17
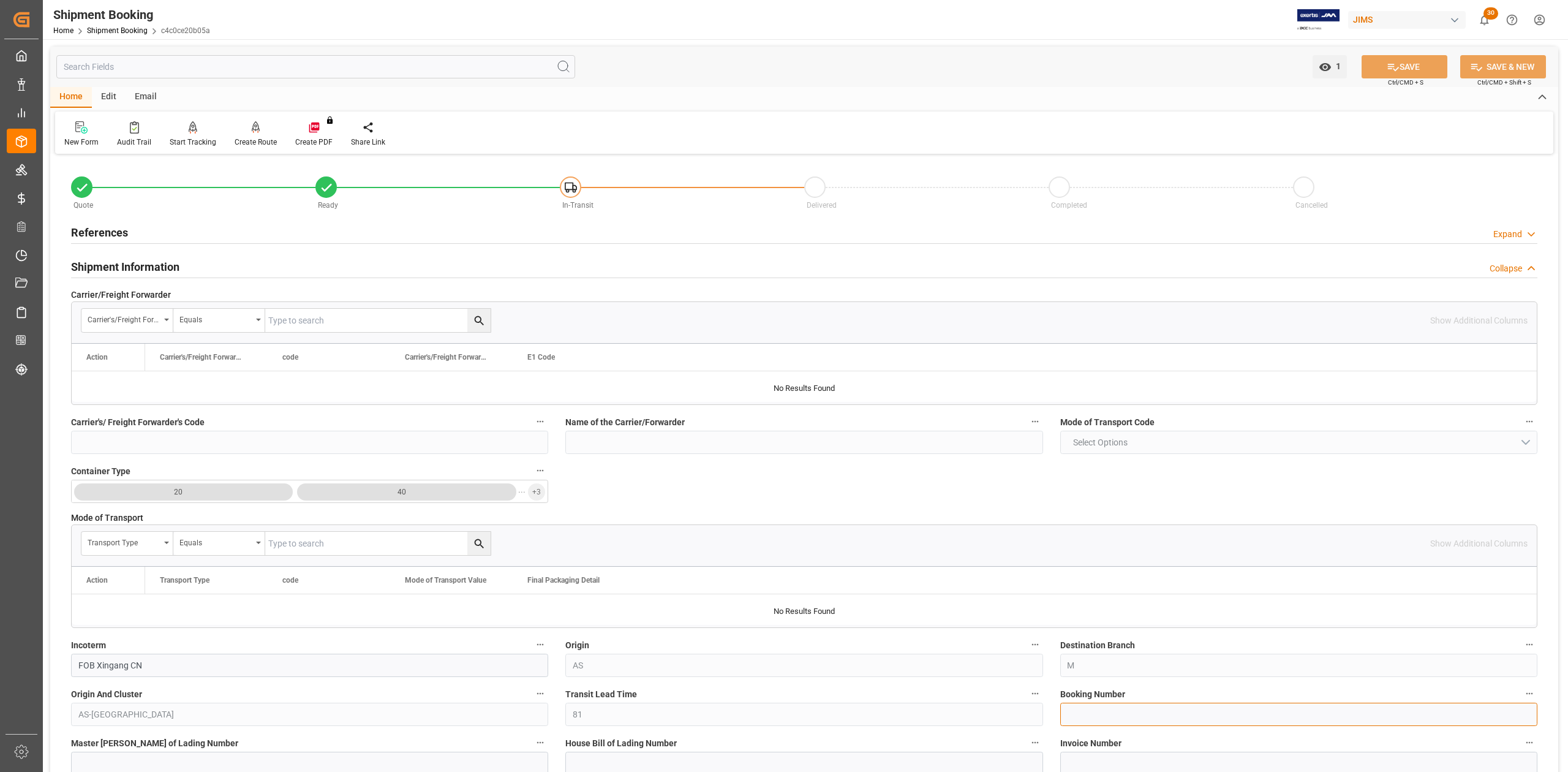
click at [1232, 713] on input at bounding box center [1298, 714] width 477 height 23
paste input "13641884"
type input "13641884"
click at [1432, 60] on button "SAVE" at bounding box center [1405, 67] width 86 height 23
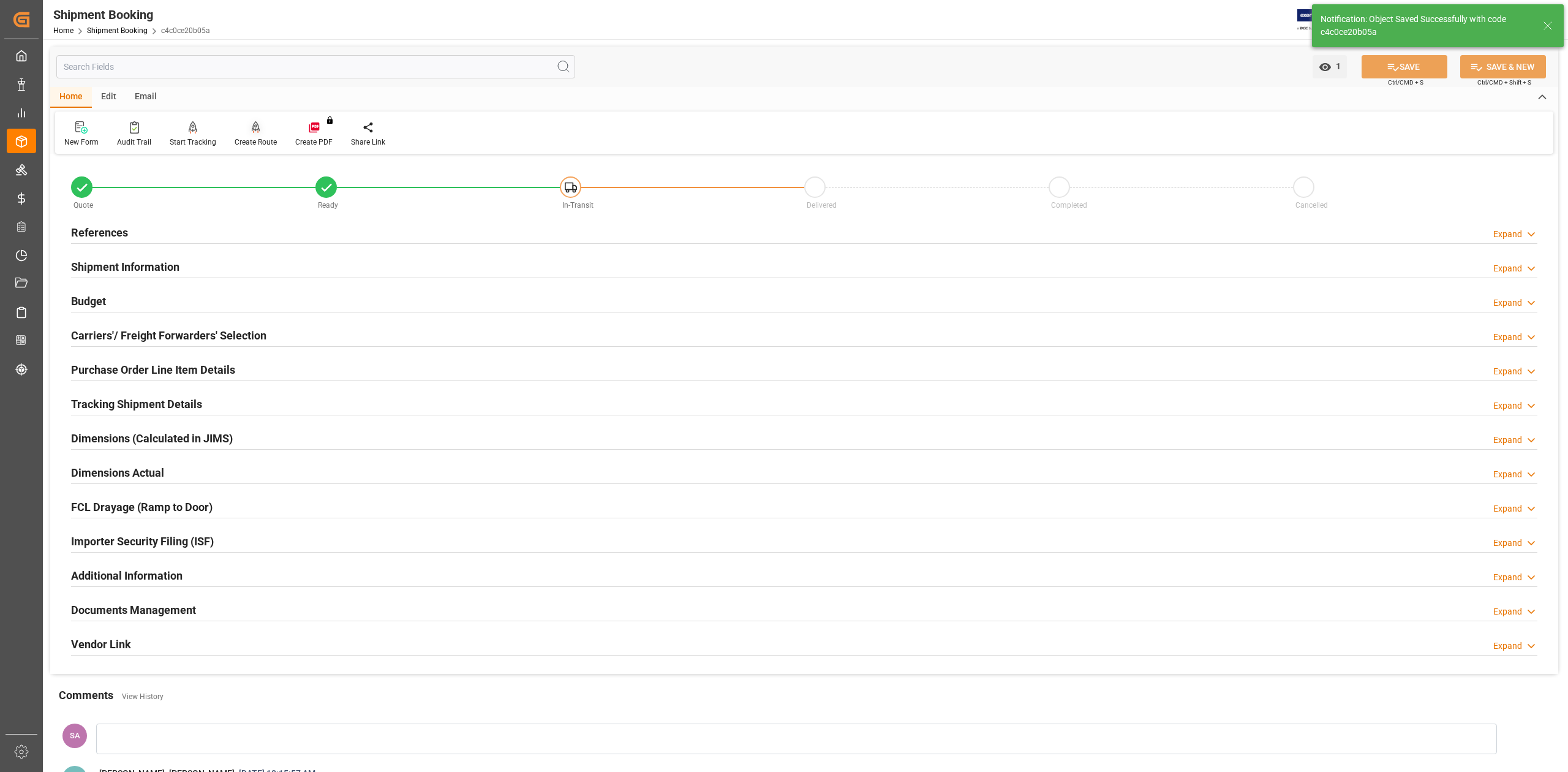
click at [263, 142] on div "Create Route" at bounding box center [255, 142] width 42 height 11
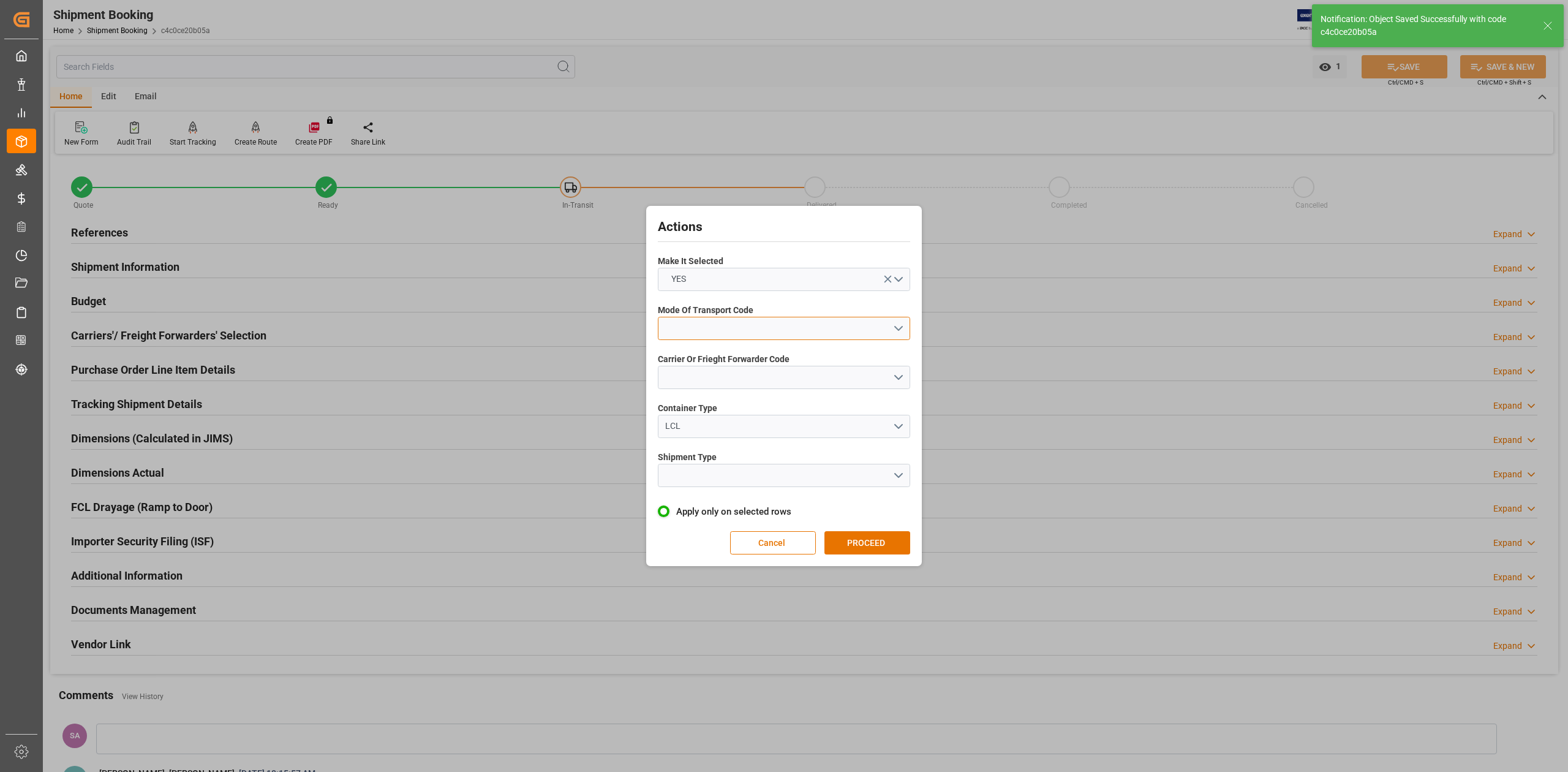
click at [741, 333] on button "open menu" at bounding box center [784, 329] width 252 height 23
click at [739, 336] on div "1- OCEAN" at bounding box center [784, 332] width 251 height 26
click at [743, 374] on button "open menu" at bounding box center [784, 378] width 252 height 23
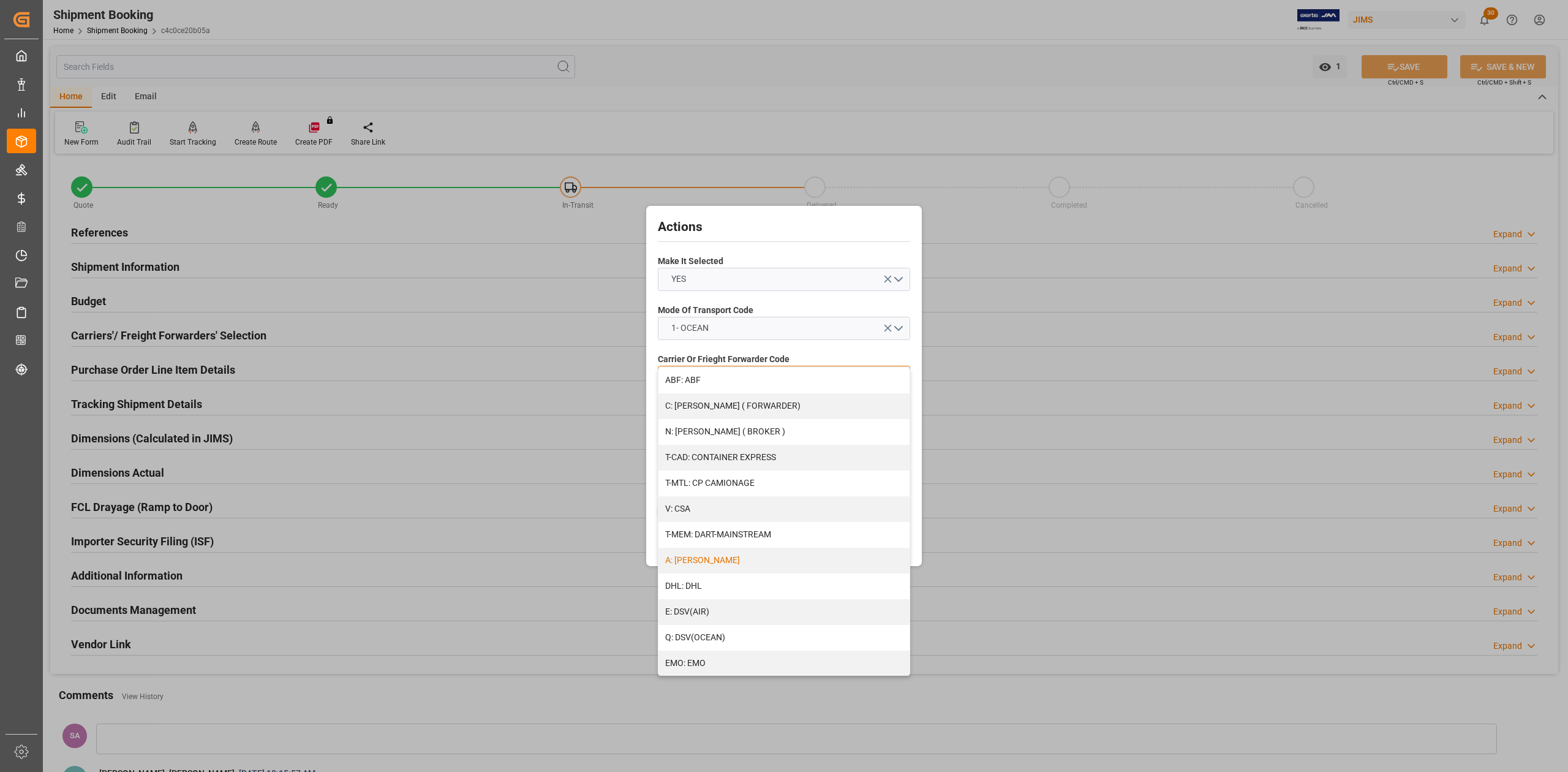
click at [719, 555] on div "A: [PERSON_NAME]" at bounding box center [784, 561] width 251 height 26
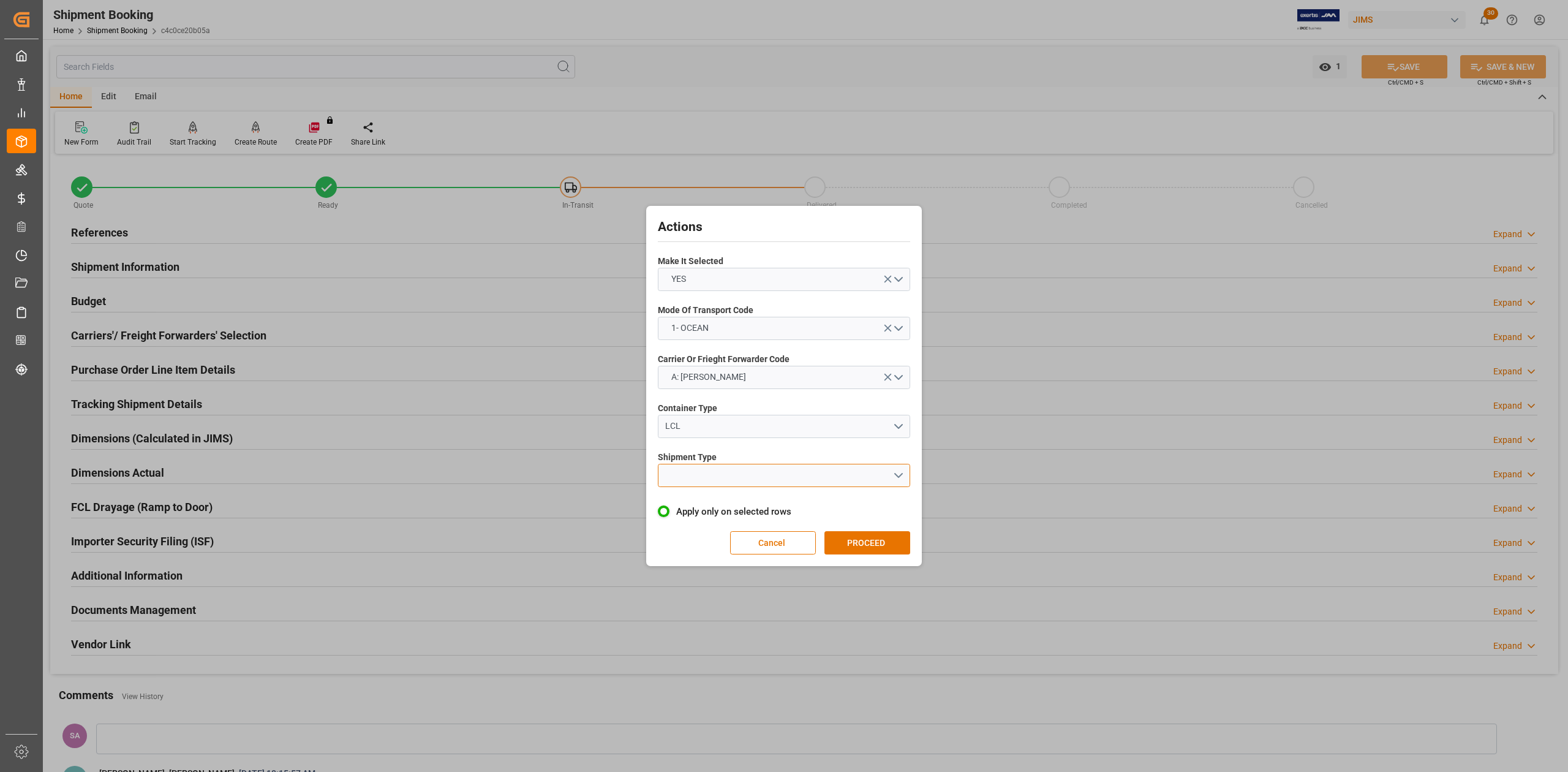
click at [690, 476] on button "open menu" at bounding box center [784, 475] width 252 height 23
click at [723, 503] on div "LCL" at bounding box center [784, 504] width 251 height 26
click at [873, 545] on button "PROCEED" at bounding box center [867, 543] width 86 height 23
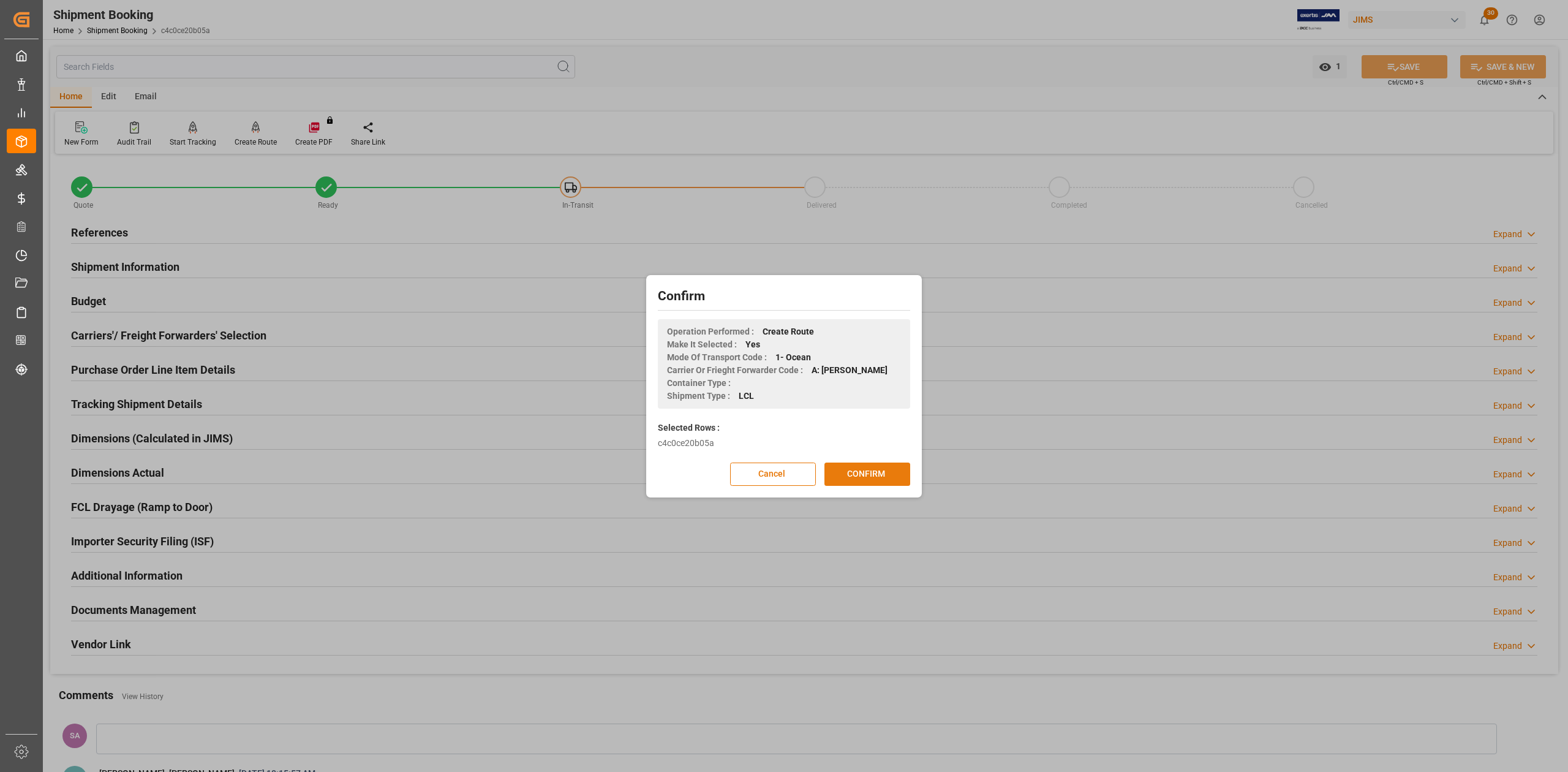
click at [872, 480] on button "CONFIRM" at bounding box center [867, 474] width 86 height 23
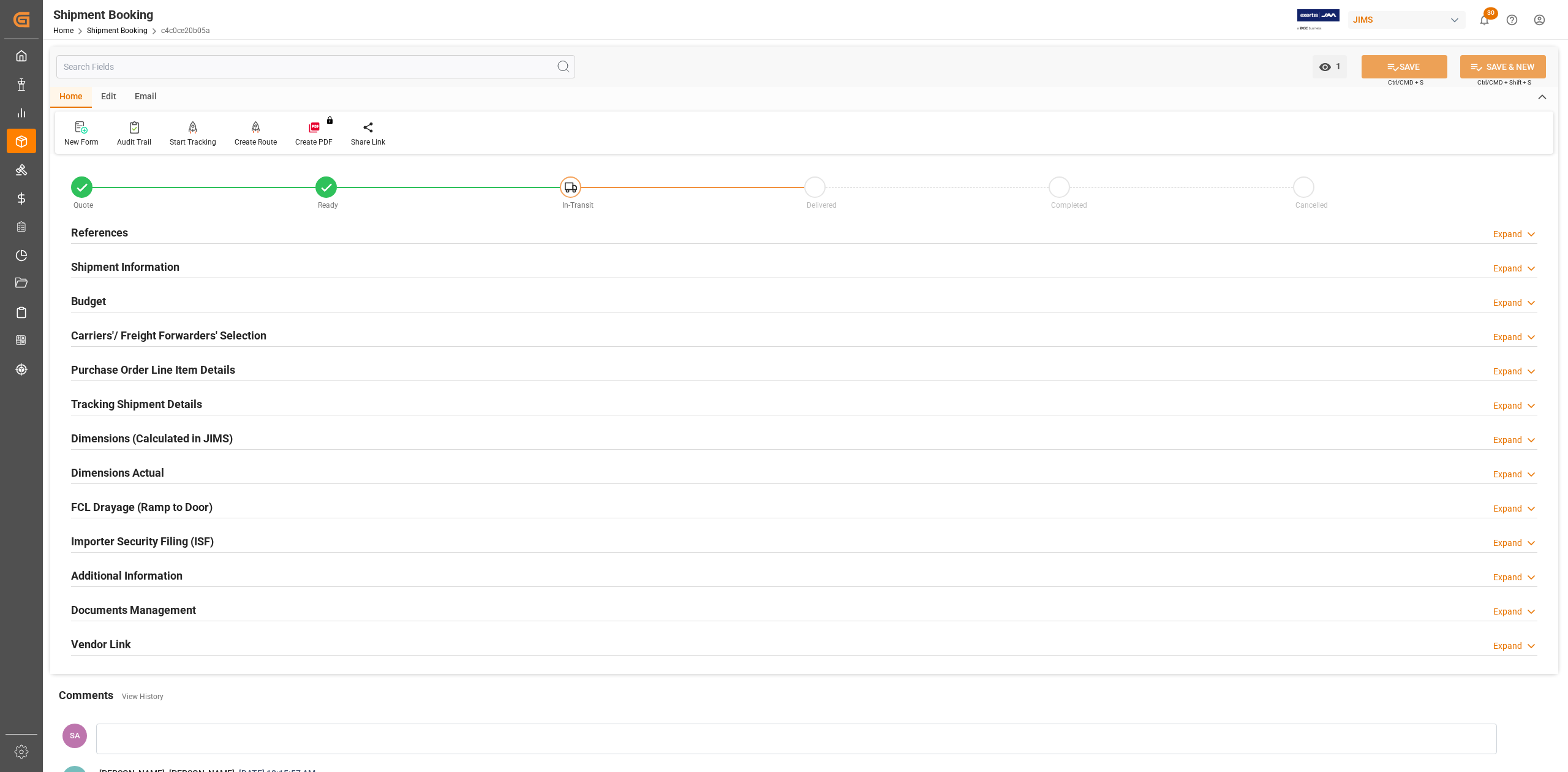
click at [113, 226] on h2 "References" at bounding box center [99, 232] width 57 height 17
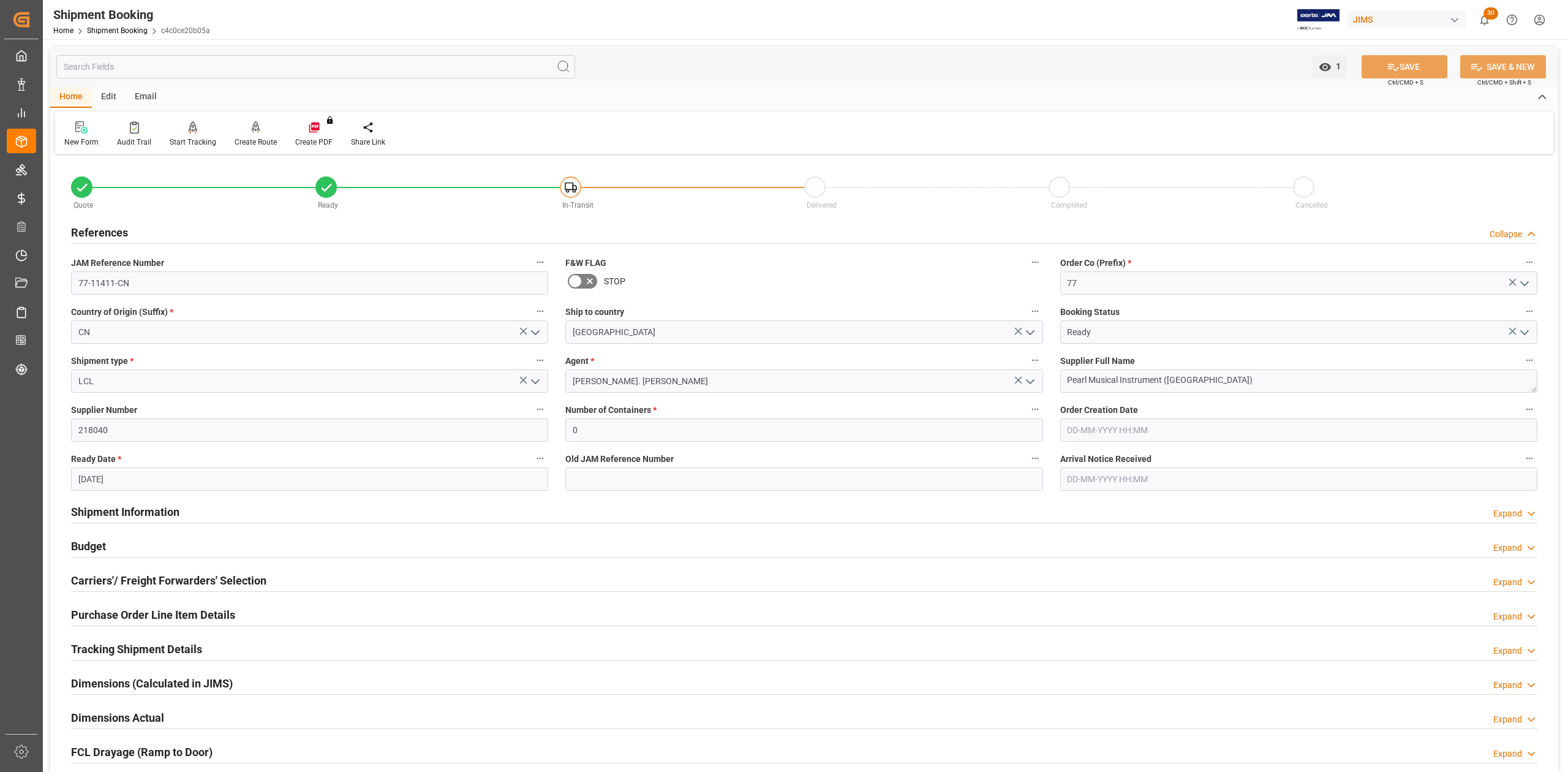
click at [144, 258] on span "JAM Reference Number" at bounding box center [118, 263] width 93 height 13
click at [532, 258] on button "JAM Reference Number" at bounding box center [540, 262] width 16 height 16
click at [103, 225] on div at bounding box center [784, 386] width 1568 height 772
click at [106, 233] on h2 "References" at bounding box center [99, 232] width 57 height 17
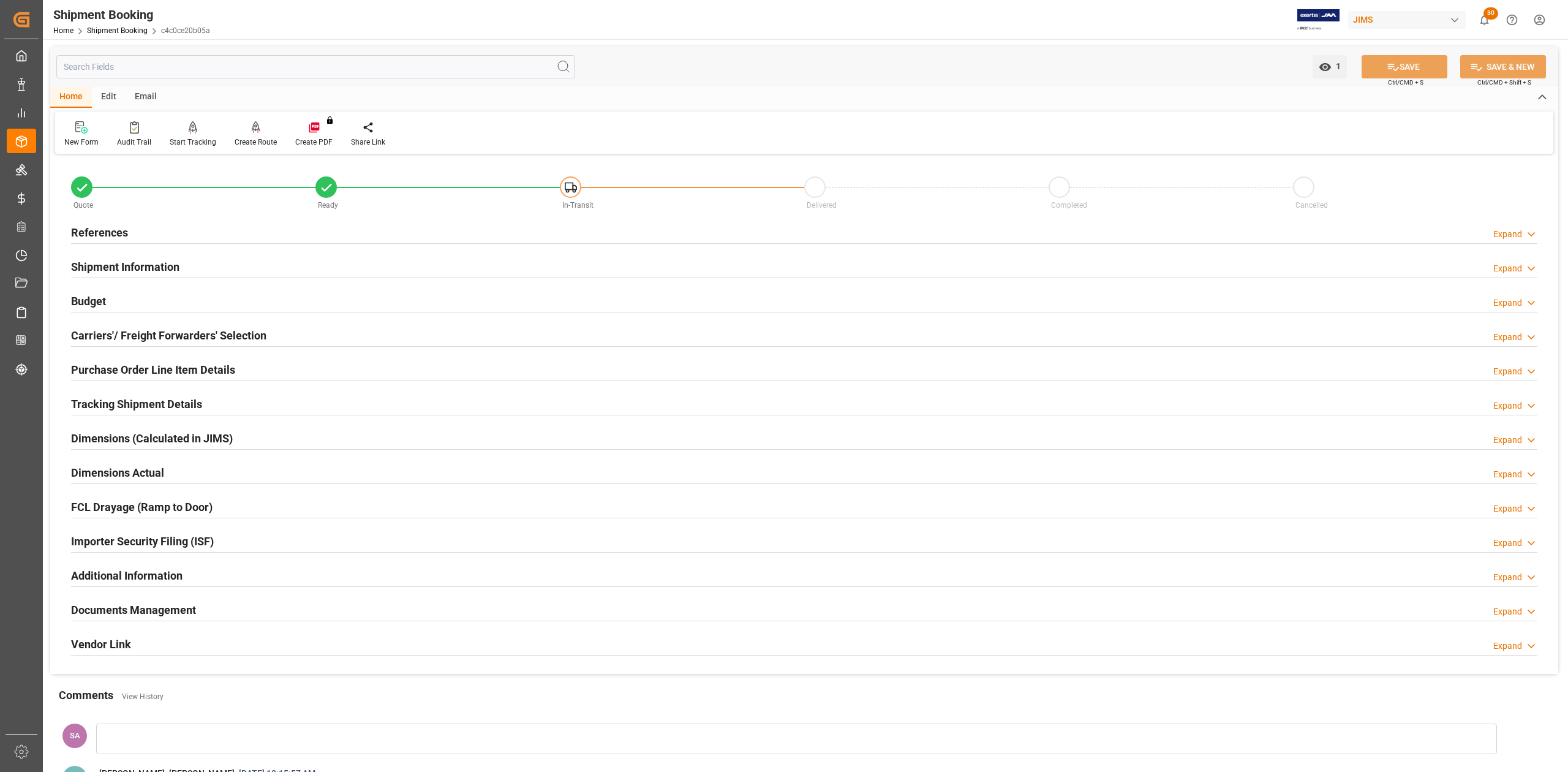
click at [130, 614] on h2 "Documents Management" at bounding box center [134, 610] width 125 height 17
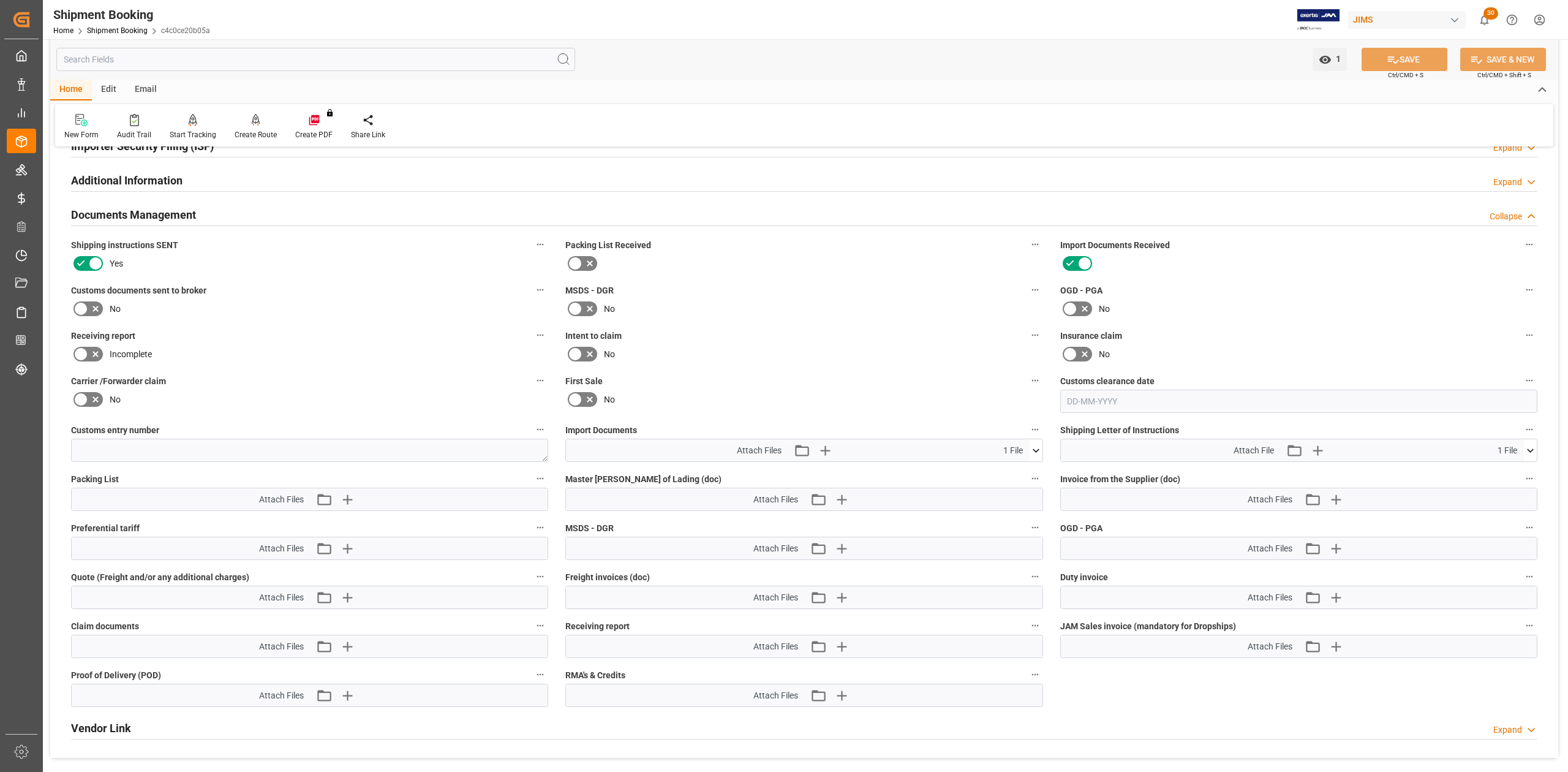
scroll to position [245, 0]
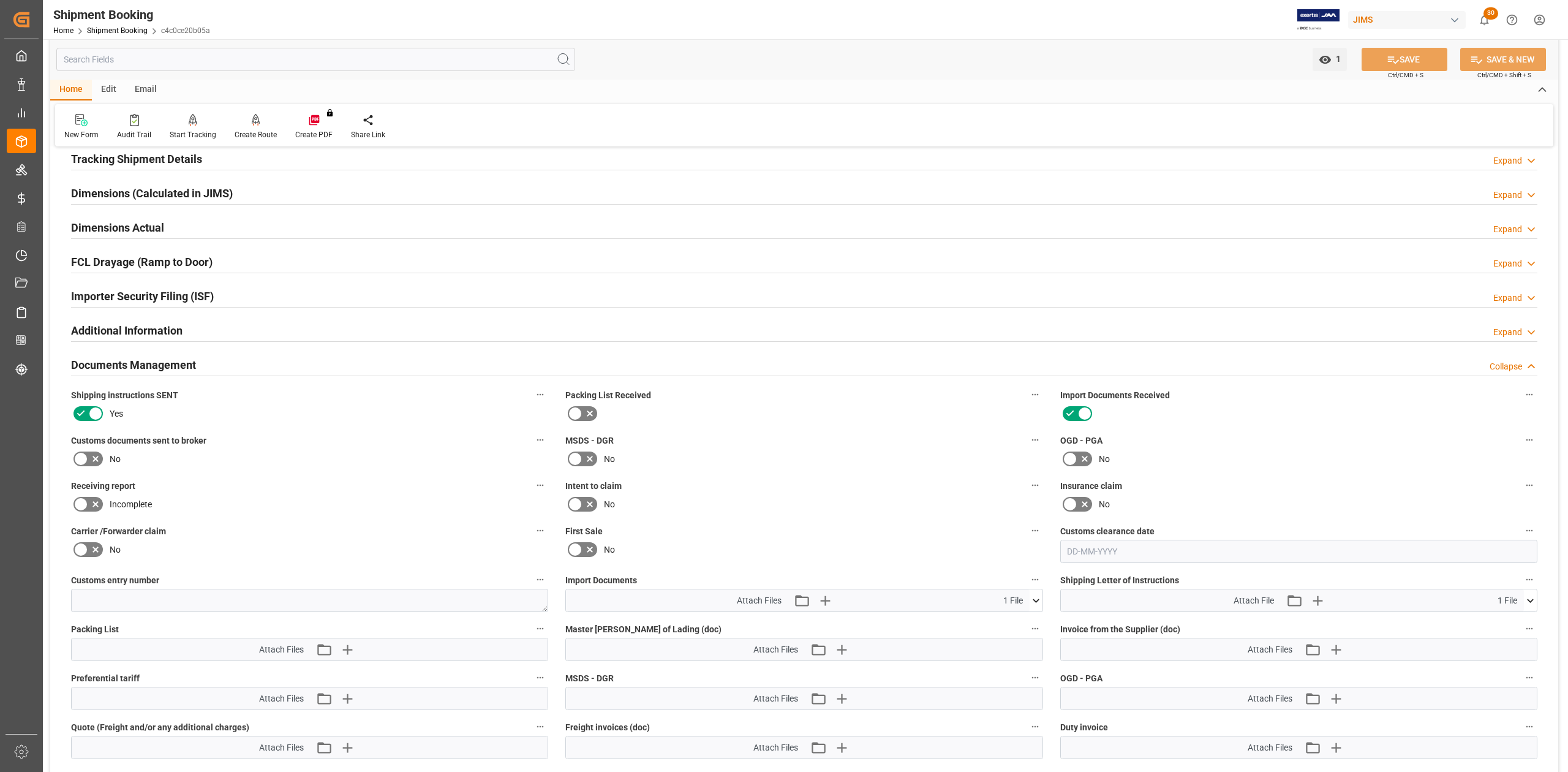
click at [165, 366] on h2 "Documents Management" at bounding box center [134, 365] width 125 height 17
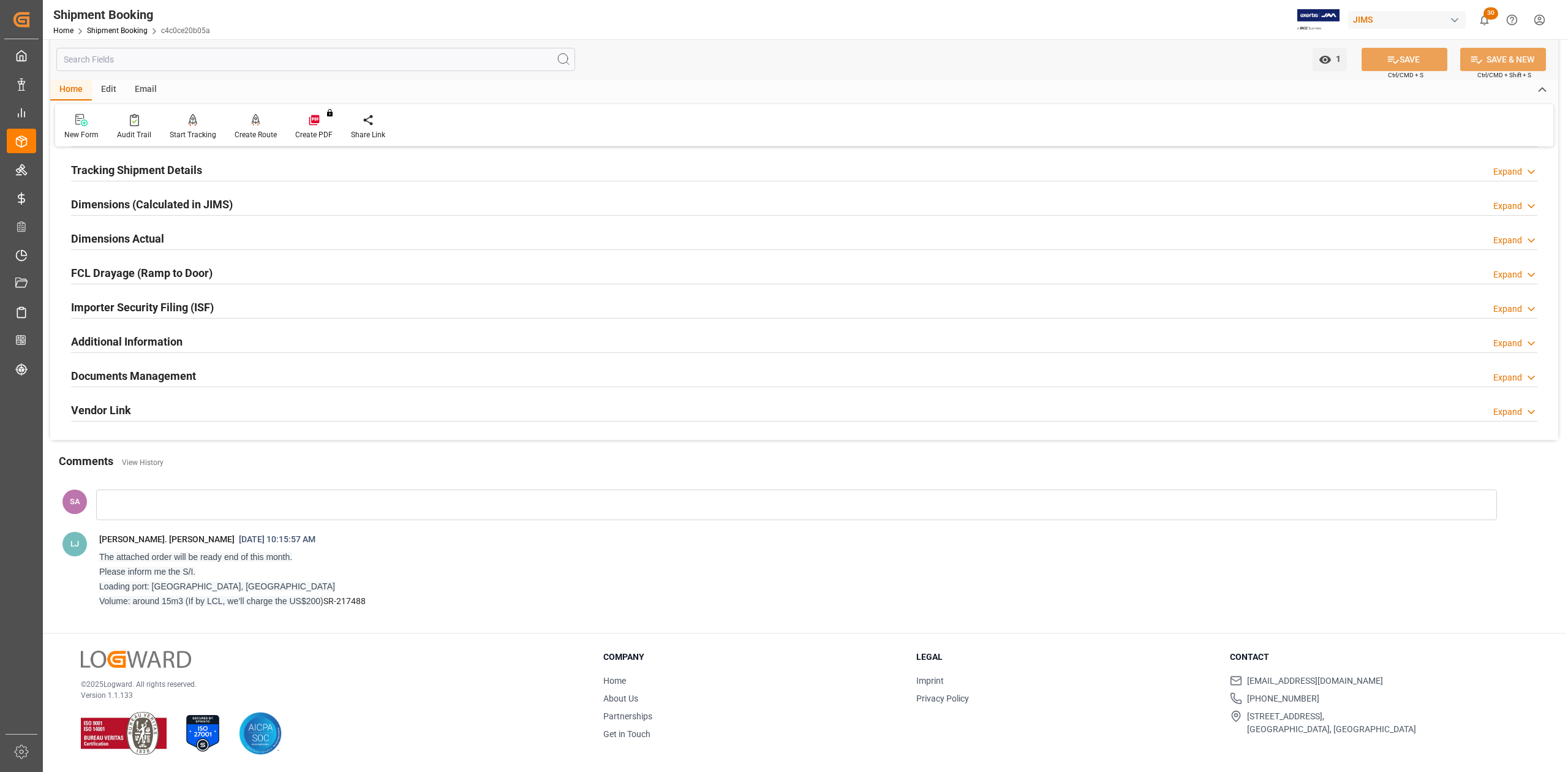
scroll to position [0, 0]
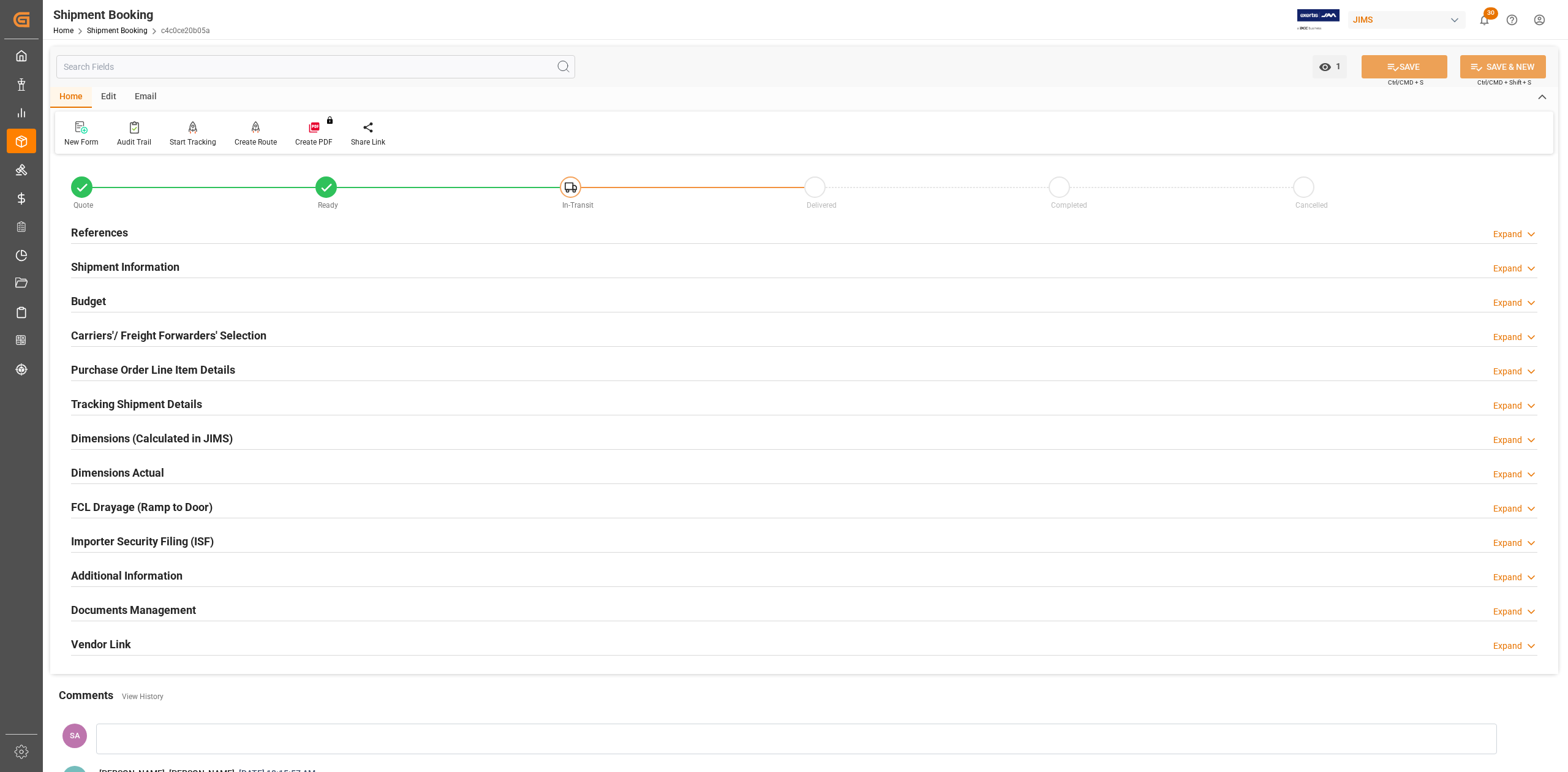
click at [131, 267] on h2 "Shipment Information" at bounding box center [125, 267] width 109 height 17
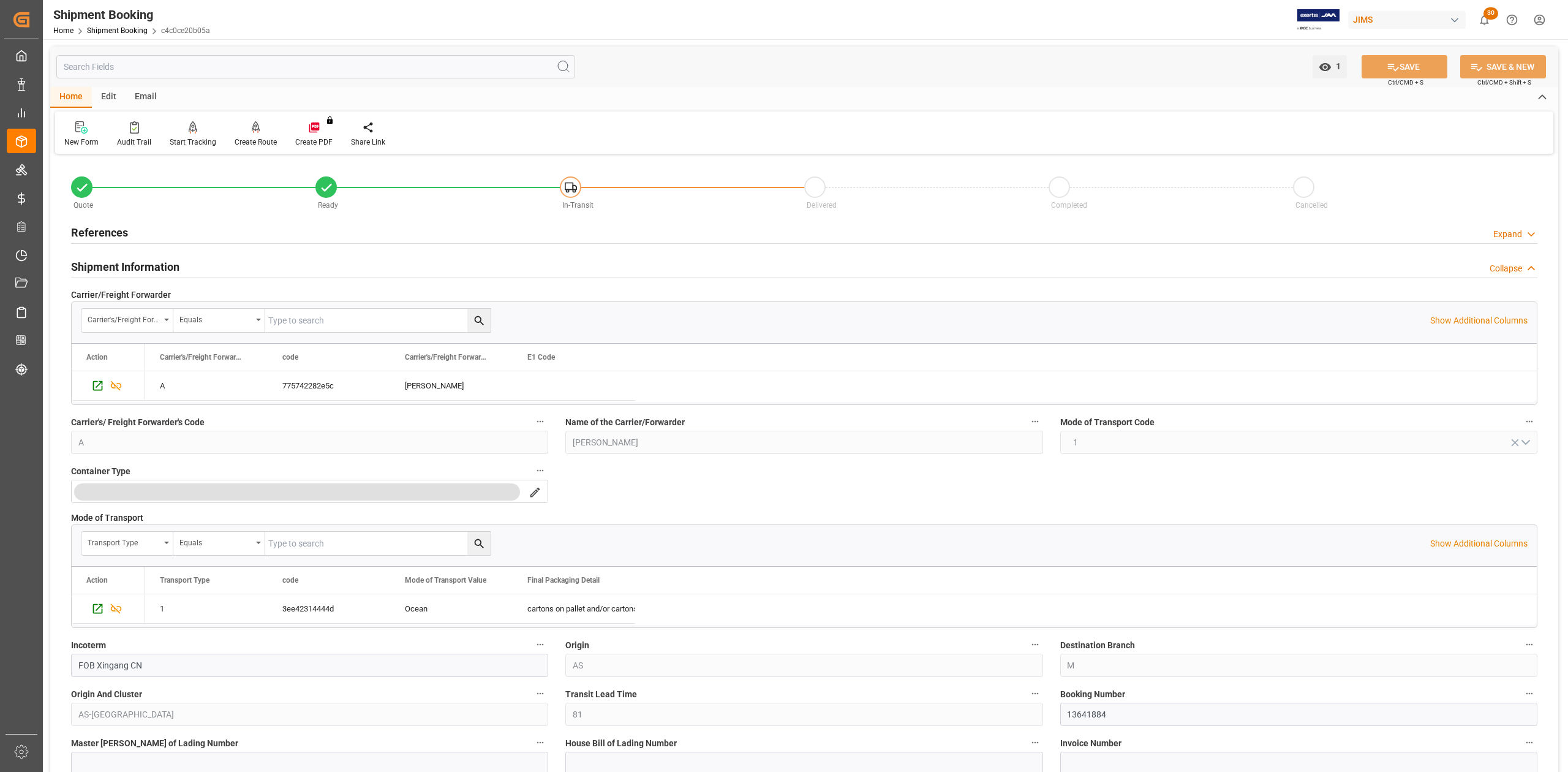
click at [131, 267] on h2 "Shipment Information" at bounding box center [125, 267] width 109 height 17
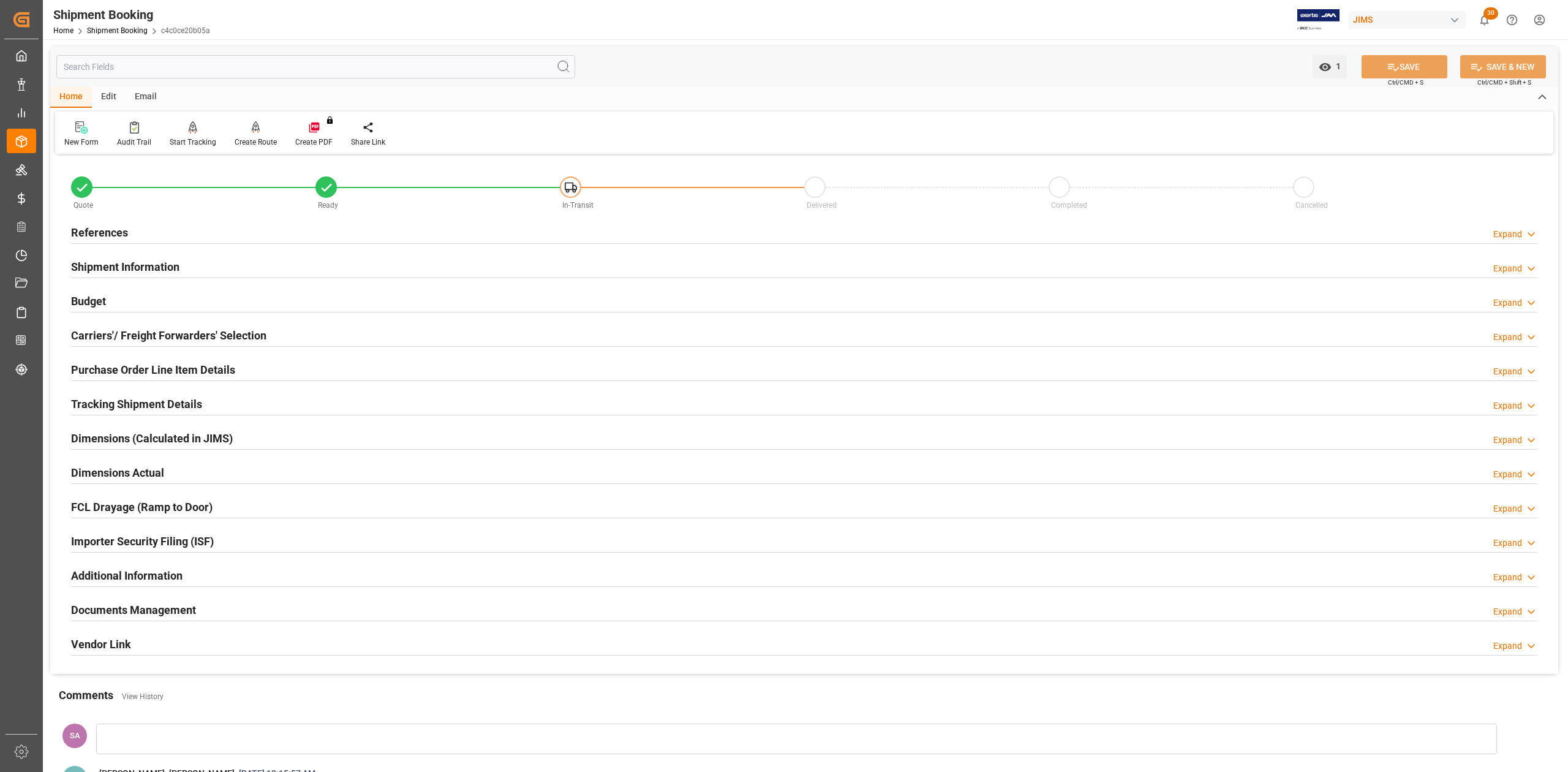
click at [112, 263] on h2 "Shipment Information" at bounding box center [125, 267] width 109 height 17
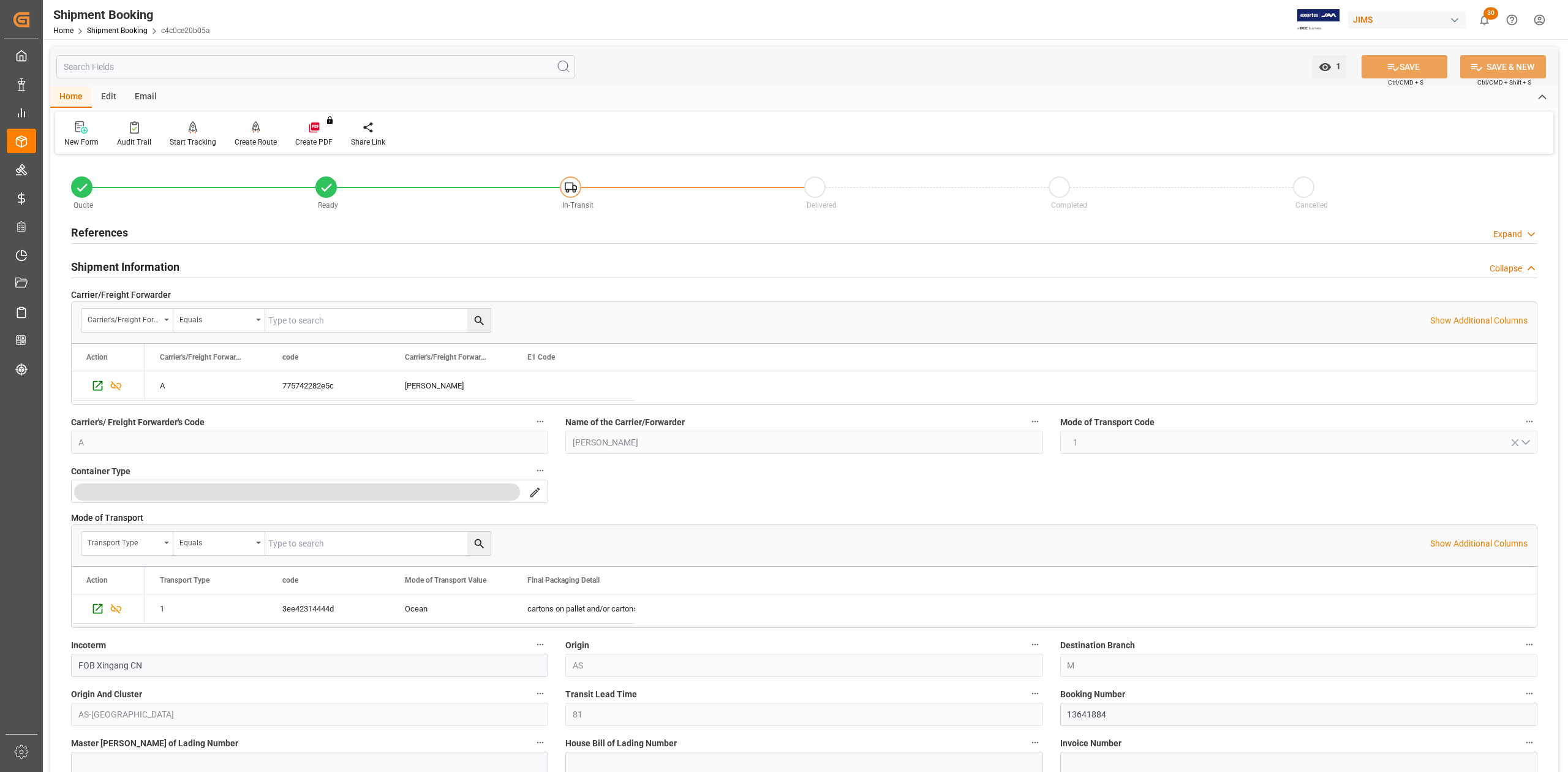
click at [109, 233] on h2 "References" at bounding box center [99, 232] width 57 height 17
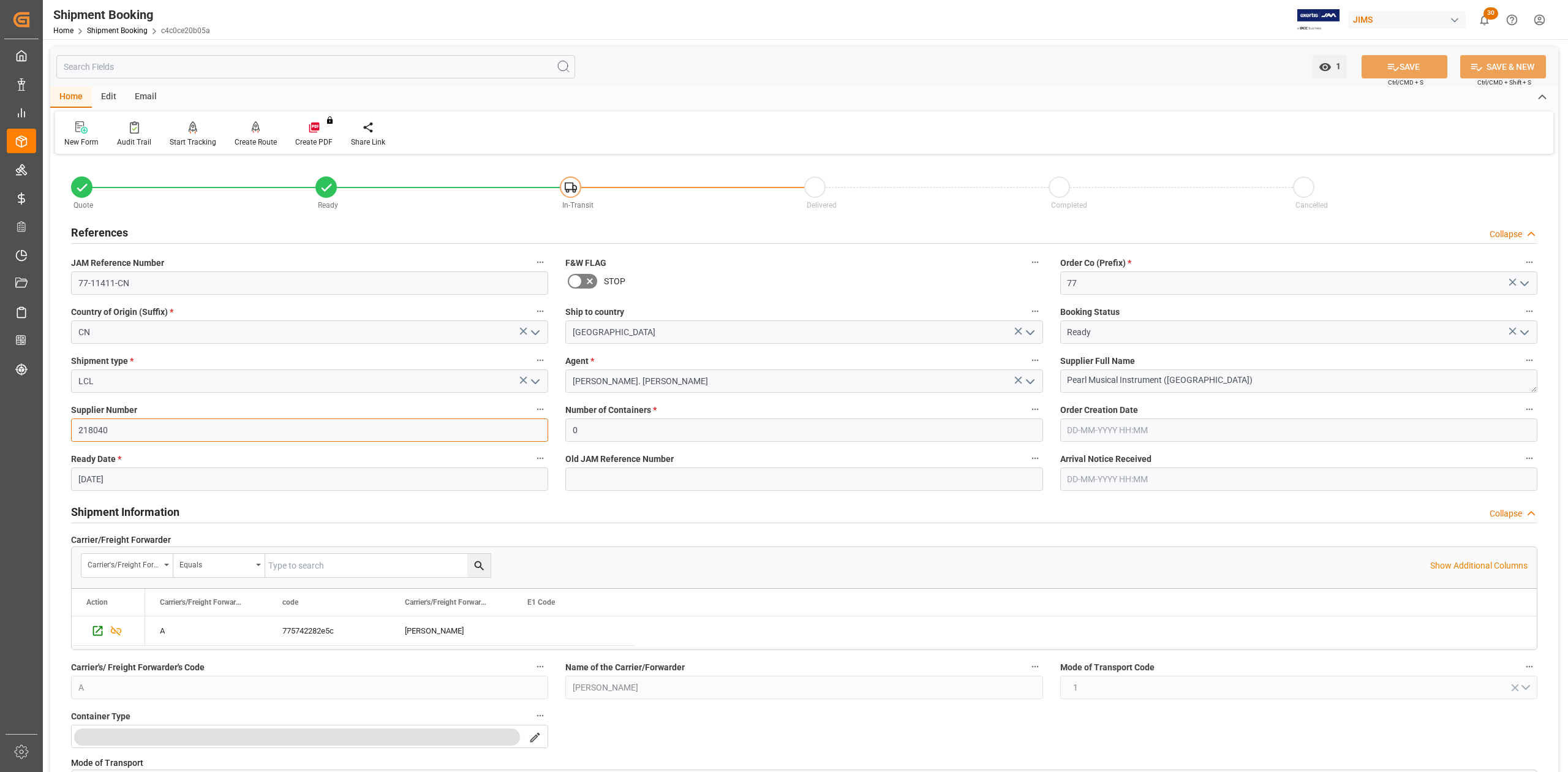
click at [96, 432] on input "218040" at bounding box center [309, 430] width 477 height 23
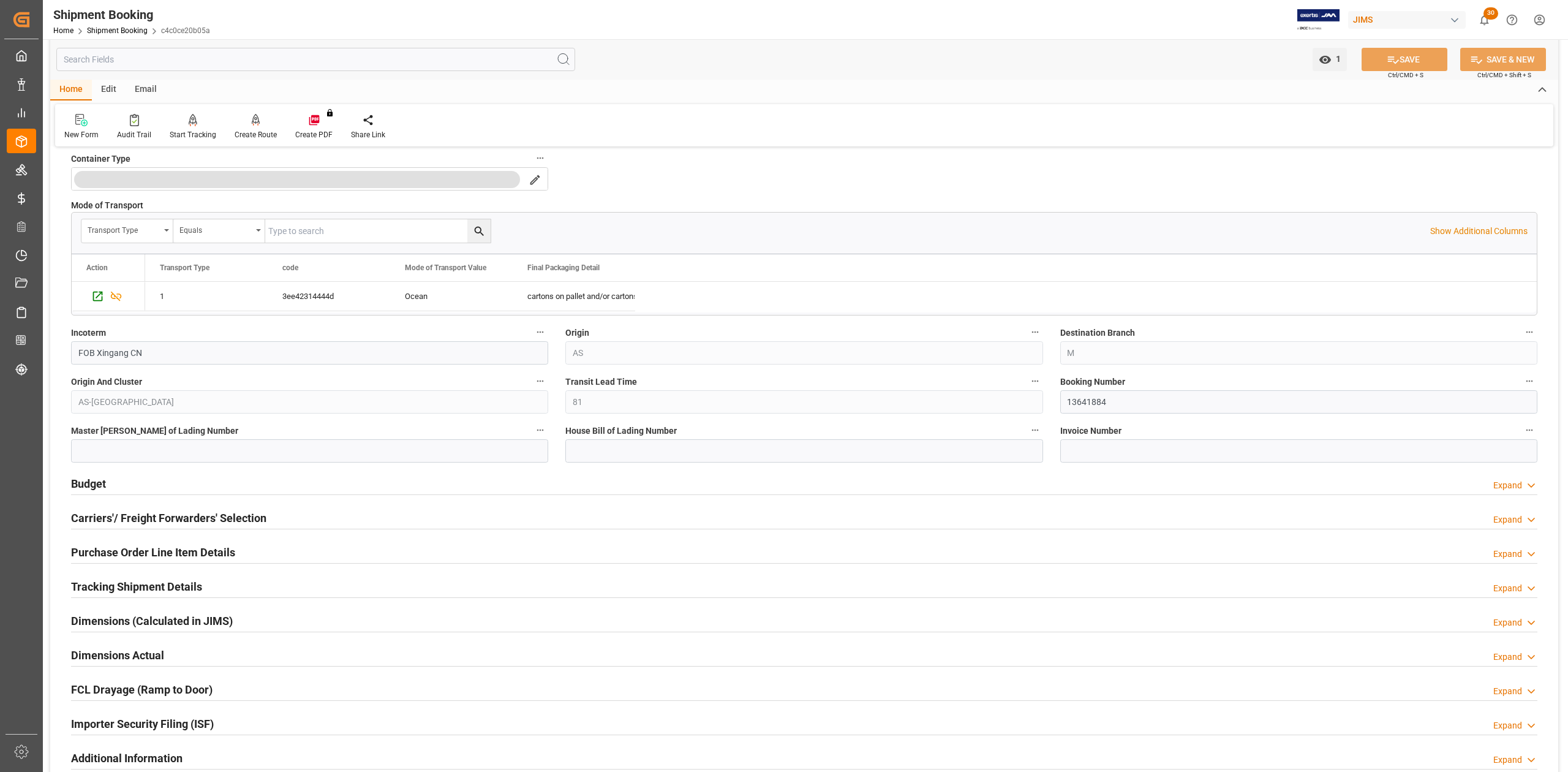
scroll to position [735, 0]
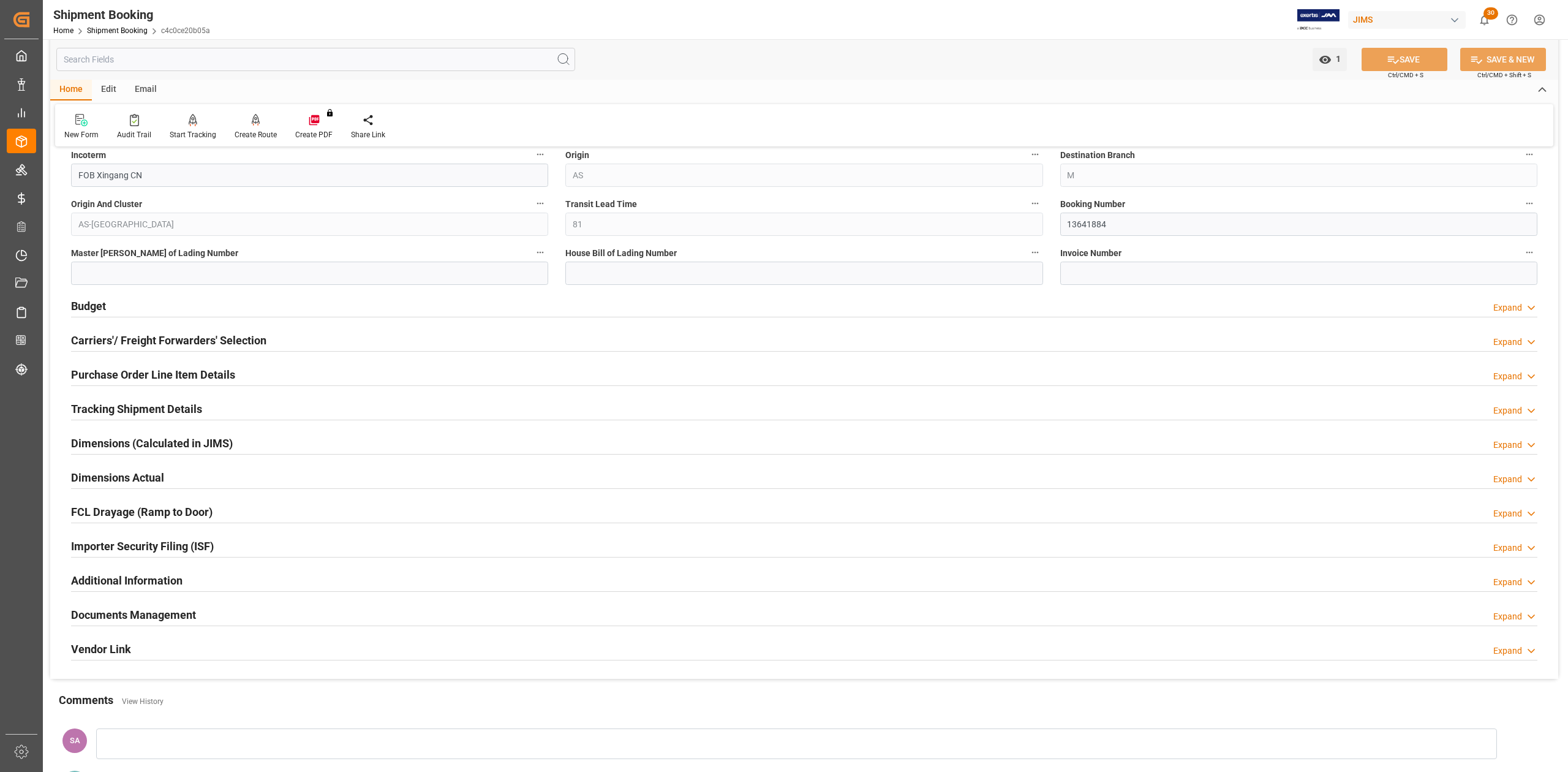
click at [126, 474] on h2 "Dimensions Actual" at bounding box center [118, 477] width 93 height 17
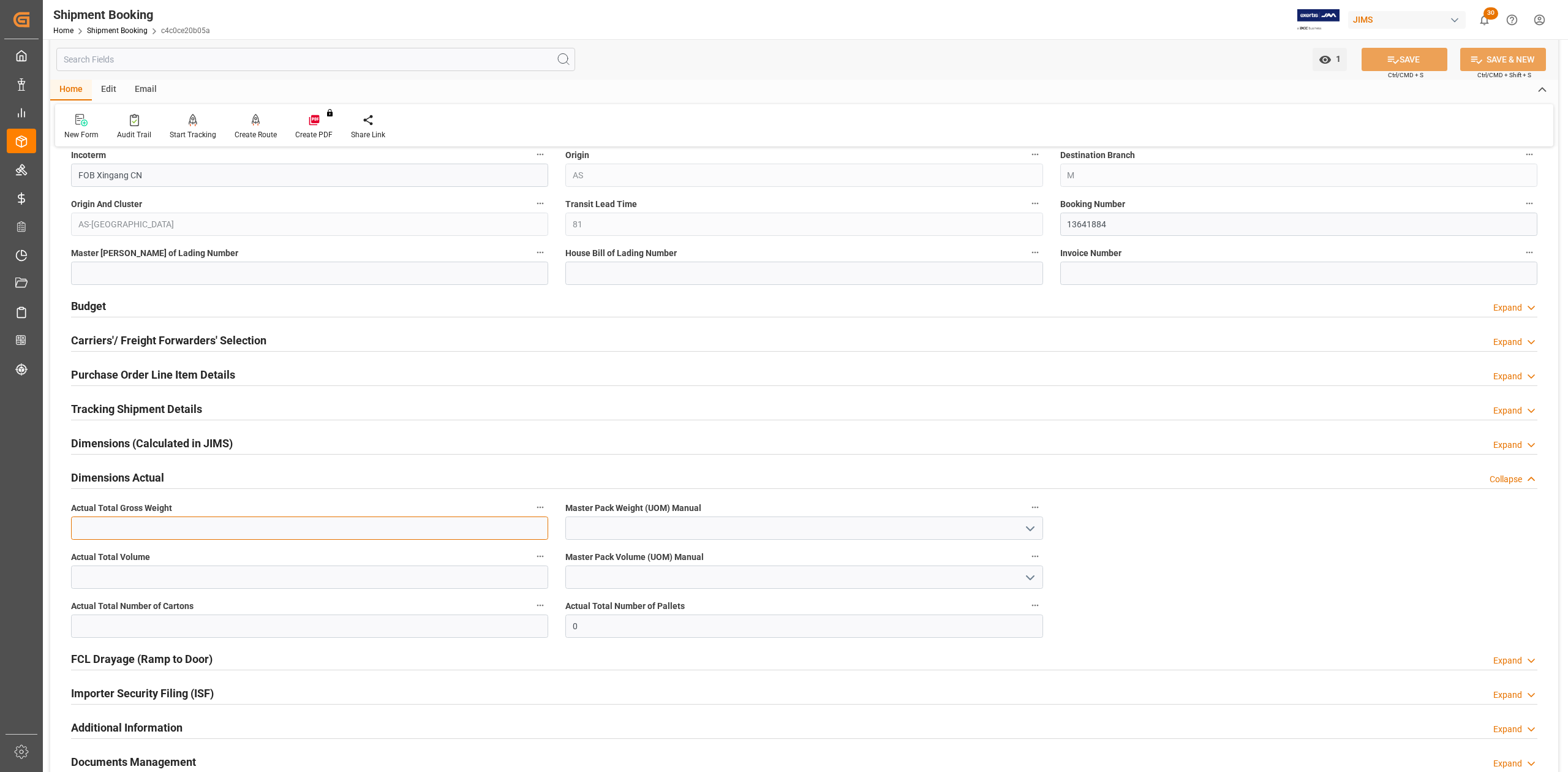
click at [146, 528] on input "text" at bounding box center [309, 528] width 477 height 23
type input "2087.8"
click at [154, 570] on input "text" at bounding box center [309, 577] width 477 height 23
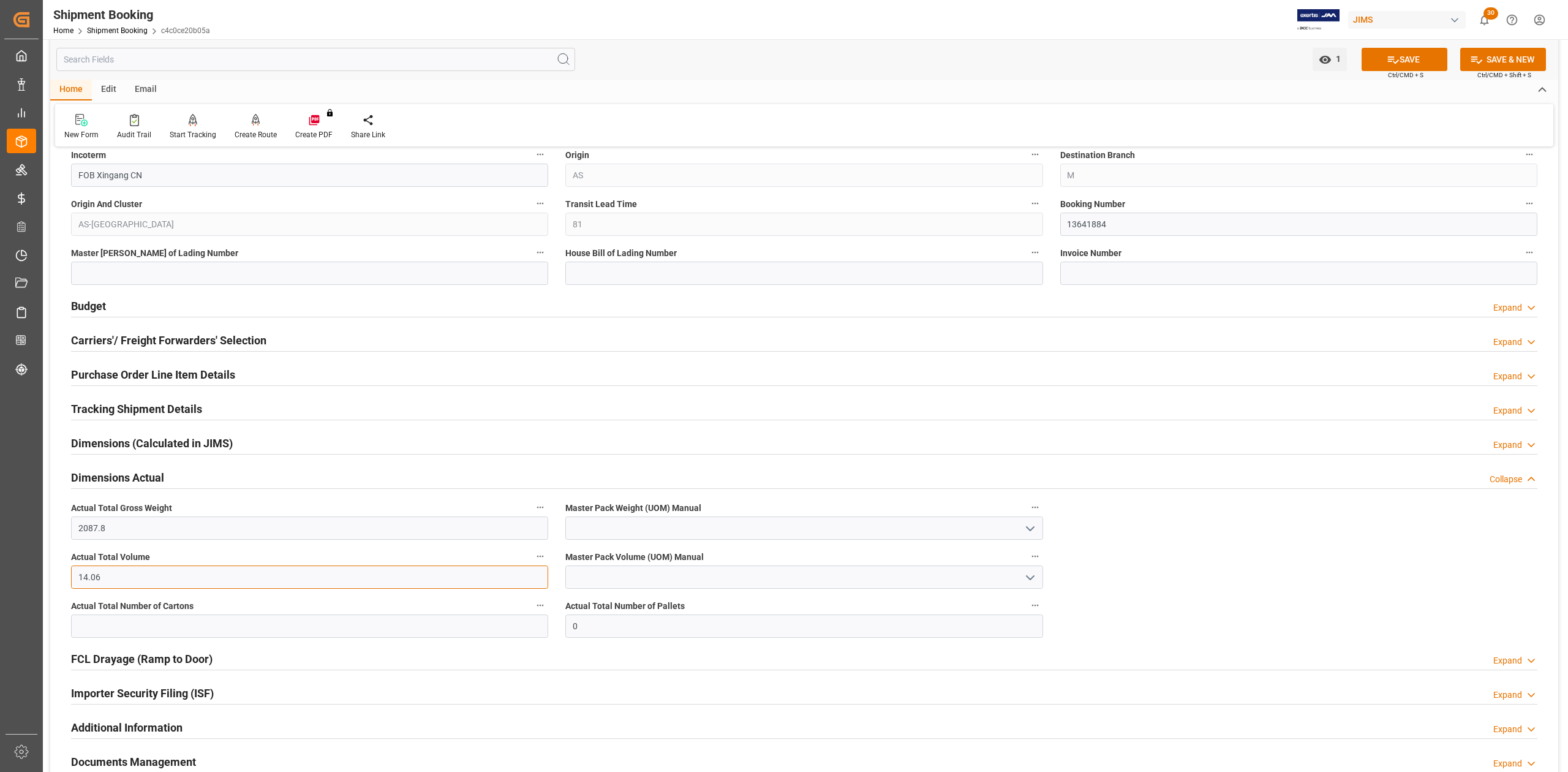
type input "14.06"
click at [165, 628] on input "text" at bounding box center [309, 626] width 477 height 23
type input "86"
click at [709, 533] on input at bounding box center [804, 528] width 477 height 23
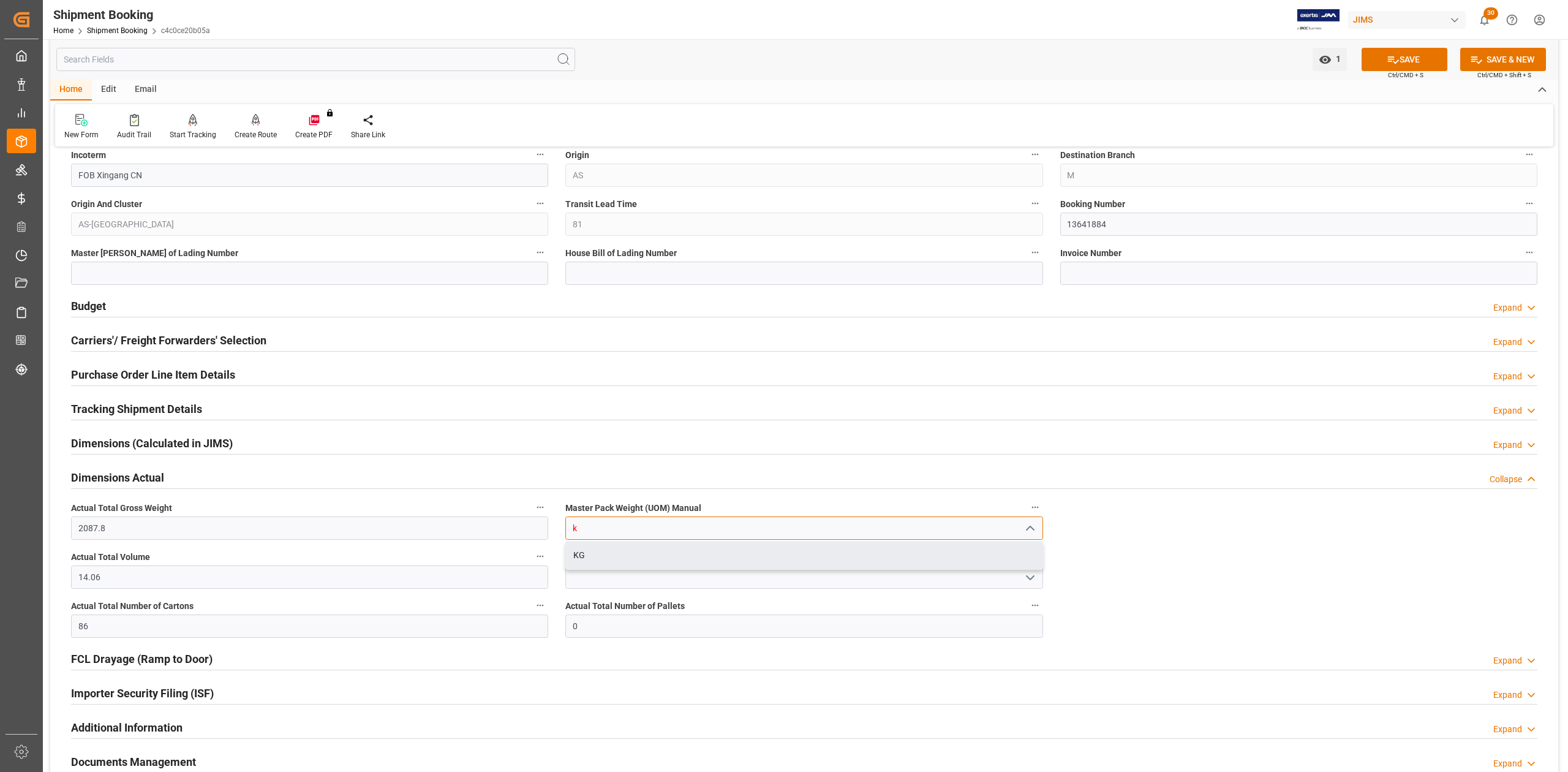
click at [708, 561] on div "KG" at bounding box center [804, 555] width 476 height 28
type input "KG"
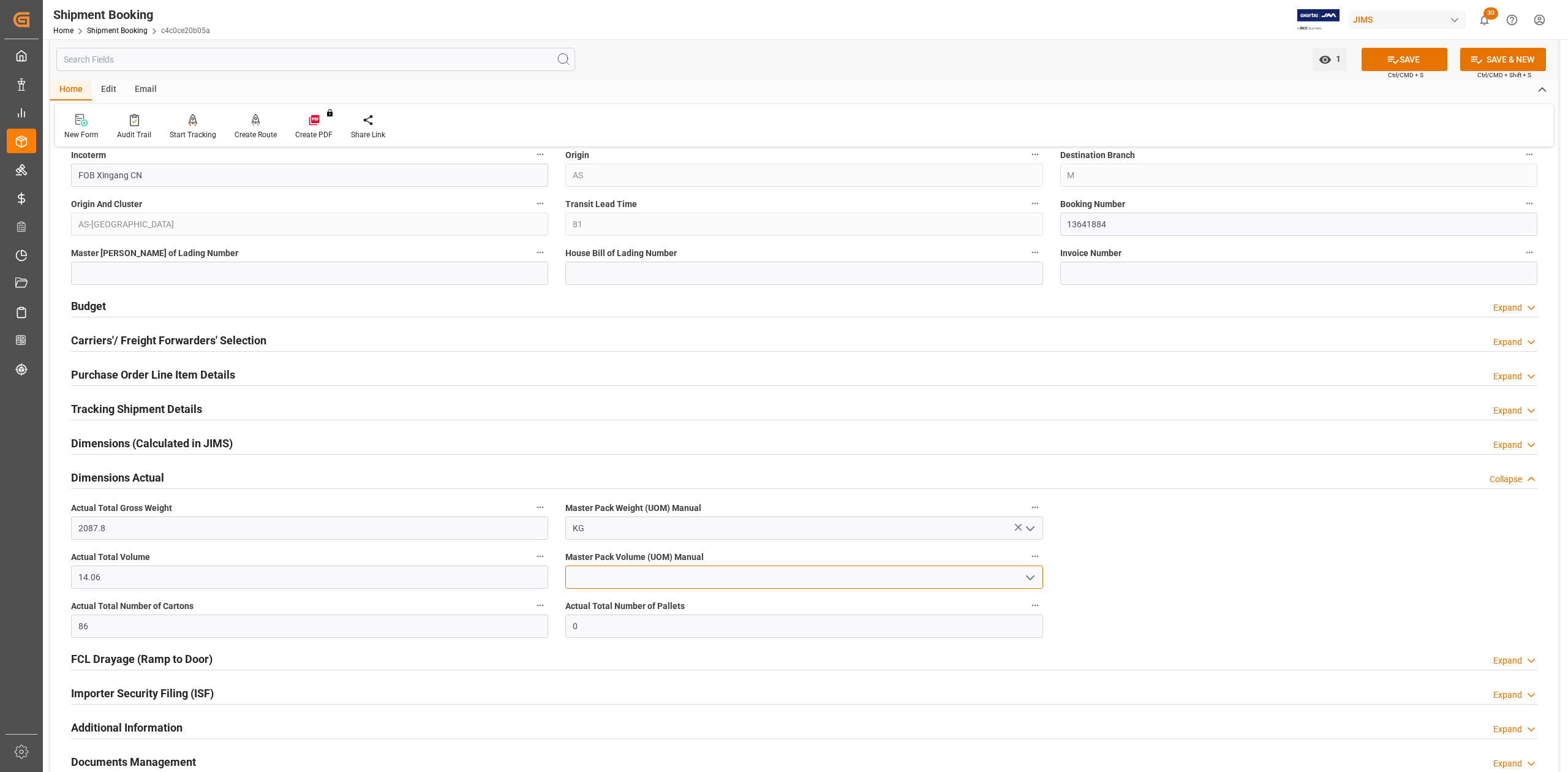
click at [705, 579] on input at bounding box center [804, 577] width 477 height 23
drag, startPoint x: 693, startPoint y: 604, endPoint x: 699, endPoint y: 608, distance: 7.2
click at [693, 606] on div "CBM" at bounding box center [804, 604] width 476 height 28
type input "CBM"
click at [1390, 63] on icon at bounding box center [1393, 60] width 13 height 13
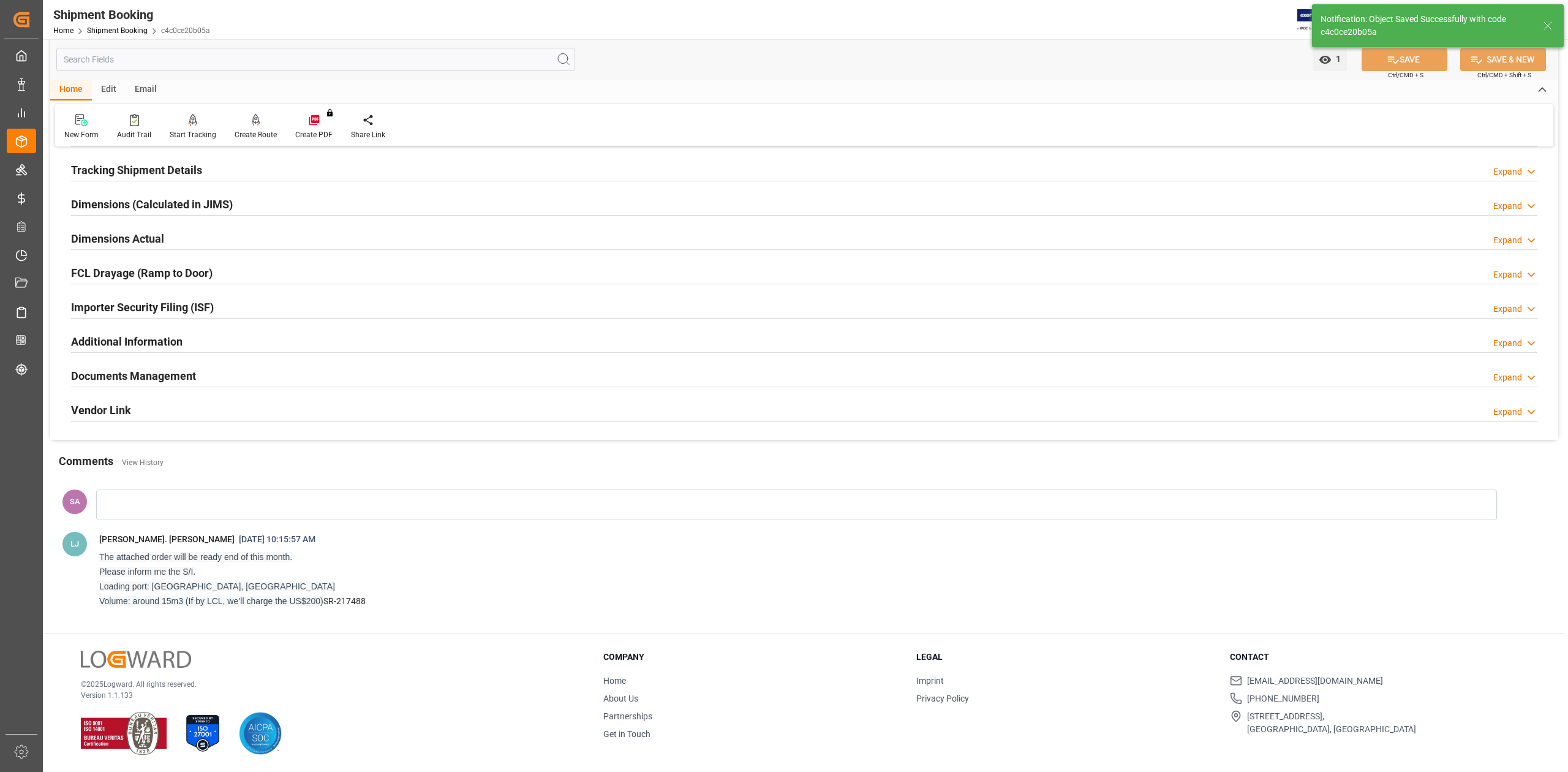
scroll to position [0, 0]
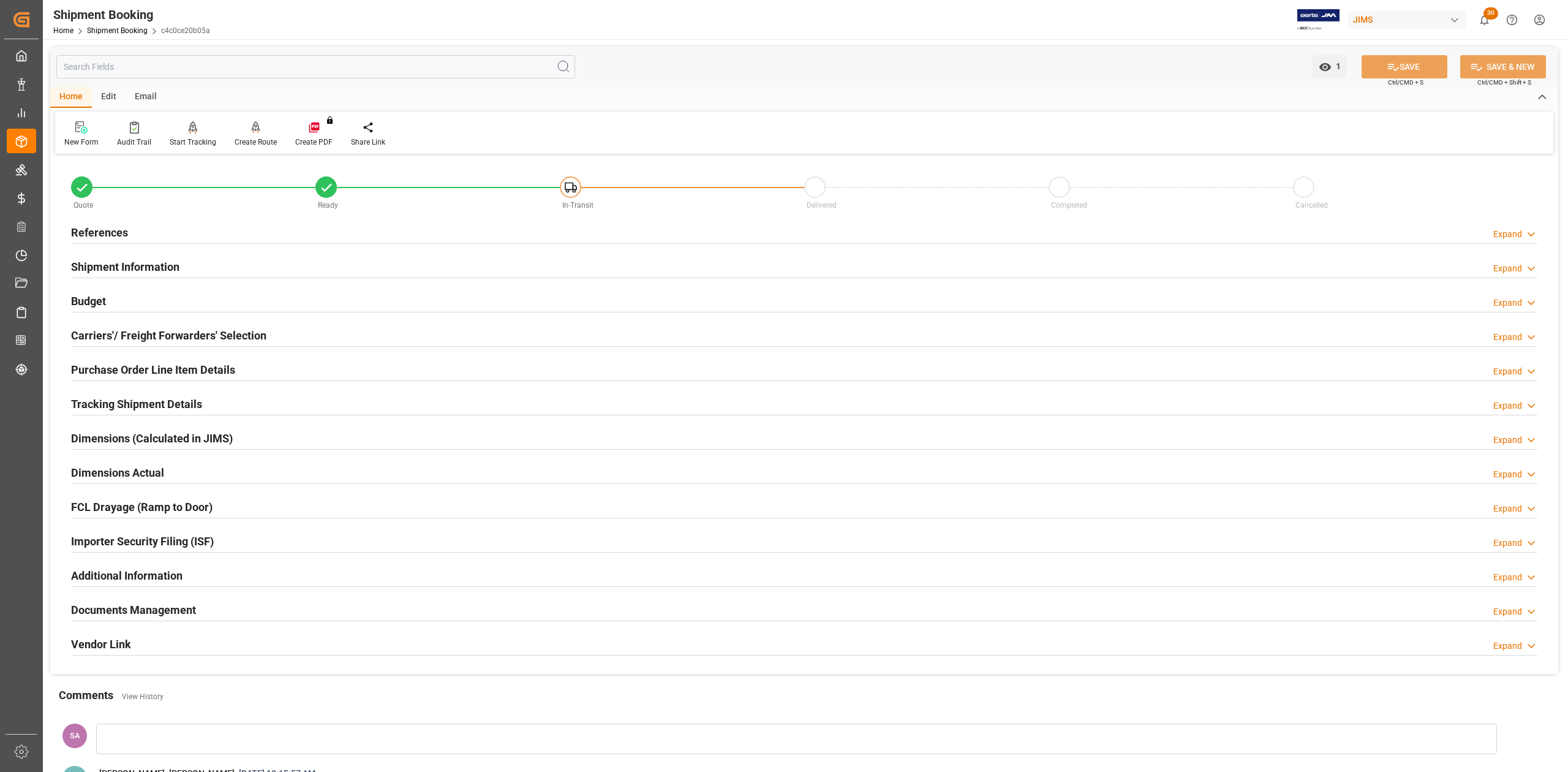
drag, startPoint x: 114, startPoint y: 470, endPoint x: 491, endPoint y: 572, distance: 390.6
click at [114, 470] on h2 "Dimensions Actual" at bounding box center [118, 472] width 93 height 17
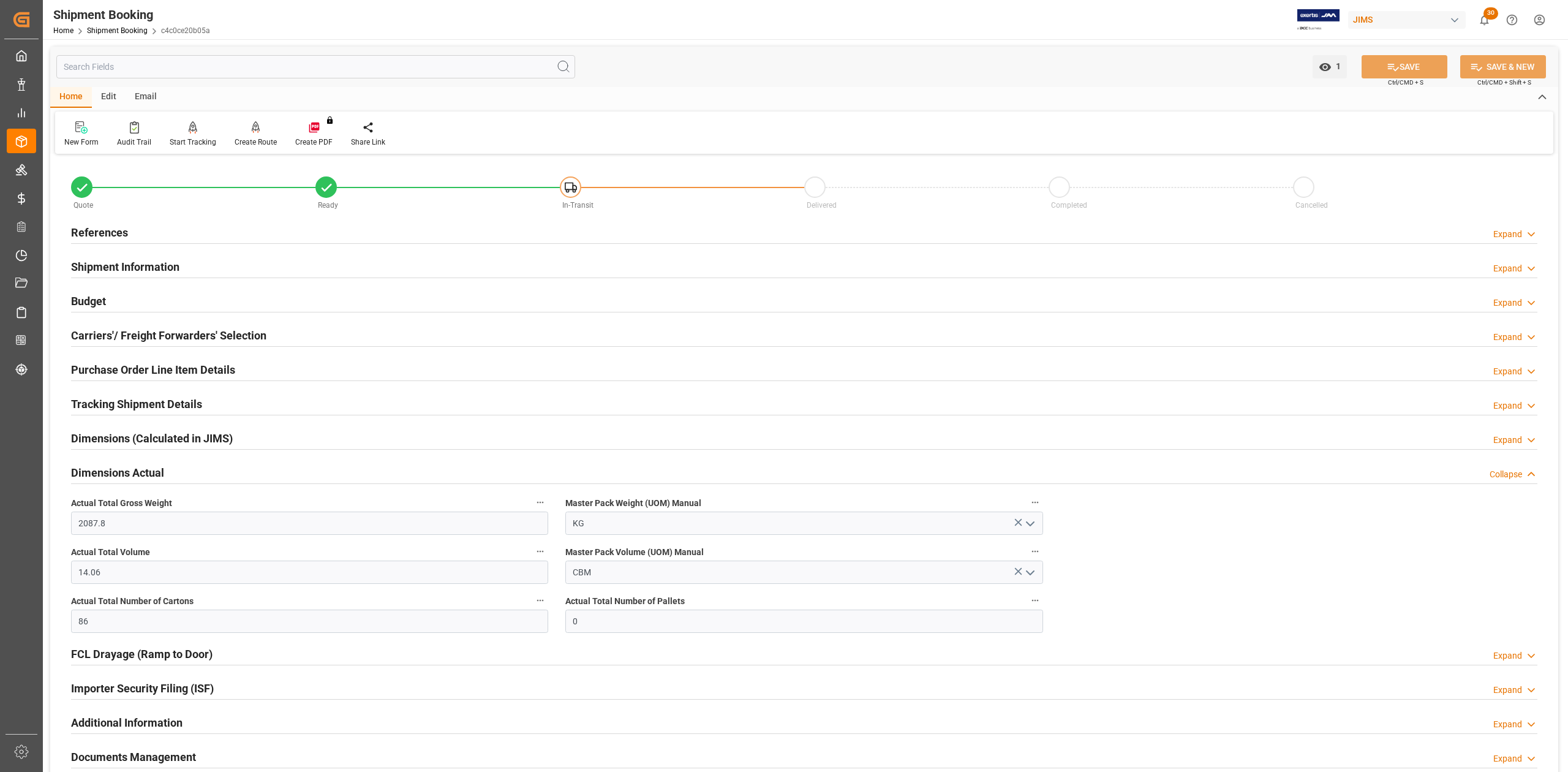
drag, startPoint x: 102, startPoint y: 298, endPoint x: 123, endPoint y: 333, distance: 40.8
click at [102, 298] on h2 "Budget" at bounding box center [88, 301] width 35 height 17
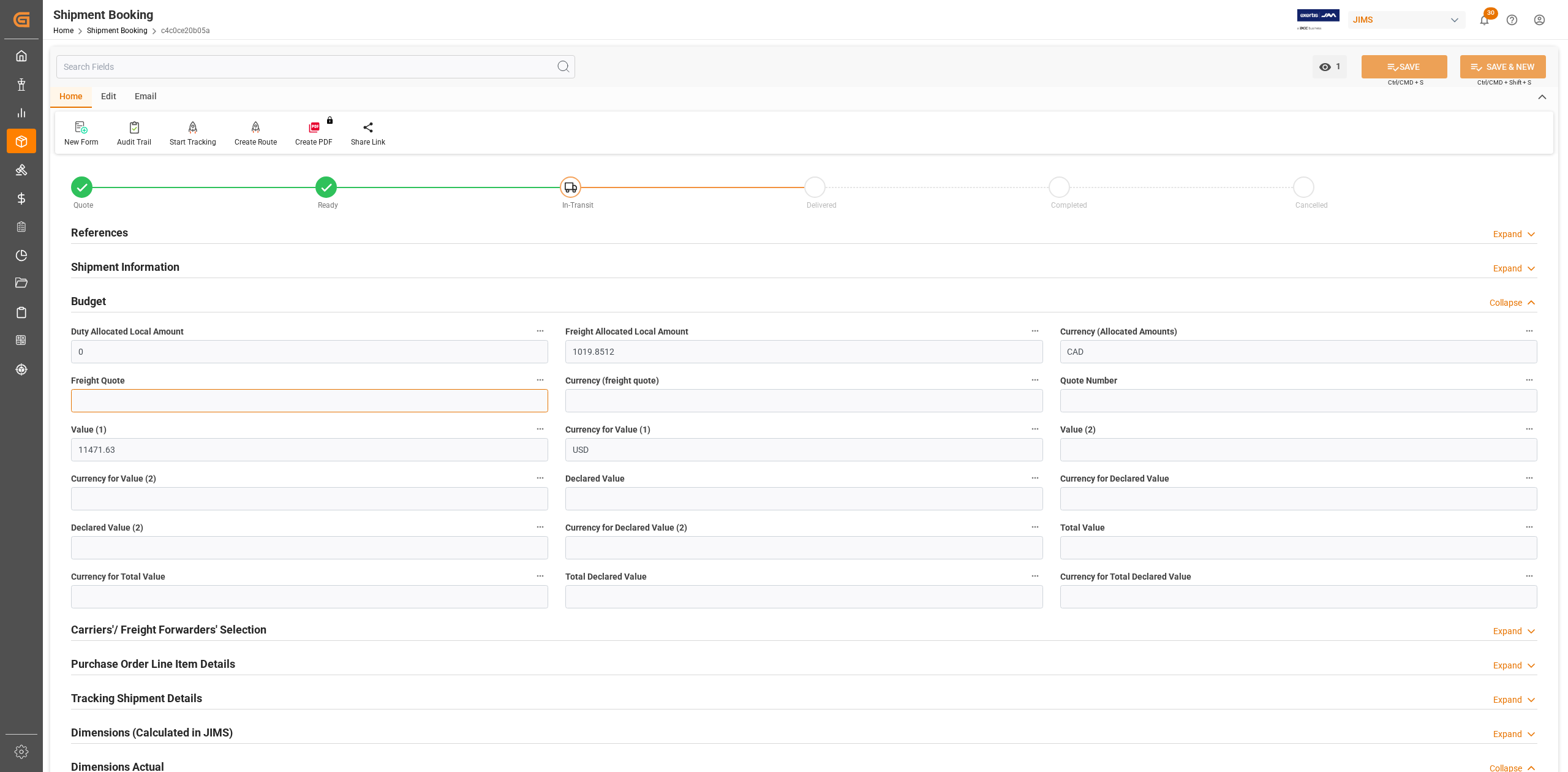
click at [160, 399] on input "text" at bounding box center [309, 401] width 477 height 23
type input "1400"
click at [698, 398] on input at bounding box center [804, 401] width 477 height 23
type input "USD"
click at [1425, 60] on button "SAVE" at bounding box center [1405, 67] width 86 height 23
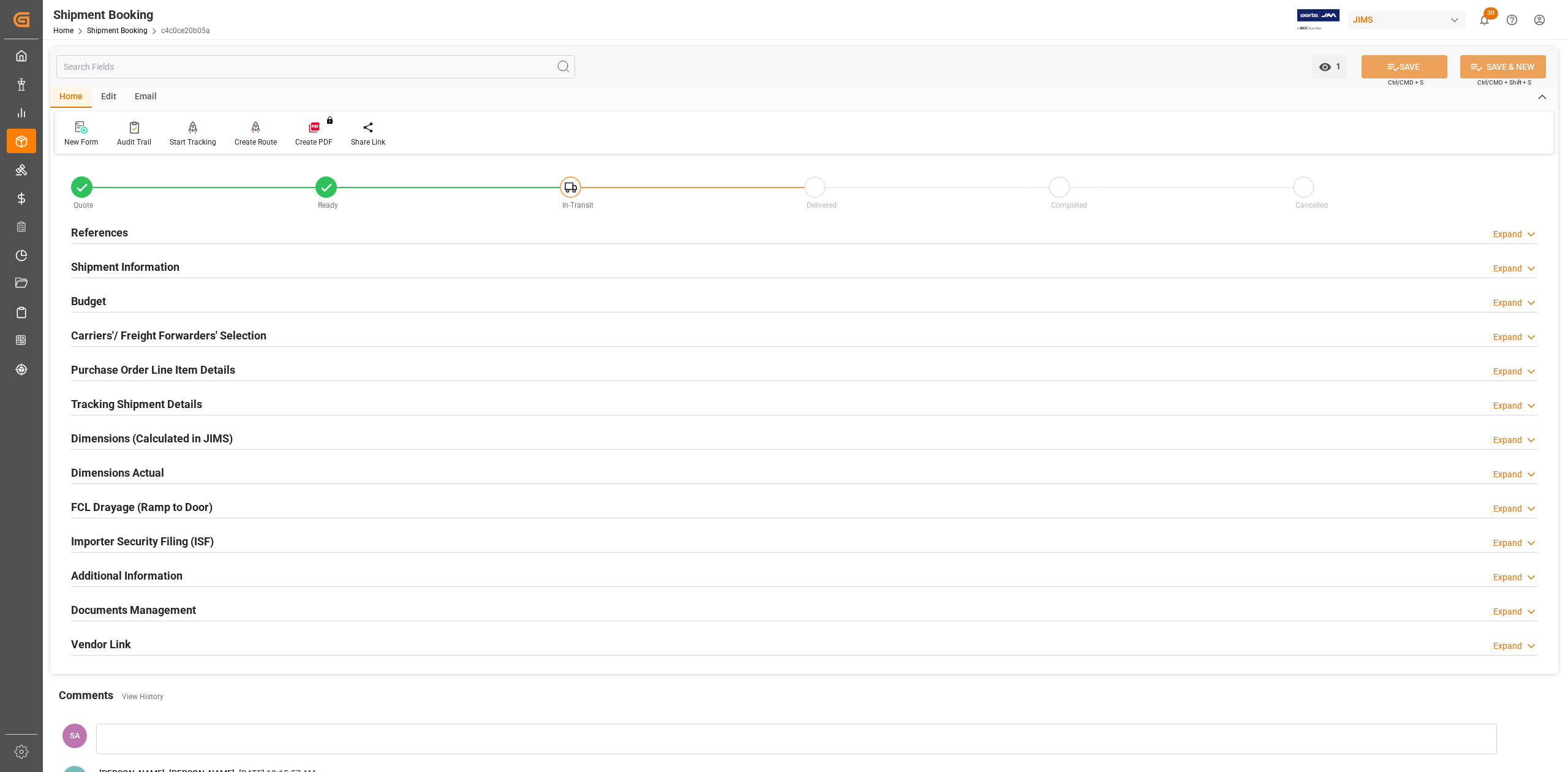
click at [115, 408] on h2 "Tracking Shipment Details" at bounding box center [137, 404] width 131 height 17
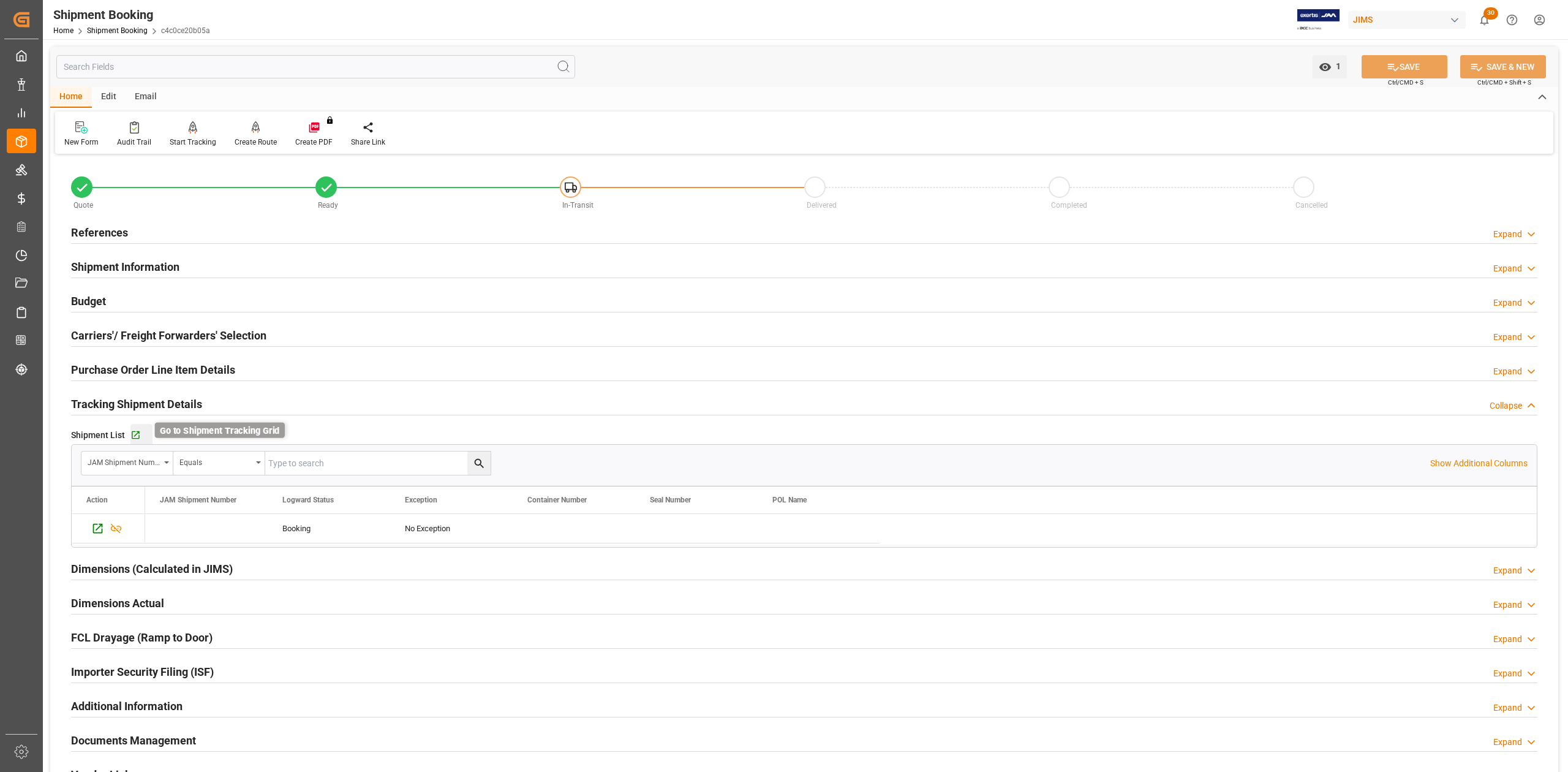
click at [139, 435] on icon "button" at bounding box center [136, 435] width 10 height 10
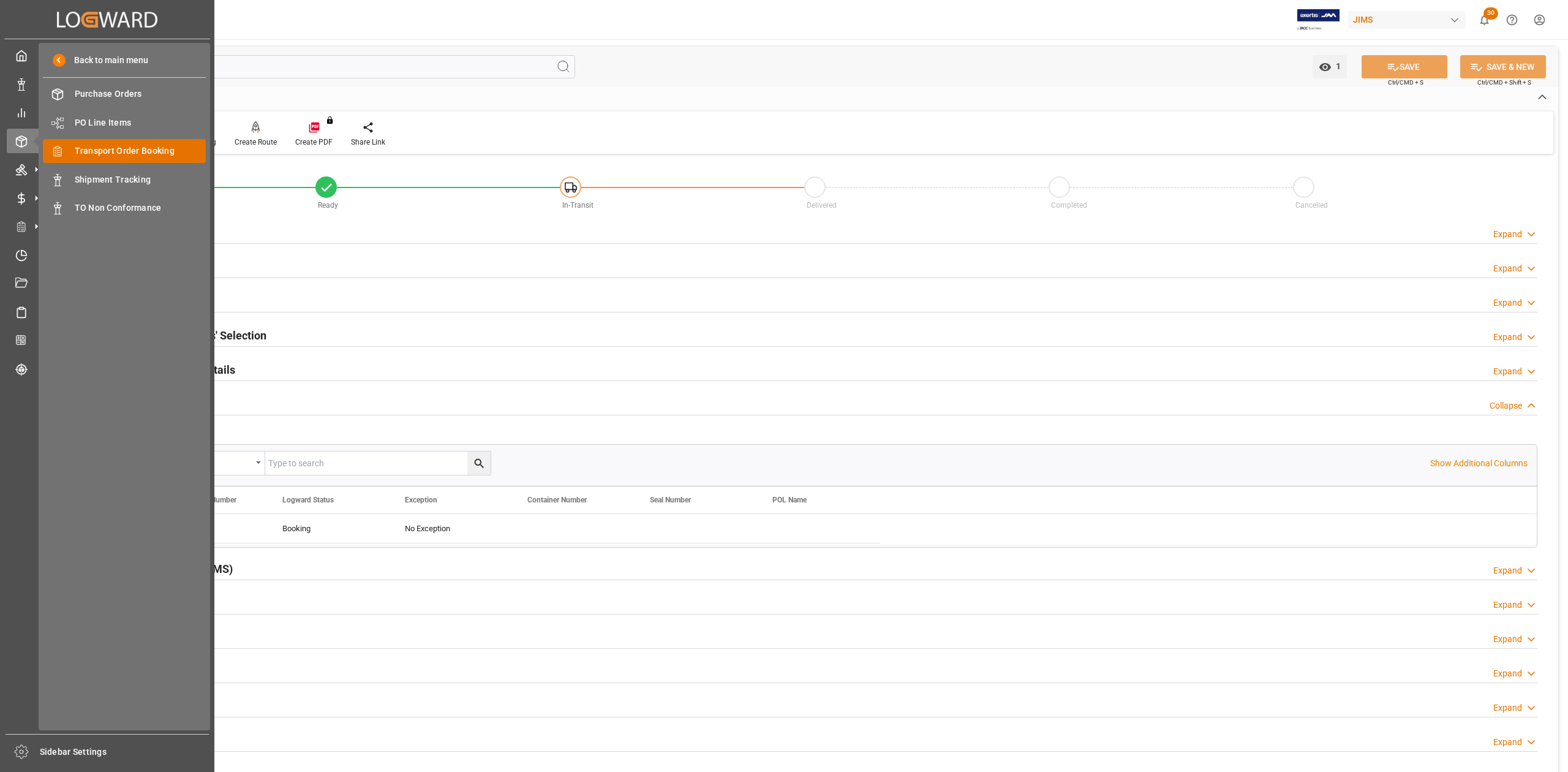
click at [144, 155] on span "Transport Order Booking" at bounding box center [141, 150] width 132 height 13
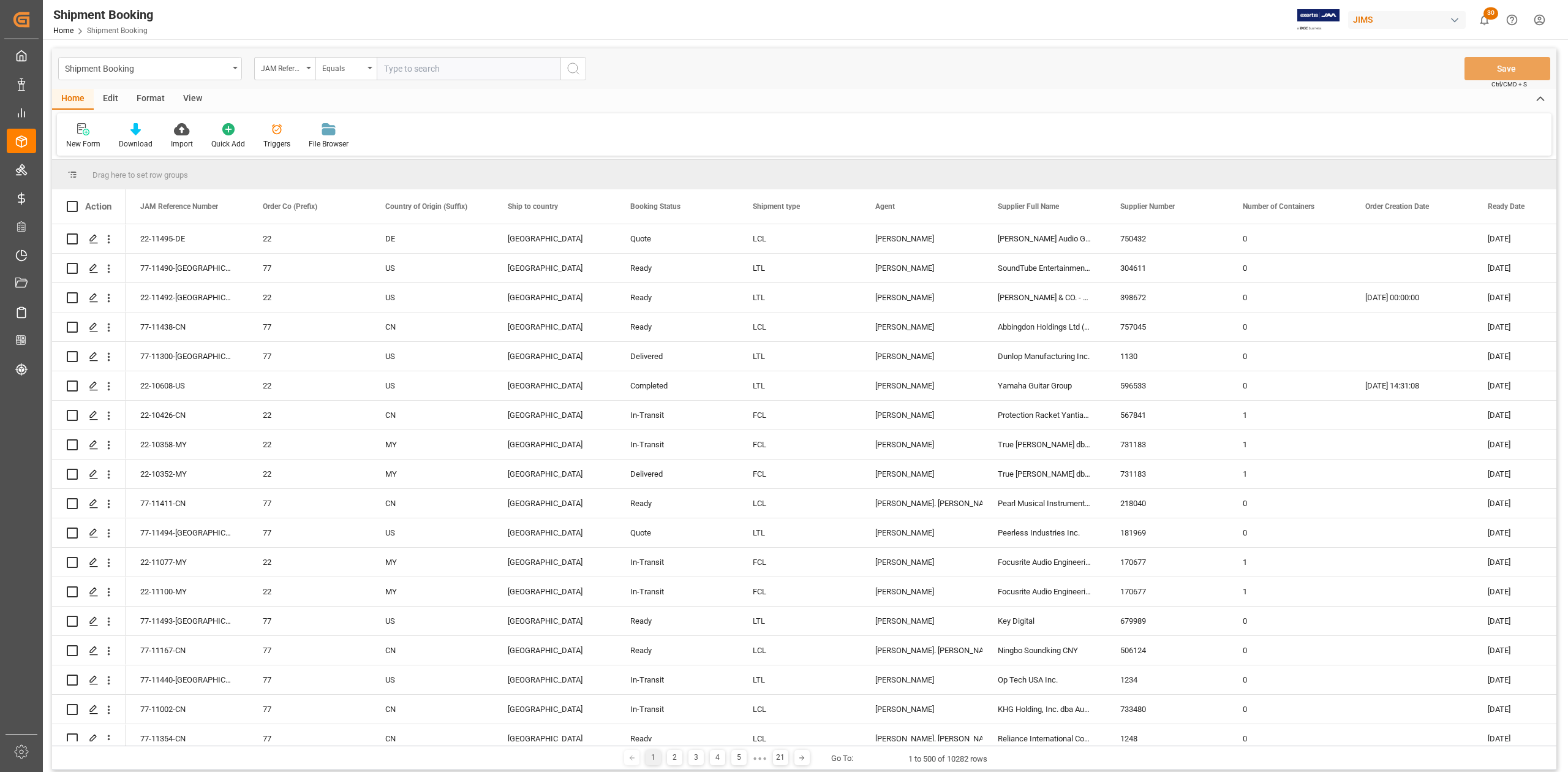
click at [449, 61] on input "text" at bounding box center [468, 69] width 184 height 23
paste input "77-9232-CN"
type input "77-9232-CN"
click at [576, 69] on icon "search button" at bounding box center [573, 69] width 15 height 15
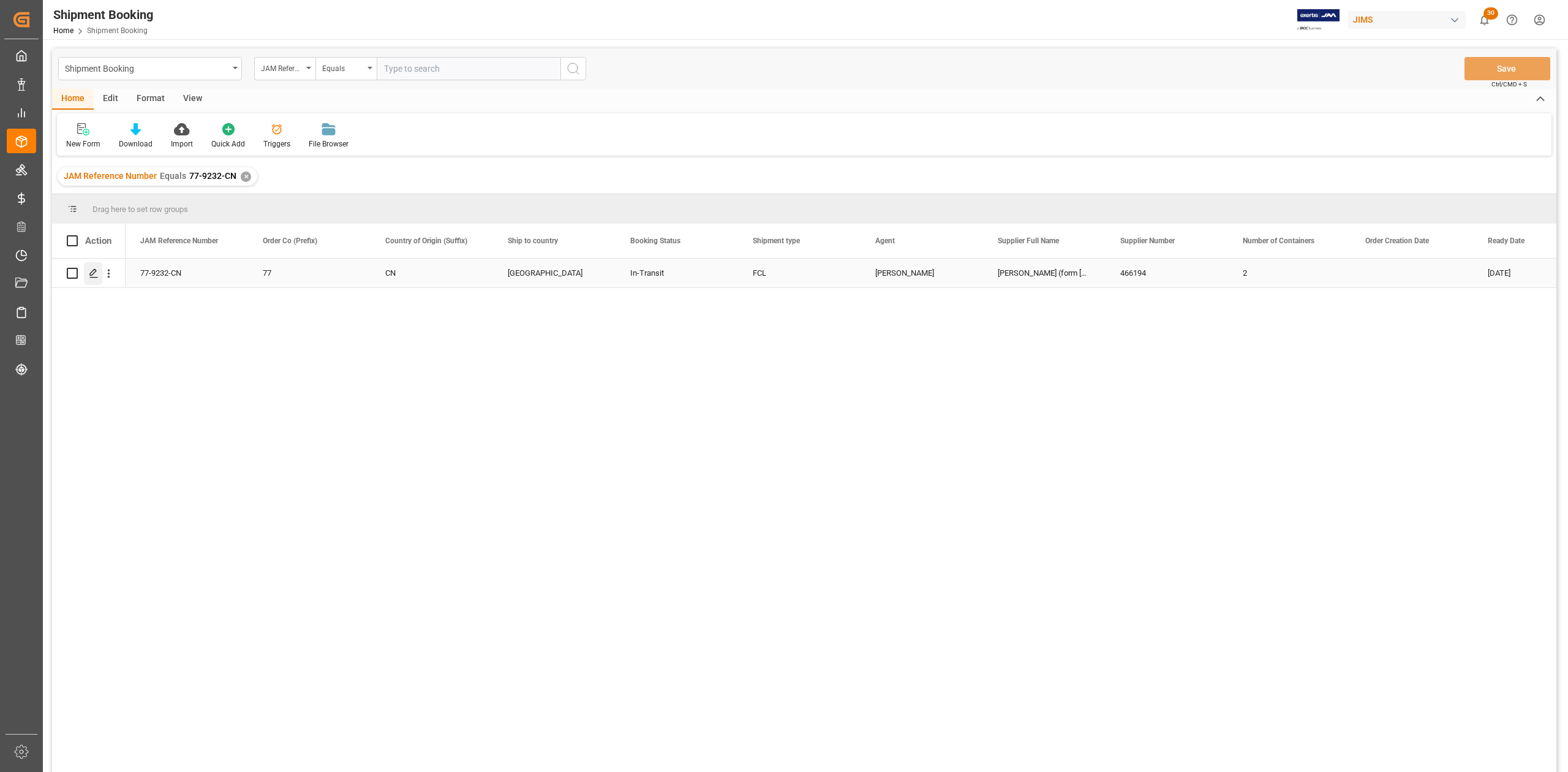
click at [95, 273] on icon "Press SPACE to select this row." at bounding box center [94, 273] width 10 height 10
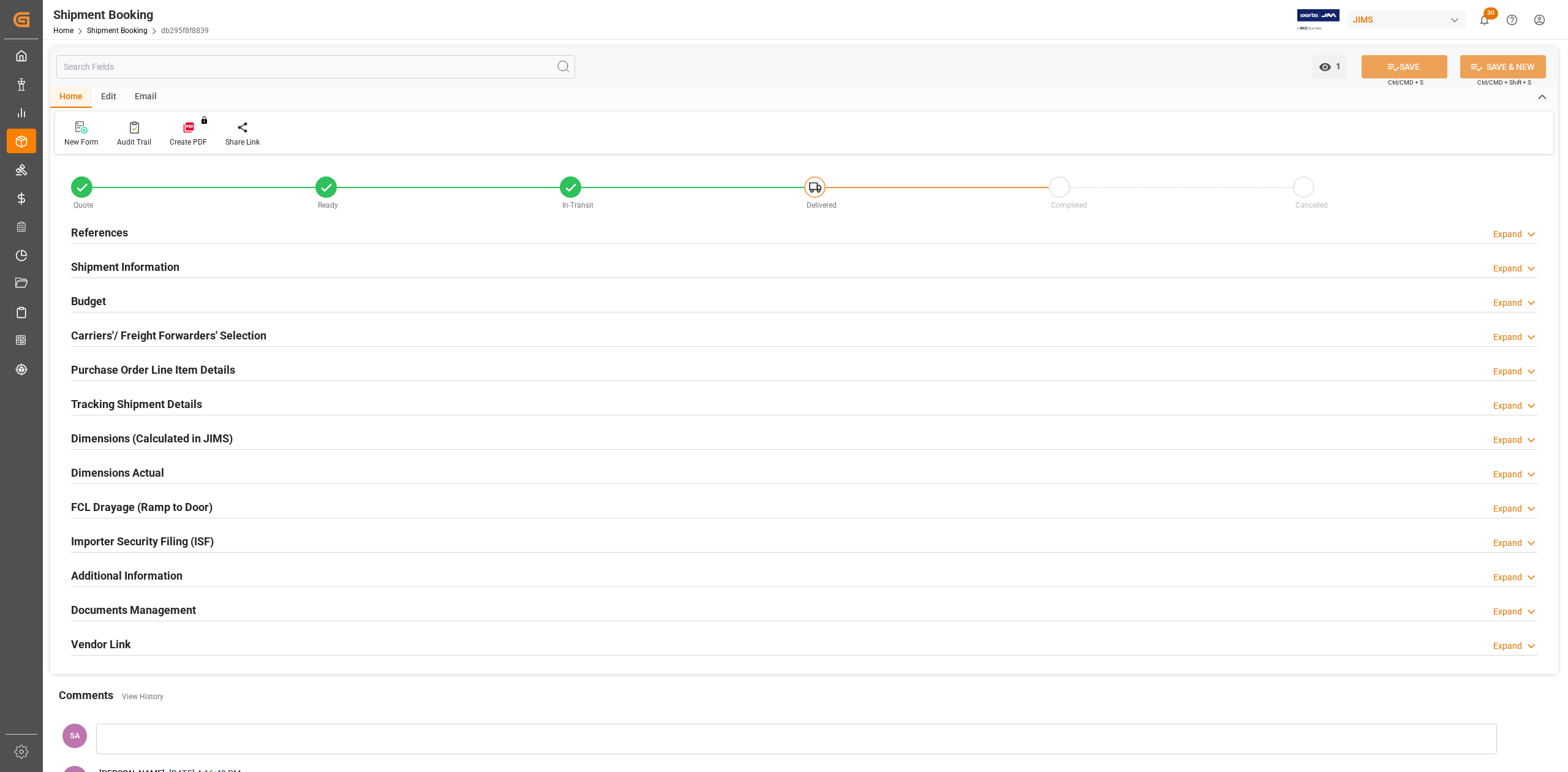
type input "2"
type input "31-07-2025"
type input "24-09-2025 00:00"
click at [123, 235] on h2 "References" at bounding box center [99, 232] width 57 height 17
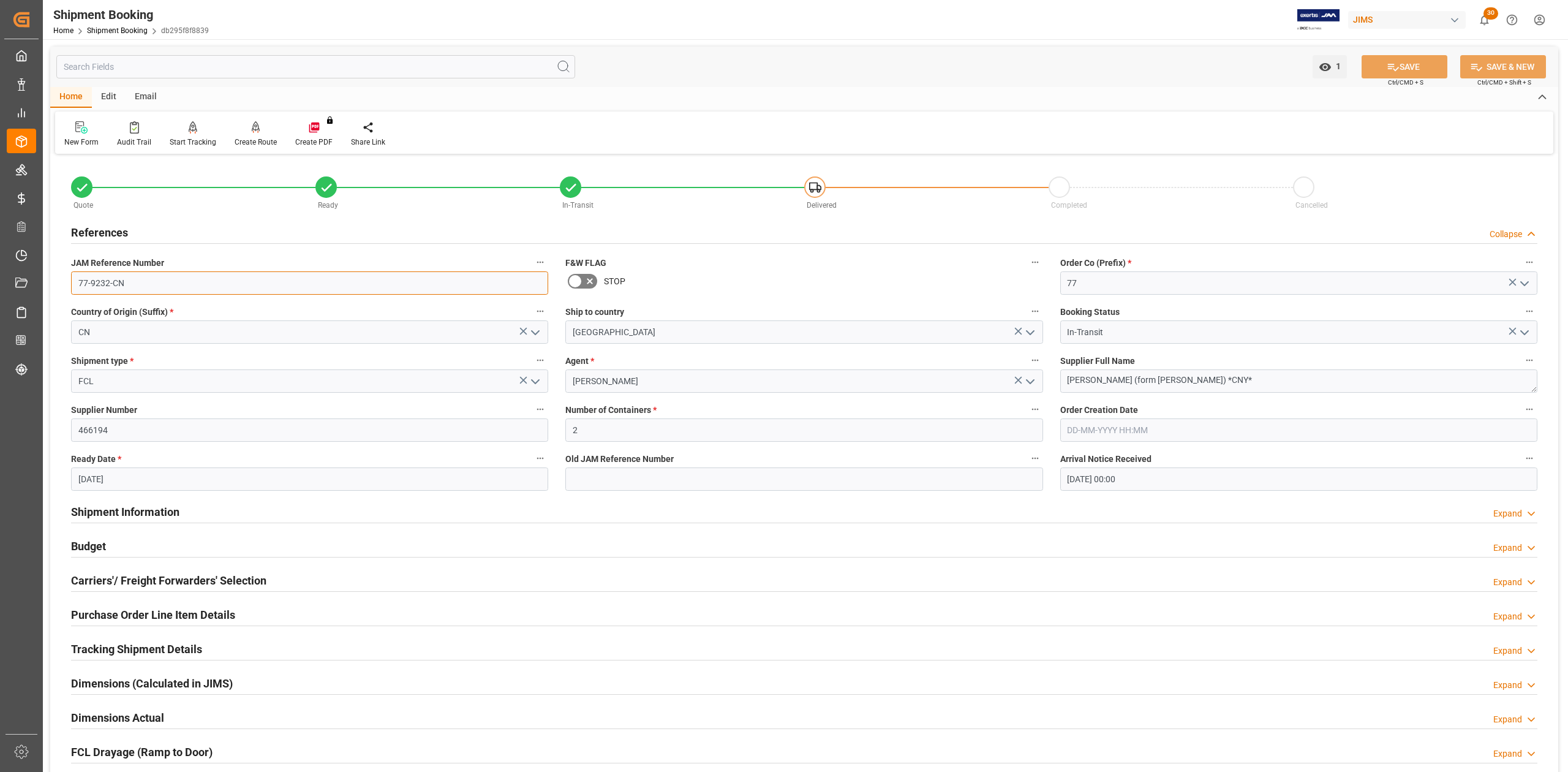
click at [142, 273] on input "77-9232-CN" at bounding box center [309, 283] width 477 height 23
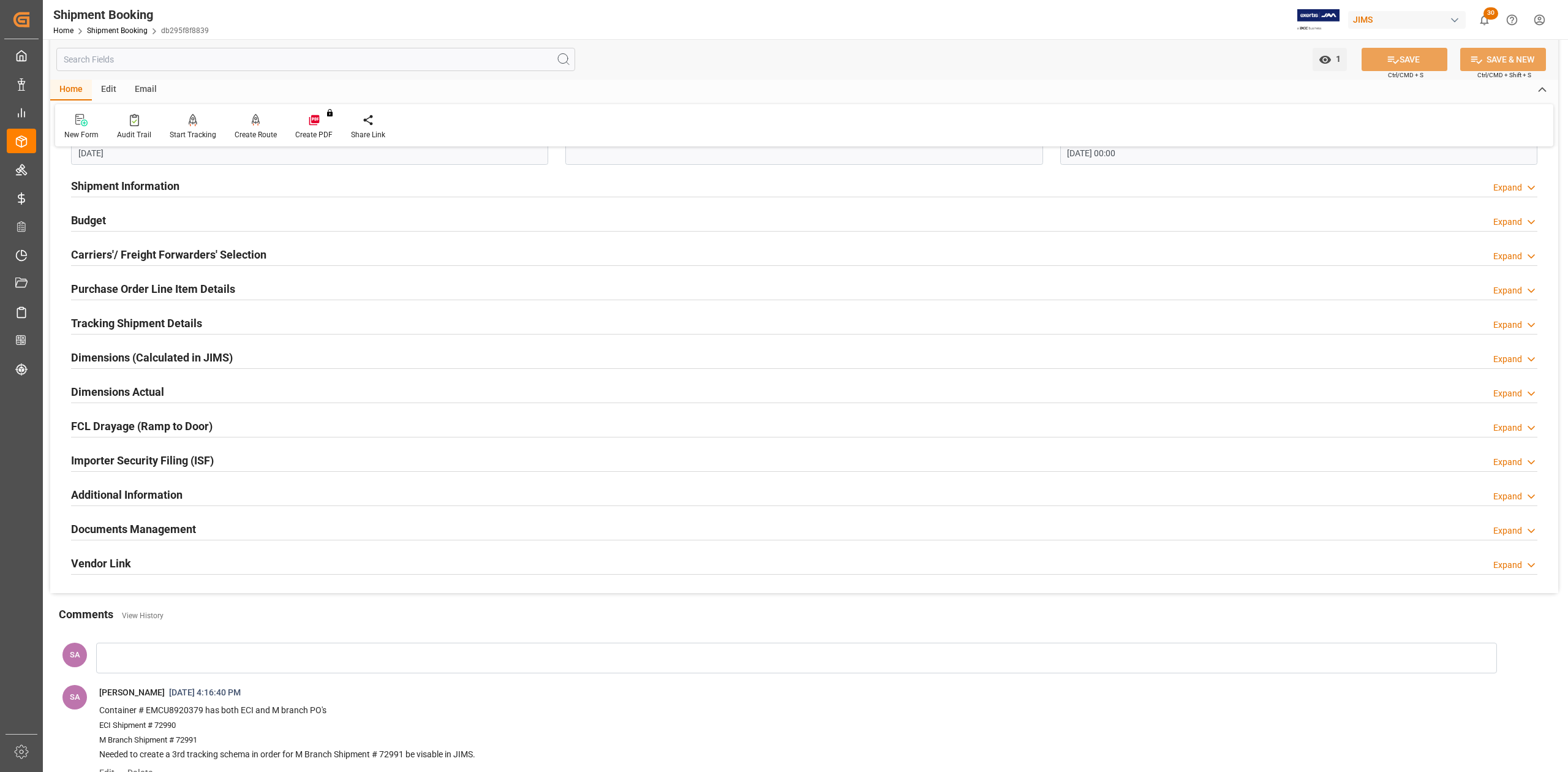
scroll to position [490, 0]
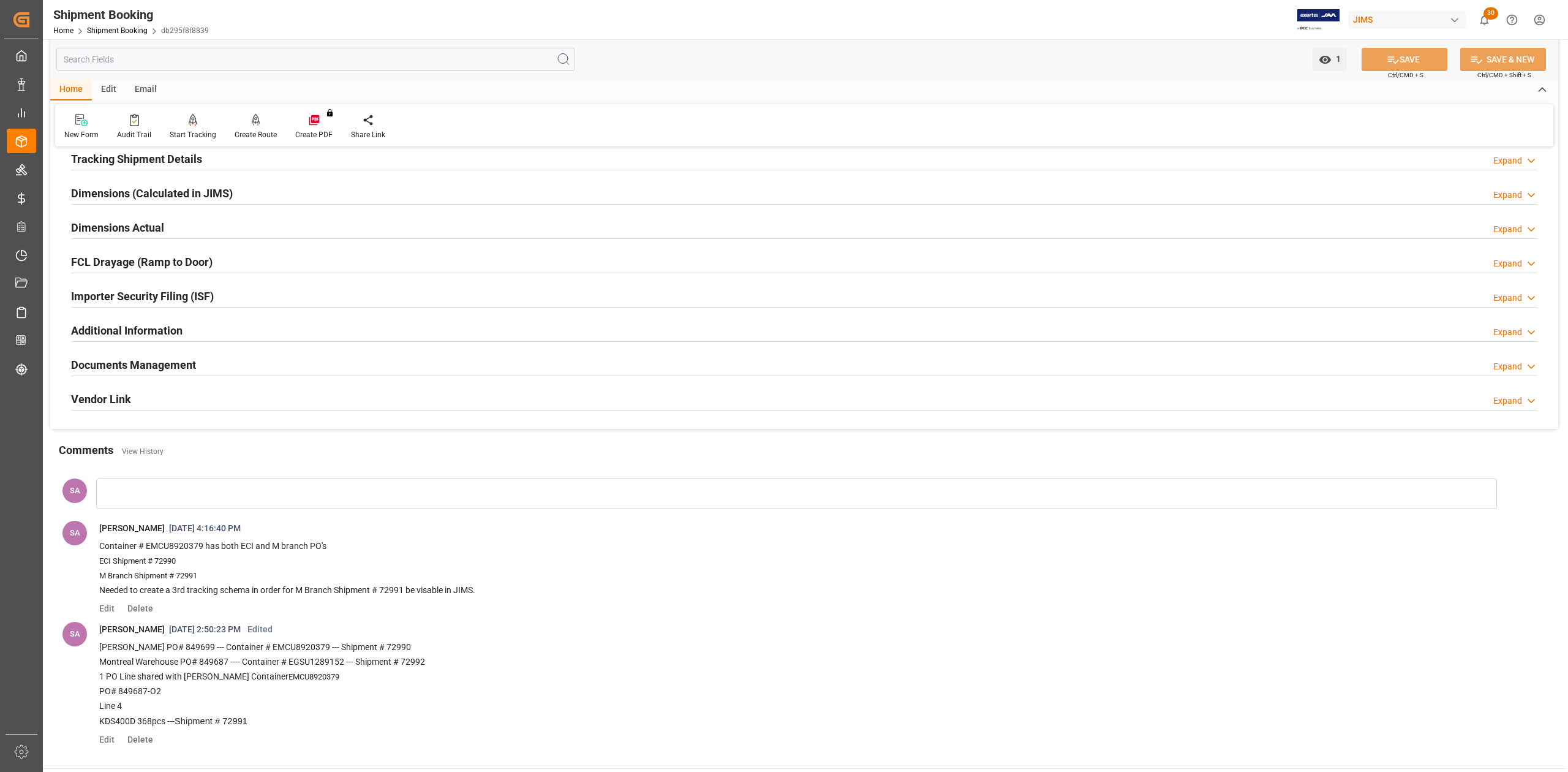
click at [172, 364] on h2 "Documents Management" at bounding box center [134, 365] width 125 height 17
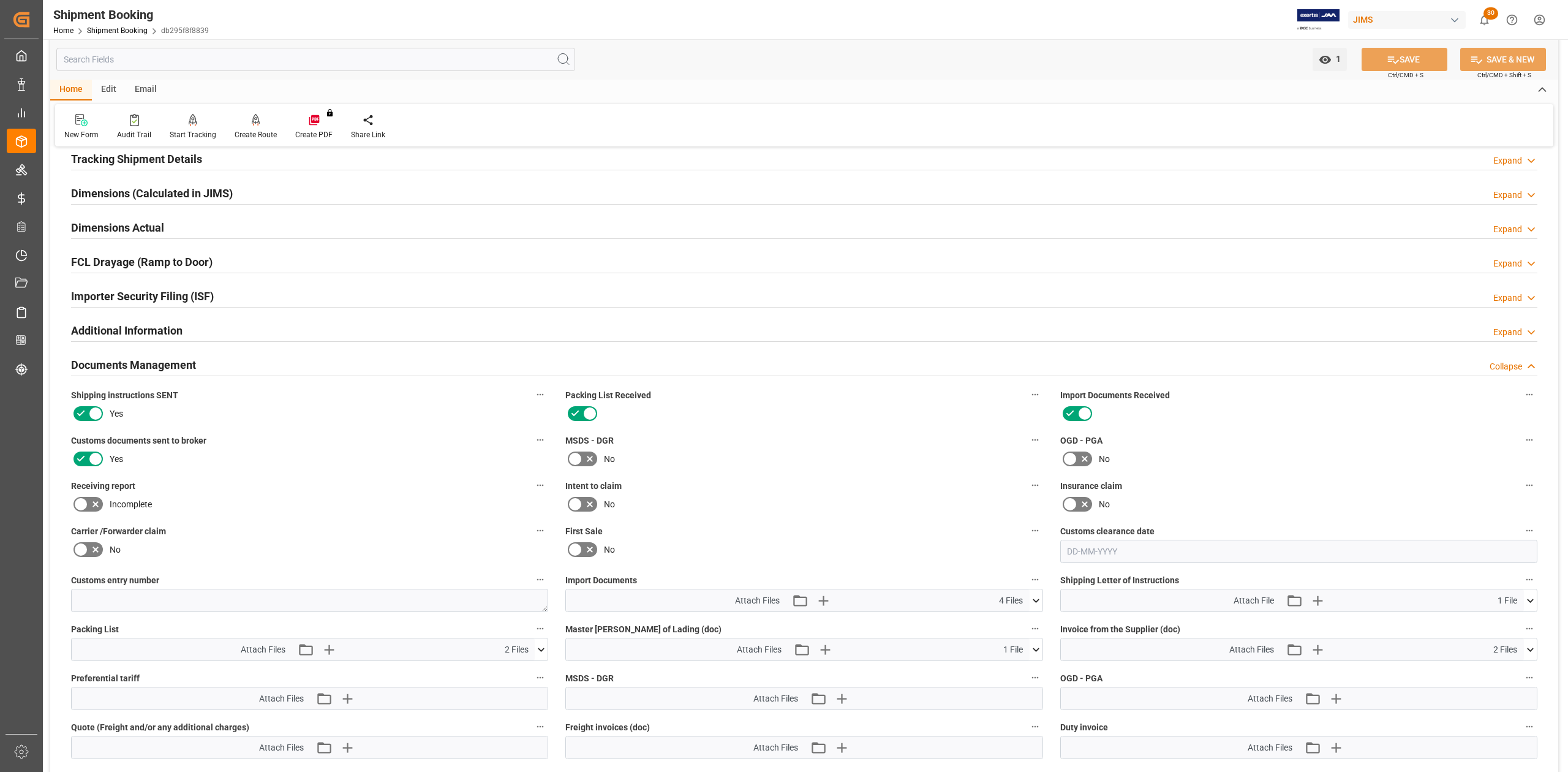
click at [163, 143] on div "New Form Audit Trail Start Tracking Create Empty Shipment Tracking Create Route…" at bounding box center [804, 125] width 1499 height 42
click at [158, 152] on h2 "Tracking Shipment Details" at bounding box center [137, 158] width 131 height 17
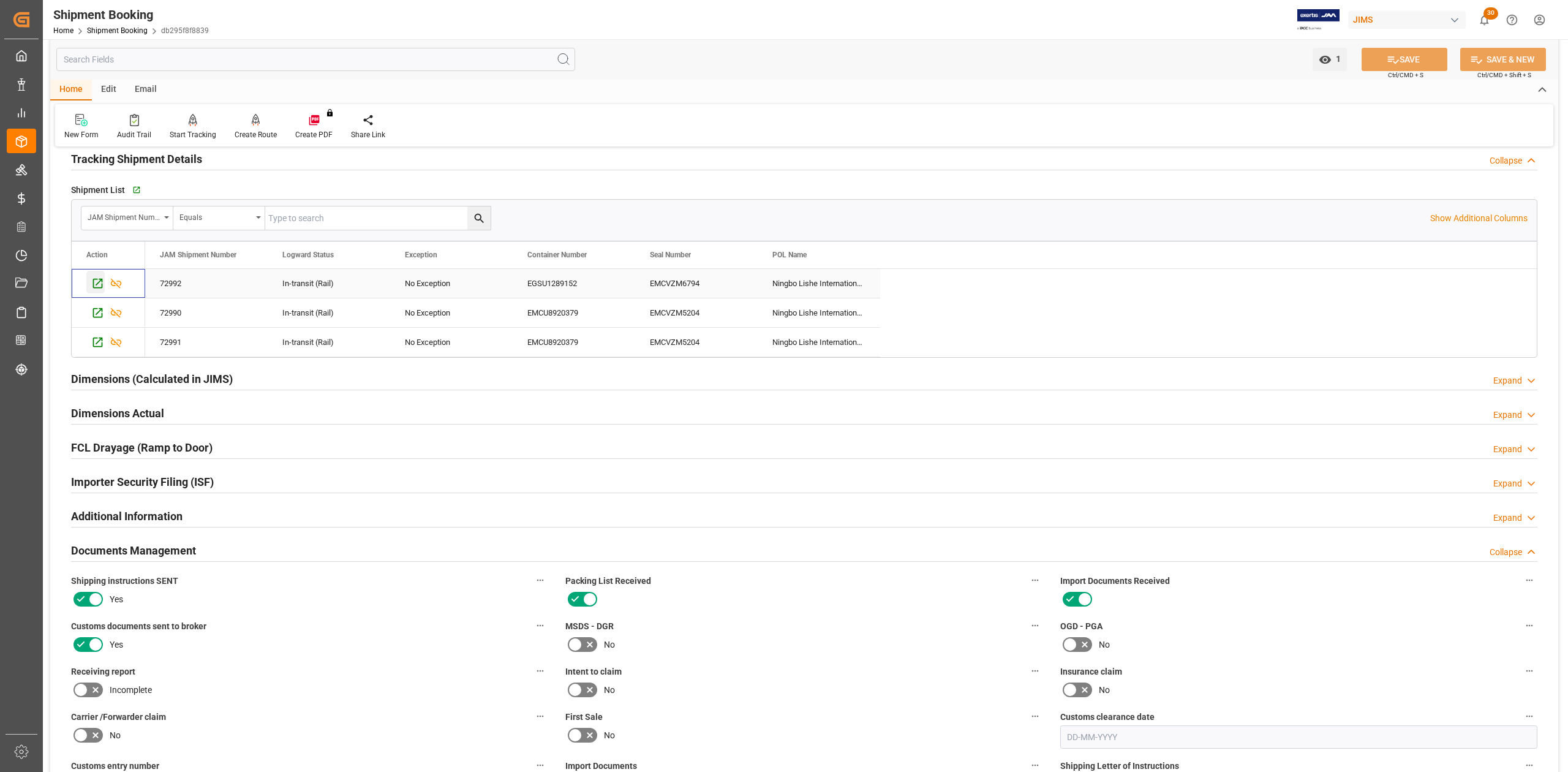
click at [89, 283] on div "Press SPACE to select this row." at bounding box center [96, 282] width 18 height 23
click at [103, 315] on icon "Press SPACE to select this row." at bounding box center [98, 313] width 10 height 10
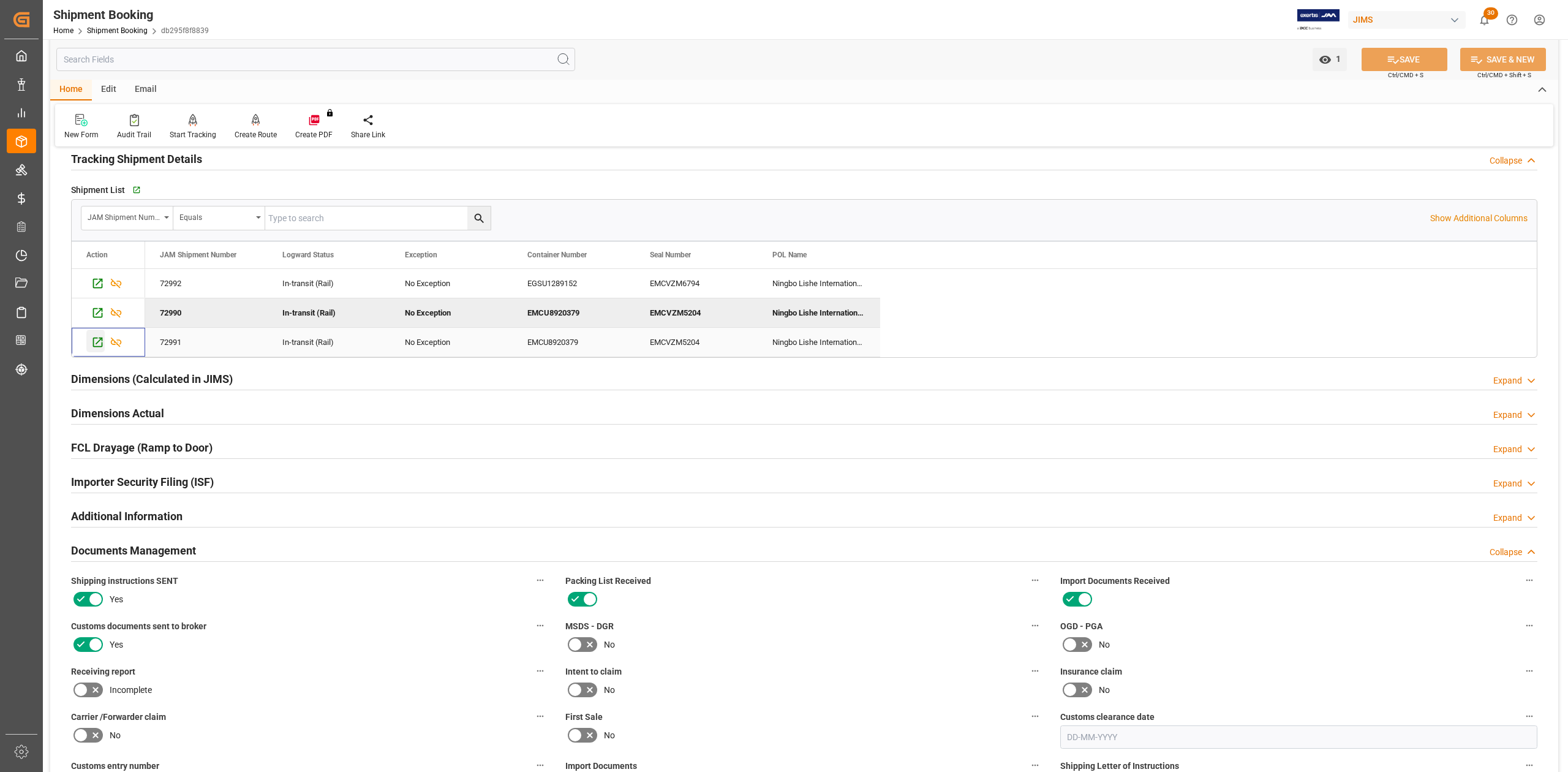
click at [97, 346] on icon "Press SPACE to select this row." at bounding box center [98, 342] width 13 height 13
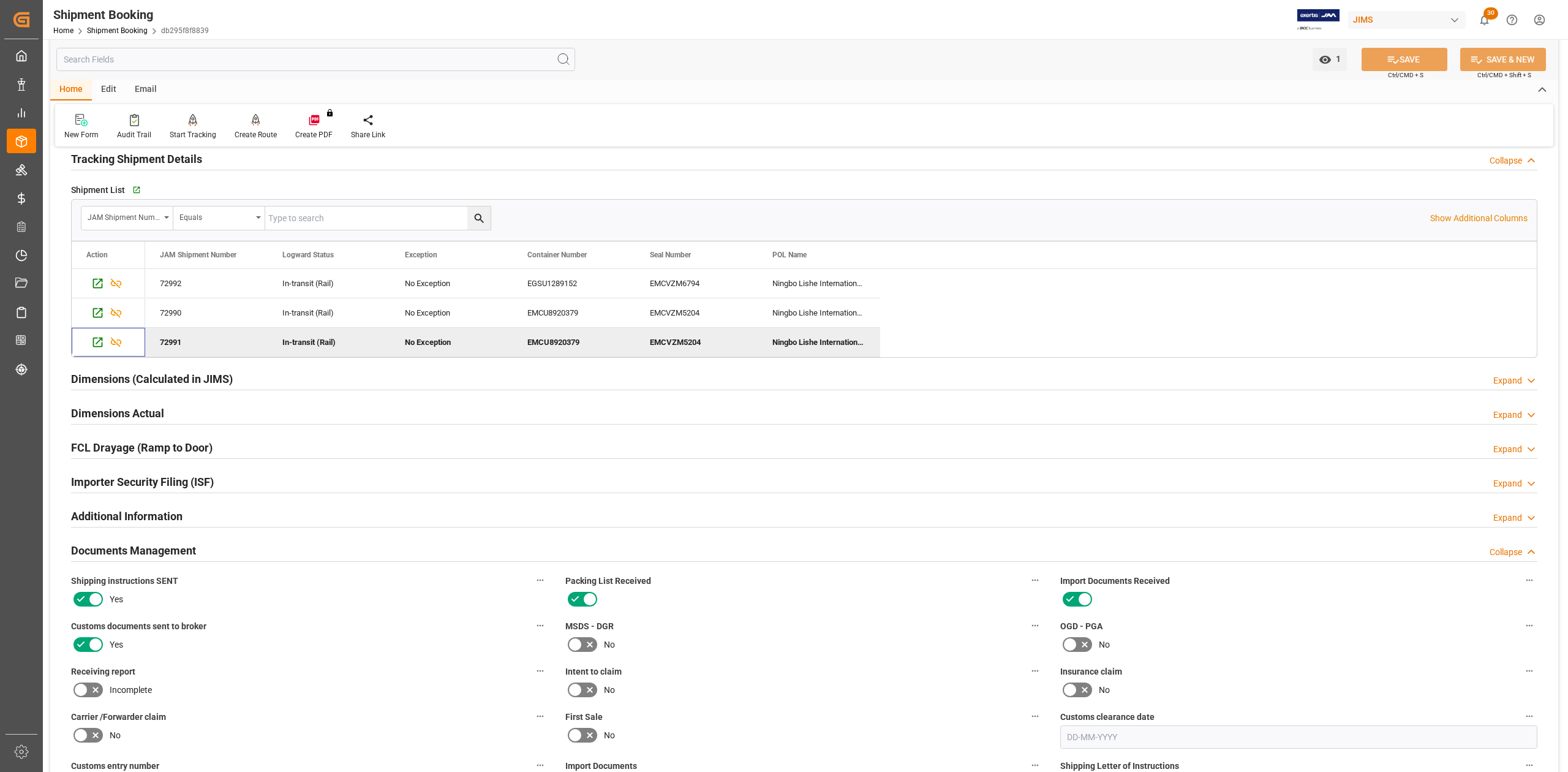
scroll to position [33, 0]
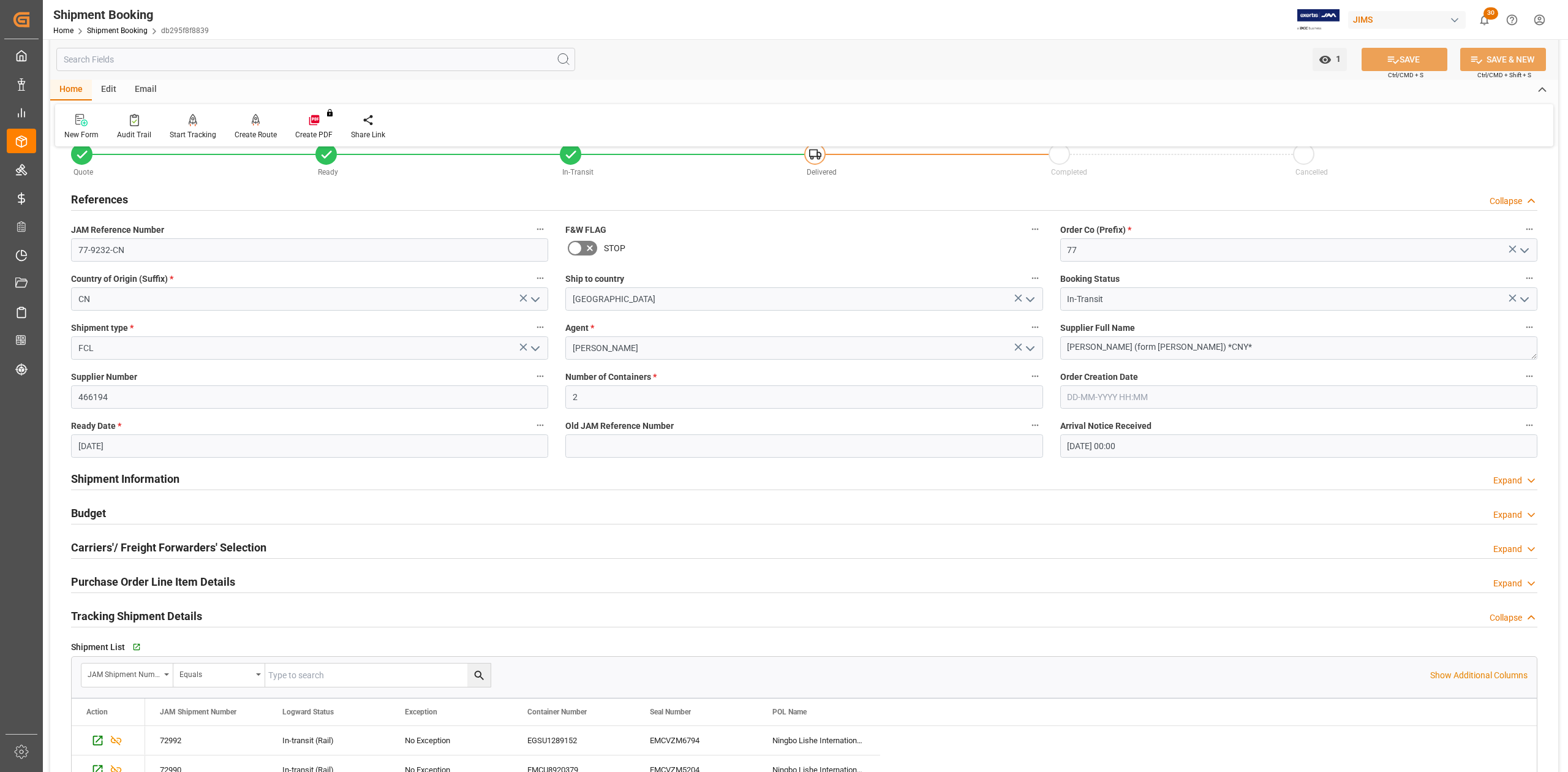
click at [174, 487] on h2 "Shipment Information" at bounding box center [125, 478] width 109 height 17
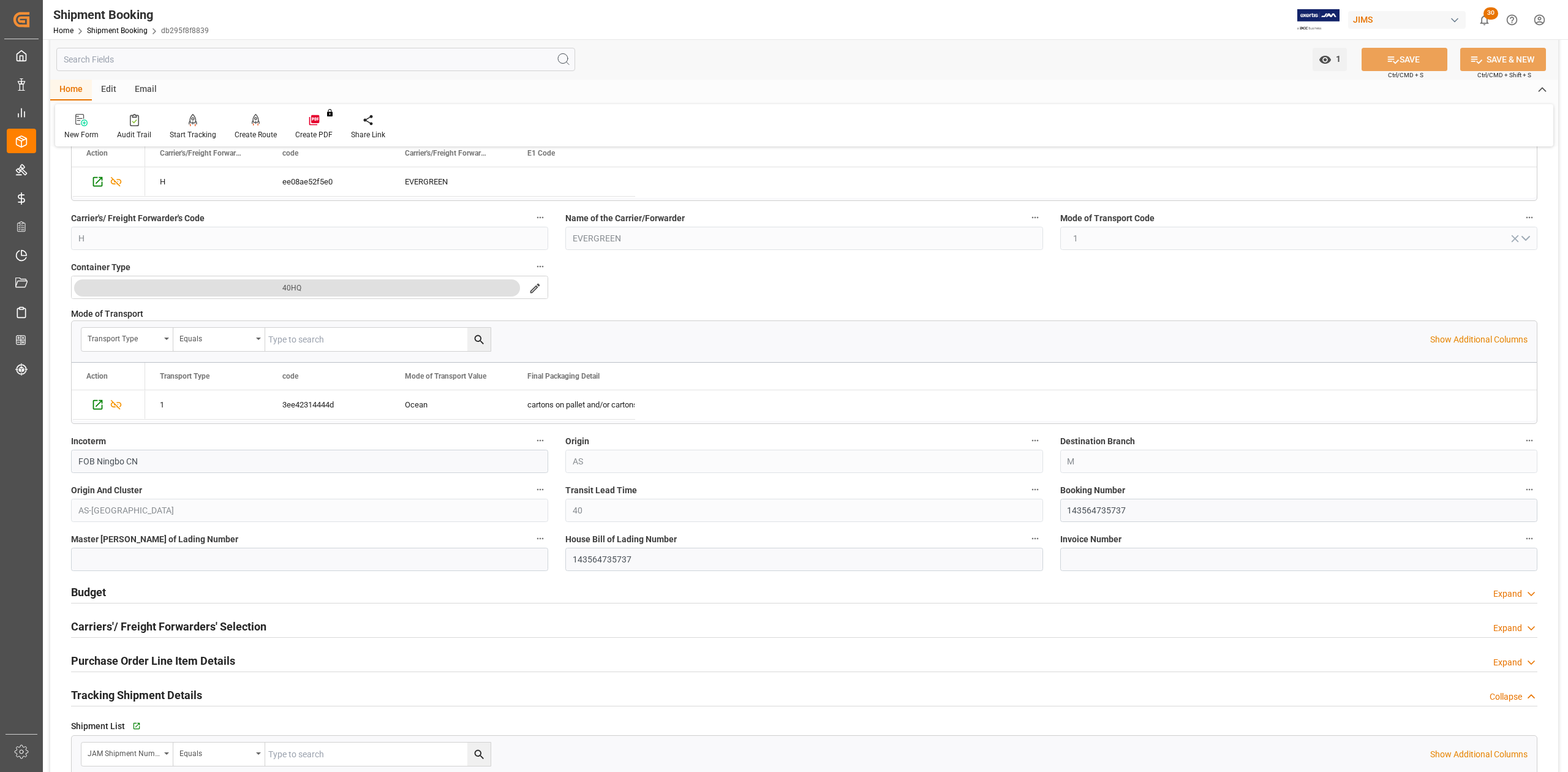
scroll to position [572, 0]
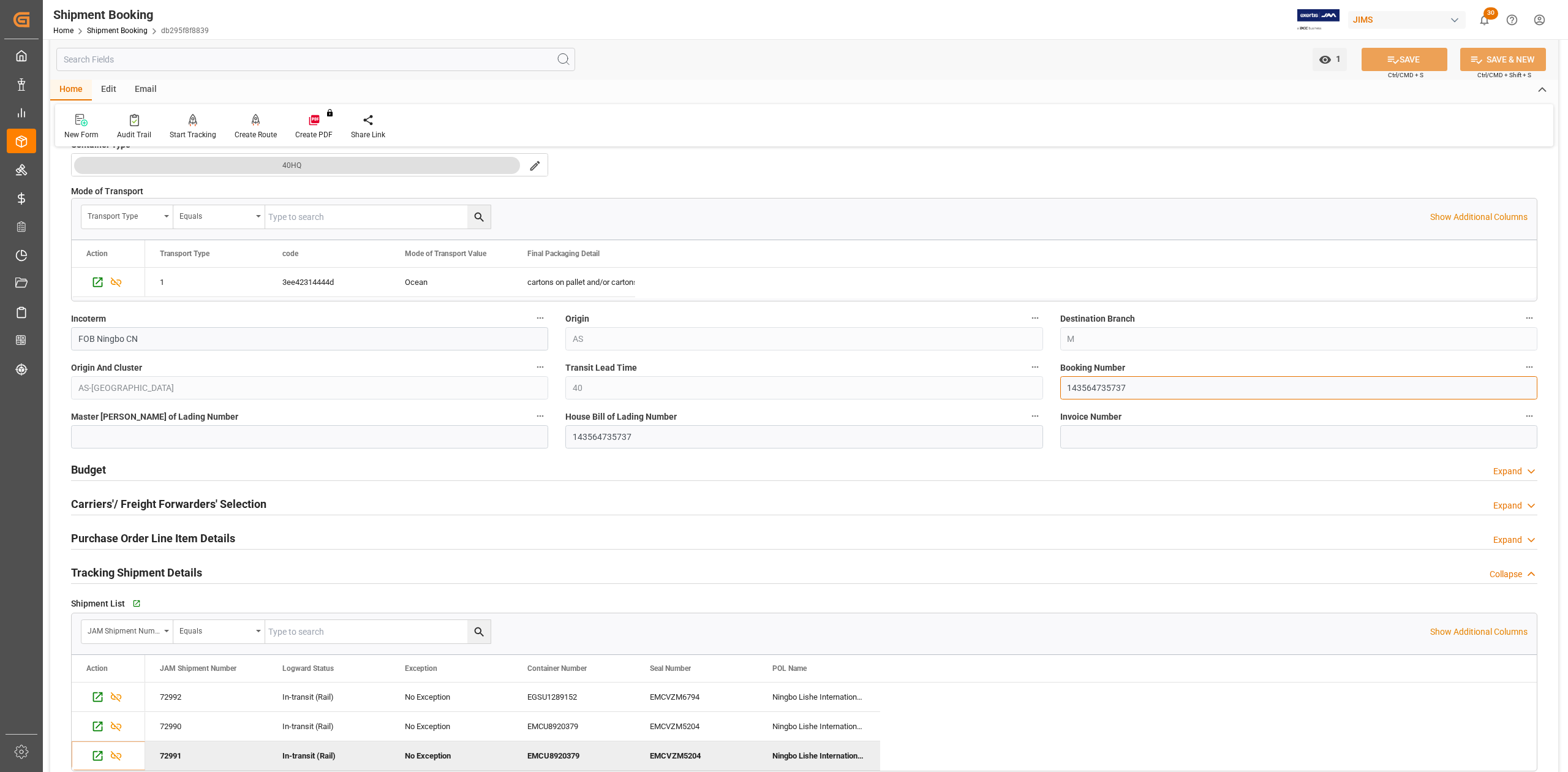
click at [1091, 388] on input "143564735737" at bounding box center [1298, 388] width 477 height 23
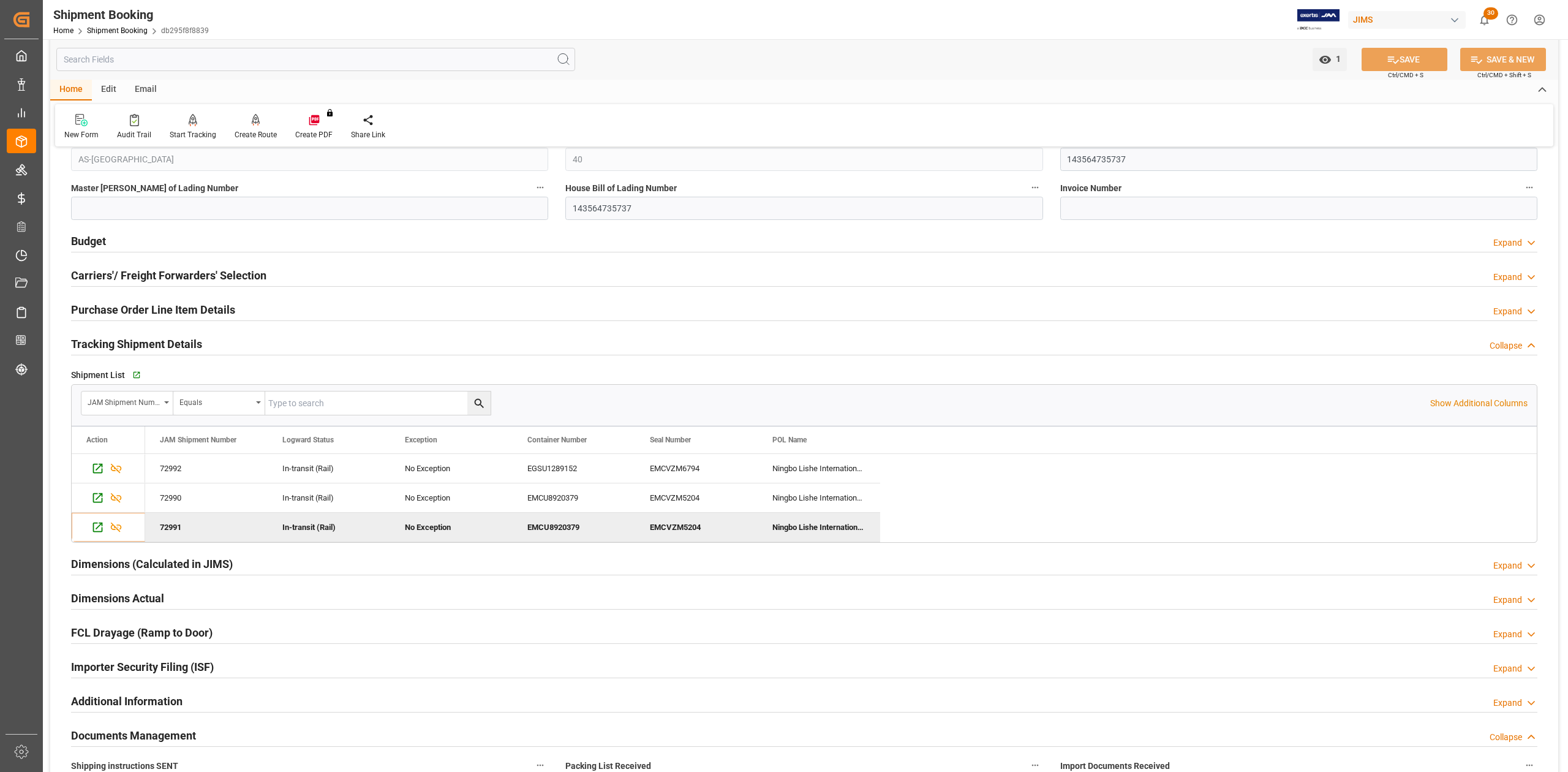
scroll to position [817, 0]
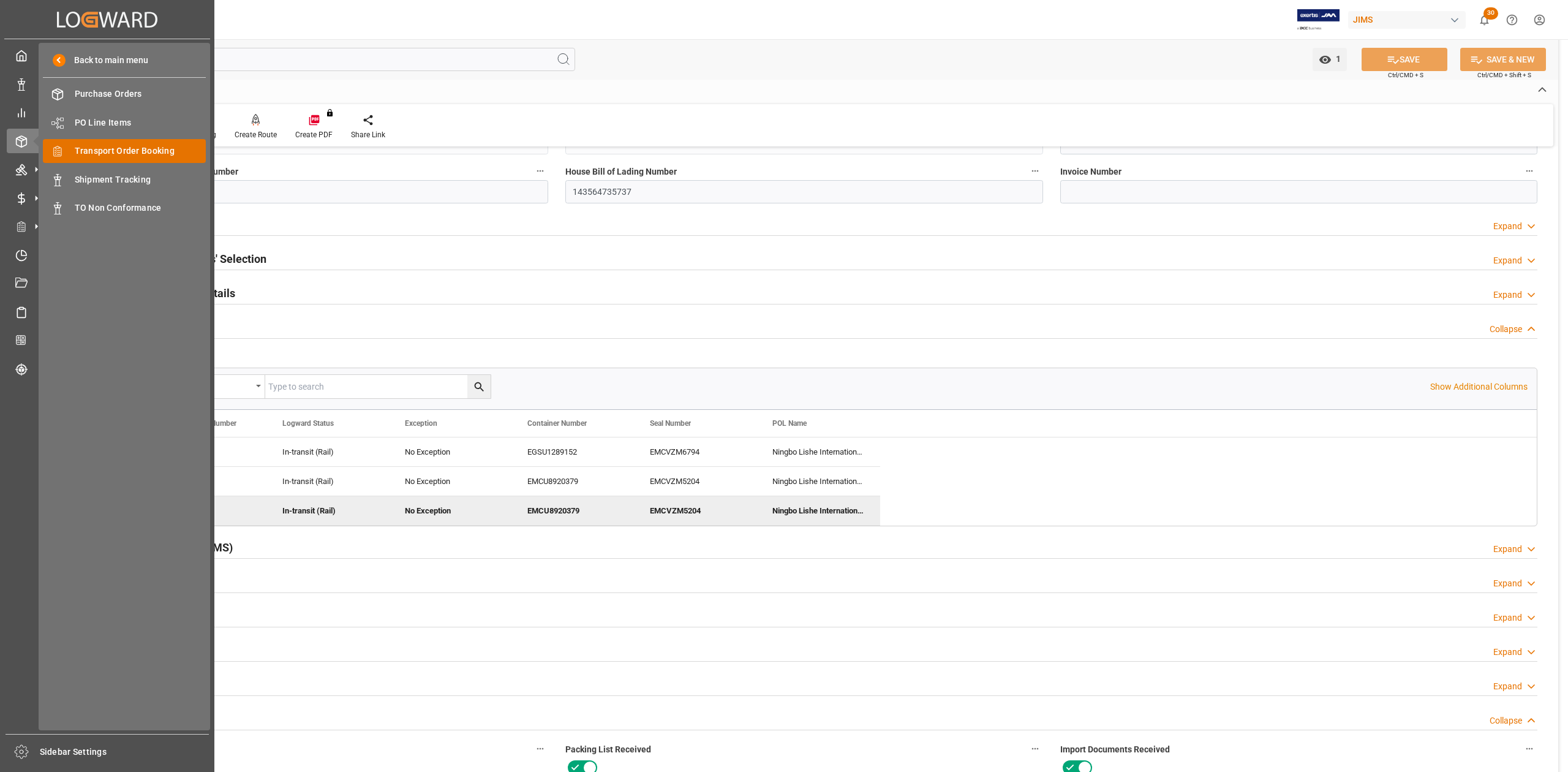
click at [131, 150] on span "Transport Order Booking" at bounding box center [141, 150] width 132 height 13
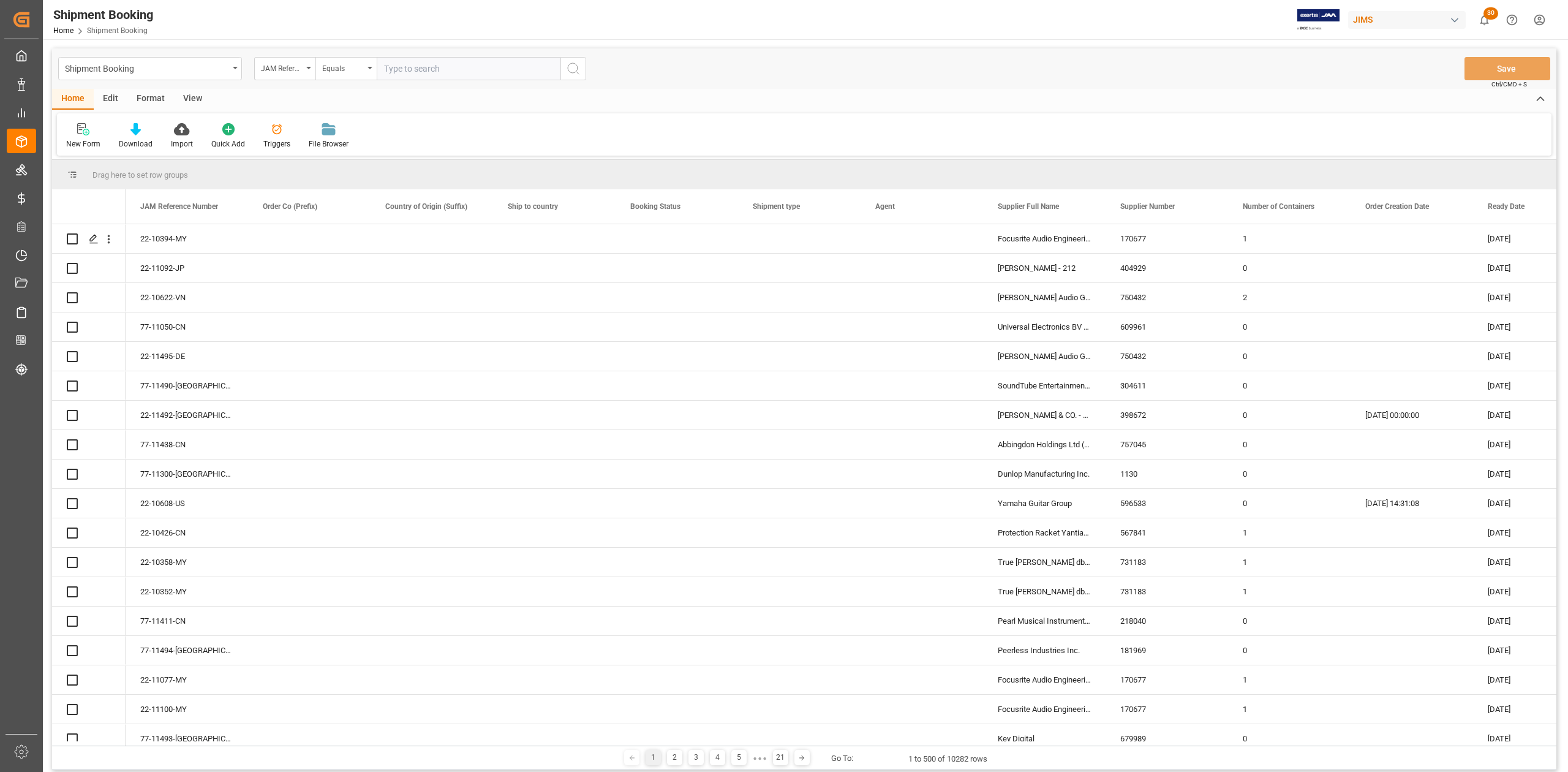
click at [467, 74] on input "text" at bounding box center [468, 69] width 184 height 23
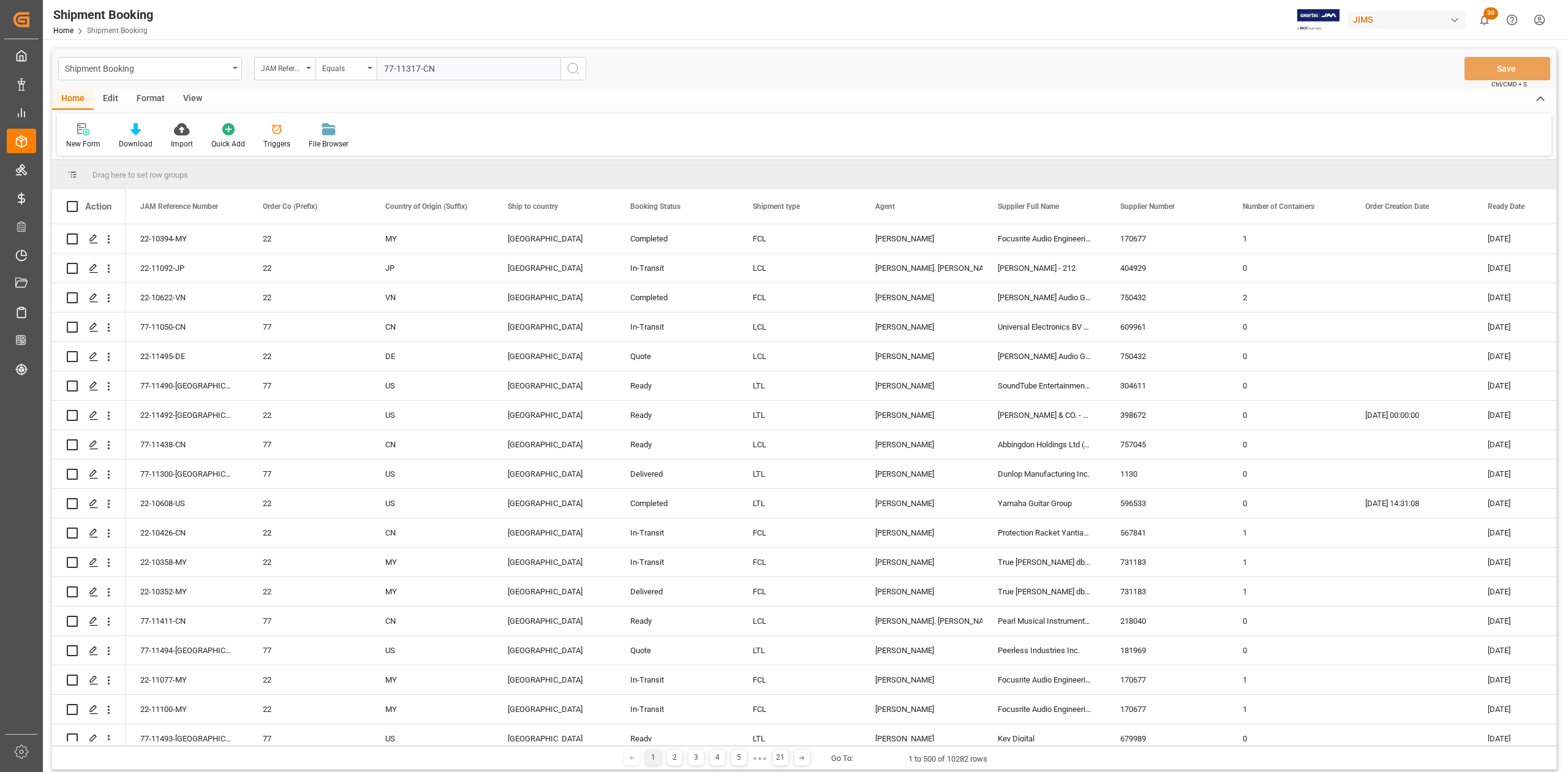
type input "77-11317-CN"
click at [577, 69] on circle "search button" at bounding box center [573, 68] width 10 height 10
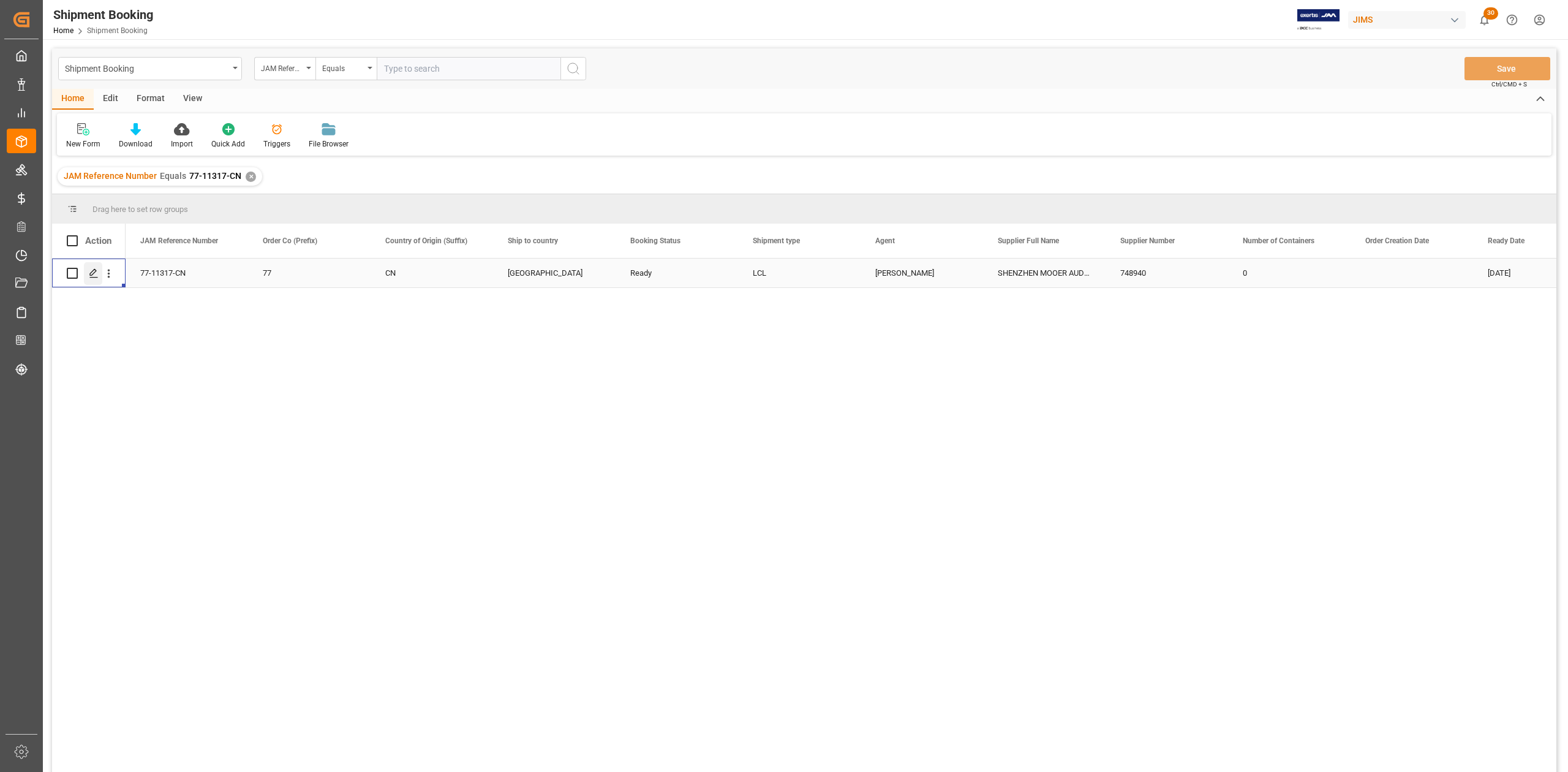
click at [94, 275] on icon "Press SPACE to select this row." at bounding box center [94, 273] width 10 height 10
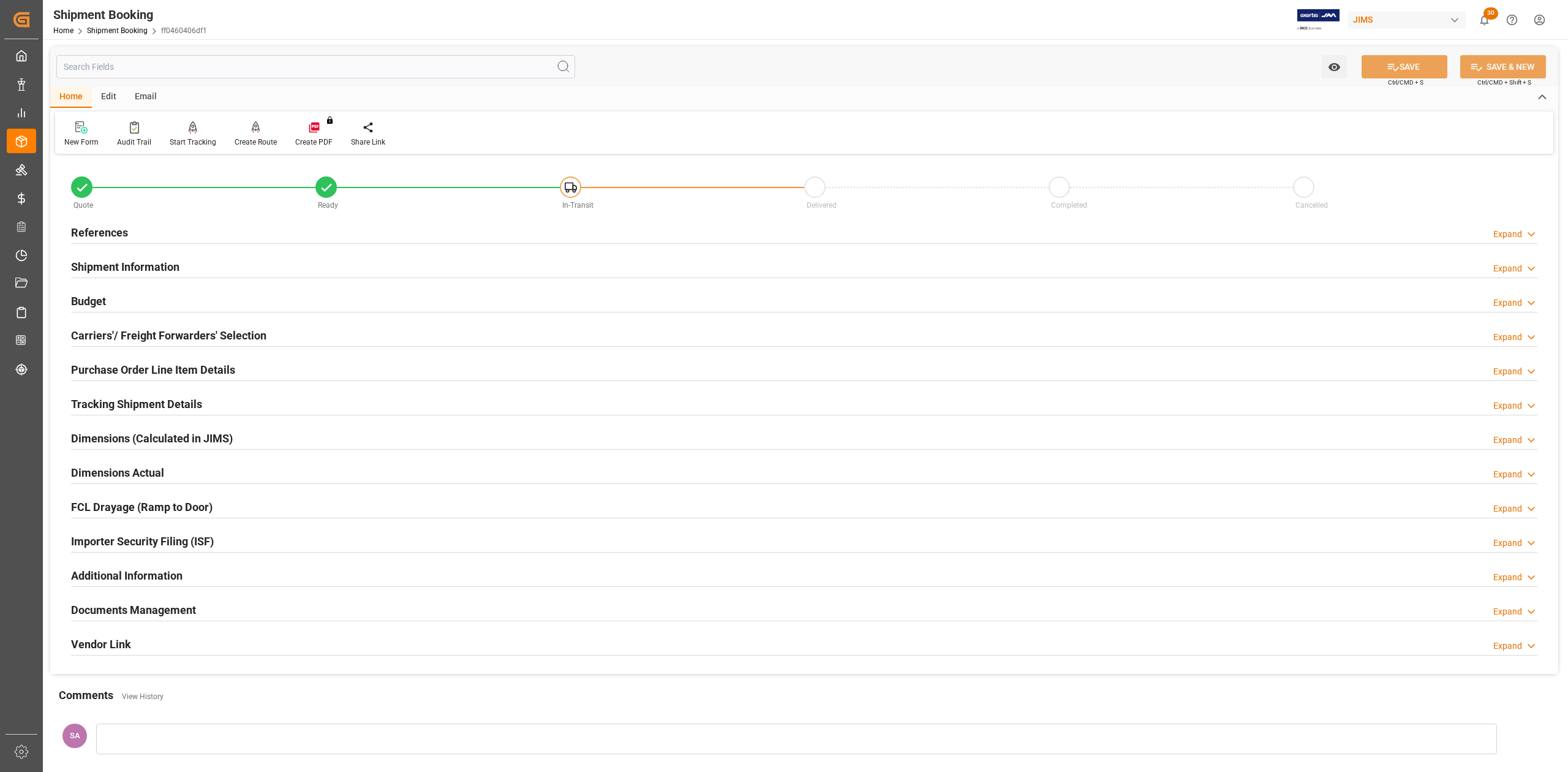
click at [109, 236] on h2 "References" at bounding box center [99, 232] width 57 height 17
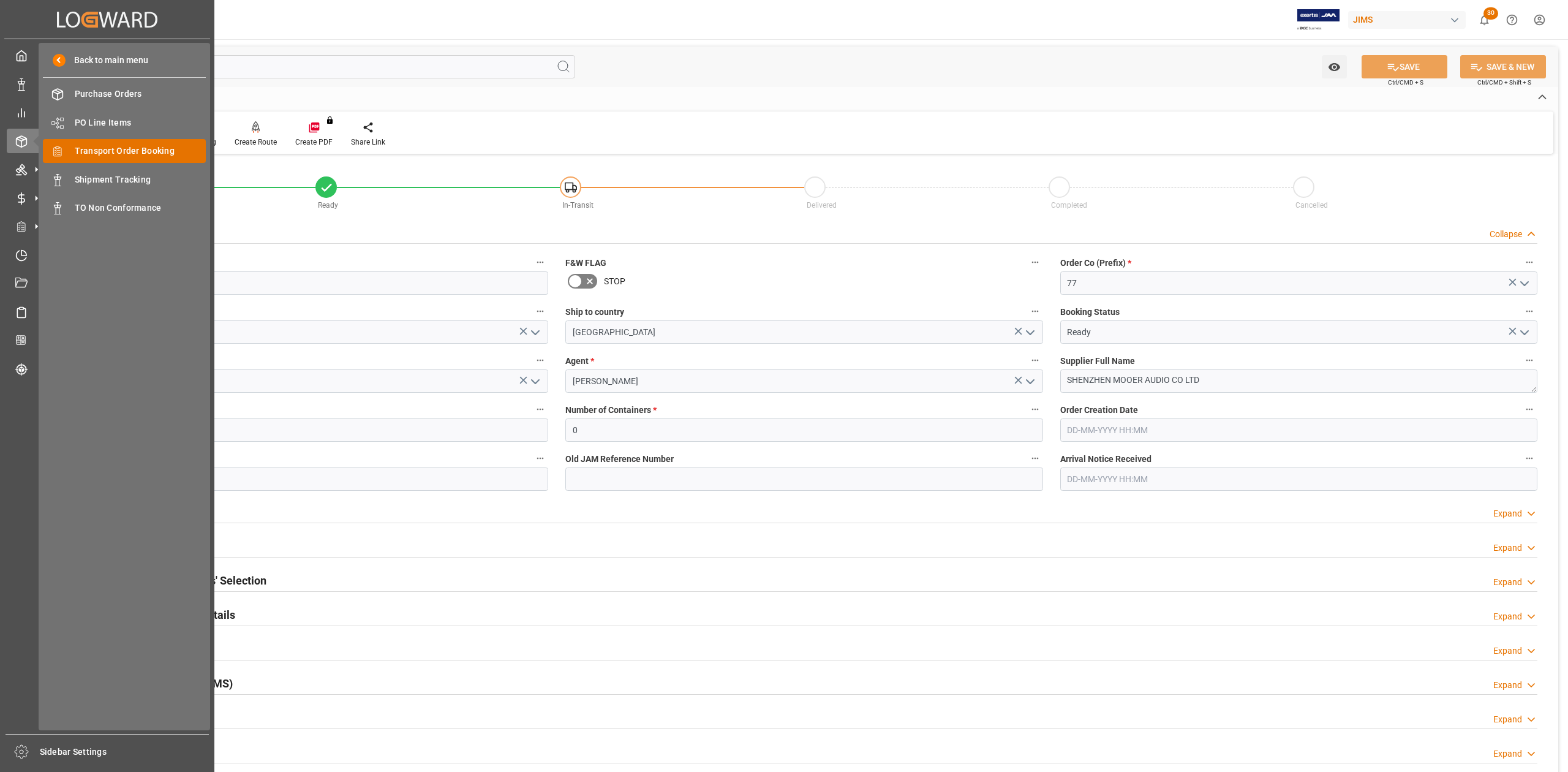
click at [131, 150] on span "Transport Order Booking" at bounding box center [141, 150] width 132 height 13
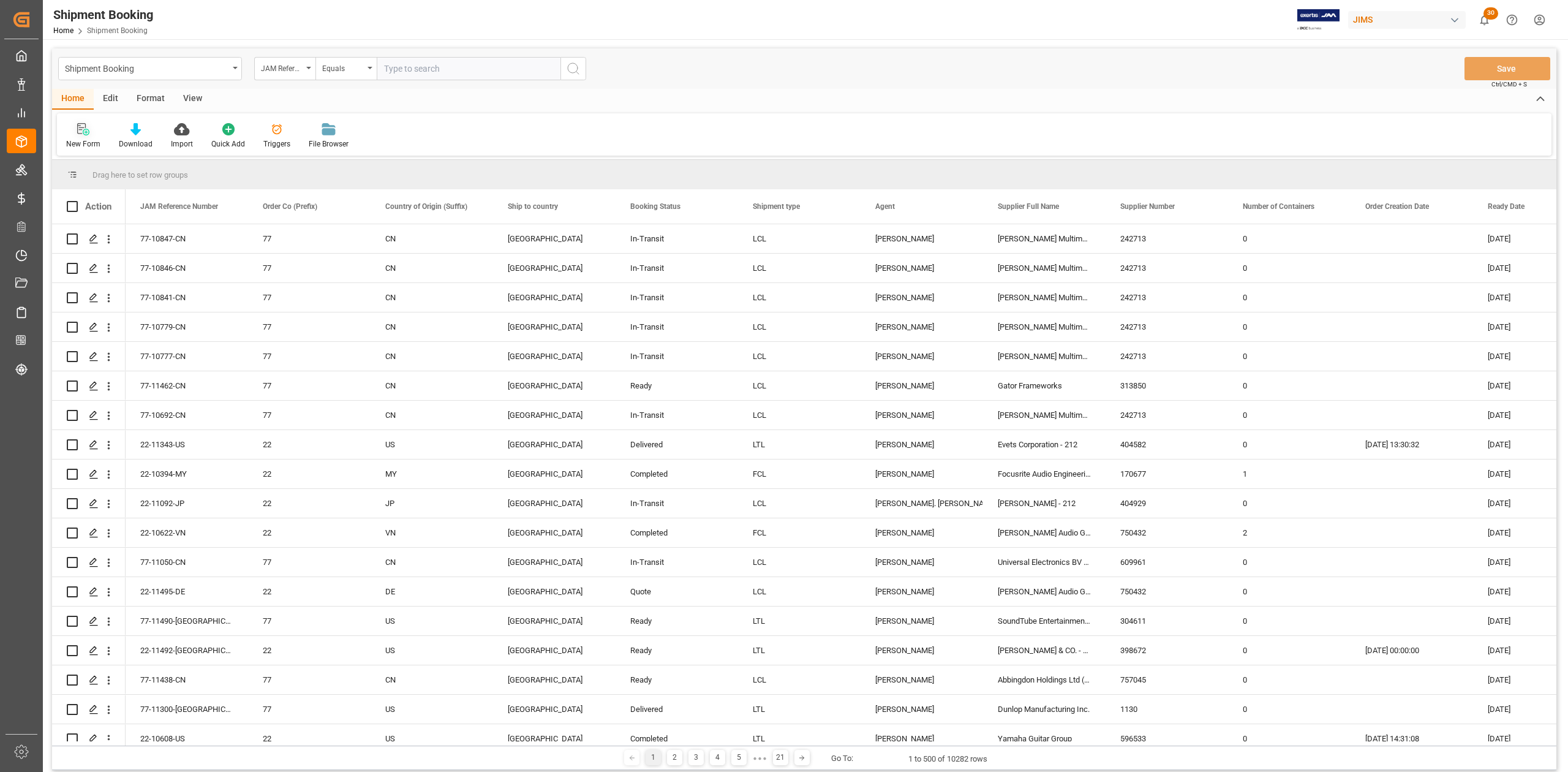
click at [82, 136] on div "New Form" at bounding box center [83, 136] width 53 height 27
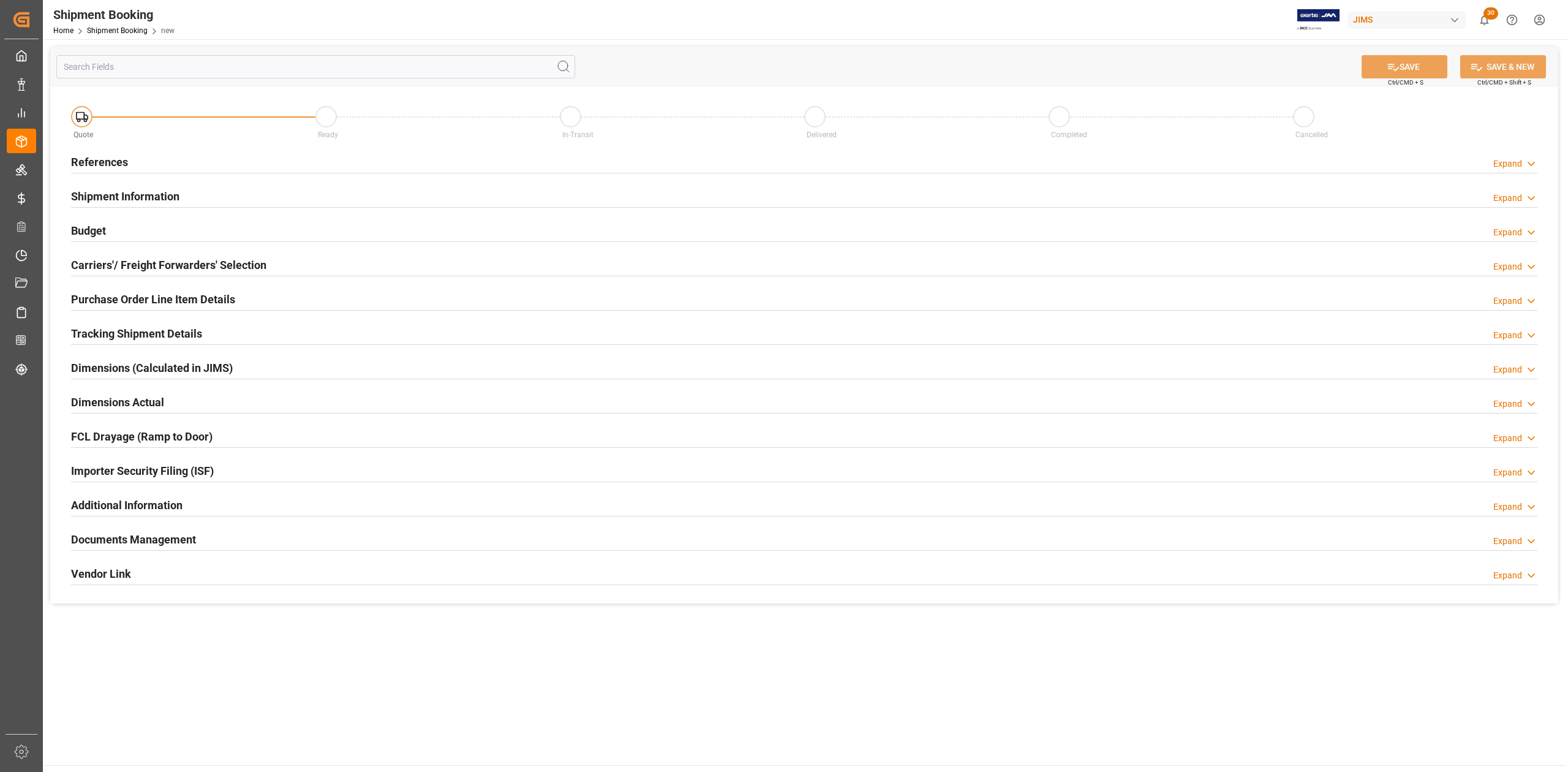
drag, startPoint x: 106, startPoint y: 153, endPoint x: 121, endPoint y: 158, distance: 15.8
click at [106, 154] on h2 "References" at bounding box center [99, 162] width 57 height 17
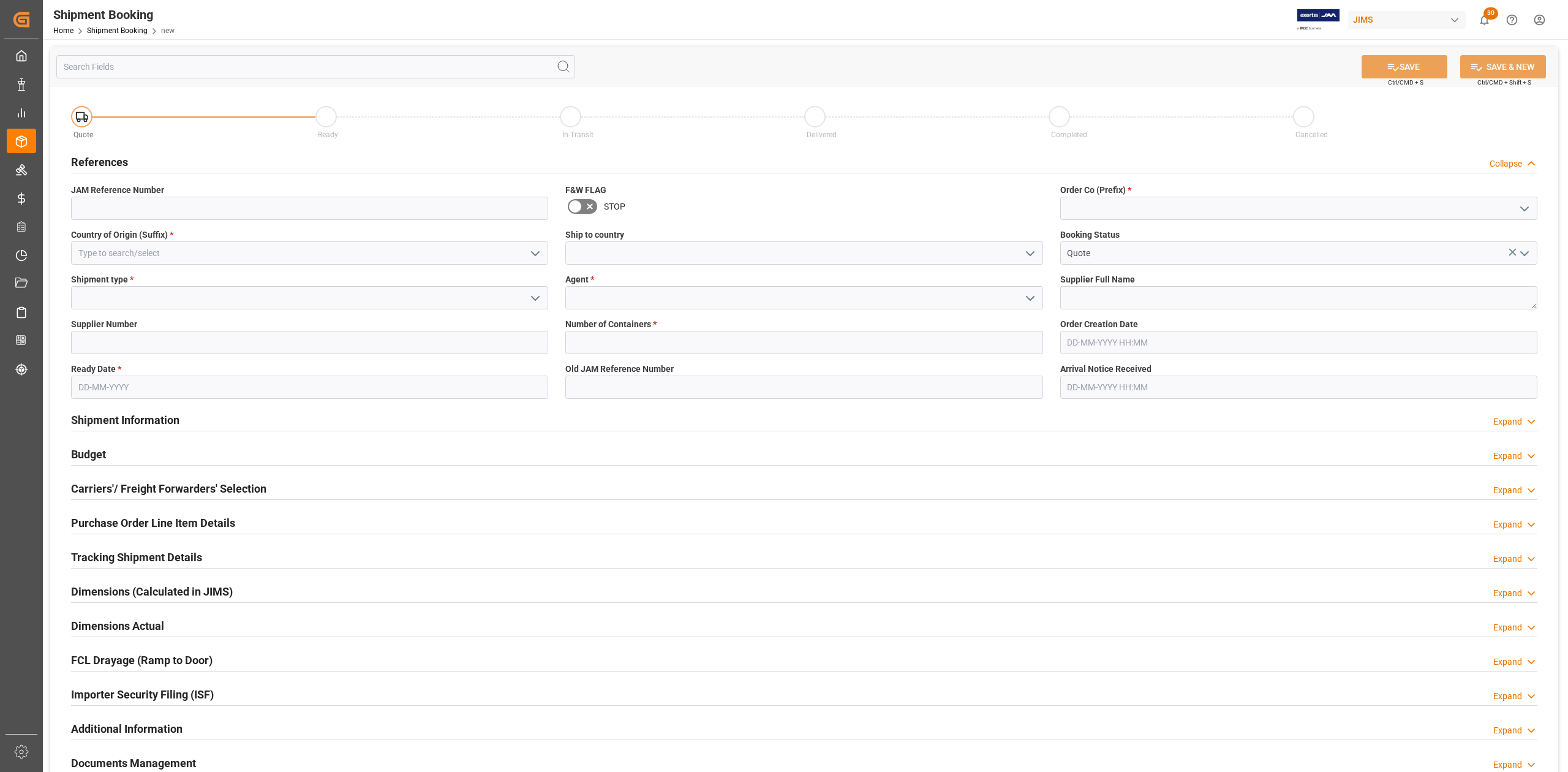
click at [121, 158] on h2 "References" at bounding box center [99, 162] width 57 height 17
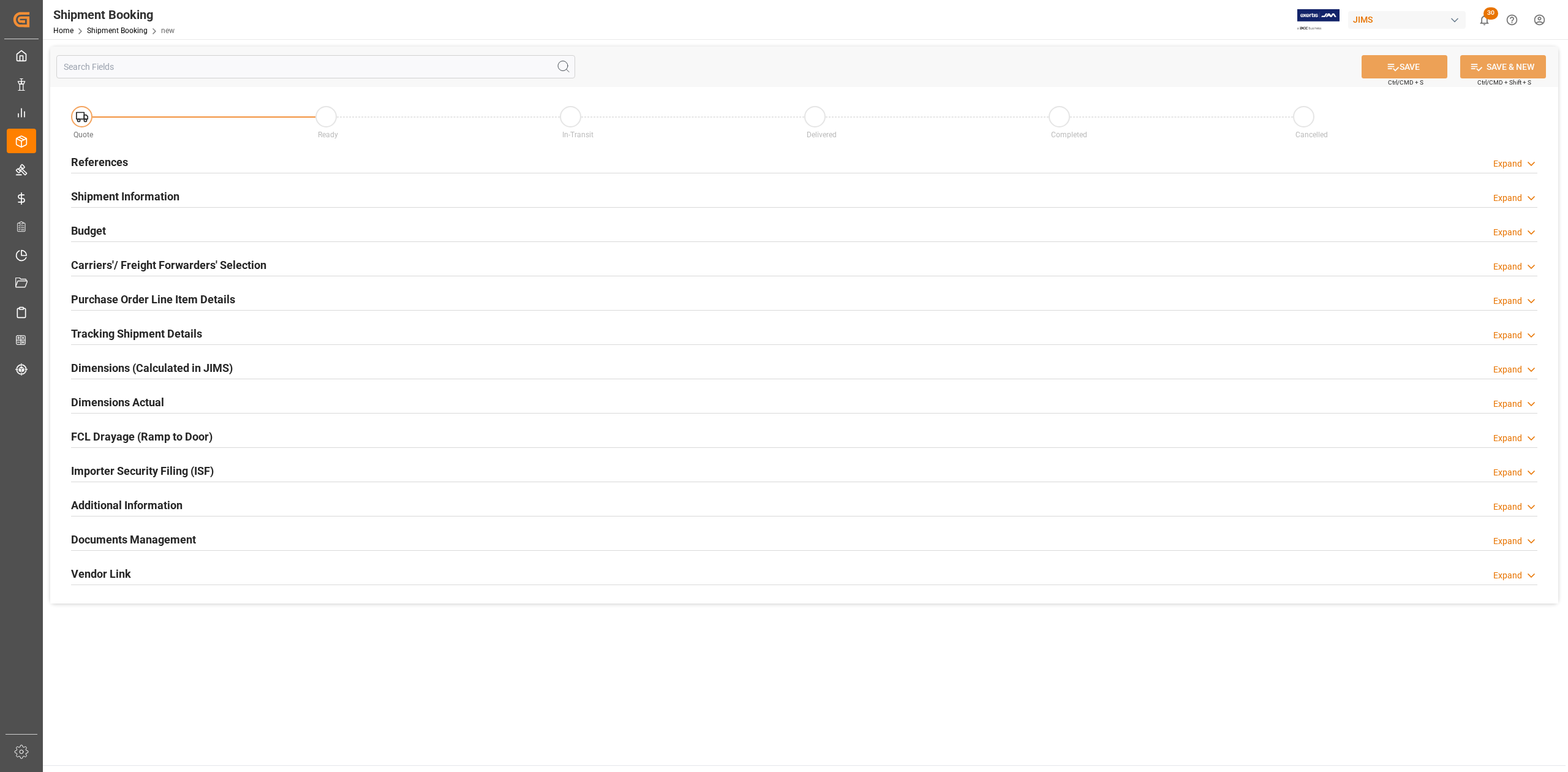
click at [119, 162] on h2 "References" at bounding box center [99, 162] width 57 height 17
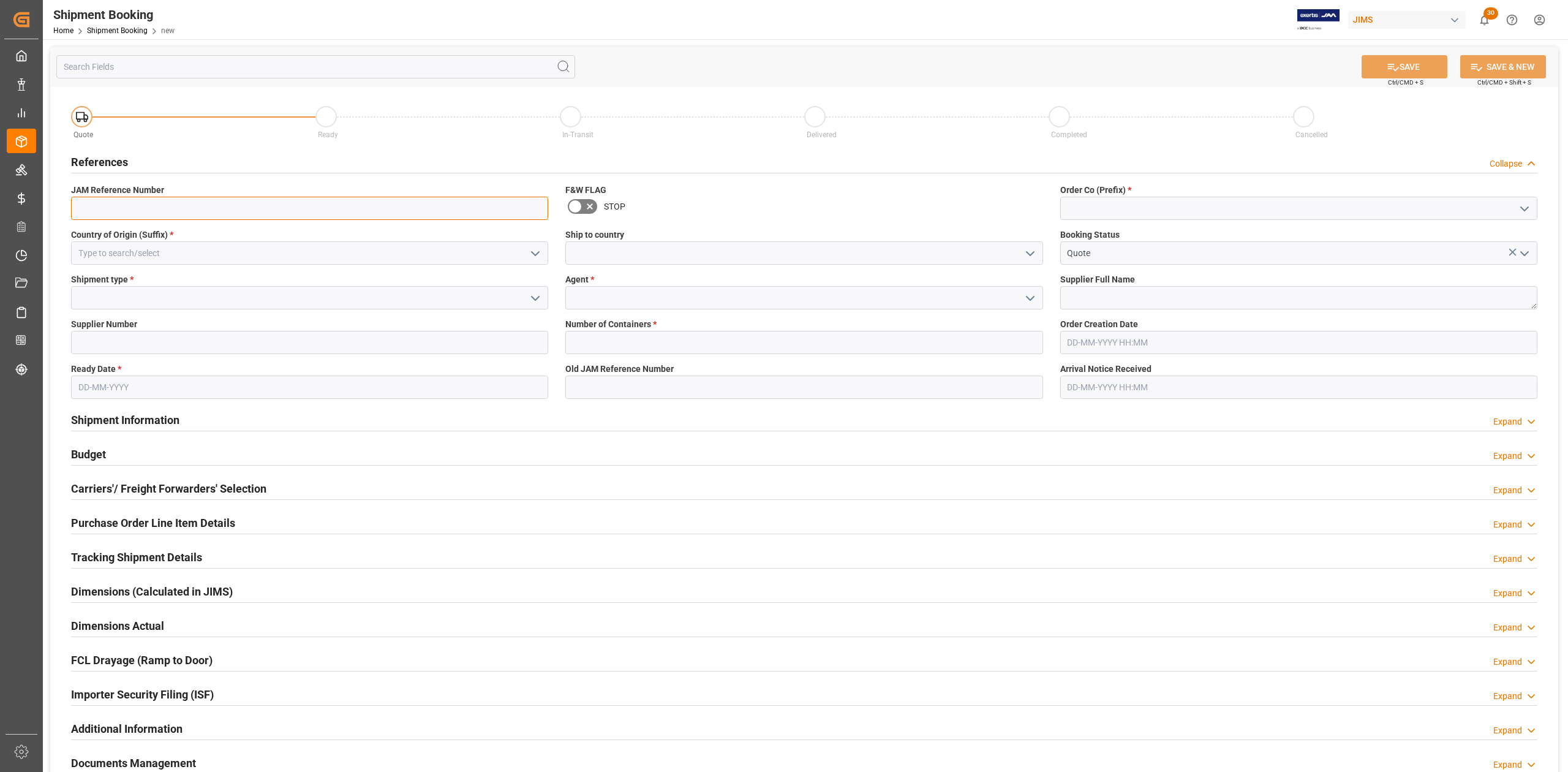
click at [134, 206] on input at bounding box center [309, 208] width 477 height 23
click at [1140, 205] on input at bounding box center [1298, 208] width 477 height 23
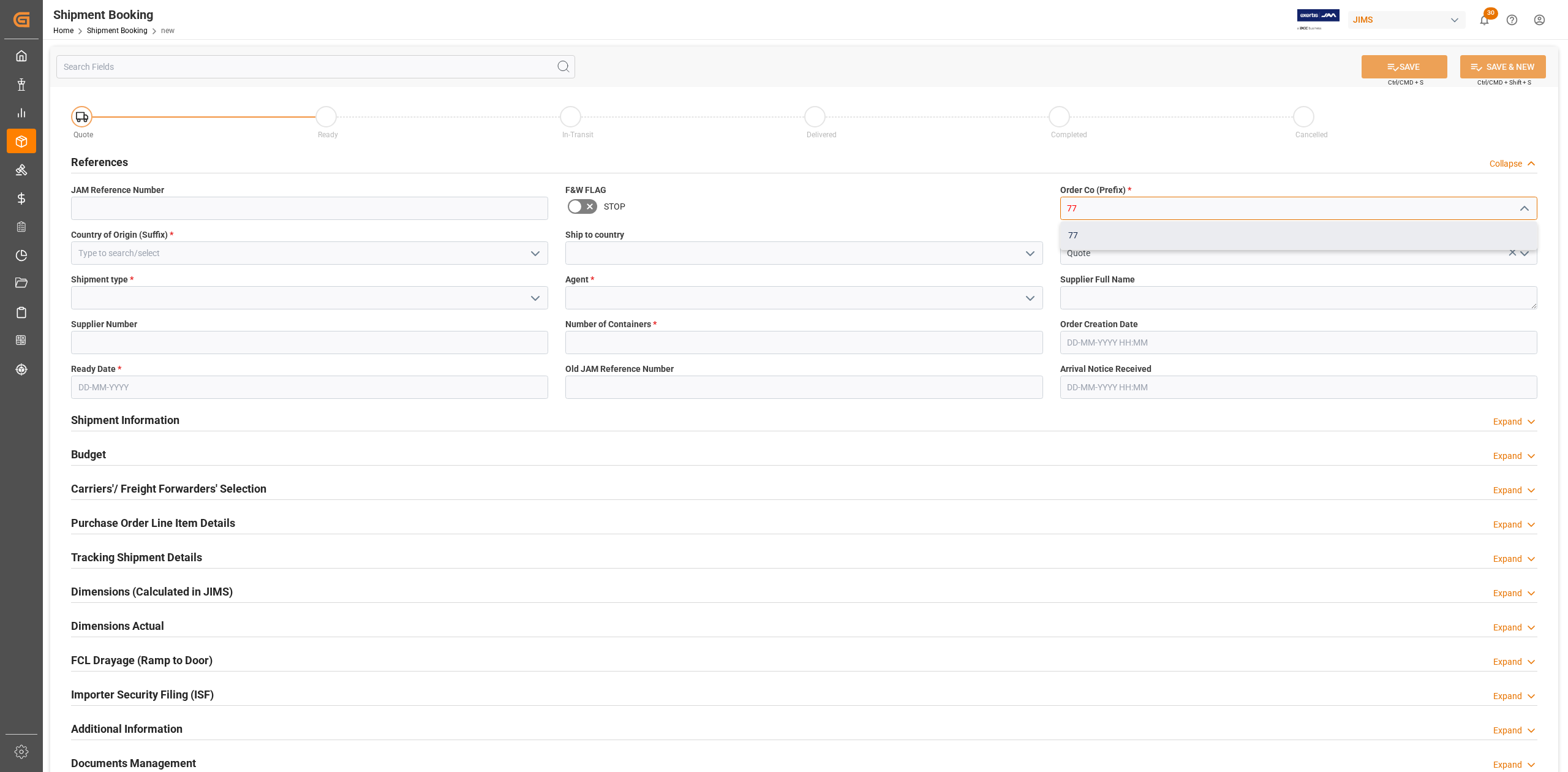
click at [1138, 226] on div "77" at bounding box center [1298, 235] width 476 height 28
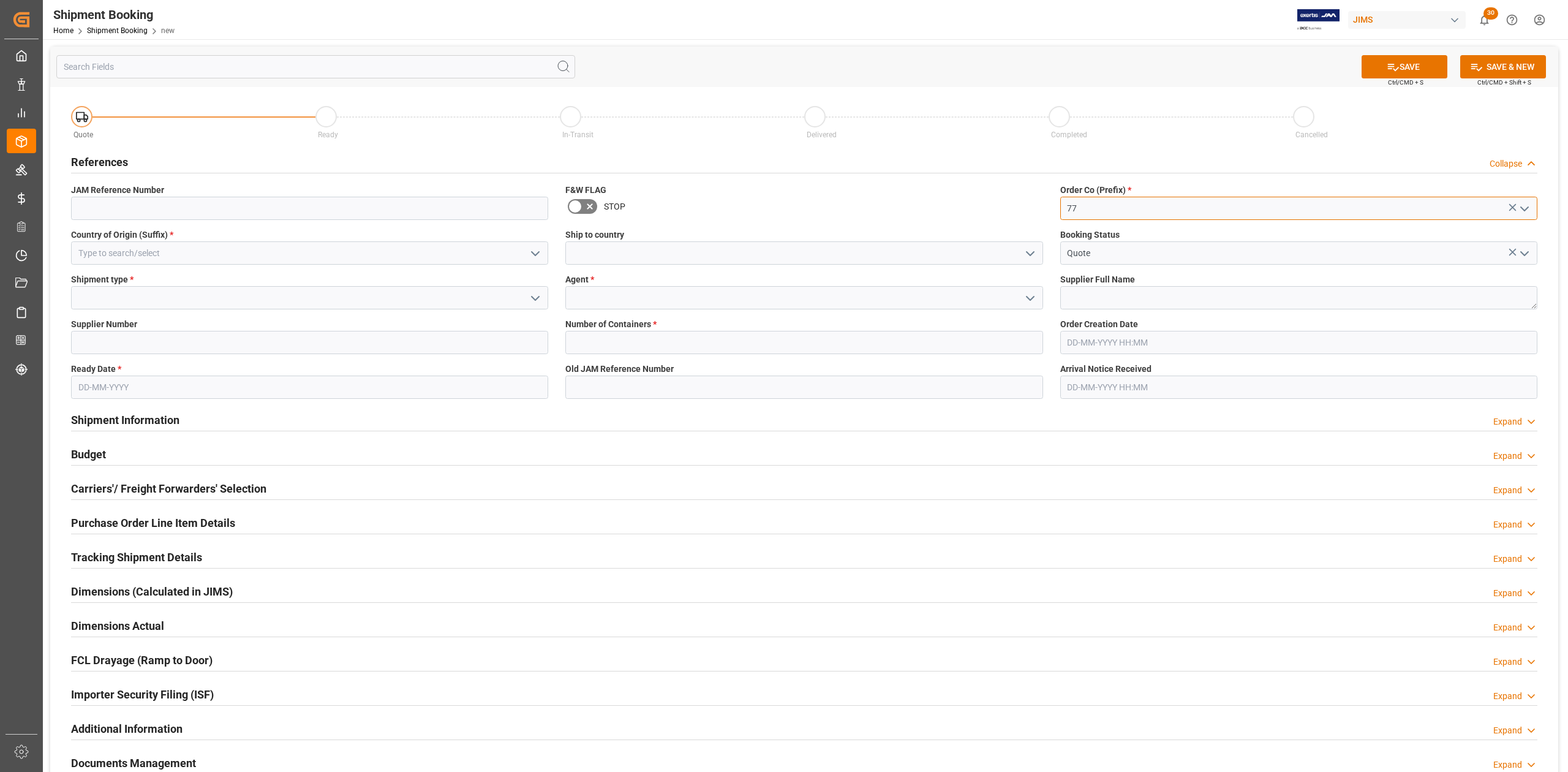
type input "77"
click at [206, 259] on input at bounding box center [309, 253] width 477 height 23
click at [196, 283] on div "JP" at bounding box center [309, 280] width 476 height 28
type input "JP"
click at [604, 254] on input at bounding box center [804, 253] width 477 height 23
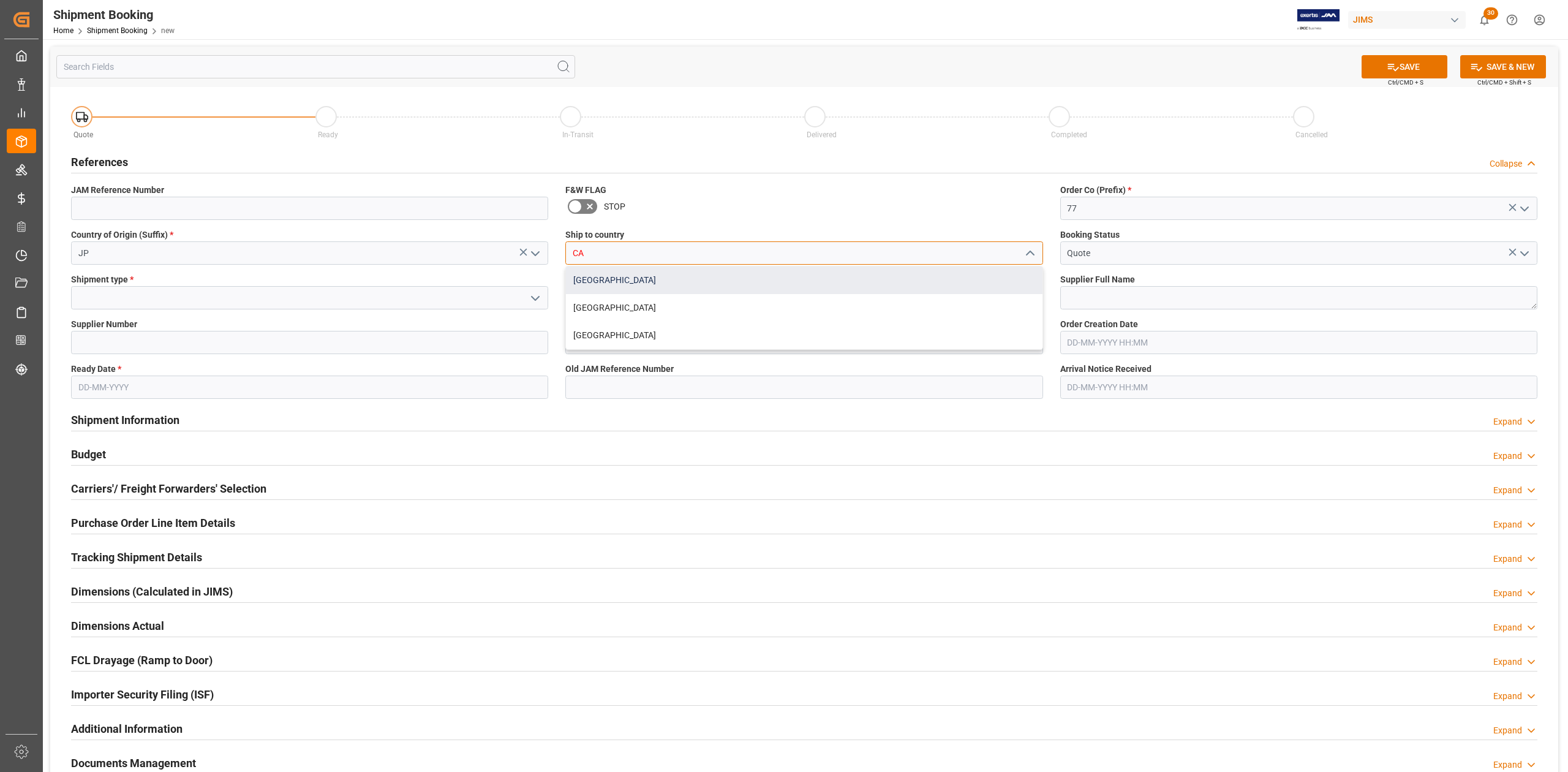
click at [611, 277] on div "[GEOGRAPHIC_DATA]" at bounding box center [804, 280] width 476 height 28
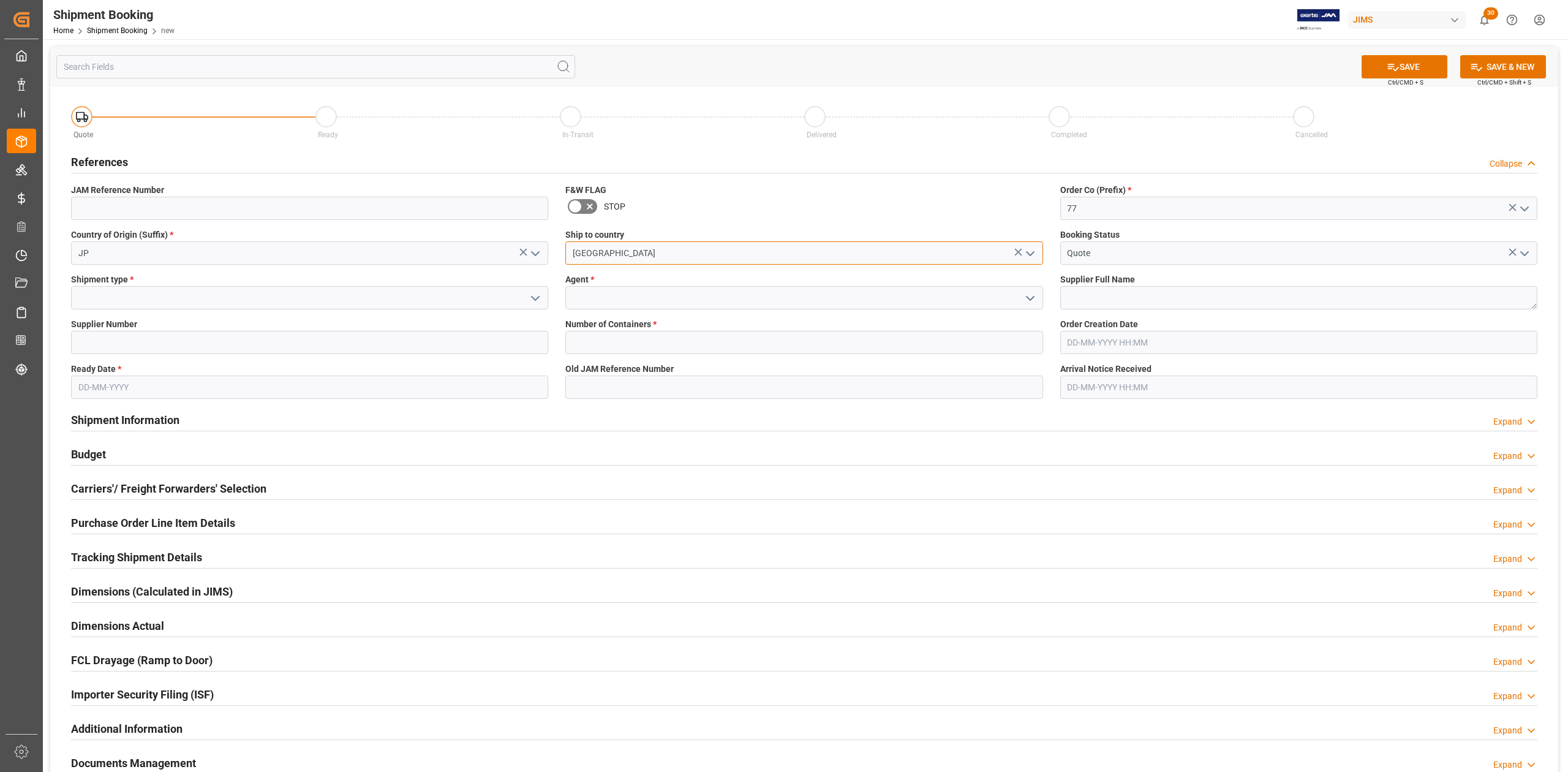
type input "[GEOGRAPHIC_DATA]"
click at [91, 292] on input at bounding box center [309, 298] width 477 height 23
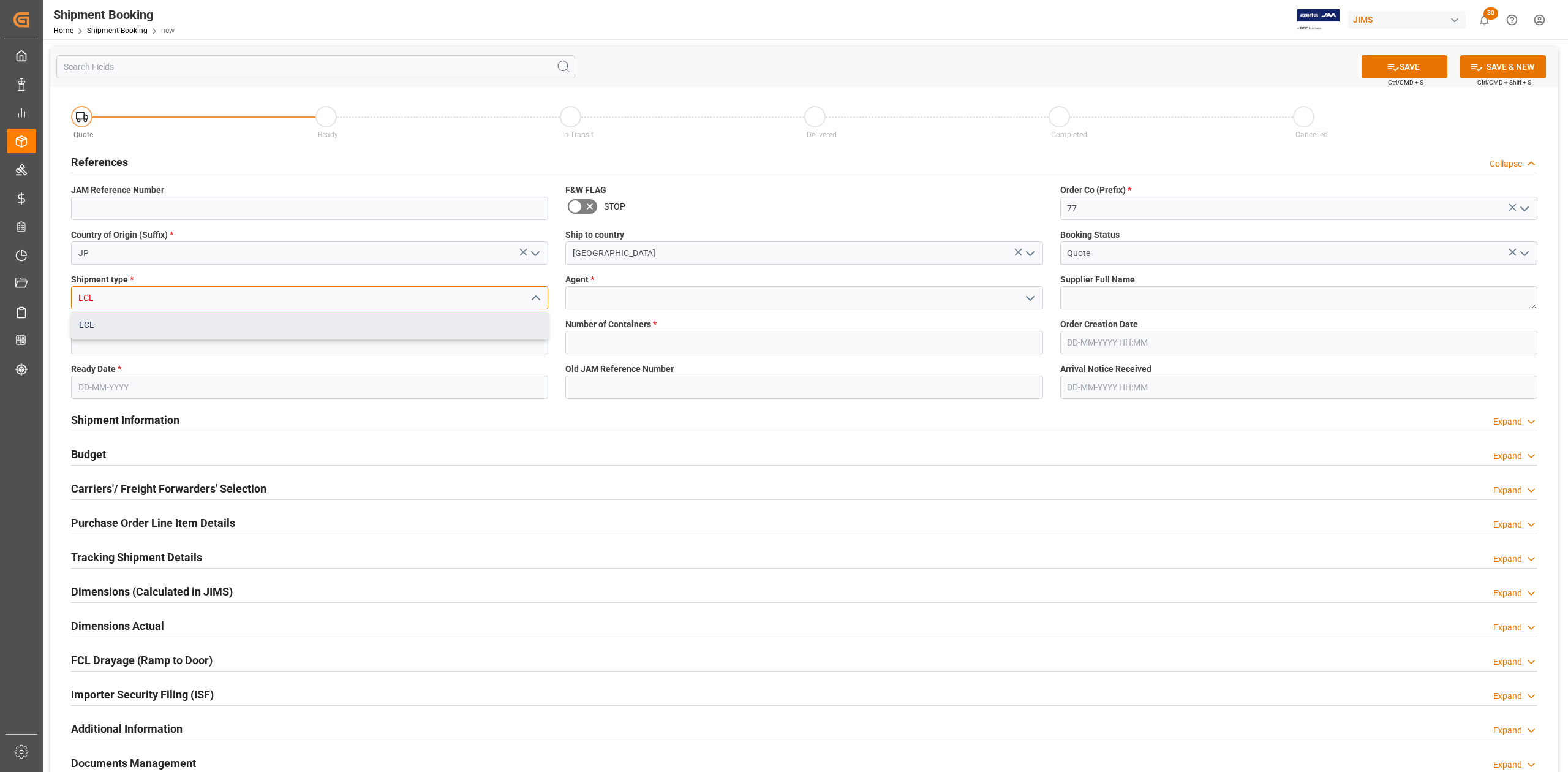
click at [219, 337] on div "LCL" at bounding box center [309, 325] width 476 height 28
type input "LCL"
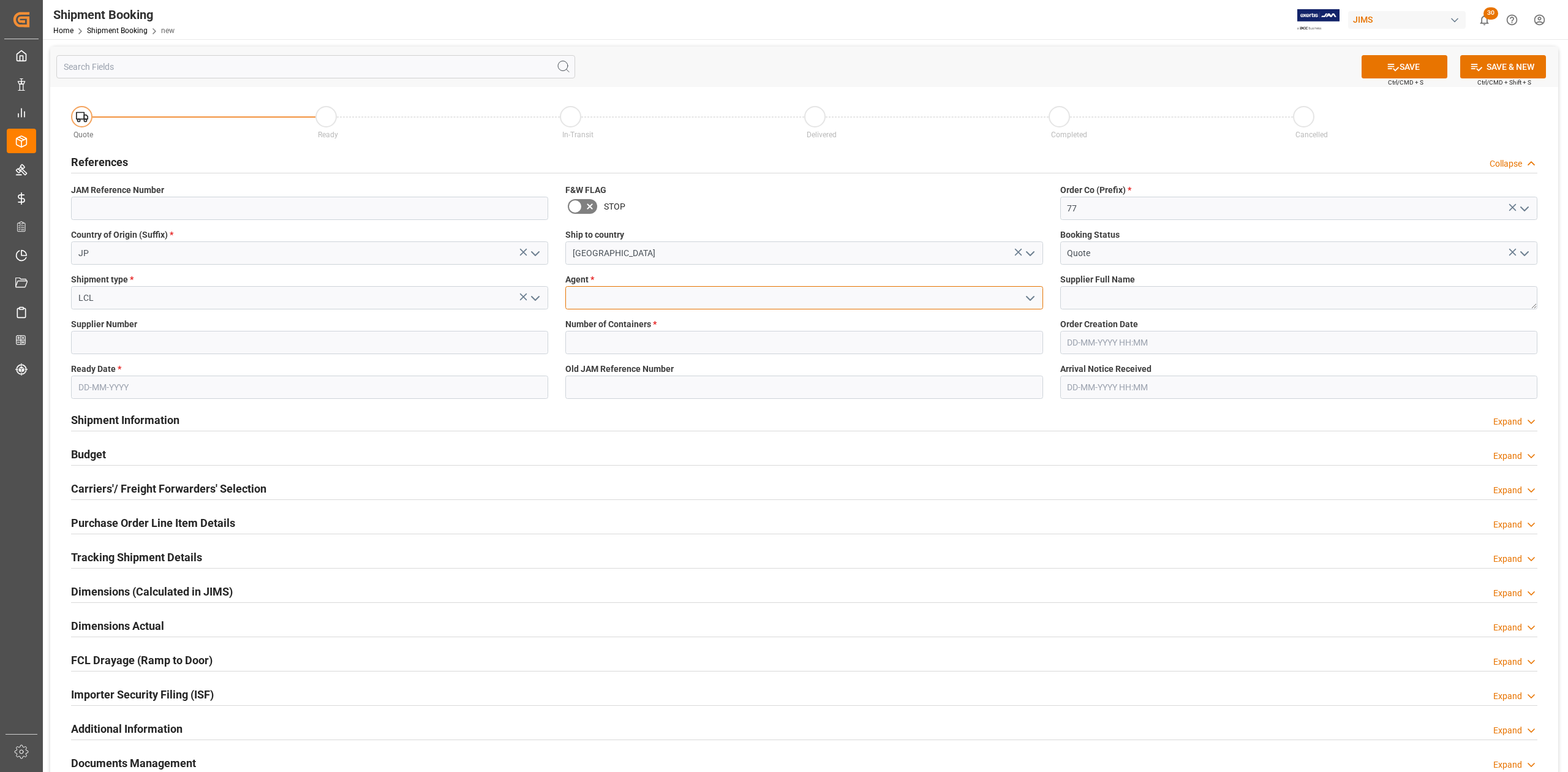
click at [604, 300] on input at bounding box center [804, 298] width 477 height 23
click at [653, 322] on div "[PERSON_NAME]" at bounding box center [804, 325] width 476 height 28
type input "[PERSON_NAME]"
click at [1143, 294] on textarea at bounding box center [1298, 298] width 477 height 23
click at [229, 341] on input at bounding box center [309, 343] width 477 height 23
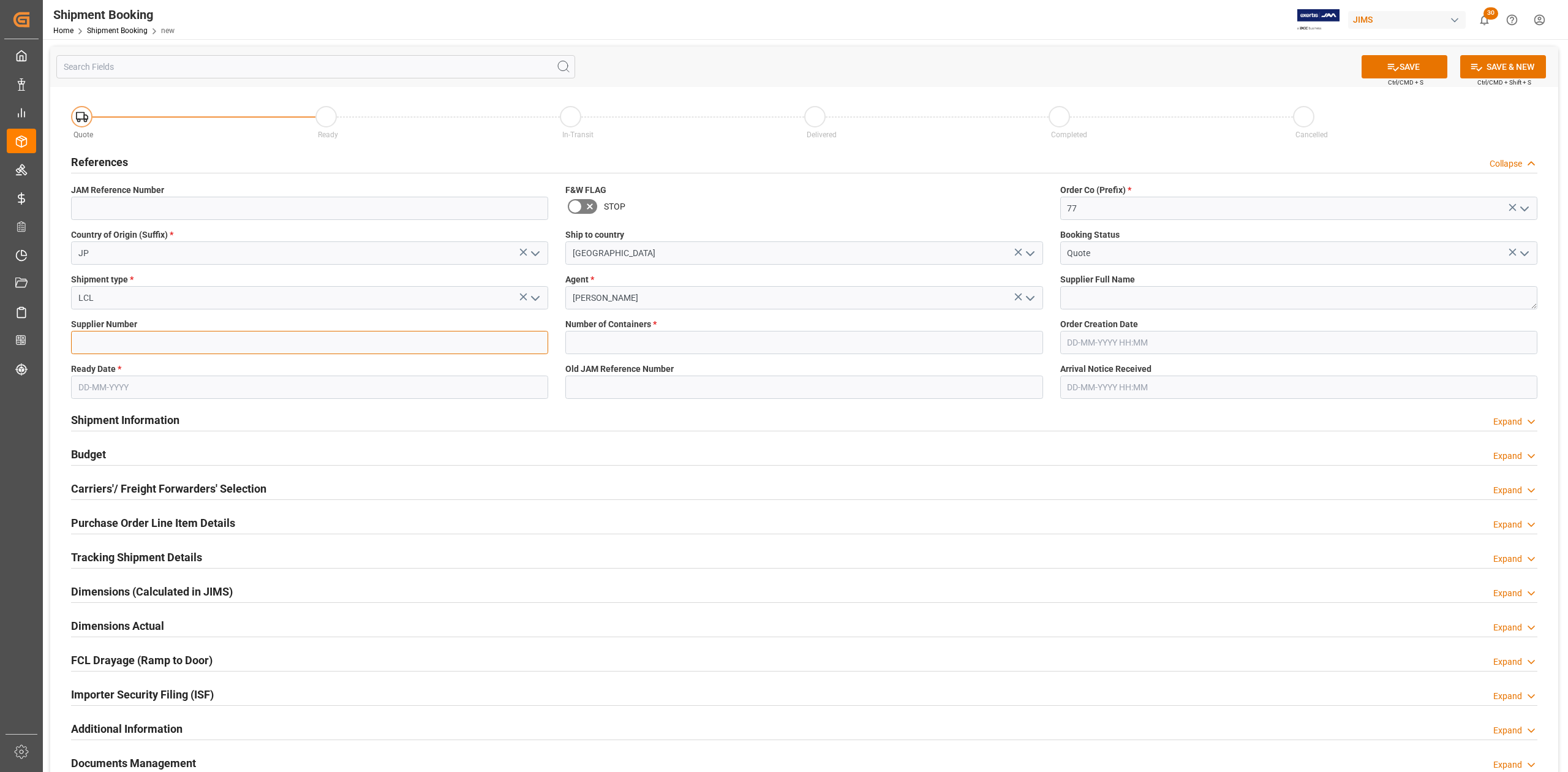
paste input "573088"
type input "573088"
click at [1162, 298] on textarea at bounding box center [1298, 298] width 477 height 23
paste textarea "ESP [GEOGRAPHIC_DATA]"
type textarea "ESP [GEOGRAPHIC_DATA]"
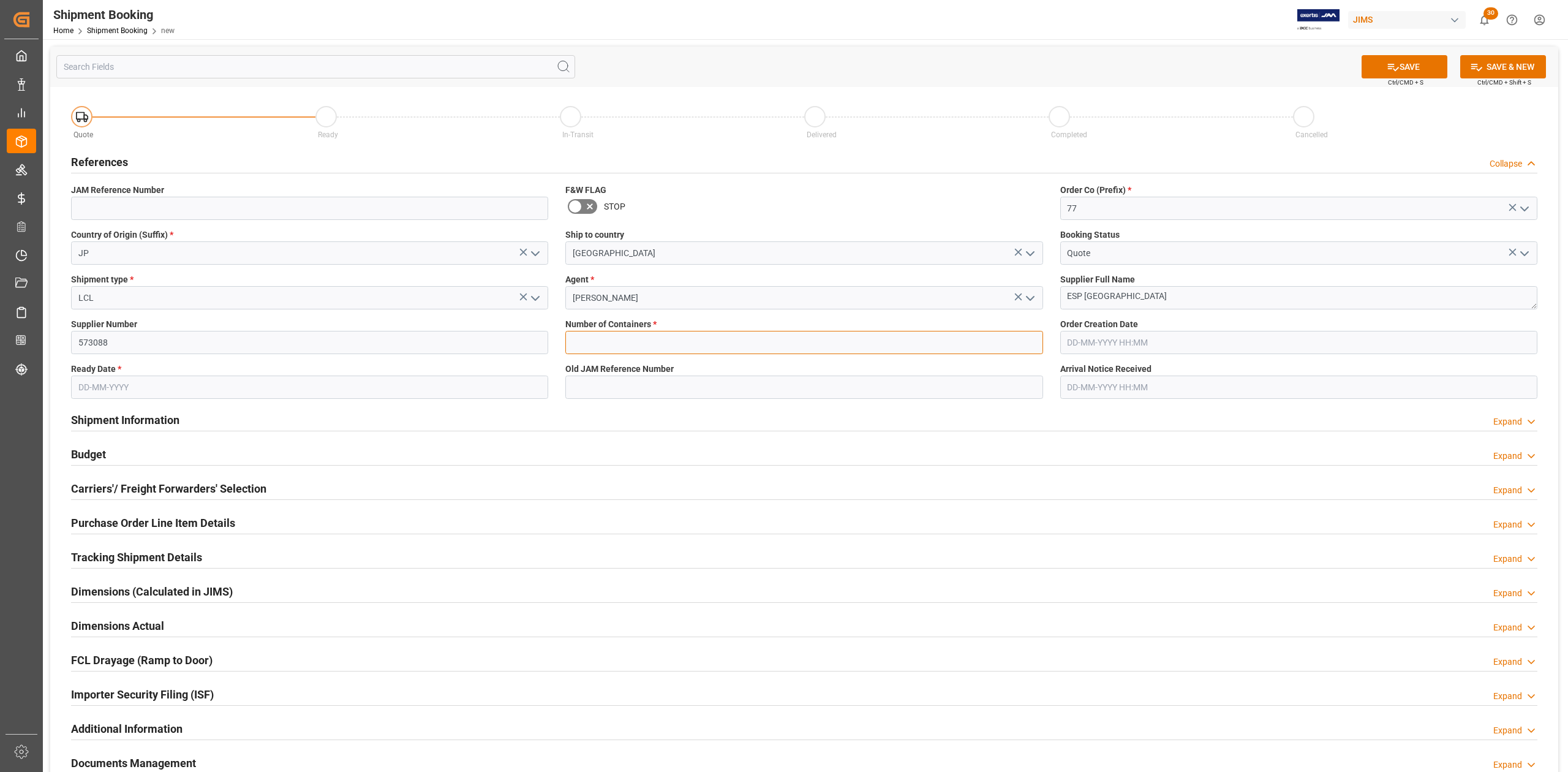
click at [855, 345] on input "text" at bounding box center [804, 343] width 477 height 23
type input "0"
click at [169, 385] on input "text" at bounding box center [309, 388] width 477 height 23
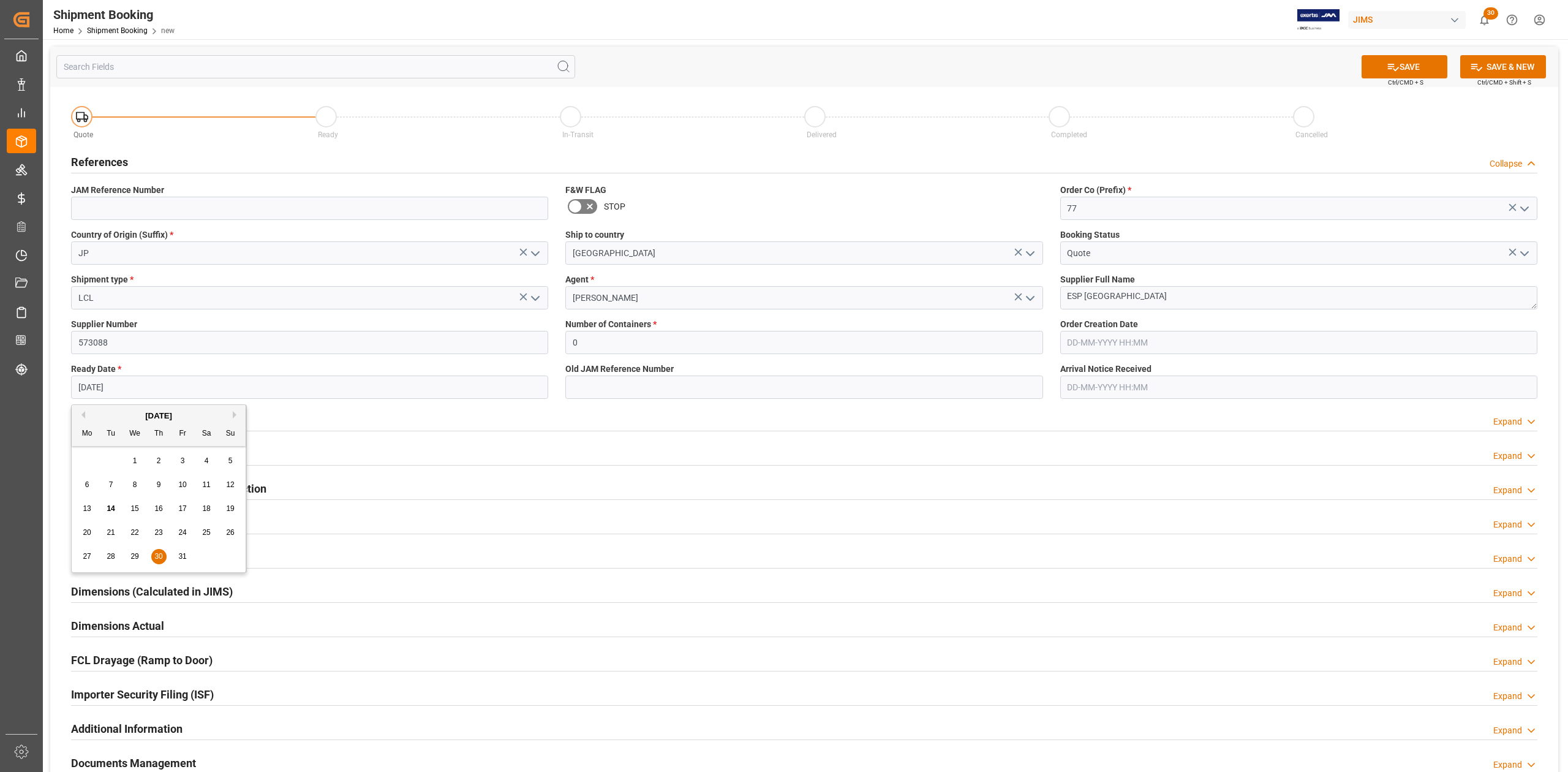
type input "[DATE]"
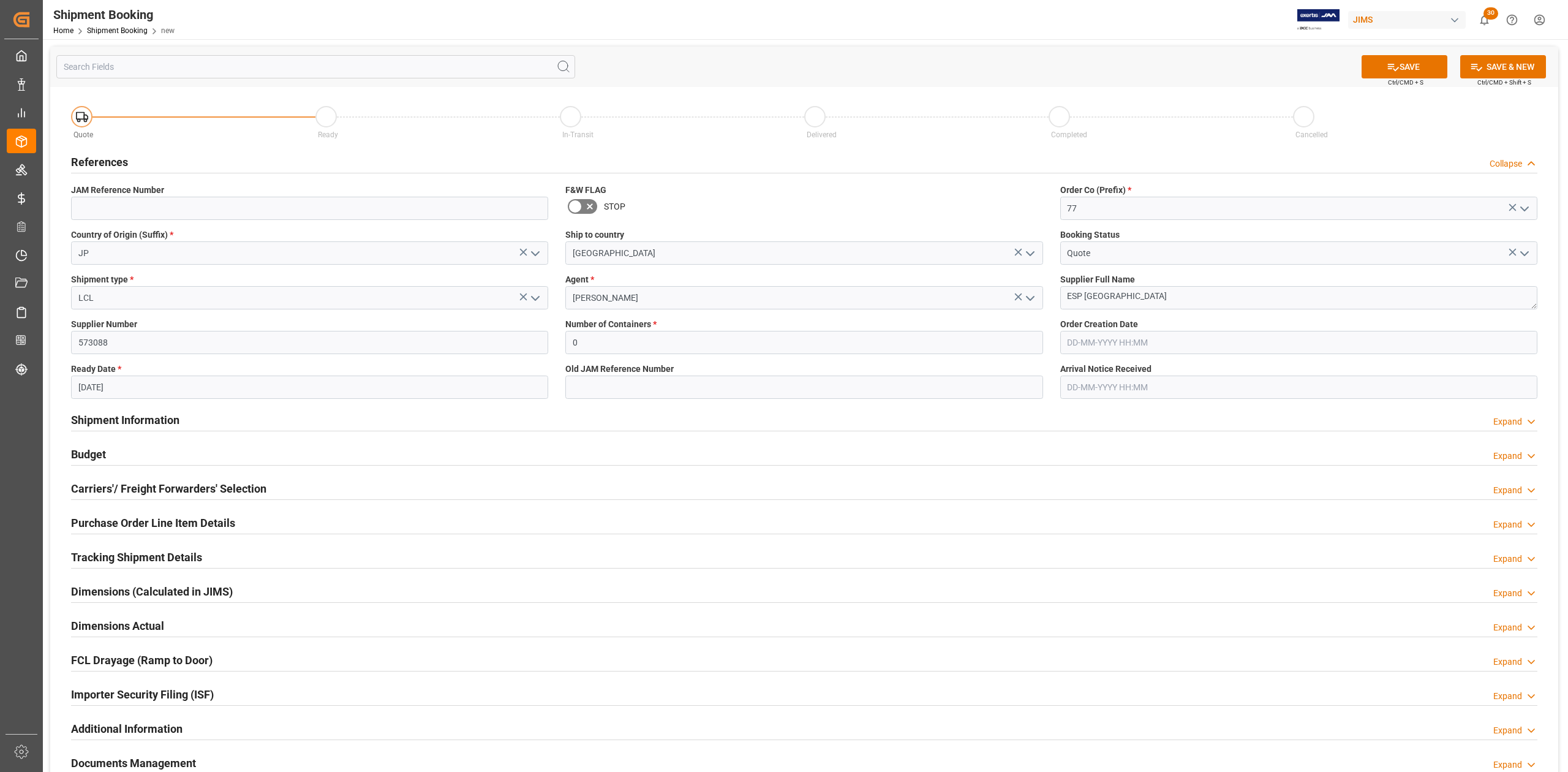
click at [1416, 52] on div "SAVE Ctrl/CMD + S SAVE & NEW Ctrl/CMD + Shift + S" at bounding box center [804, 67] width 1508 height 41
click at [1417, 60] on button "SAVE" at bounding box center [1405, 67] width 86 height 23
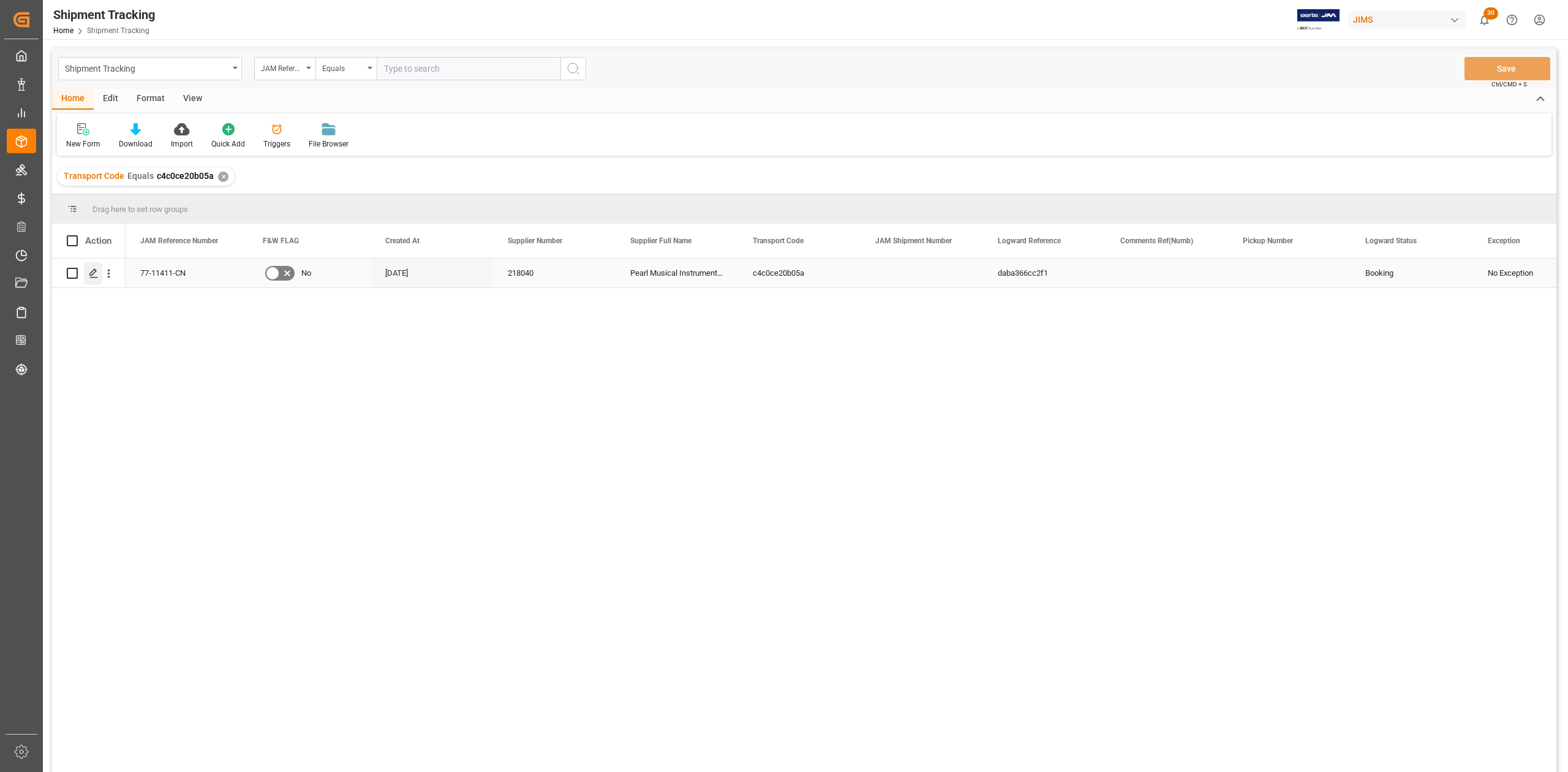
click at [96, 279] on div "Press SPACE to select this row." at bounding box center [93, 273] width 18 height 23
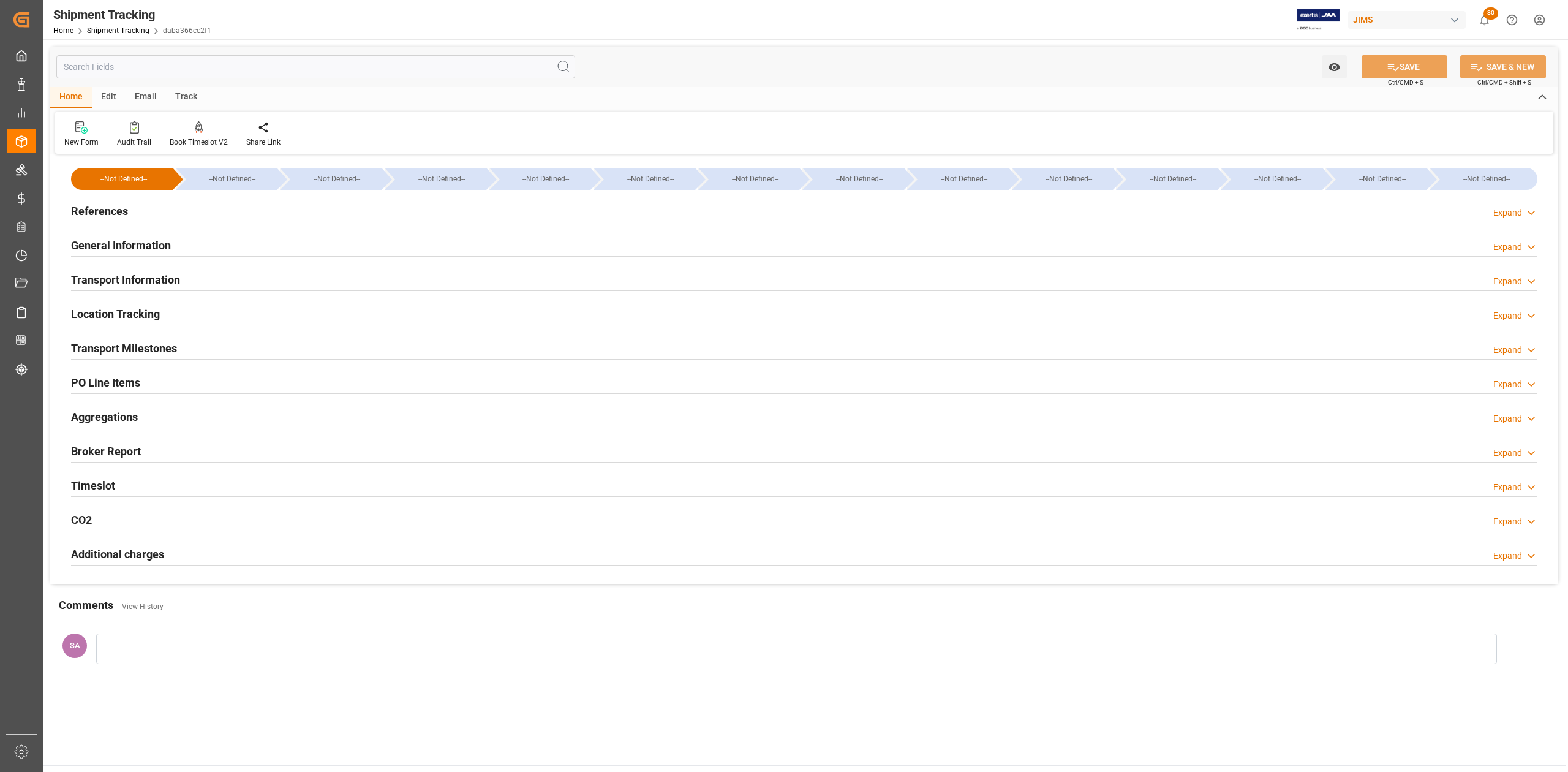
click at [145, 351] on h2 "Transport Milestones" at bounding box center [124, 348] width 106 height 17
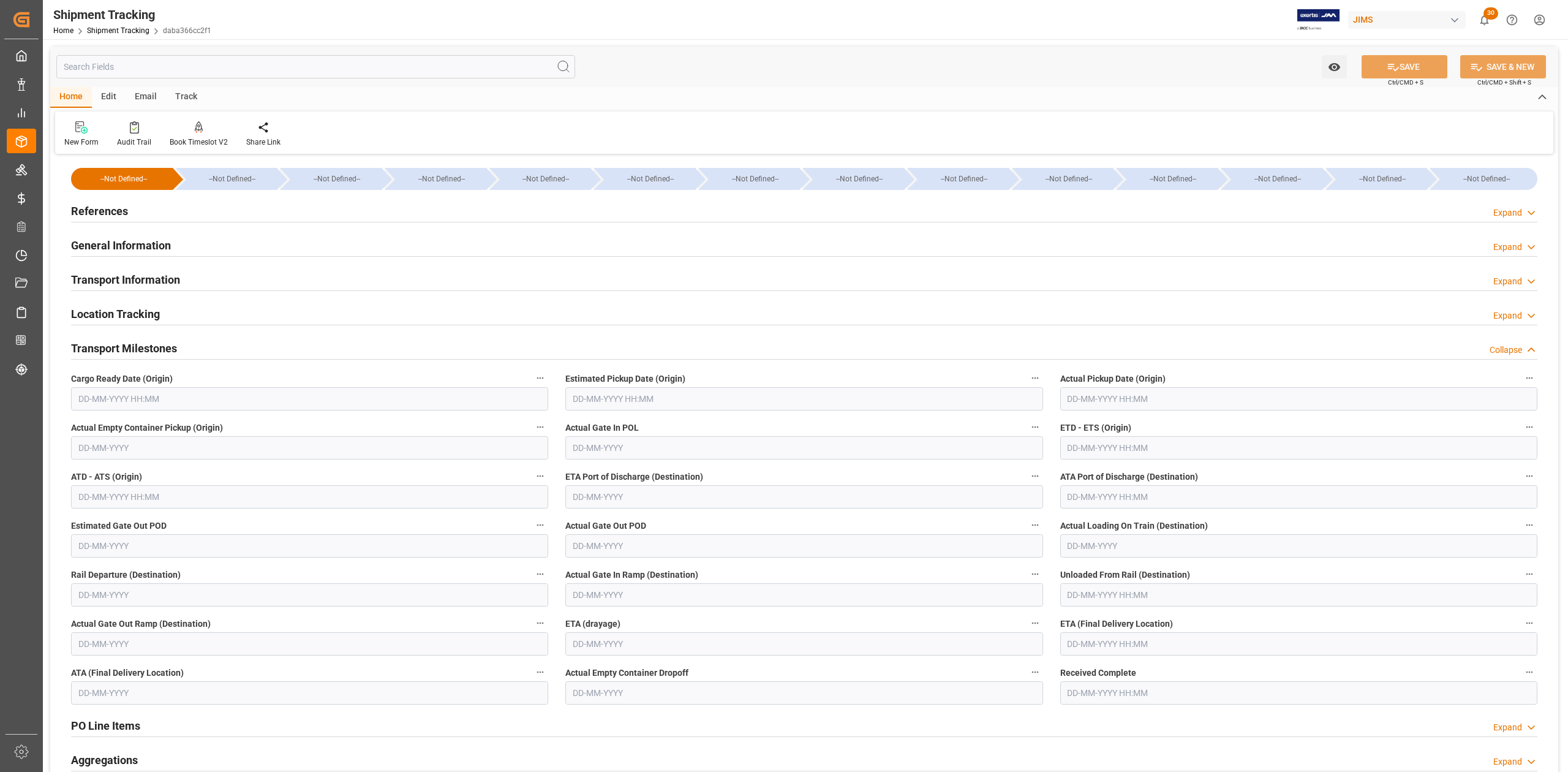
click at [176, 395] on input "text" at bounding box center [309, 399] width 477 height 23
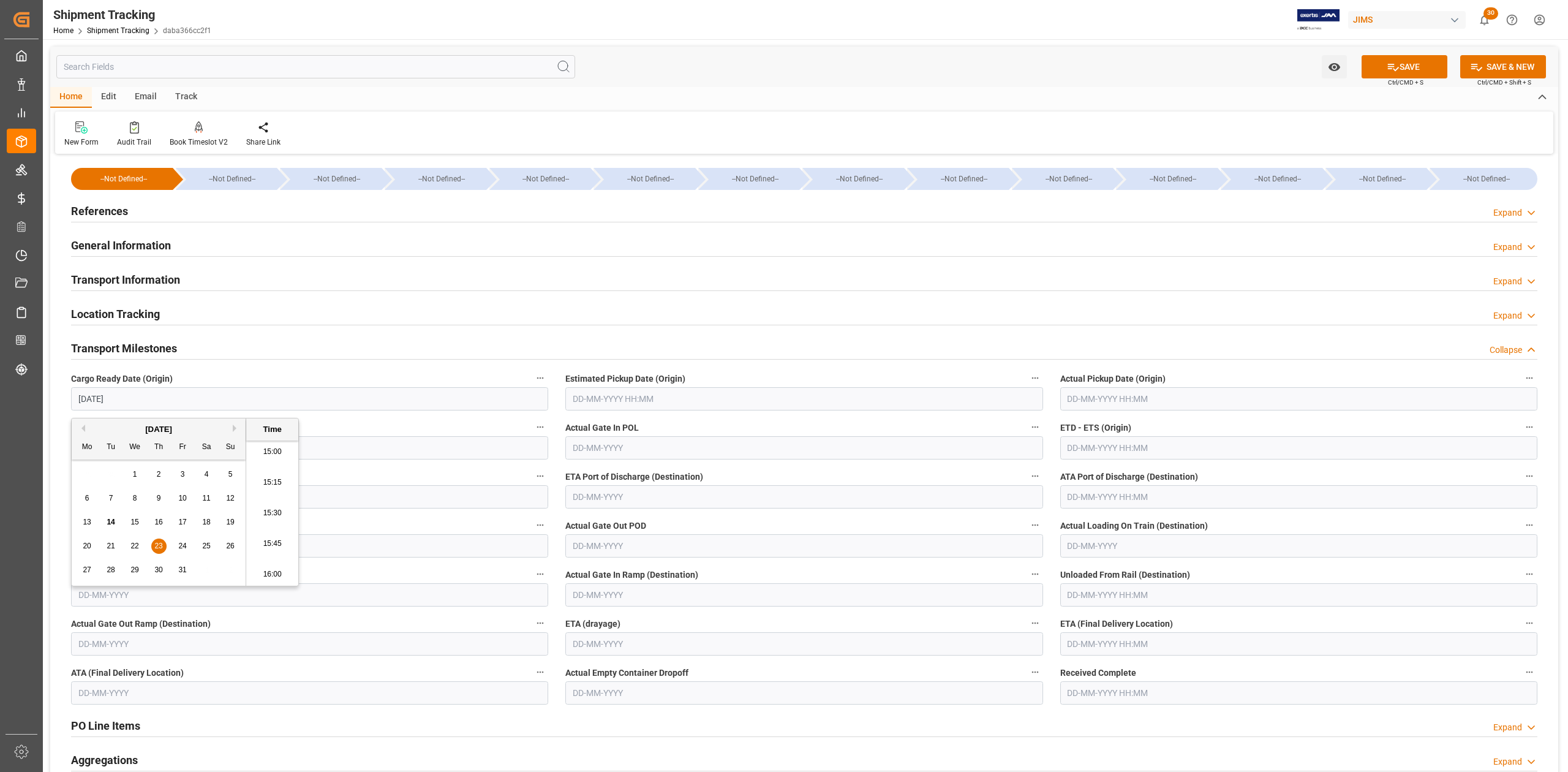
click at [662, 399] on input "text" at bounding box center [804, 399] width 477 height 23
type input "[DATE] 00:00"
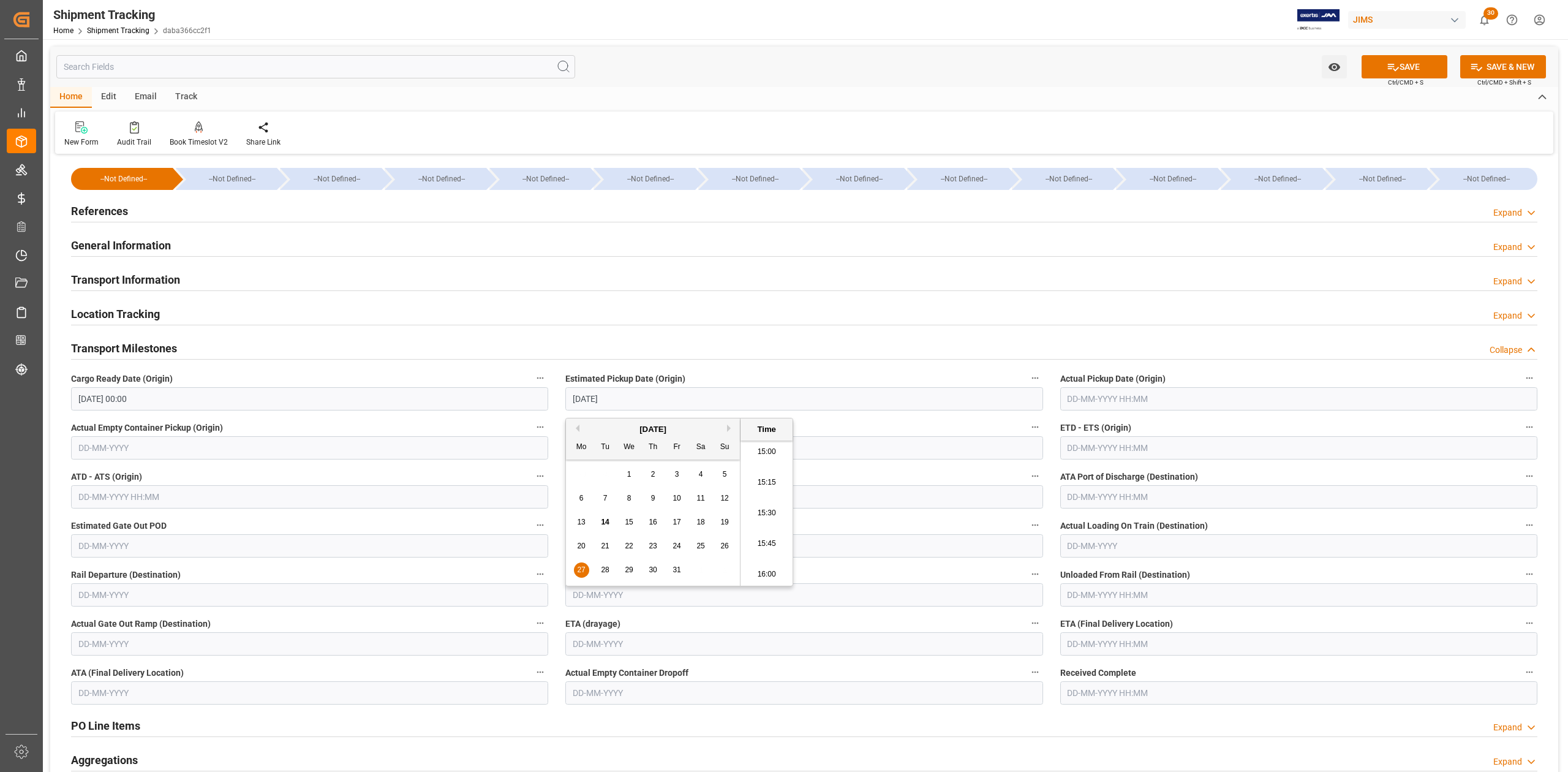
click at [1085, 448] on input "text" at bounding box center [1298, 448] width 477 height 23
type input "[DATE] 00:00"
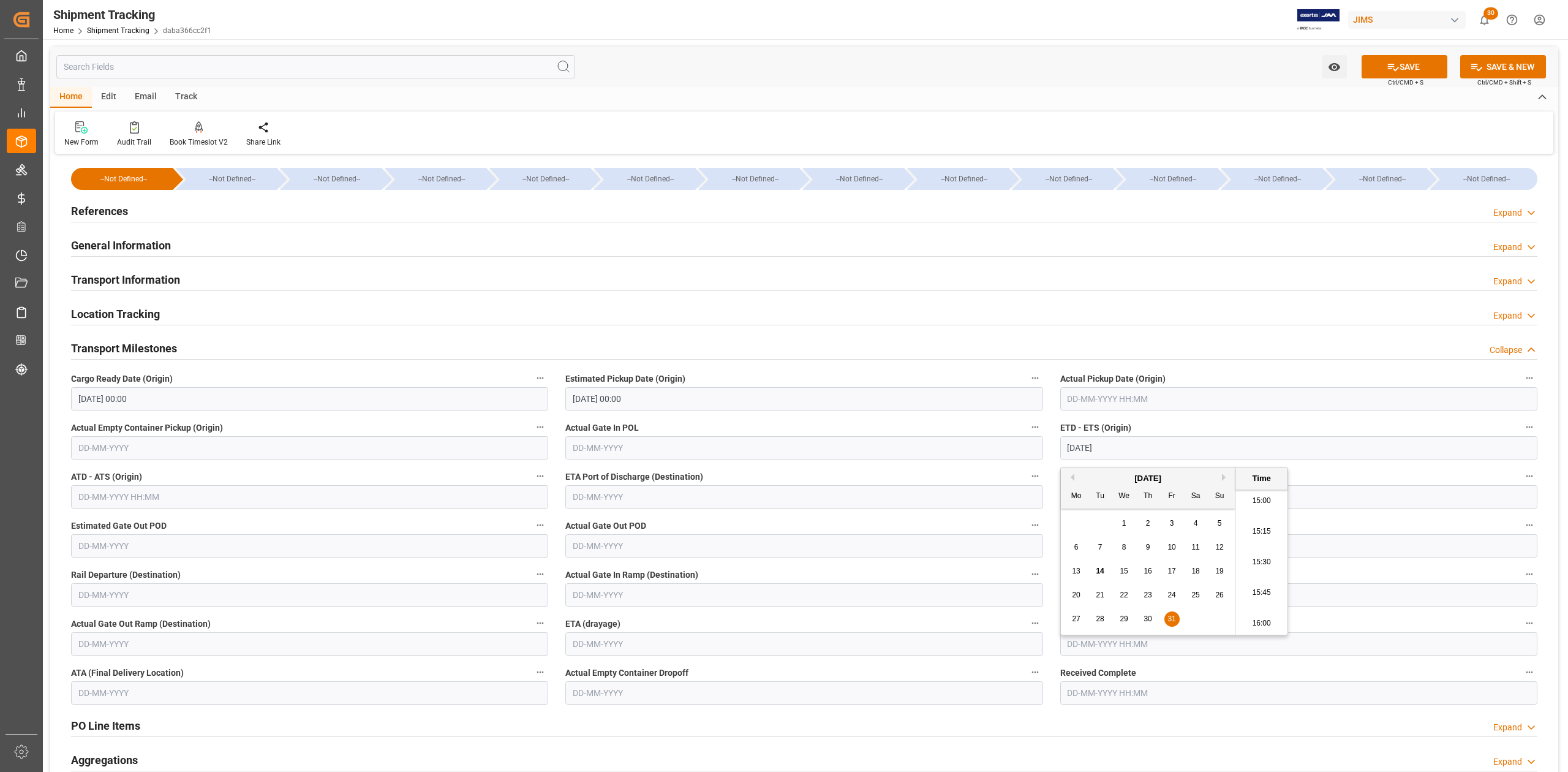
type input "[DATE] 00:00"
click at [1106, 645] on input "text" at bounding box center [1298, 644] width 477 height 23
click at [1104, 585] on span "23" at bounding box center [1100, 583] width 8 height 9
type input "23-12-2025 00:00"
click at [1425, 74] on button "SAVE" at bounding box center [1405, 67] width 86 height 23
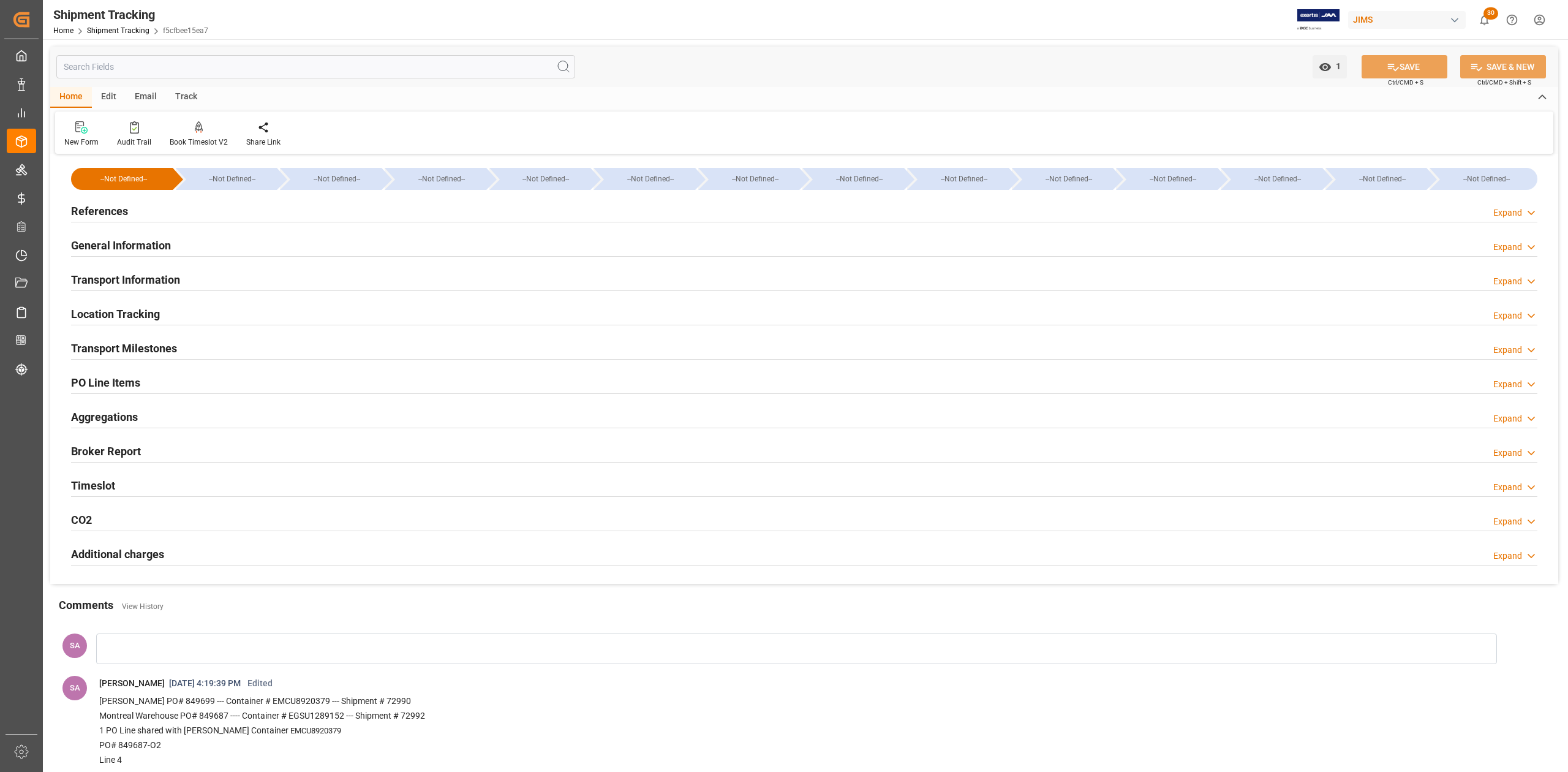
click at [165, 346] on h2 "Transport Milestones" at bounding box center [124, 348] width 106 height 17
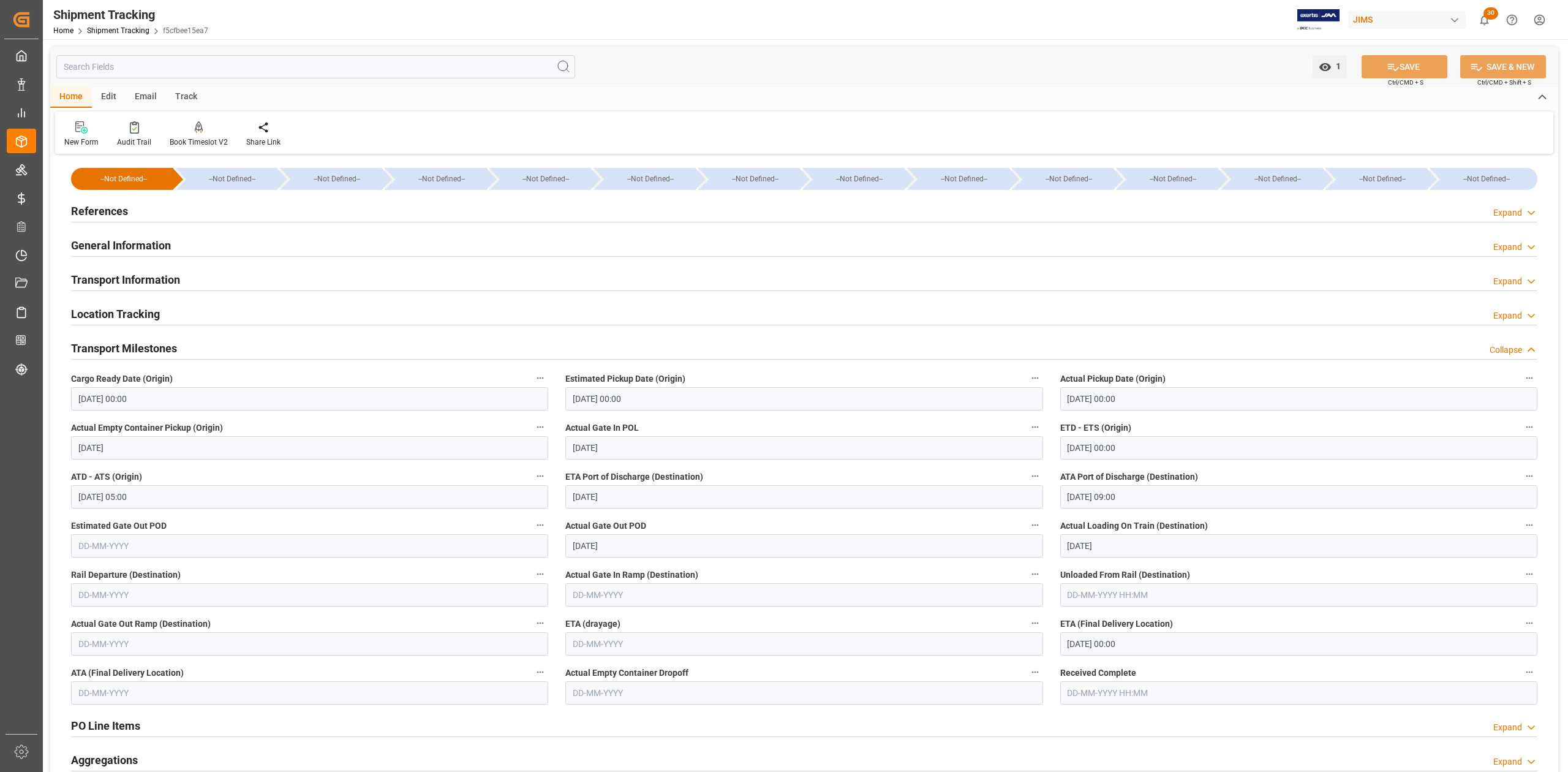
click at [165, 346] on h2 "Transport Milestones" at bounding box center [124, 348] width 106 height 17
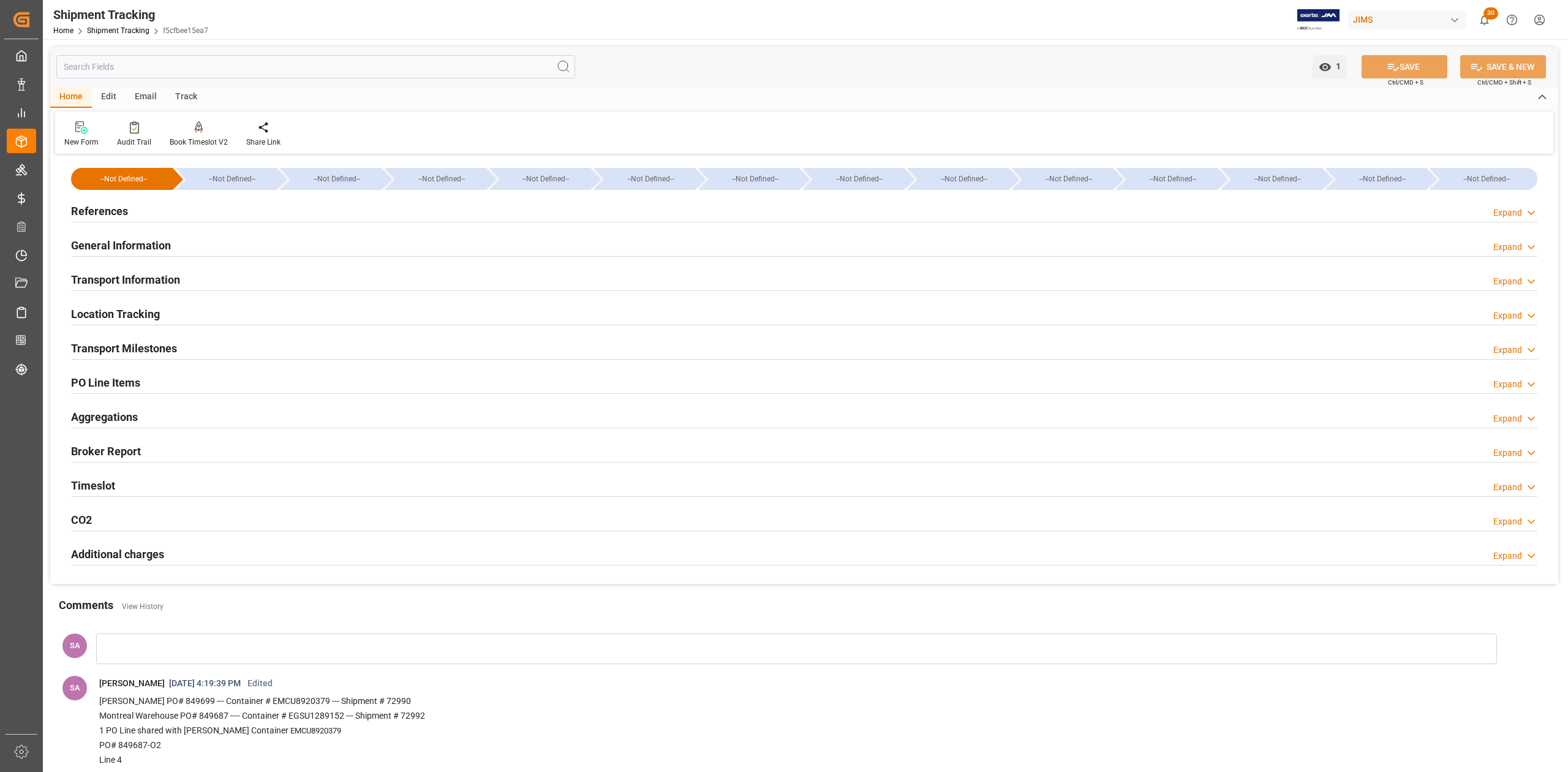
click at [162, 284] on h2 "Transport Information" at bounding box center [126, 279] width 109 height 17
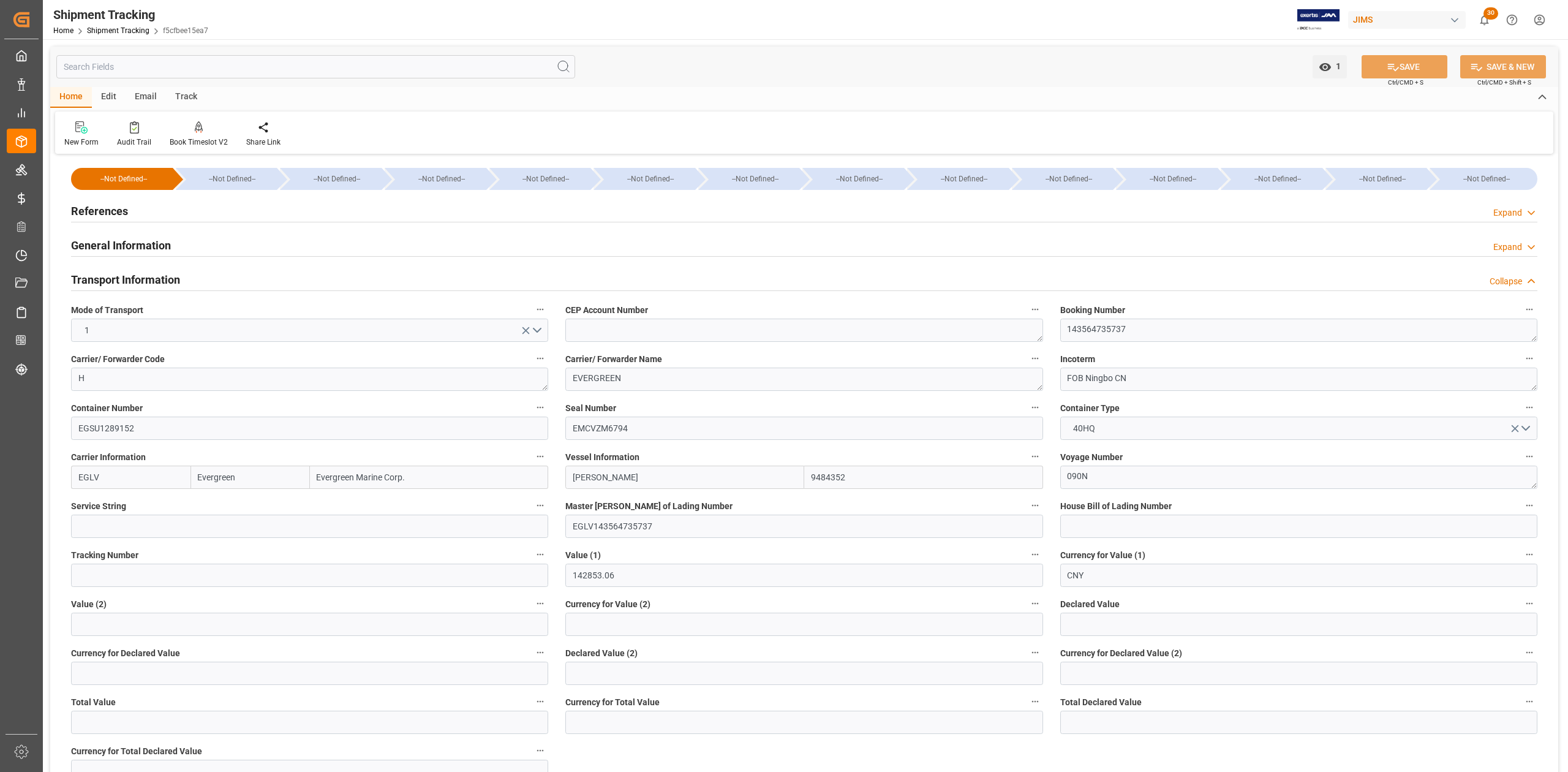
click at [162, 284] on h2 "Transport Information" at bounding box center [126, 279] width 109 height 17
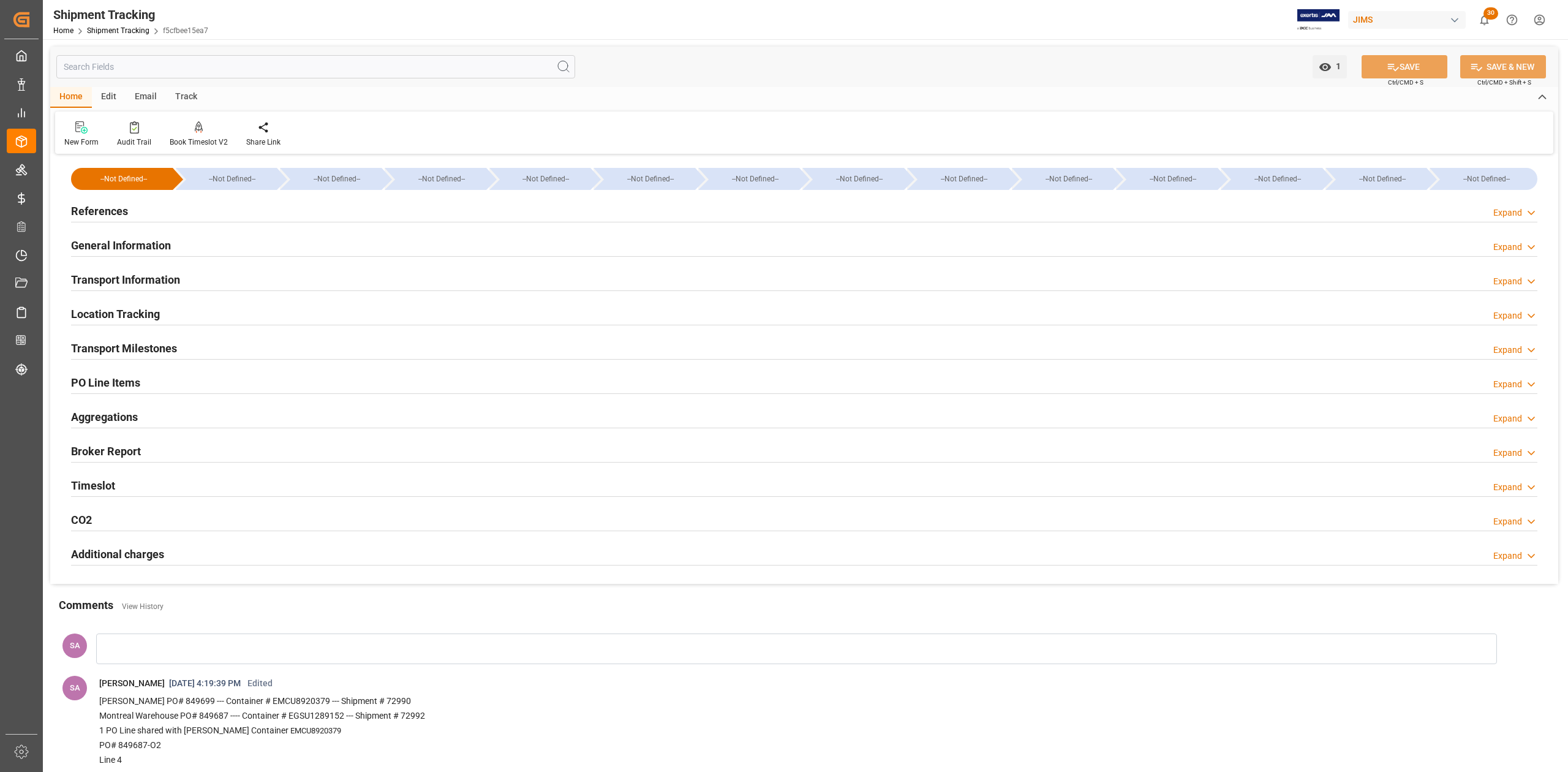
click at [160, 348] on h2 "Transport Milestones" at bounding box center [124, 348] width 106 height 17
click at [152, 345] on h2 "Transport Milestones" at bounding box center [124, 348] width 106 height 17
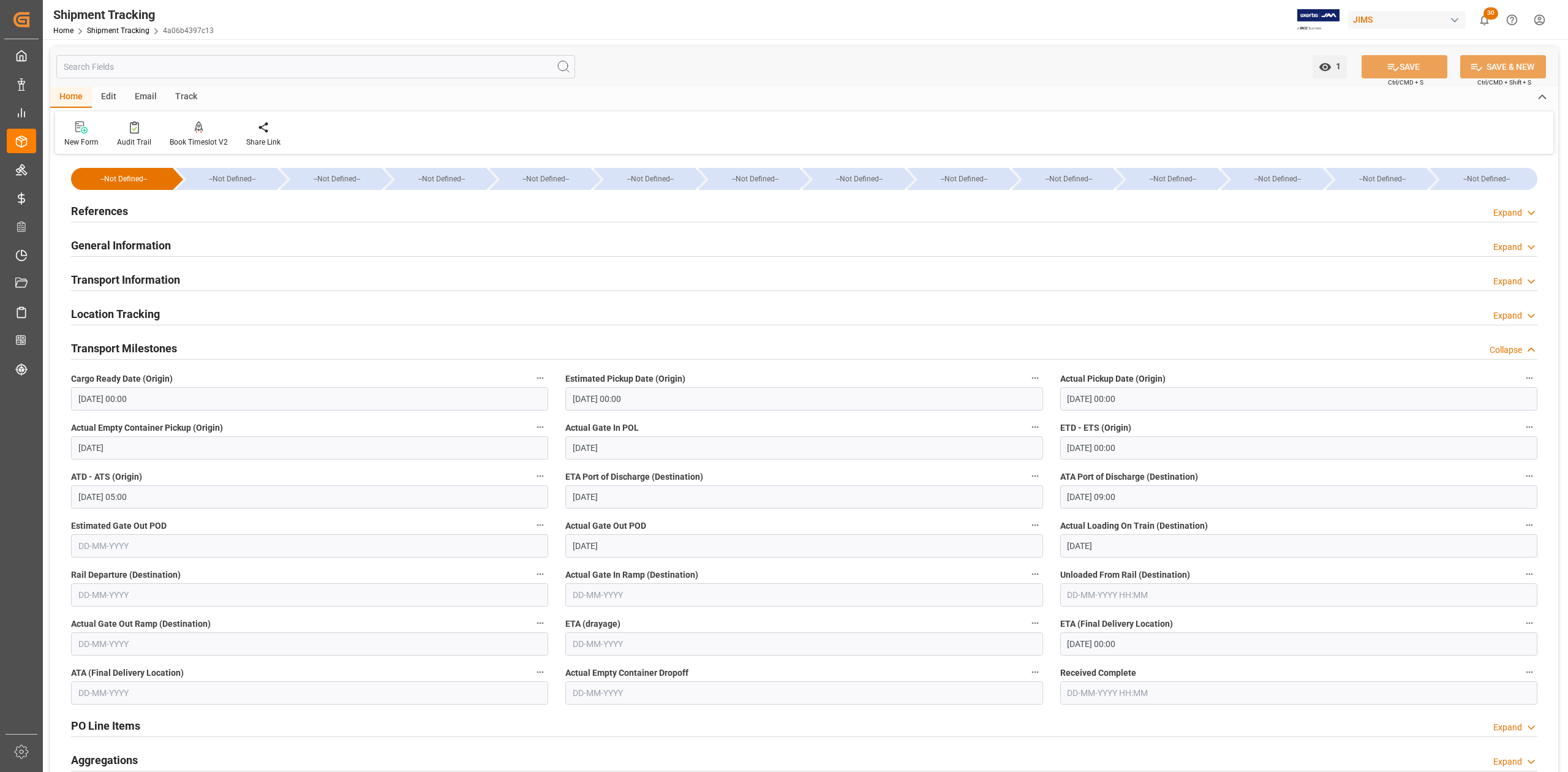
click at [152, 344] on h2 "Transport Milestones" at bounding box center [124, 348] width 106 height 17
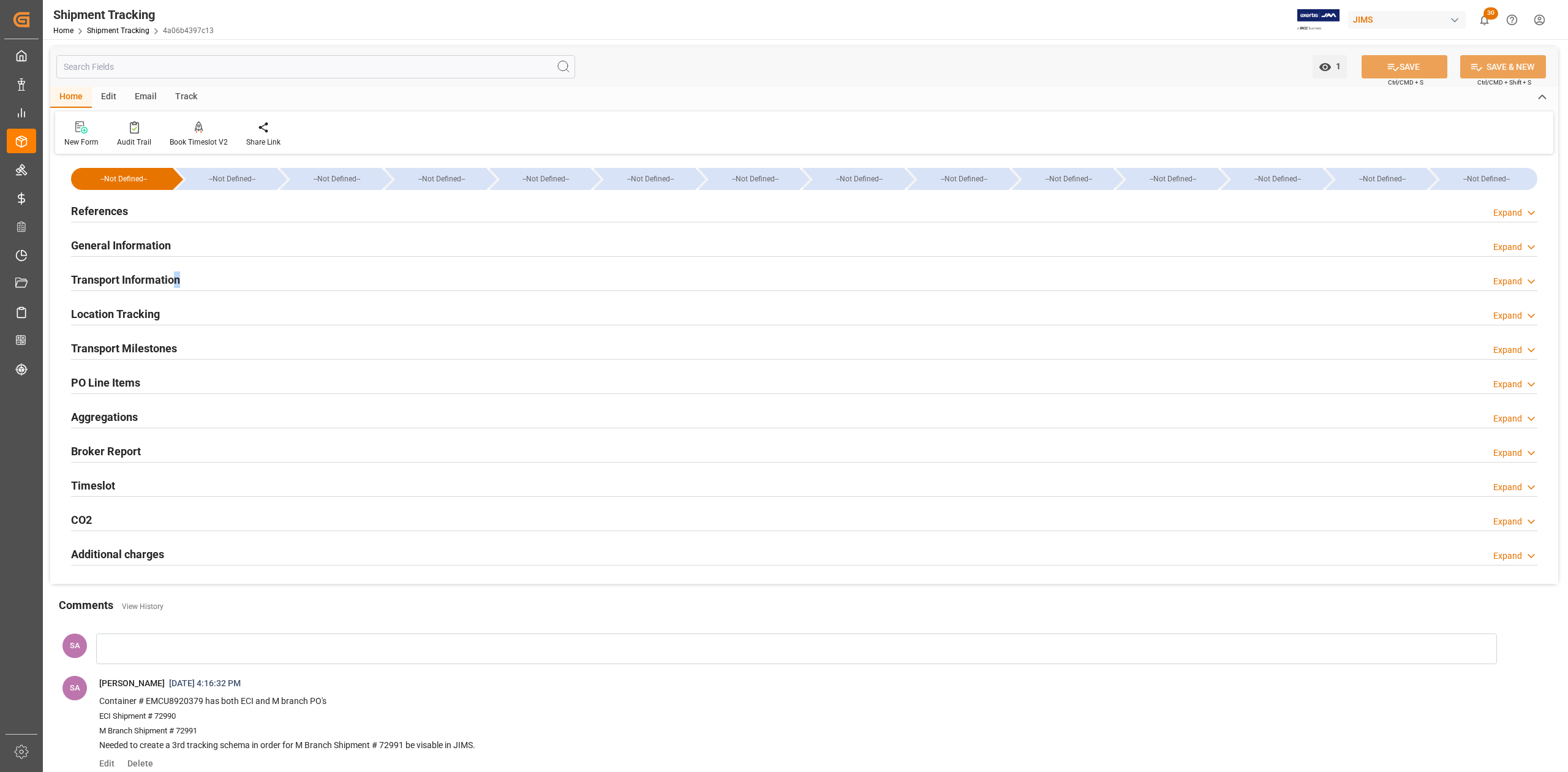
click at [179, 283] on h2 "Transport Information" at bounding box center [126, 279] width 109 height 17
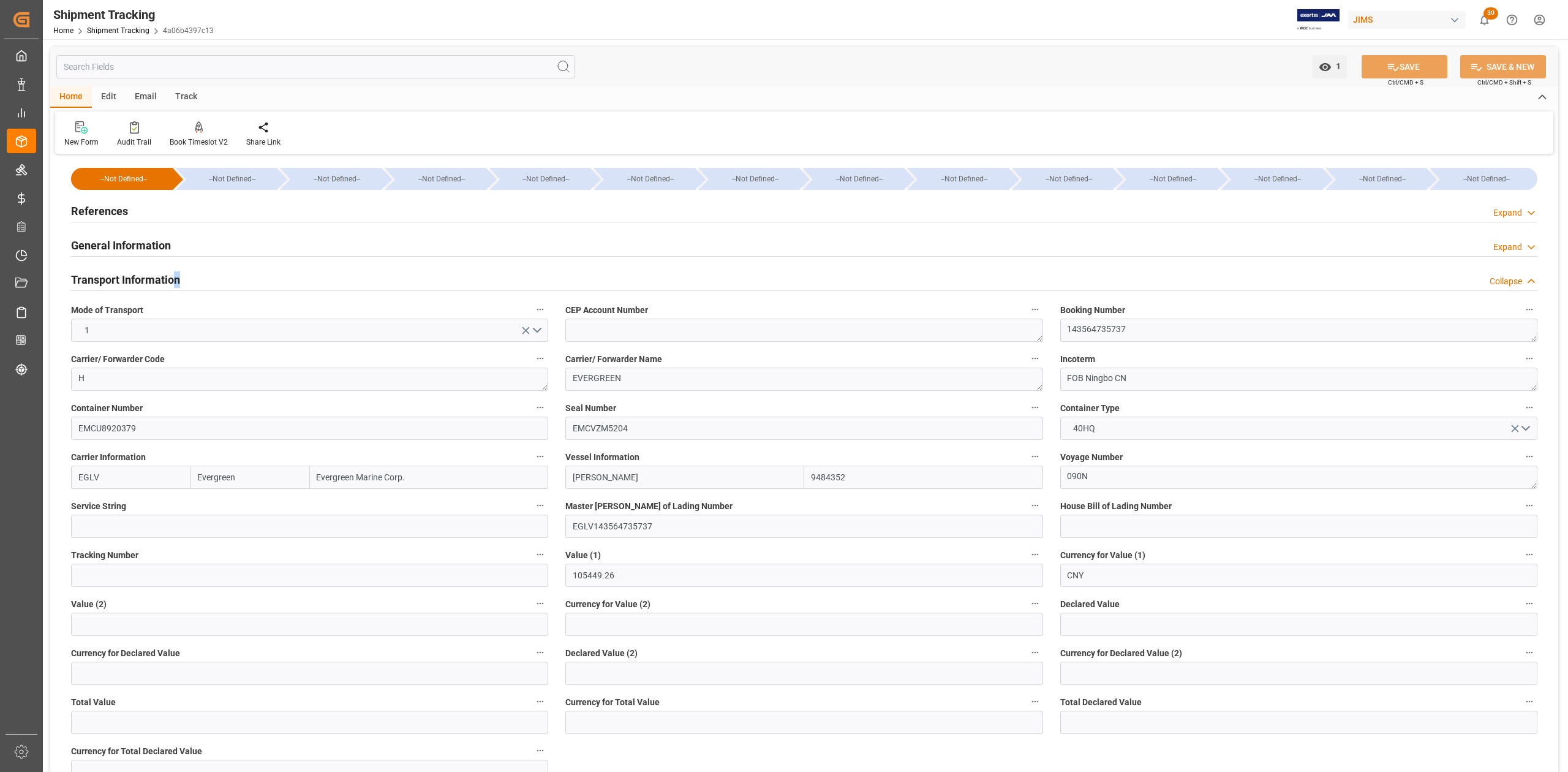
click at [179, 283] on h2 "Transport Information" at bounding box center [126, 279] width 109 height 17
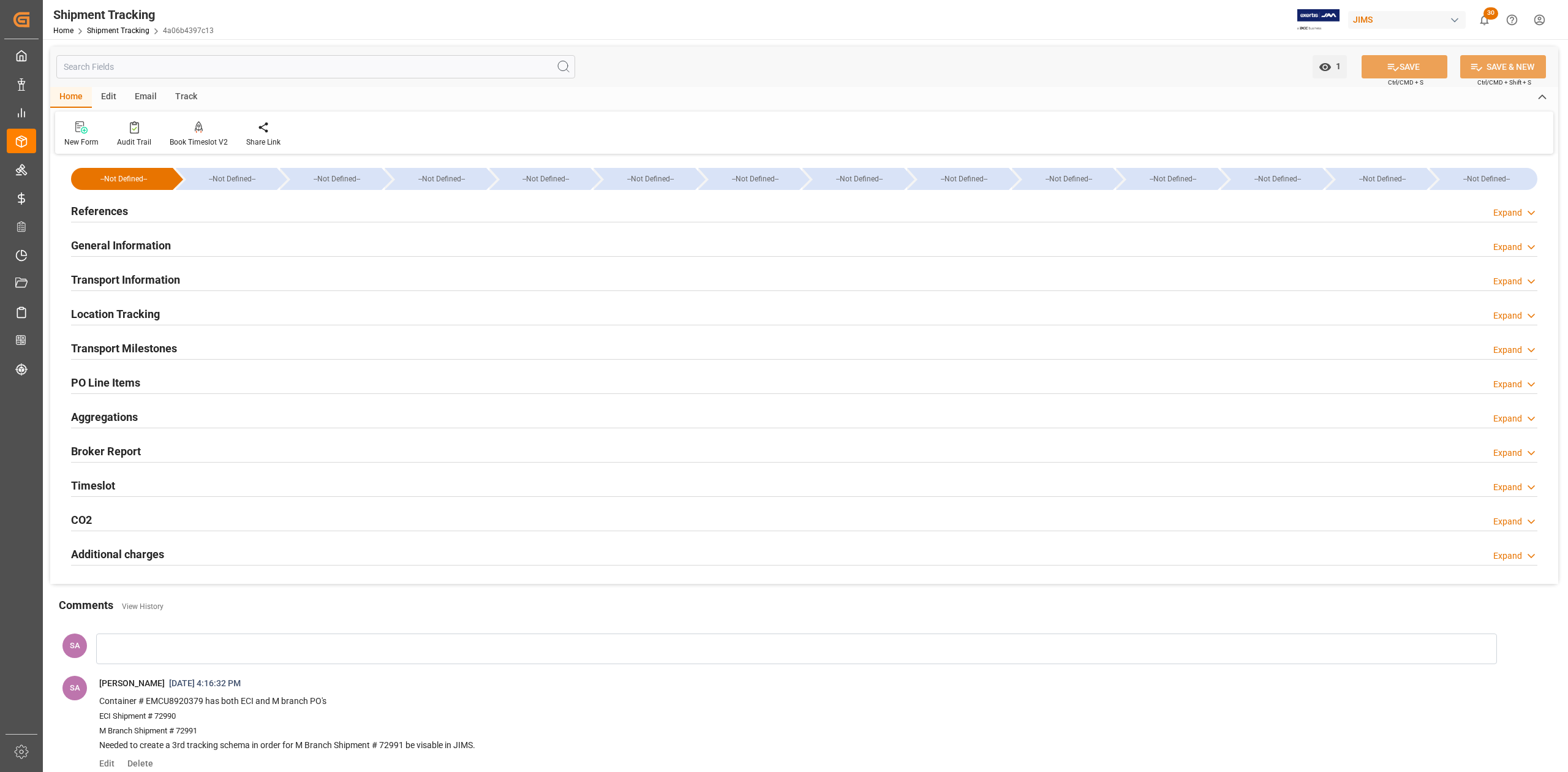
click at [150, 346] on h2 "Transport Milestones" at bounding box center [124, 348] width 106 height 17
click at [152, 351] on h2 "Transport Milestones" at bounding box center [124, 348] width 106 height 17
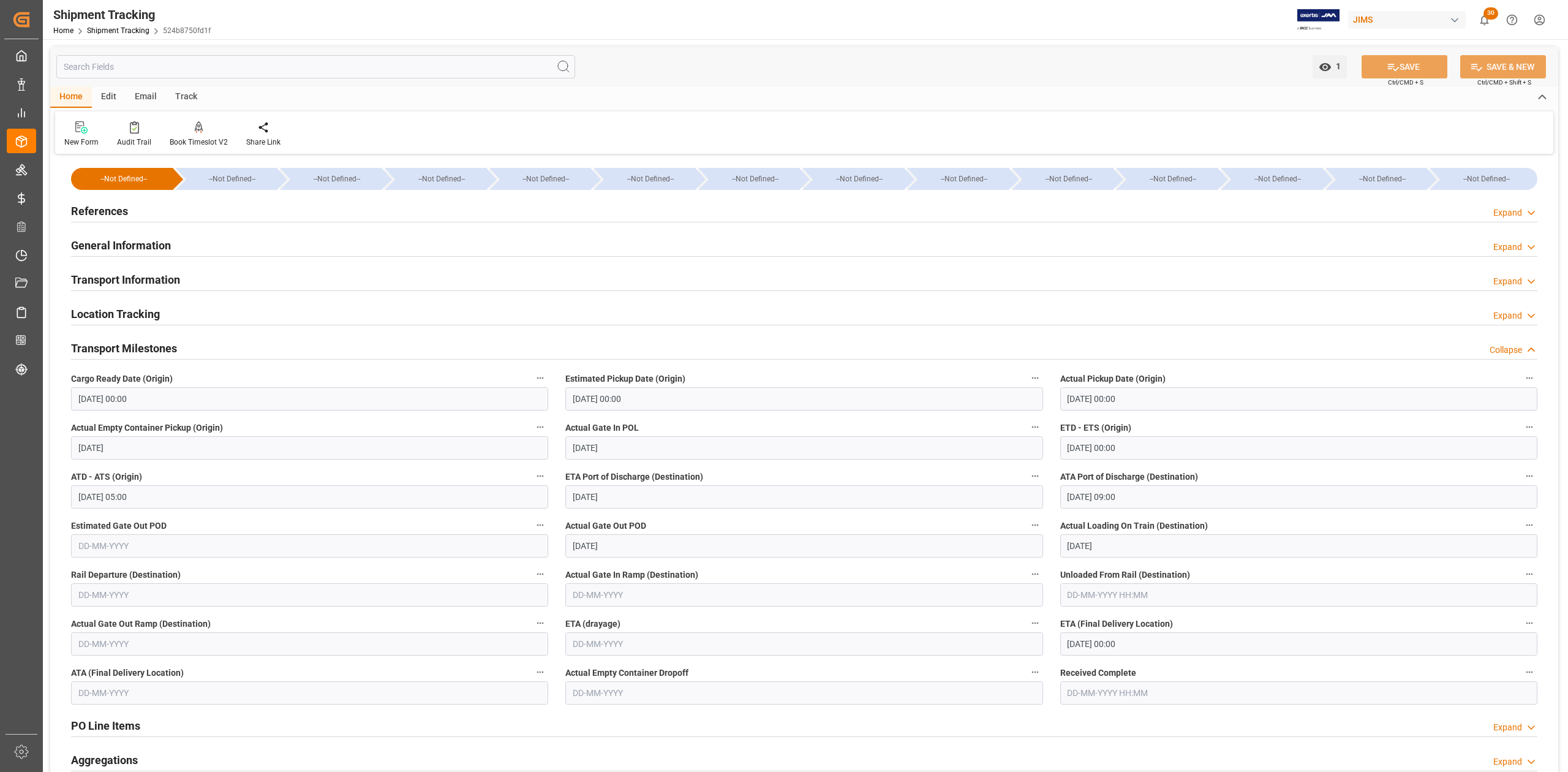
click at [155, 351] on h2 "Transport Milestones" at bounding box center [124, 348] width 106 height 17
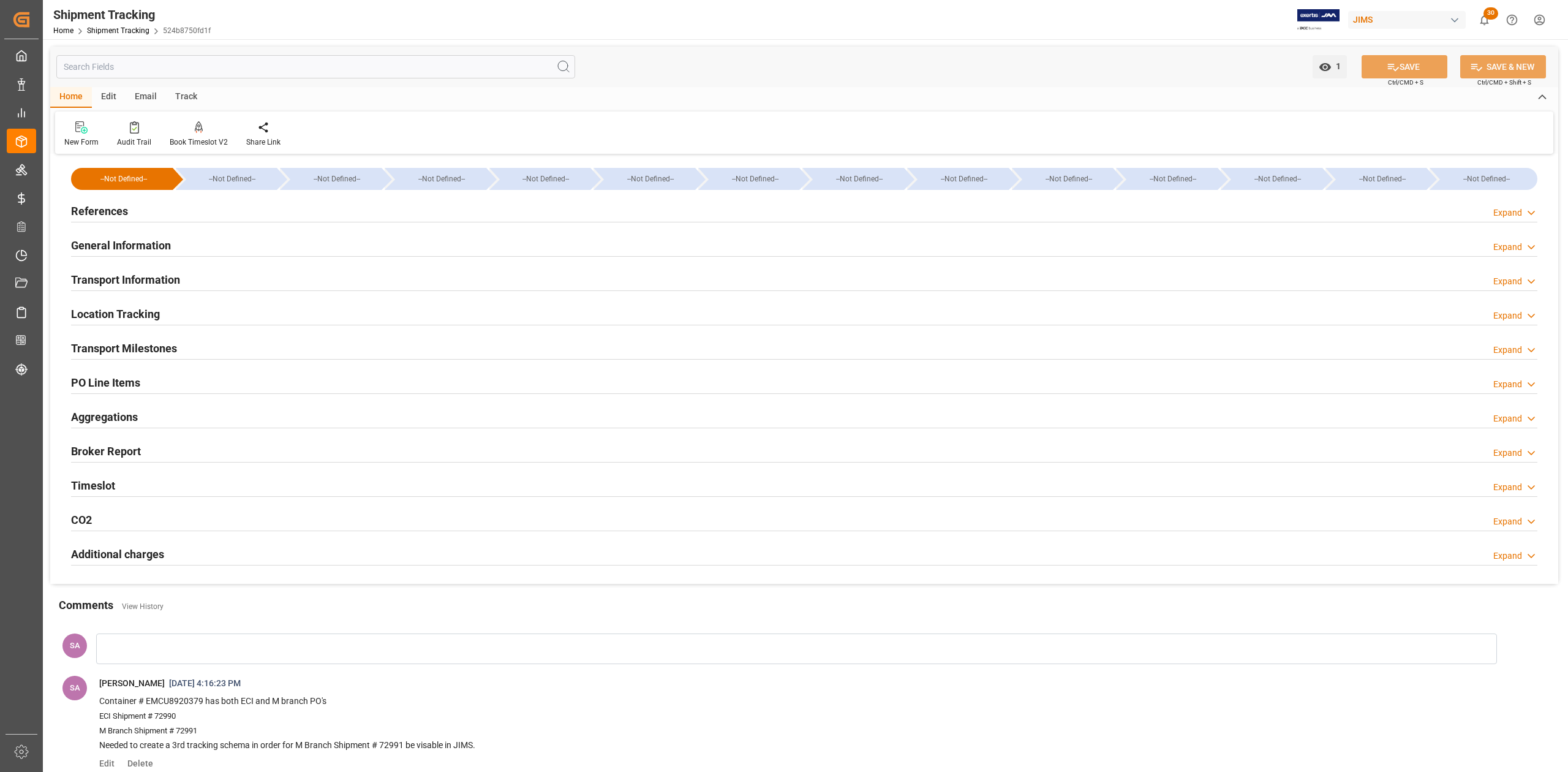
click at [172, 279] on h2 "Transport Information" at bounding box center [126, 279] width 109 height 17
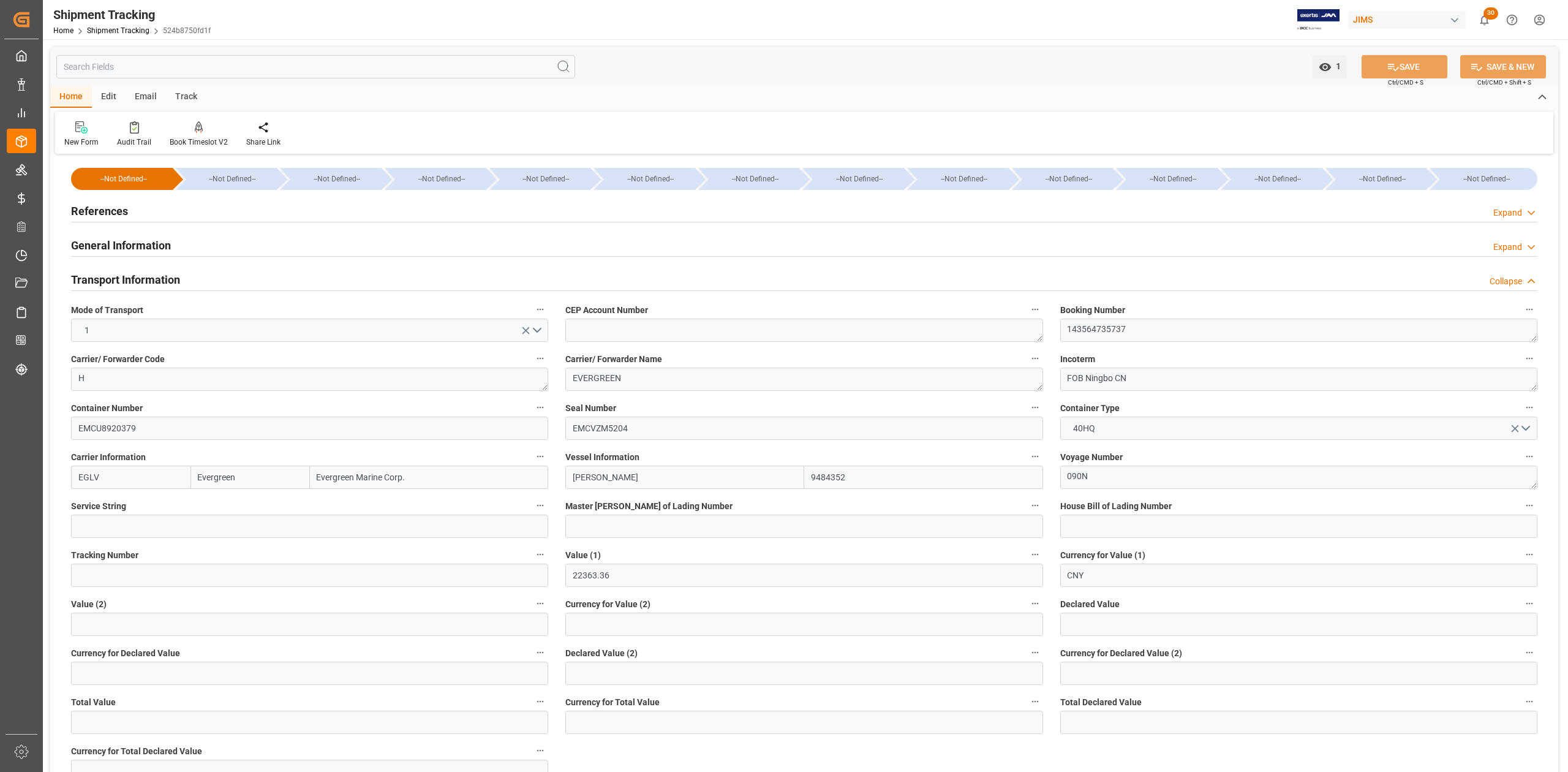
click at [172, 279] on h2 "Transport Information" at bounding box center [126, 279] width 109 height 17
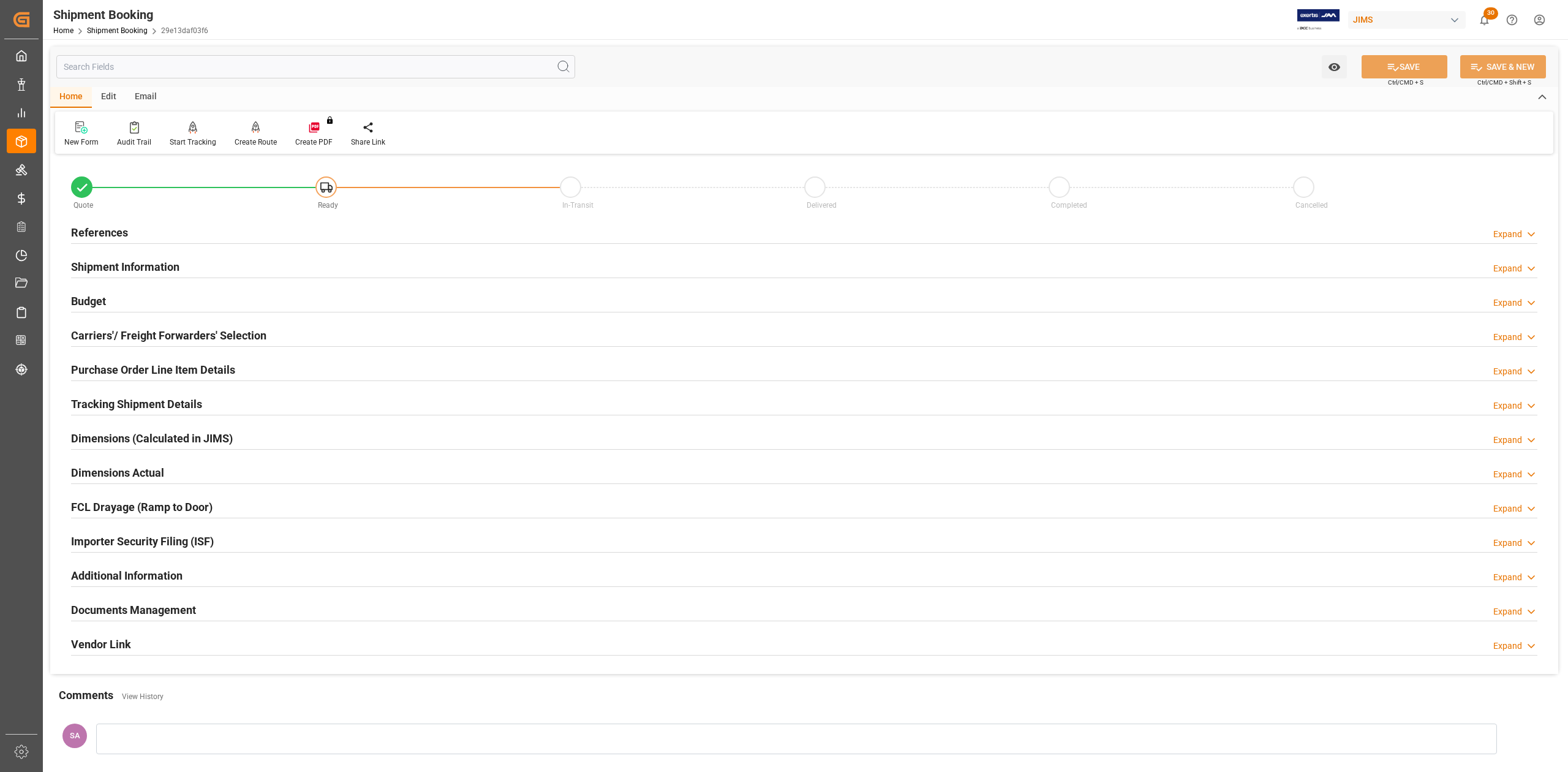
click at [116, 228] on h2 "References" at bounding box center [99, 232] width 57 height 17
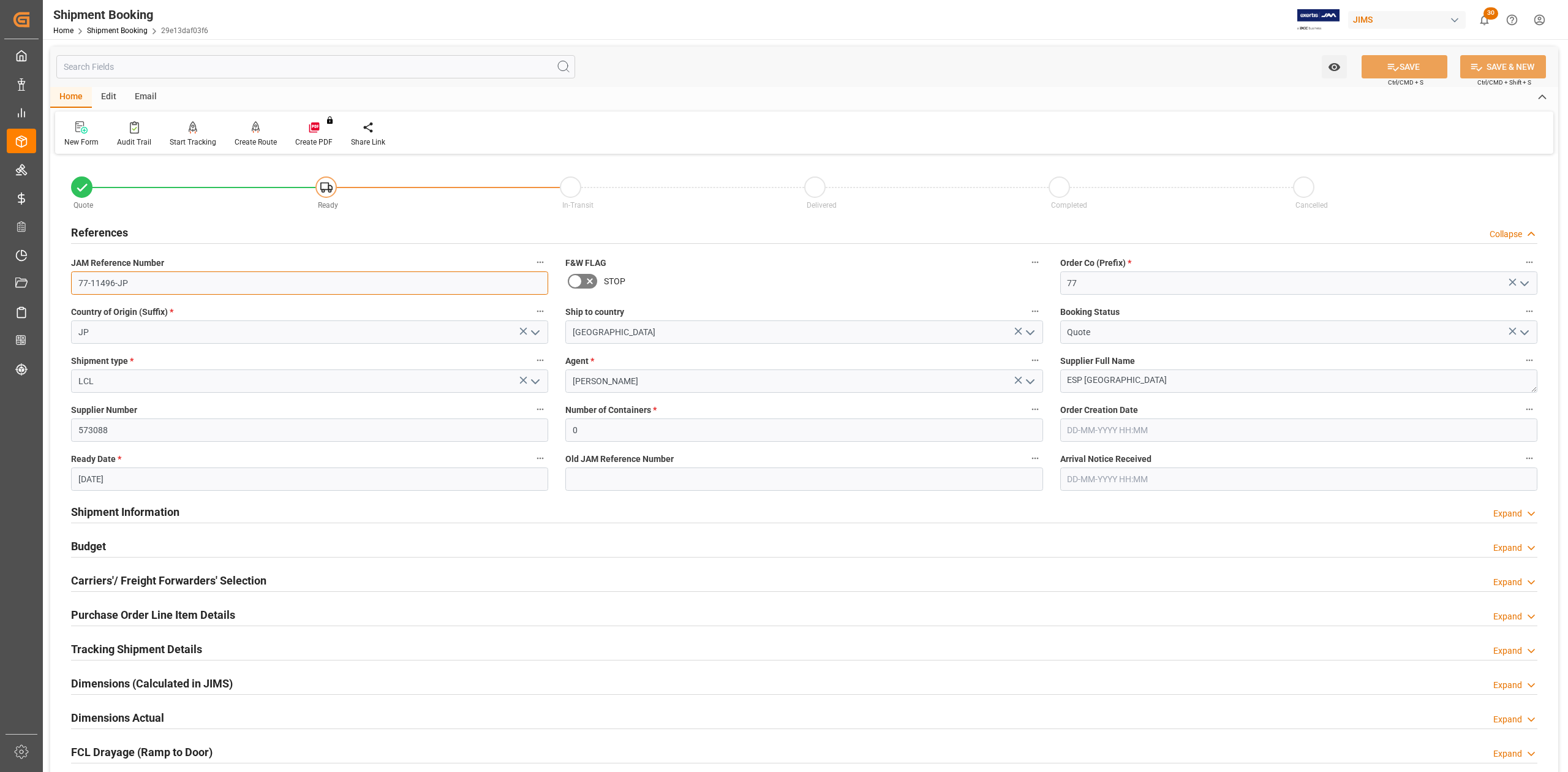
click at [169, 284] on input "77-11496-JP" at bounding box center [309, 283] width 477 height 23
click at [169, 288] on input "77-11496-JP" at bounding box center [309, 283] width 477 height 23
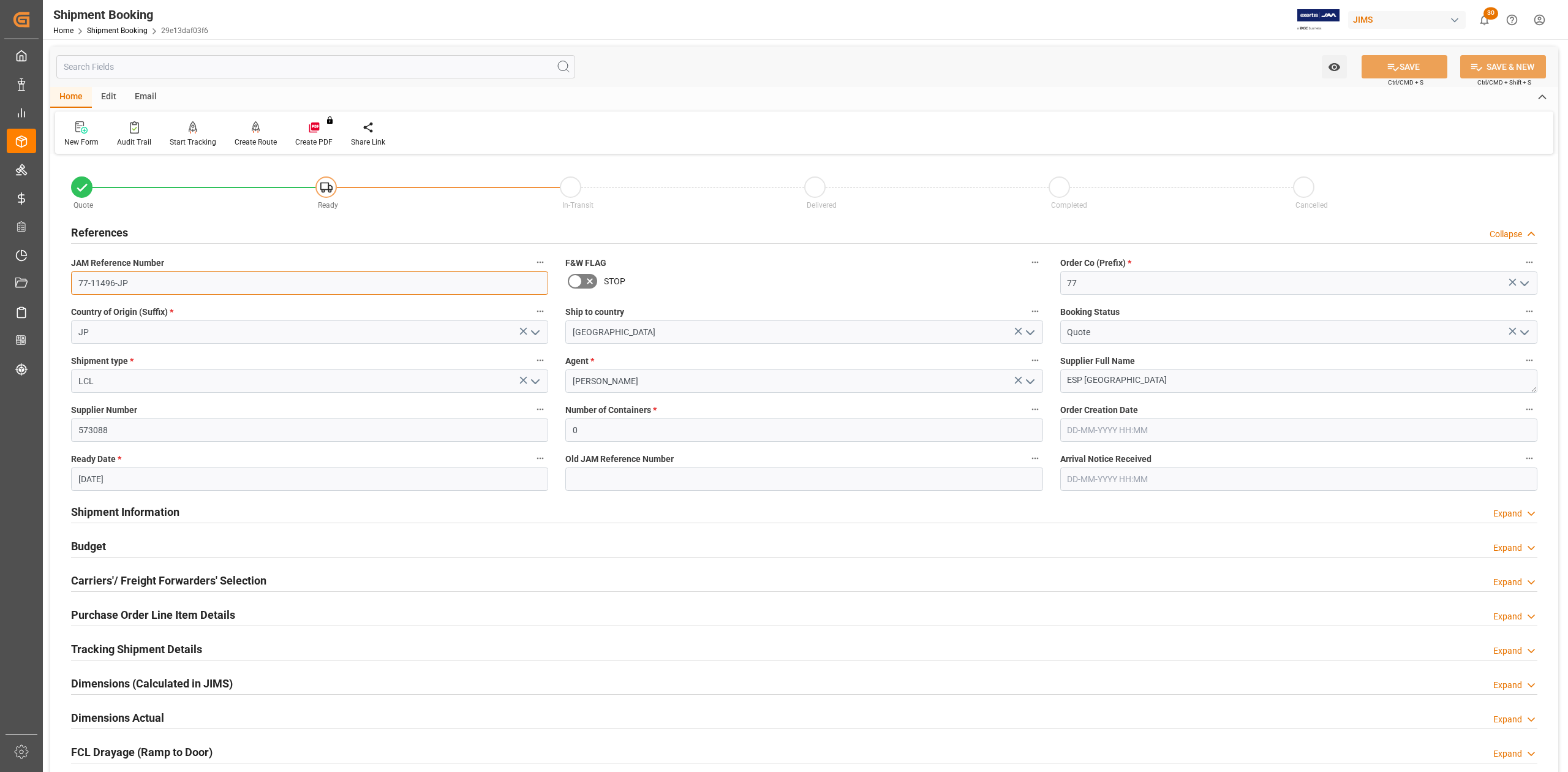
click at [169, 288] on input "77-11496-JP" at bounding box center [309, 283] width 477 height 23
